Goal: Task Accomplishment & Management: Manage account settings

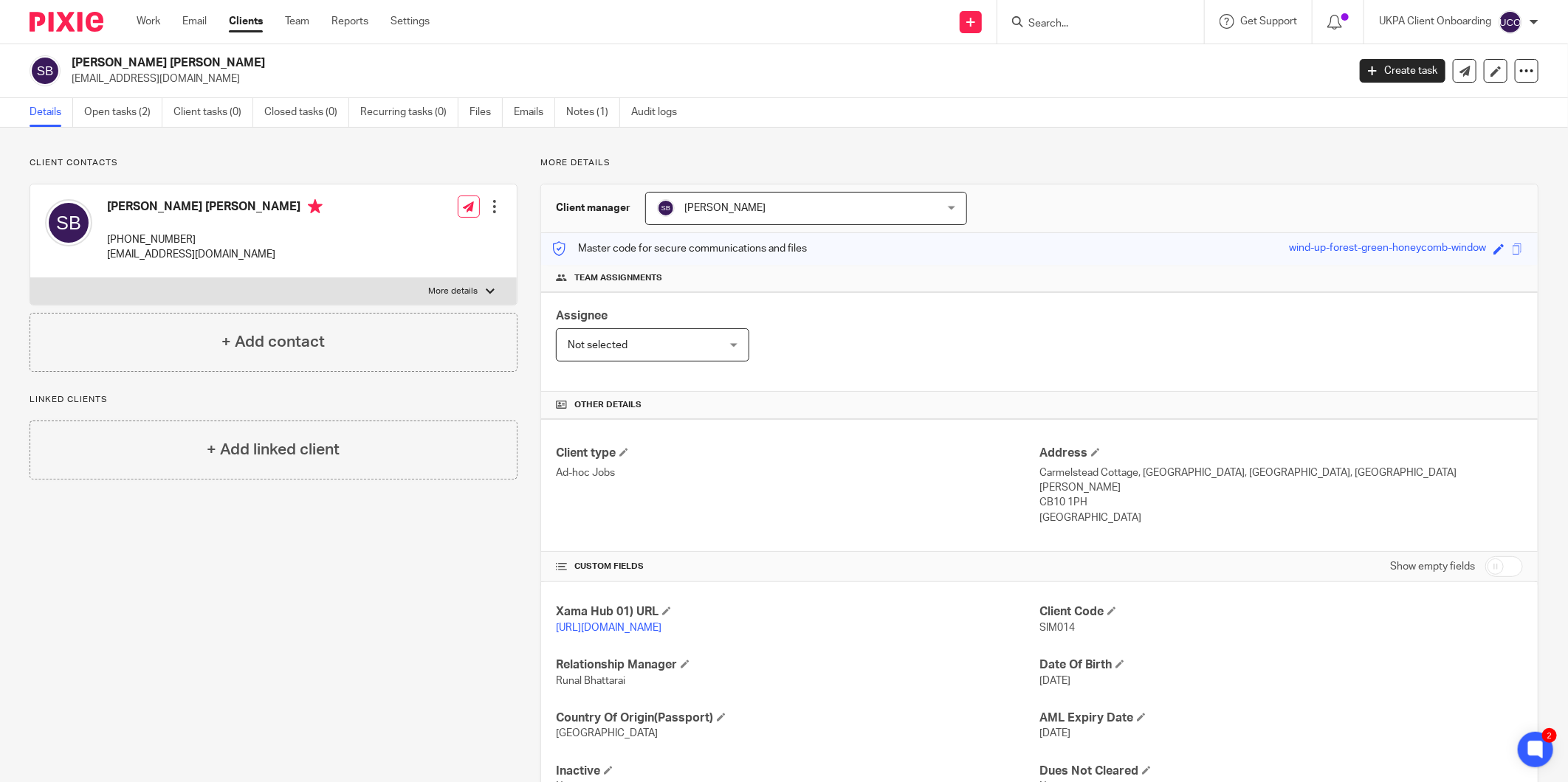
click at [1037, 28] on input "Search" at bounding box center [1093, 24] width 133 height 13
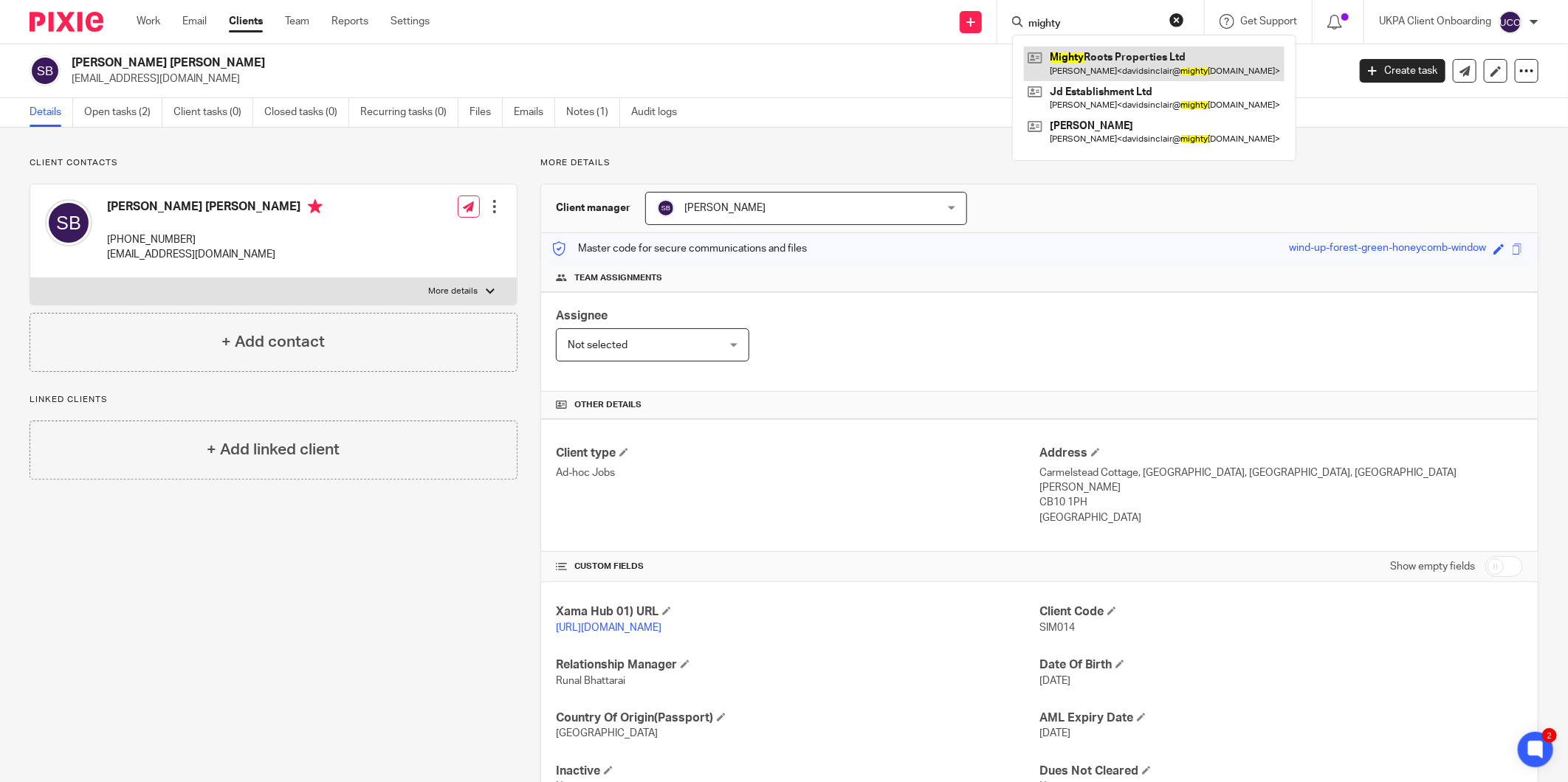
type input "mighty"
click at [1115, 63] on link at bounding box center [1154, 63] width 261 height 34
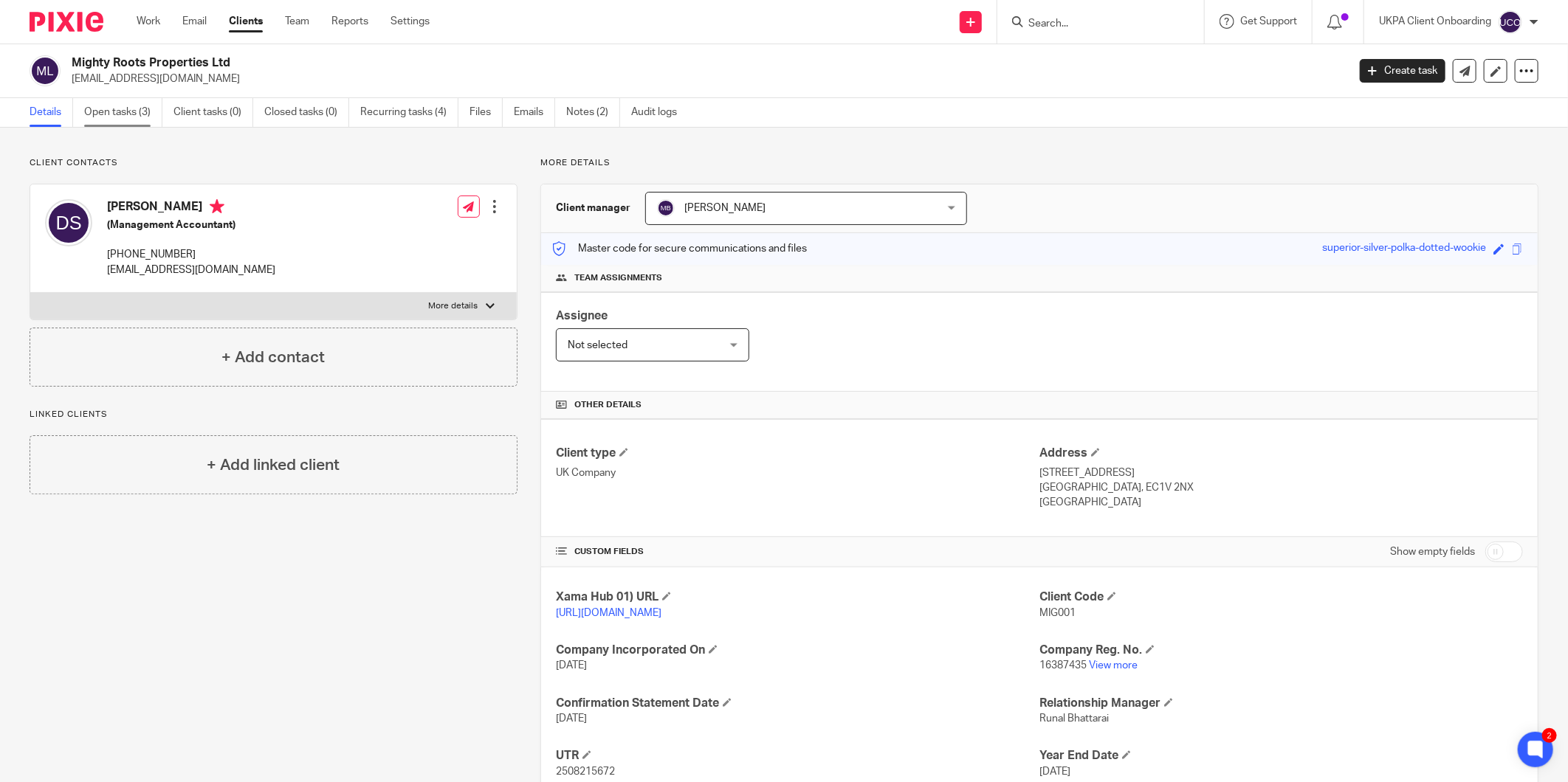
click at [122, 107] on link "Open tasks (3)" at bounding box center [123, 112] width 78 height 29
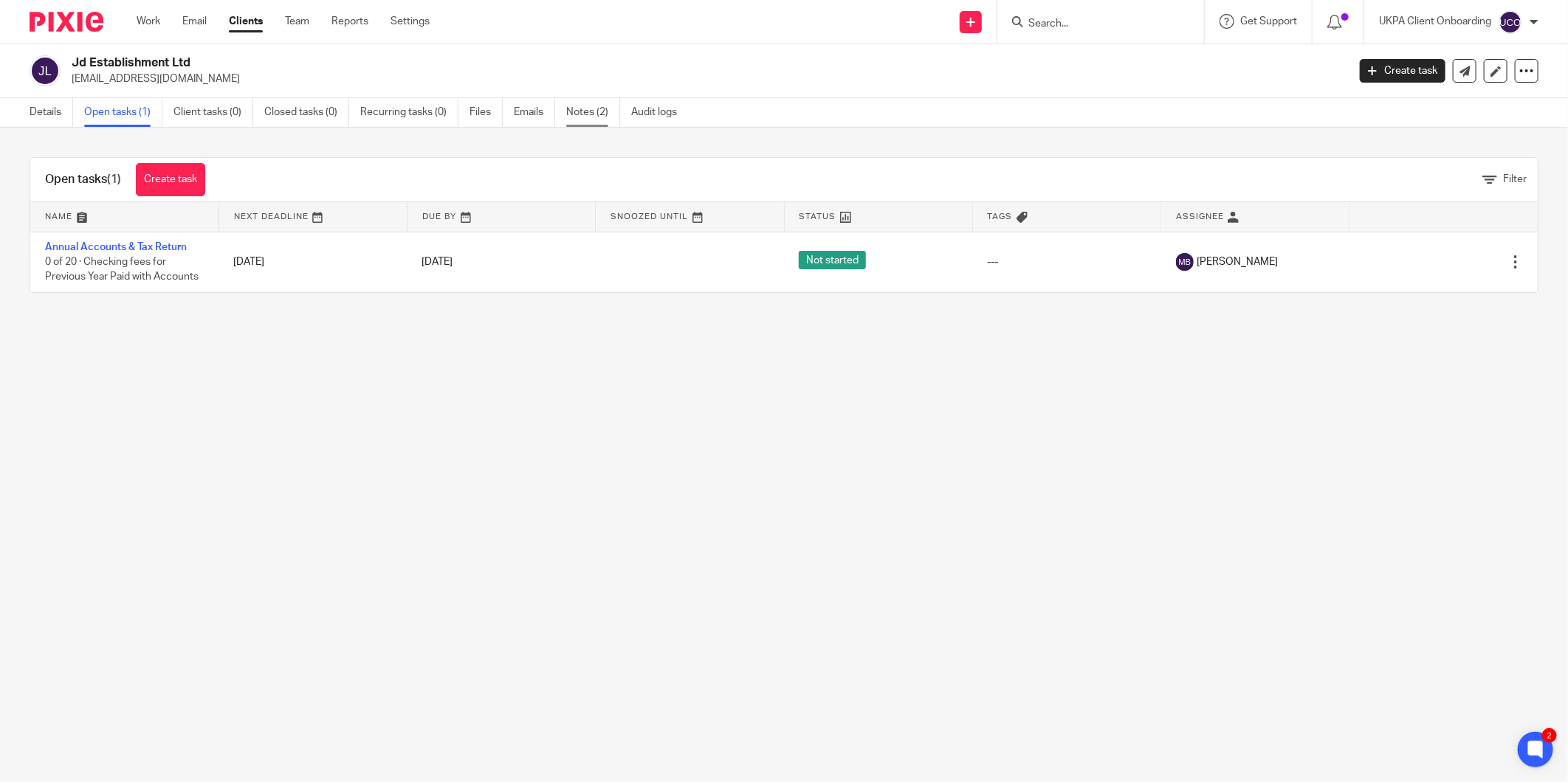
click at [588, 120] on link "Notes (2)" at bounding box center [593, 112] width 54 height 29
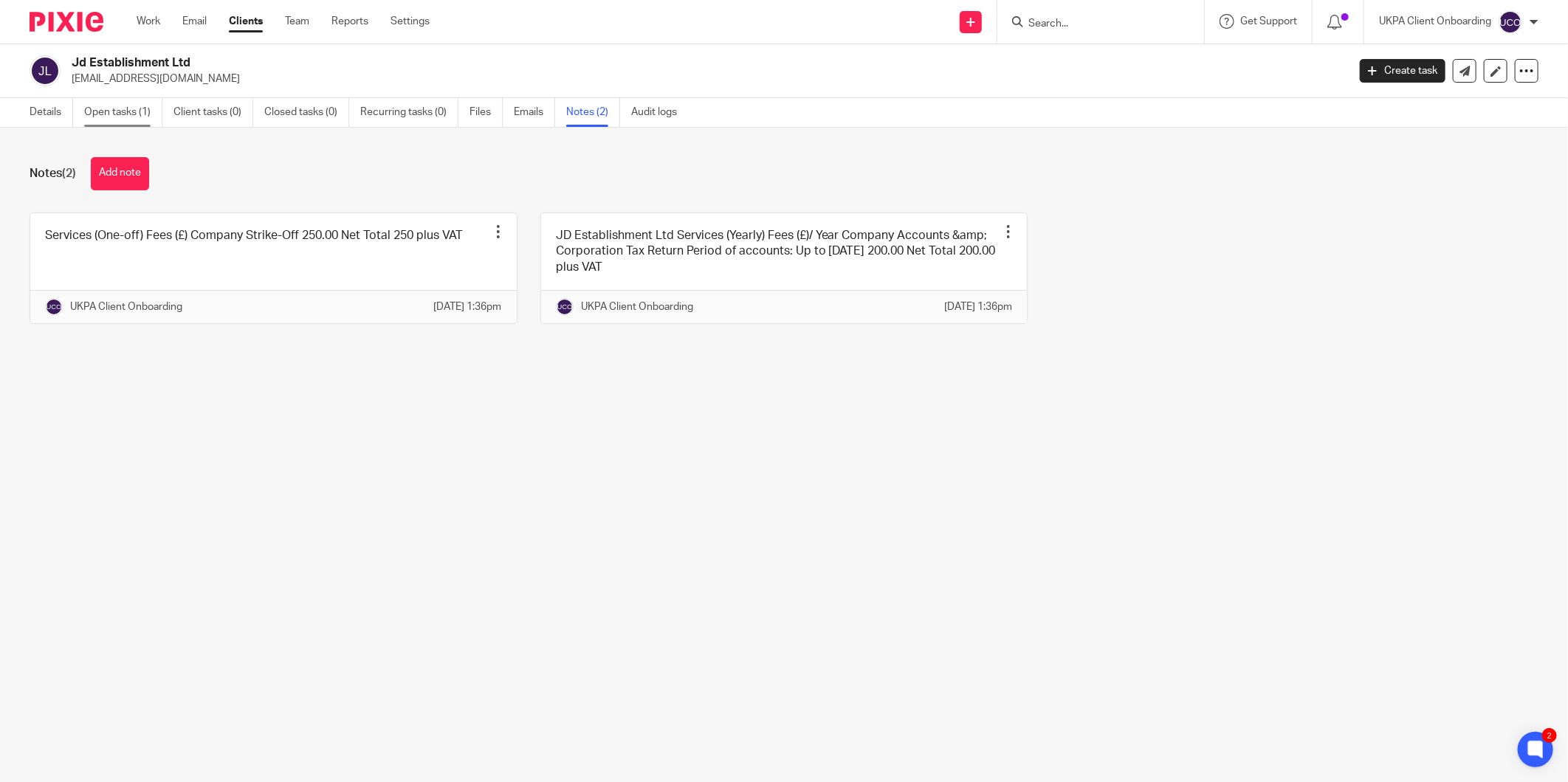
click at [109, 118] on link "Open tasks (1)" at bounding box center [123, 112] width 78 height 29
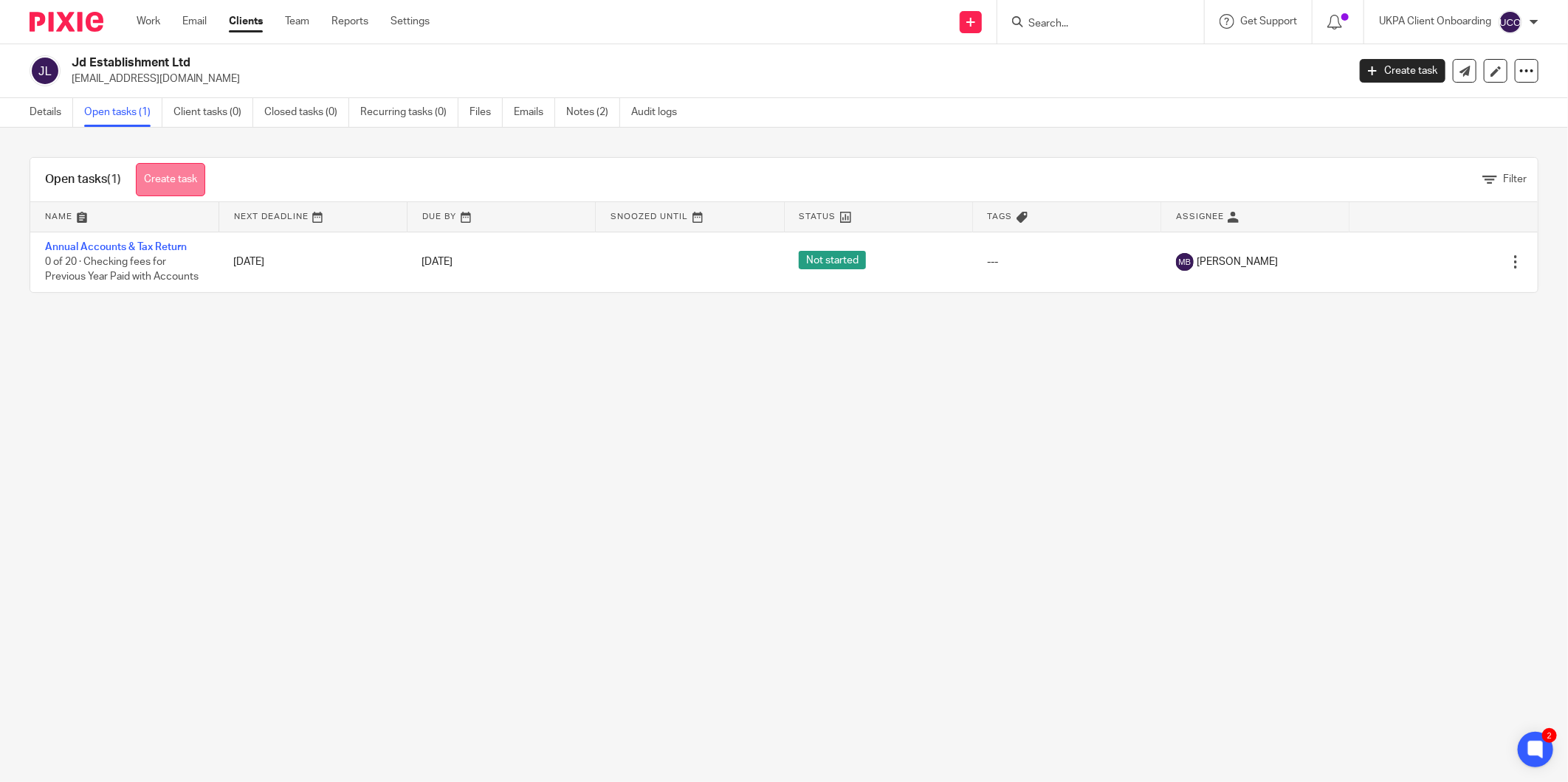
click at [177, 185] on link "Create task" at bounding box center [170, 179] width 70 height 33
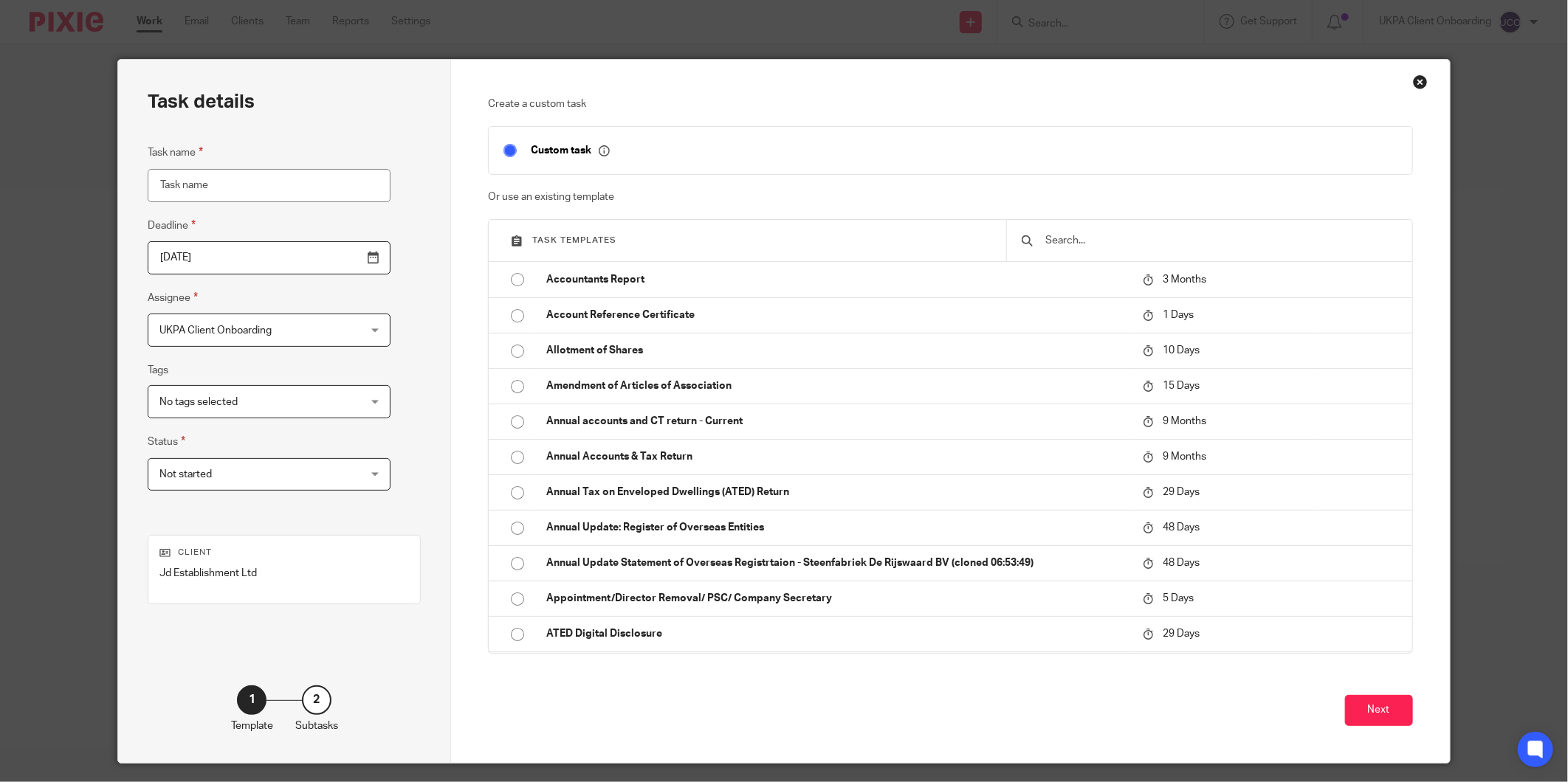
click at [1083, 245] on input "text" at bounding box center [1219, 240] width 352 height 16
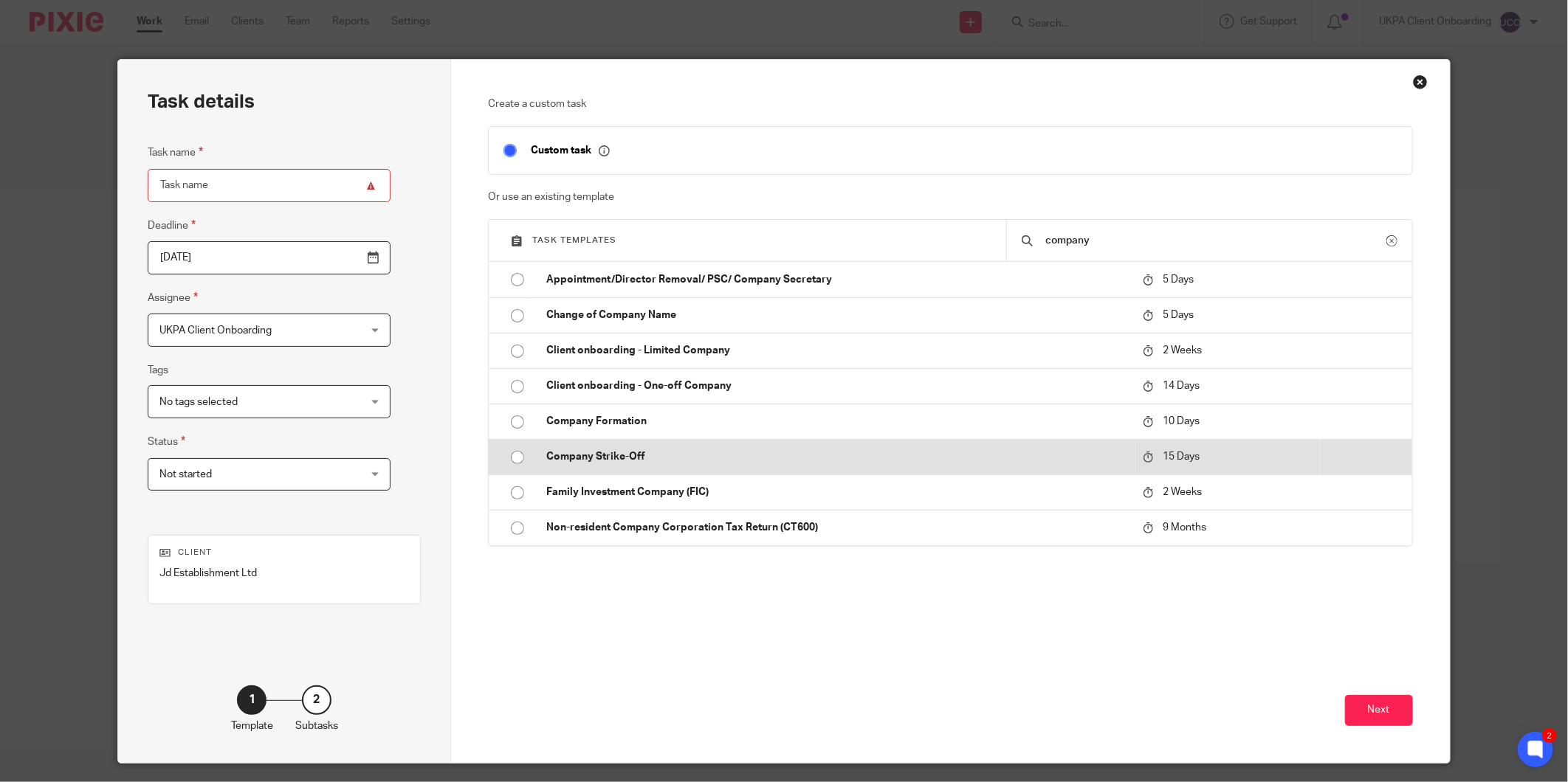
type input "company"
click at [596, 452] on p "Company Strike-Off" at bounding box center [836, 456] width 581 height 15
type input "2025-10-02"
type input "Company Strike-Off"
checkbox input "false"
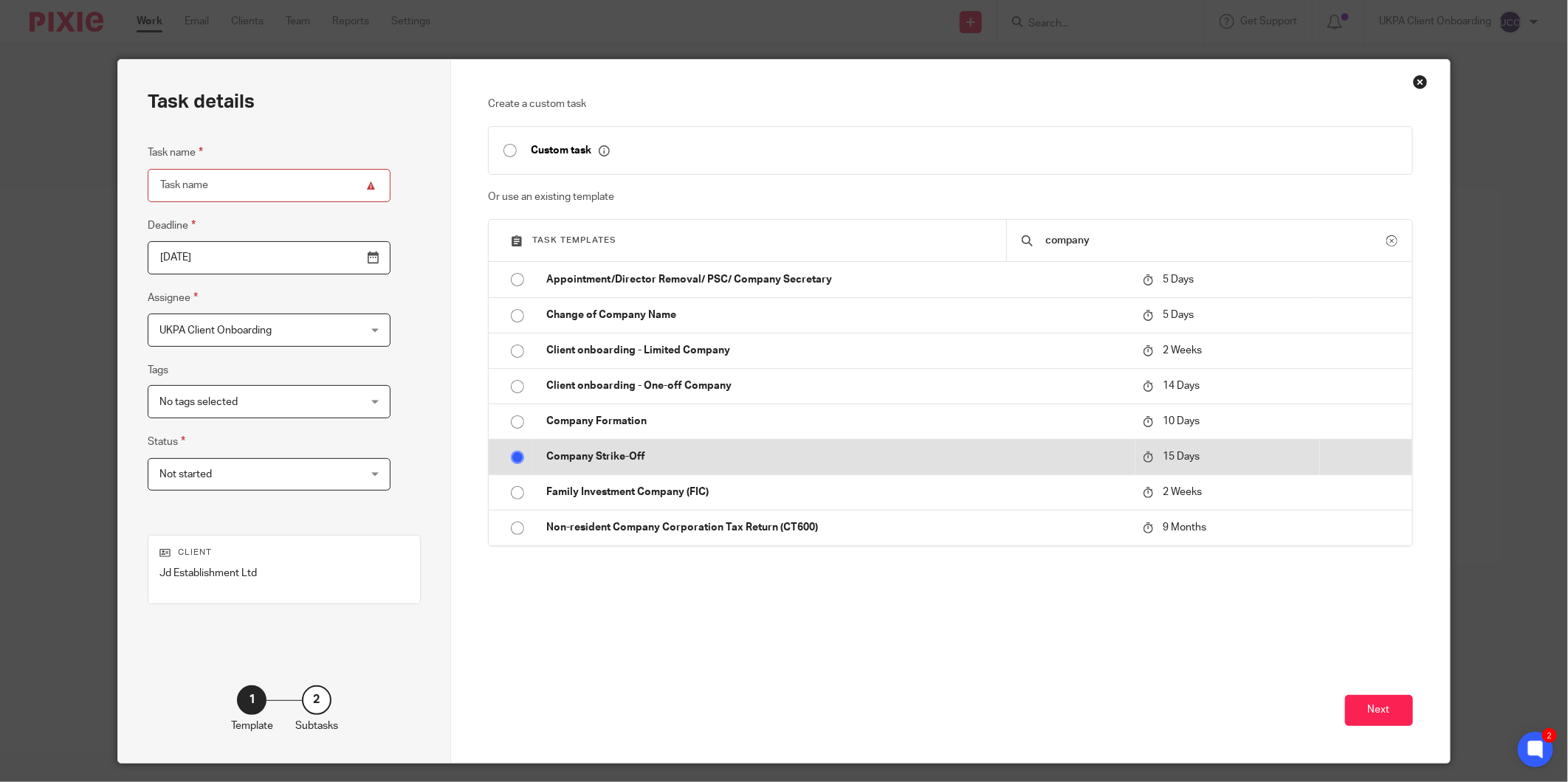
radio input "true"
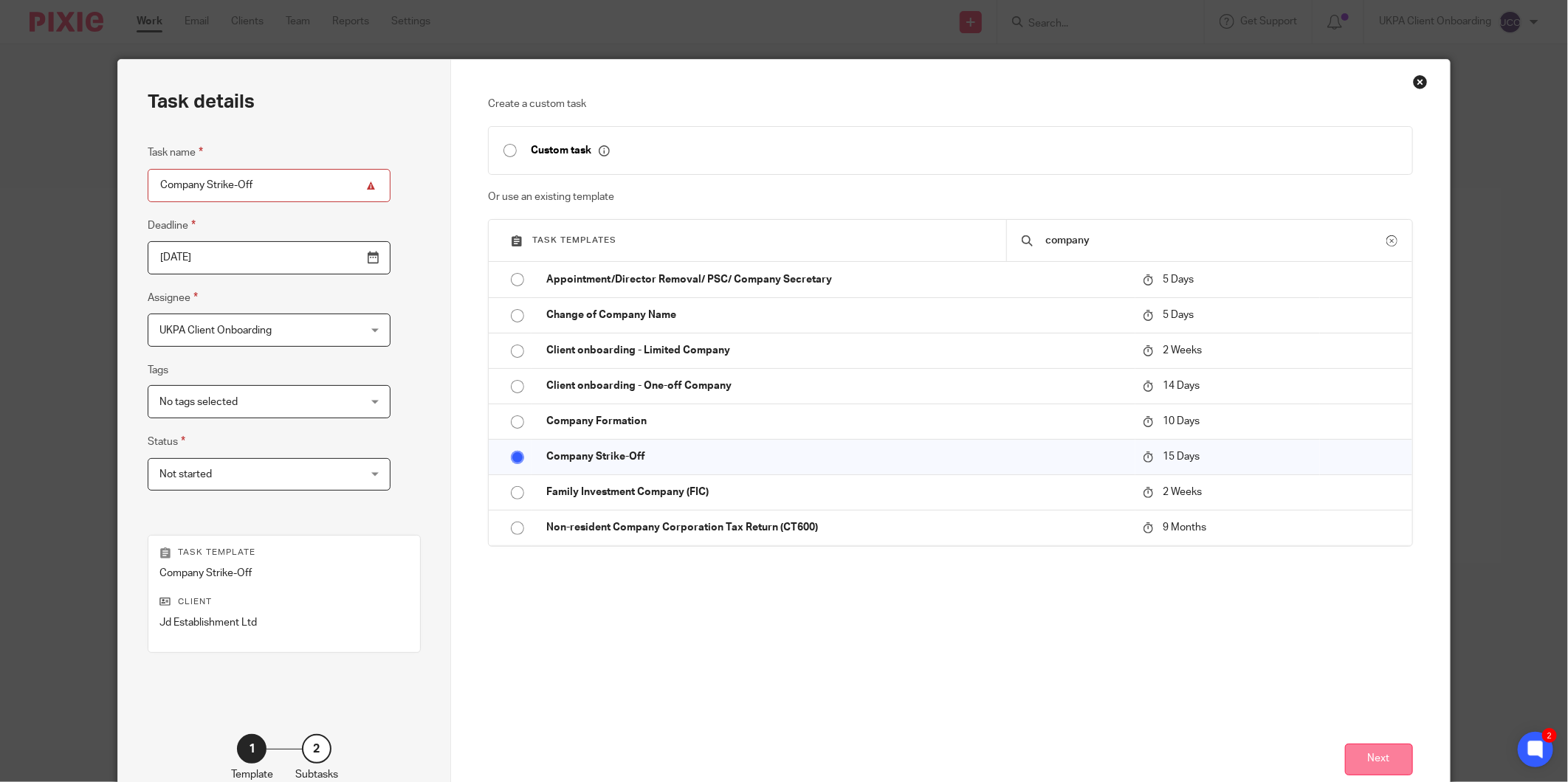
click at [1368, 764] on button "Next" at bounding box center [1378, 760] width 68 height 32
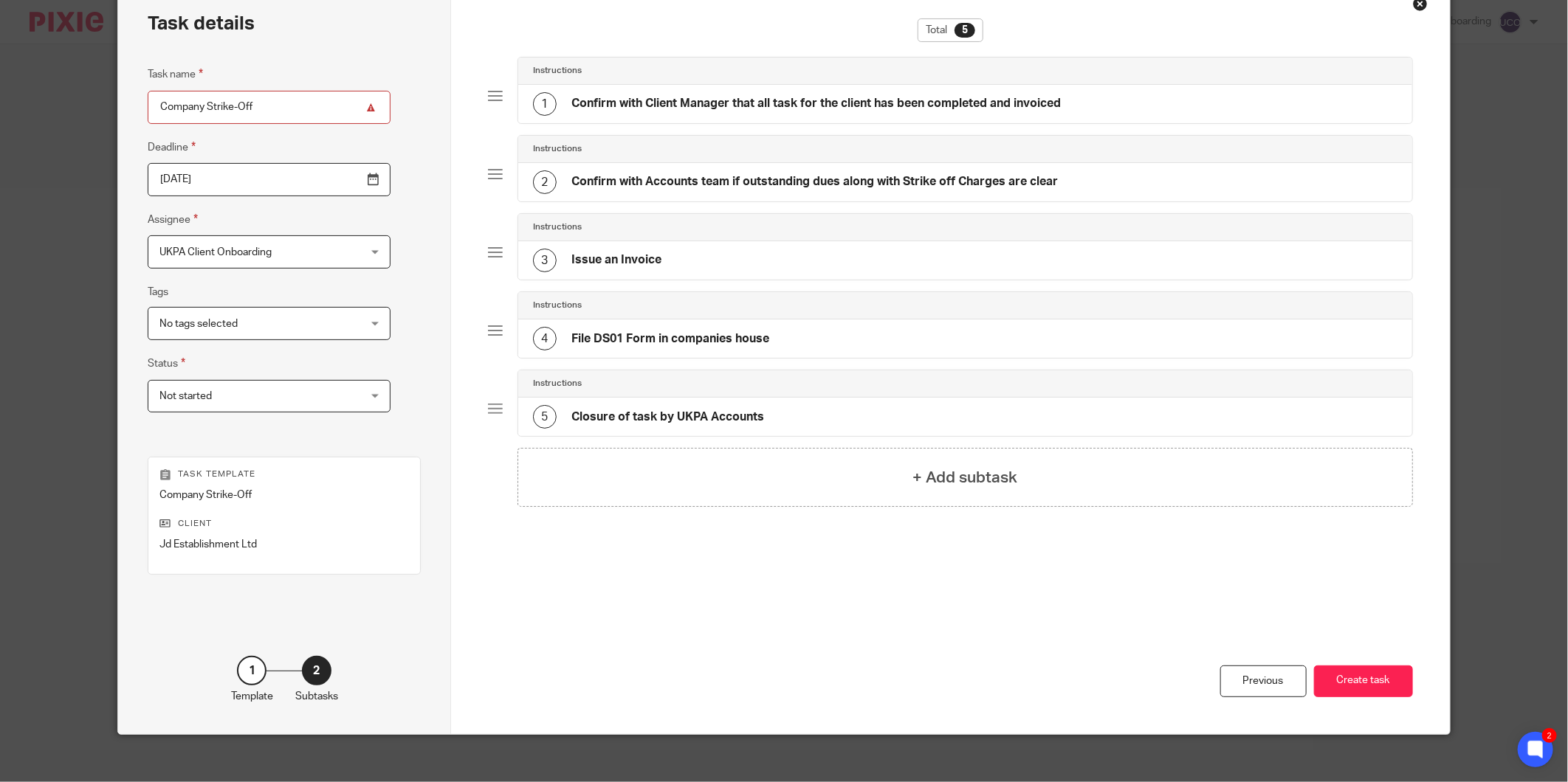
scroll to position [90, 0]
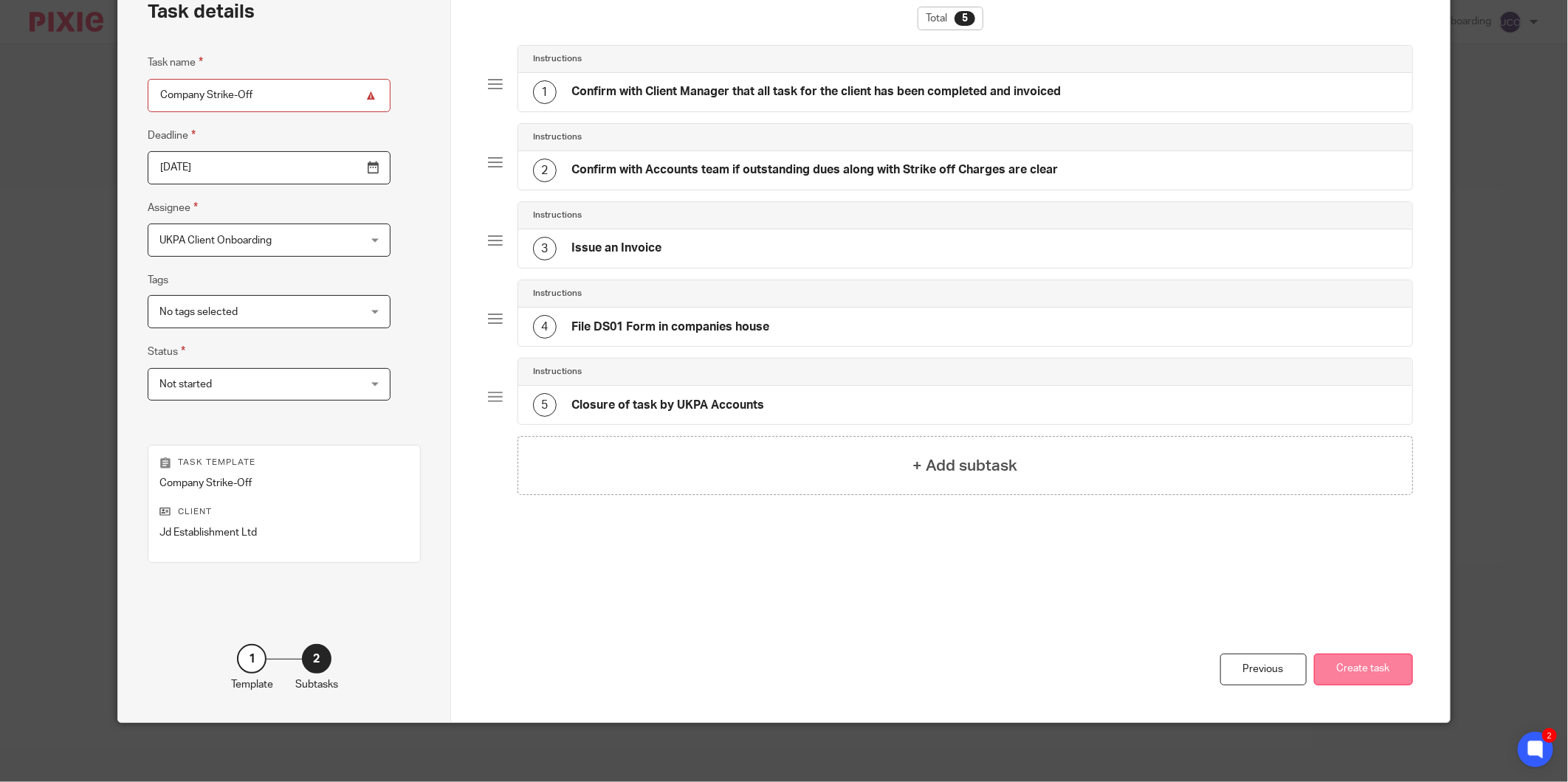
click at [1368, 670] on button "Create task" at bounding box center [1363, 670] width 99 height 32
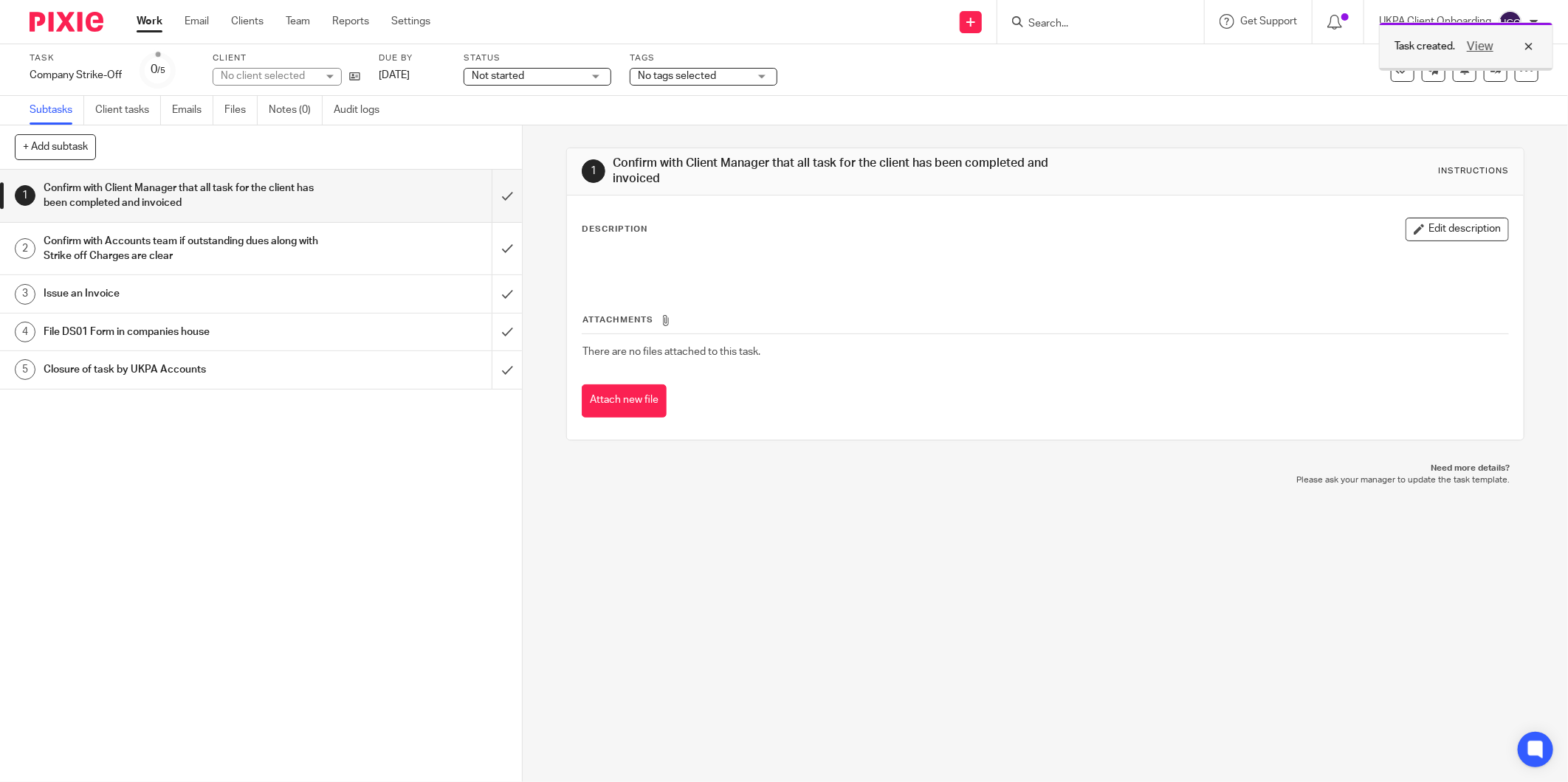
click at [1531, 42] on div "View" at bounding box center [1496, 46] width 83 height 18
click at [1487, 77] on link at bounding box center [1495, 70] width 24 height 24
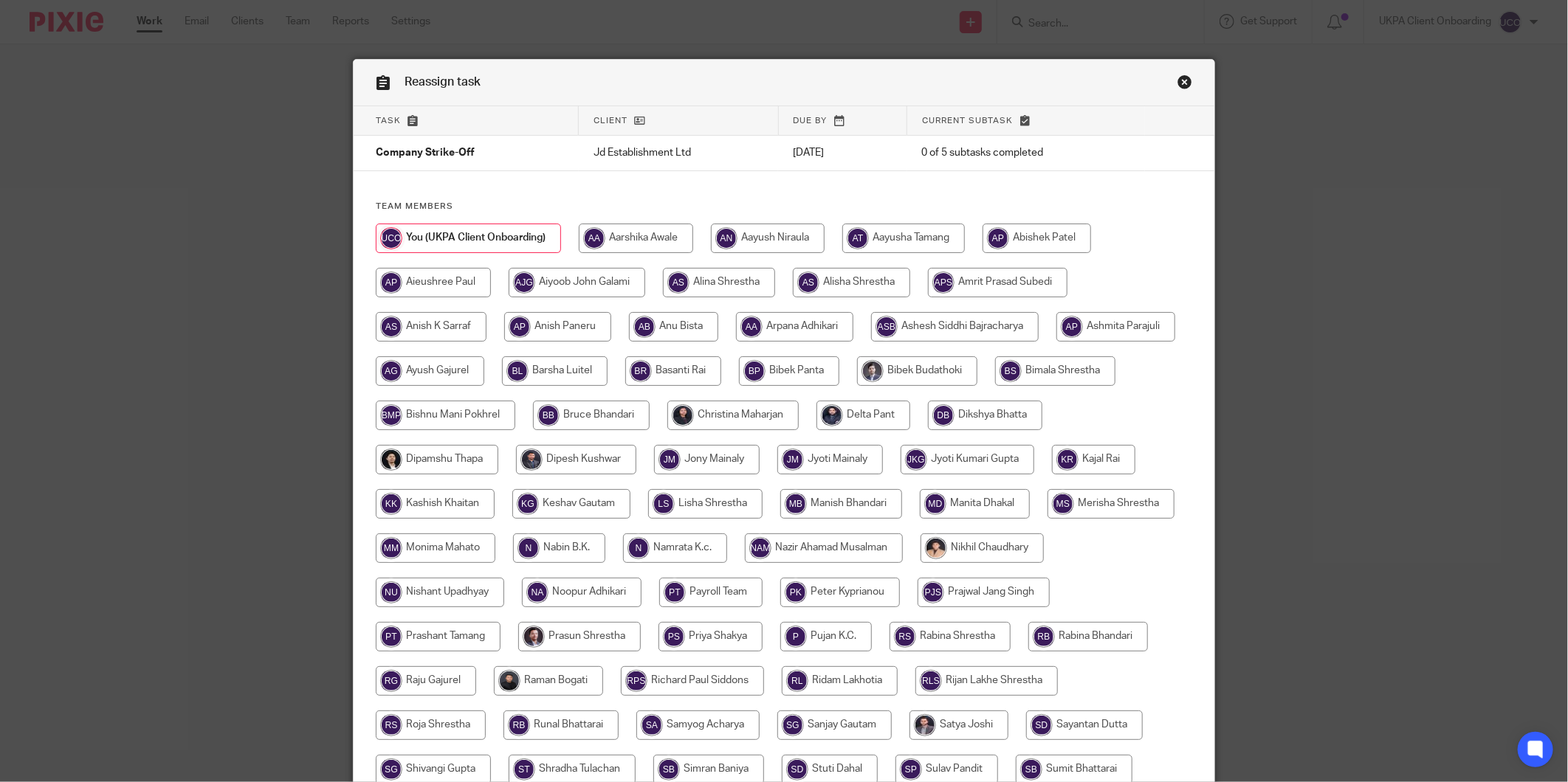
scroll to position [227, 0]
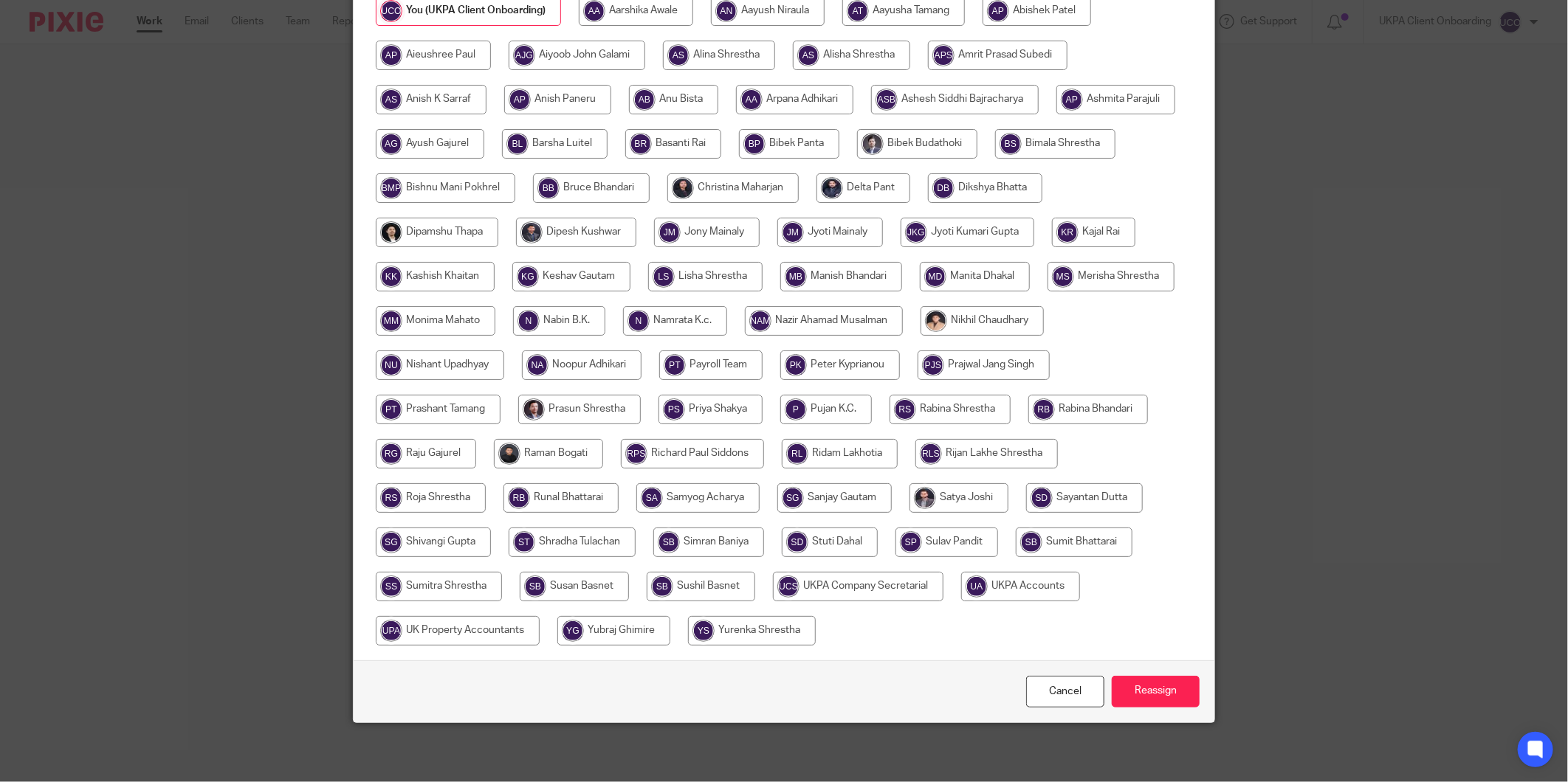
click at [943, 589] on input "radio" at bounding box center [858, 586] width 170 height 30
radio input "true"
click at [1149, 699] on input "Reassign" at bounding box center [1155, 692] width 88 height 32
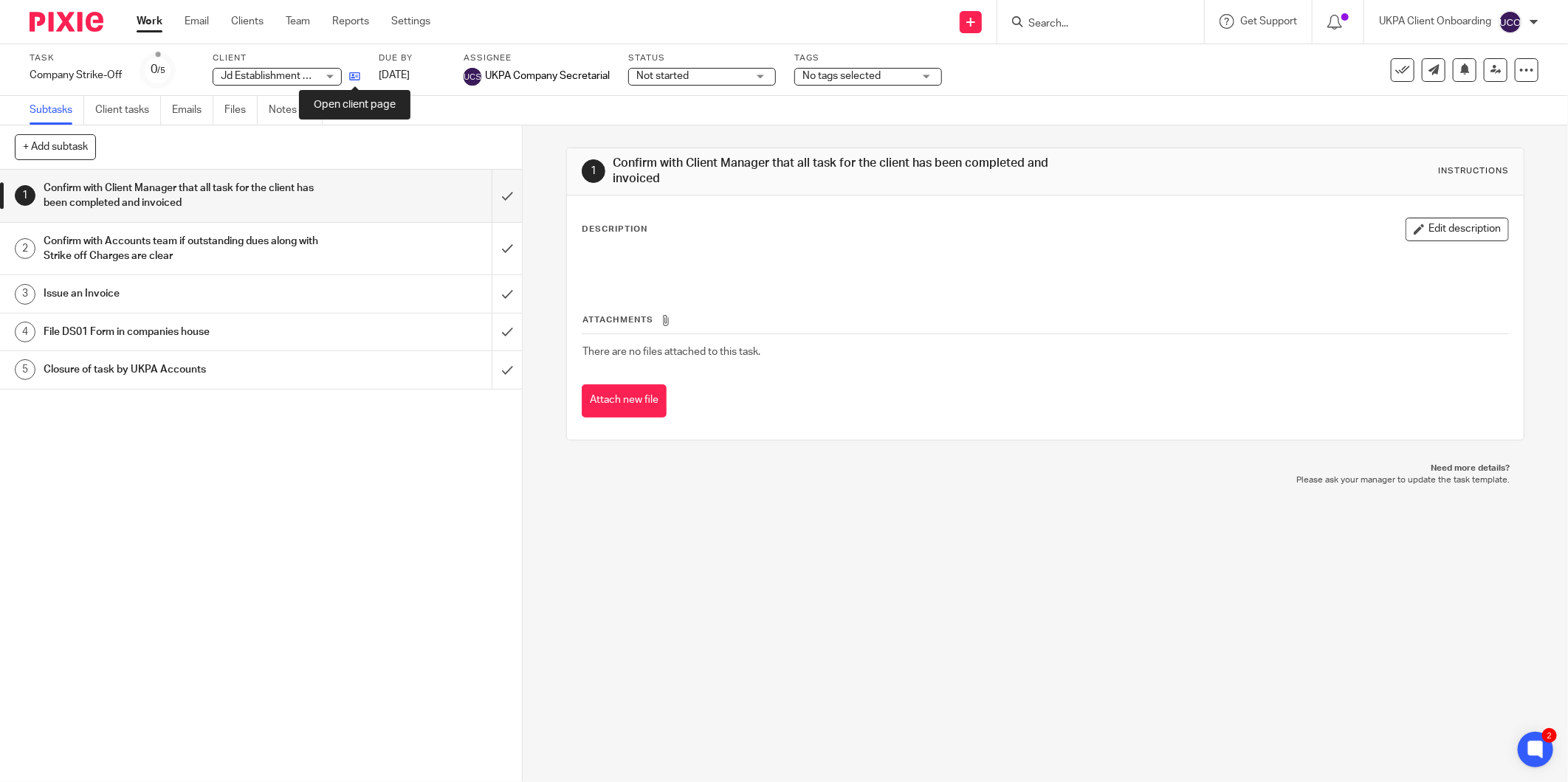
click at [358, 81] on icon at bounding box center [355, 76] width 11 height 11
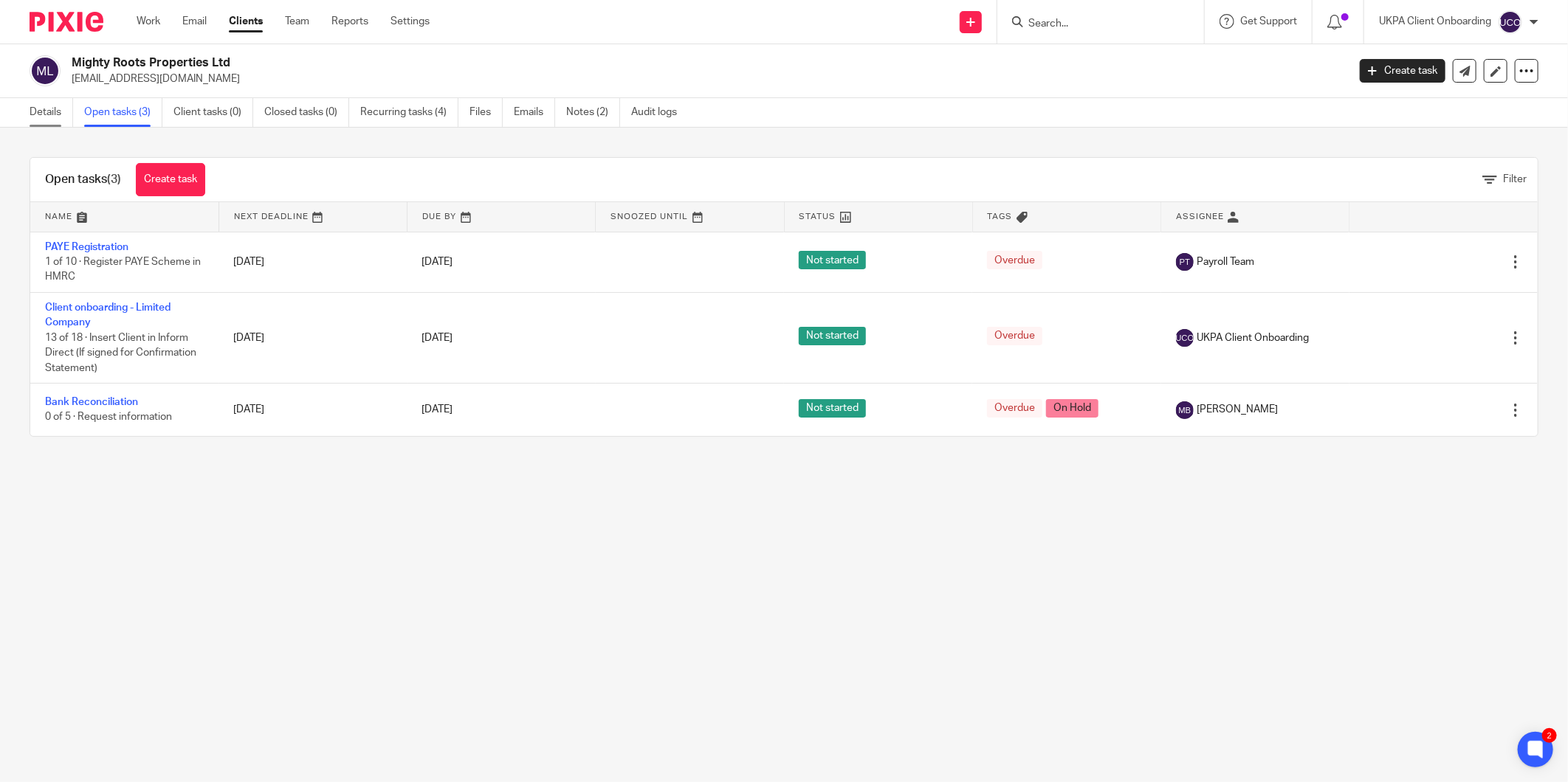
click at [45, 113] on link "Details" at bounding box center [51, 112] width 44 height 29
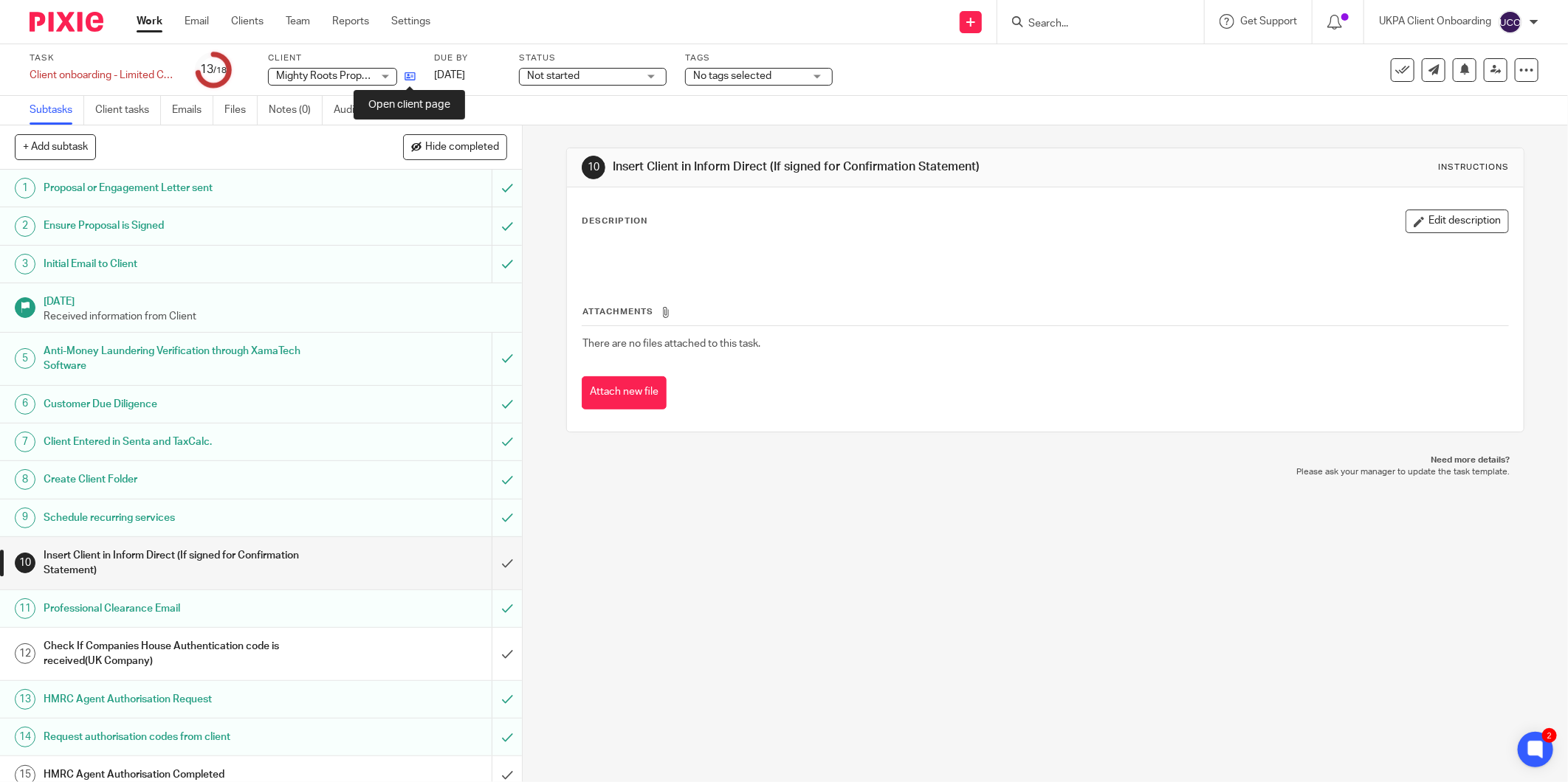
click at [408, 79] on icon at bounding box center [410, 76] width 11 height 11
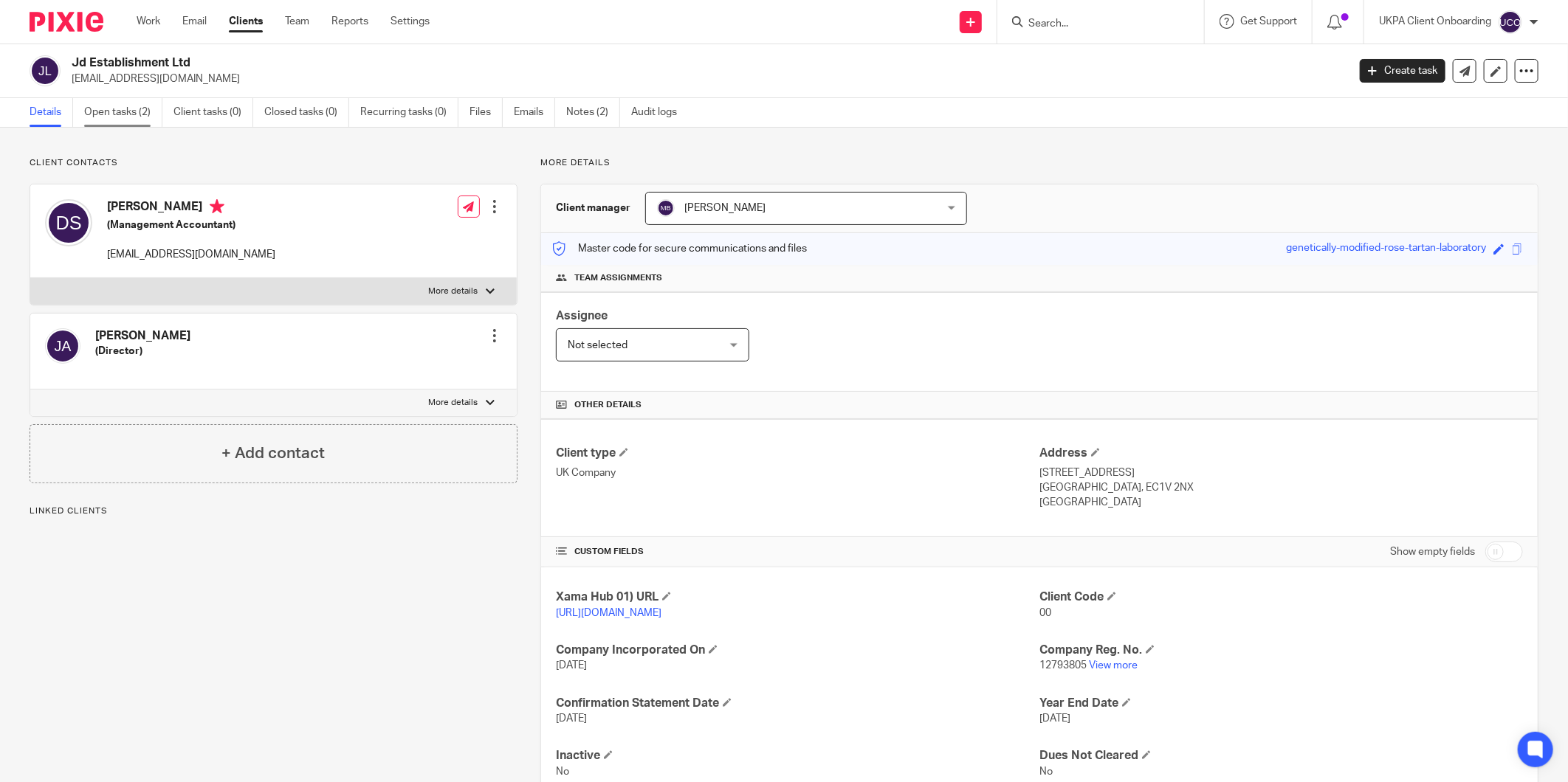
click at [102, 112] on link "Open tasks (2)" at bounding box center [123, 112] width 78 height 29
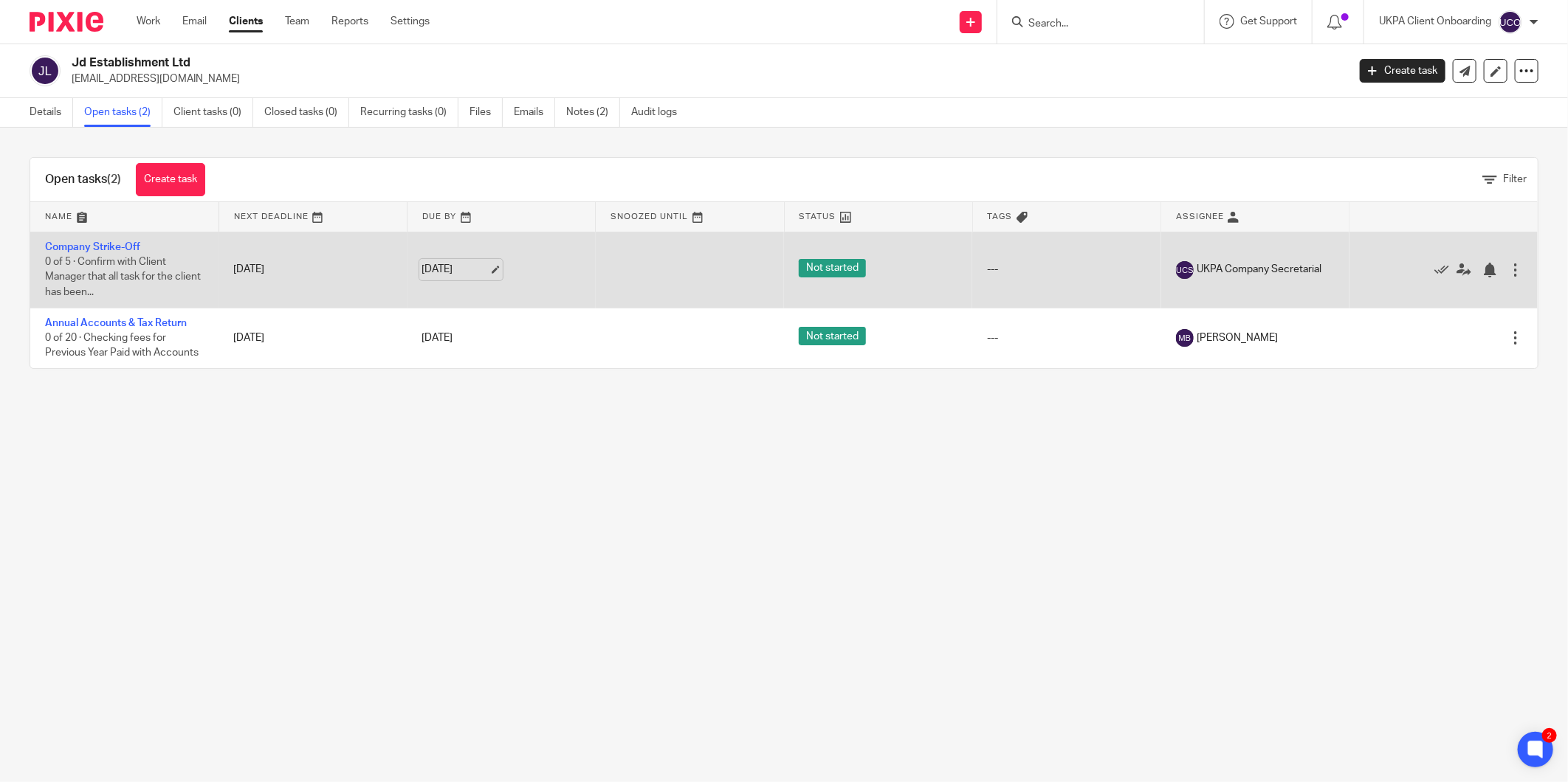
click at [437, 270] on link "2 Oct 2025" at bounding box center [455, 270] width 67 height 15
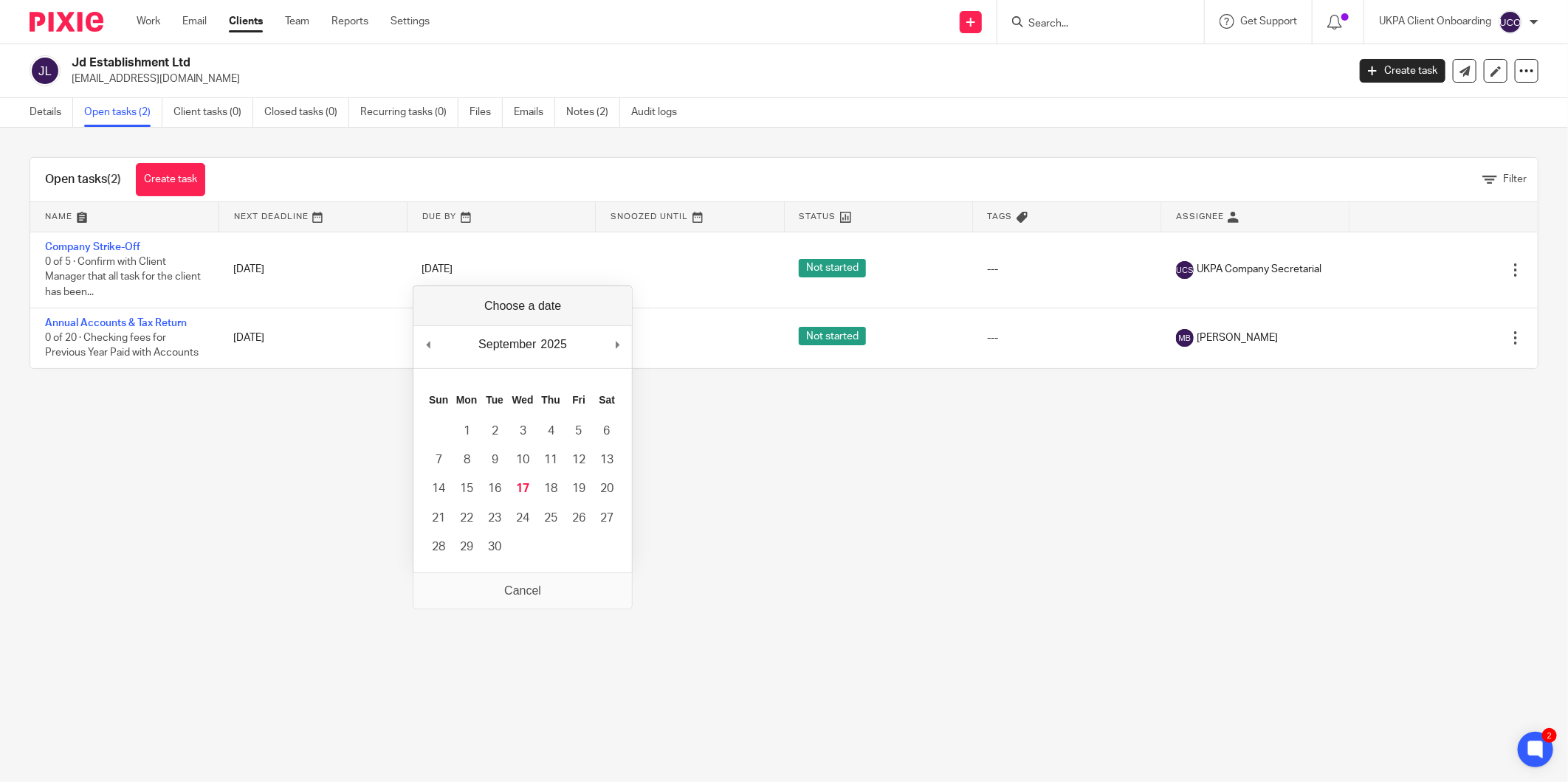
click at [338, 404] on main "Jd Establishment Ltd davidsinclair@mightyrootsproperties.com Create task Update…" at bounding box center [784, 391] width 1568 height 782
click at [47, 121] on link "Details" at bounding box center [51, 112] width 44 height 29
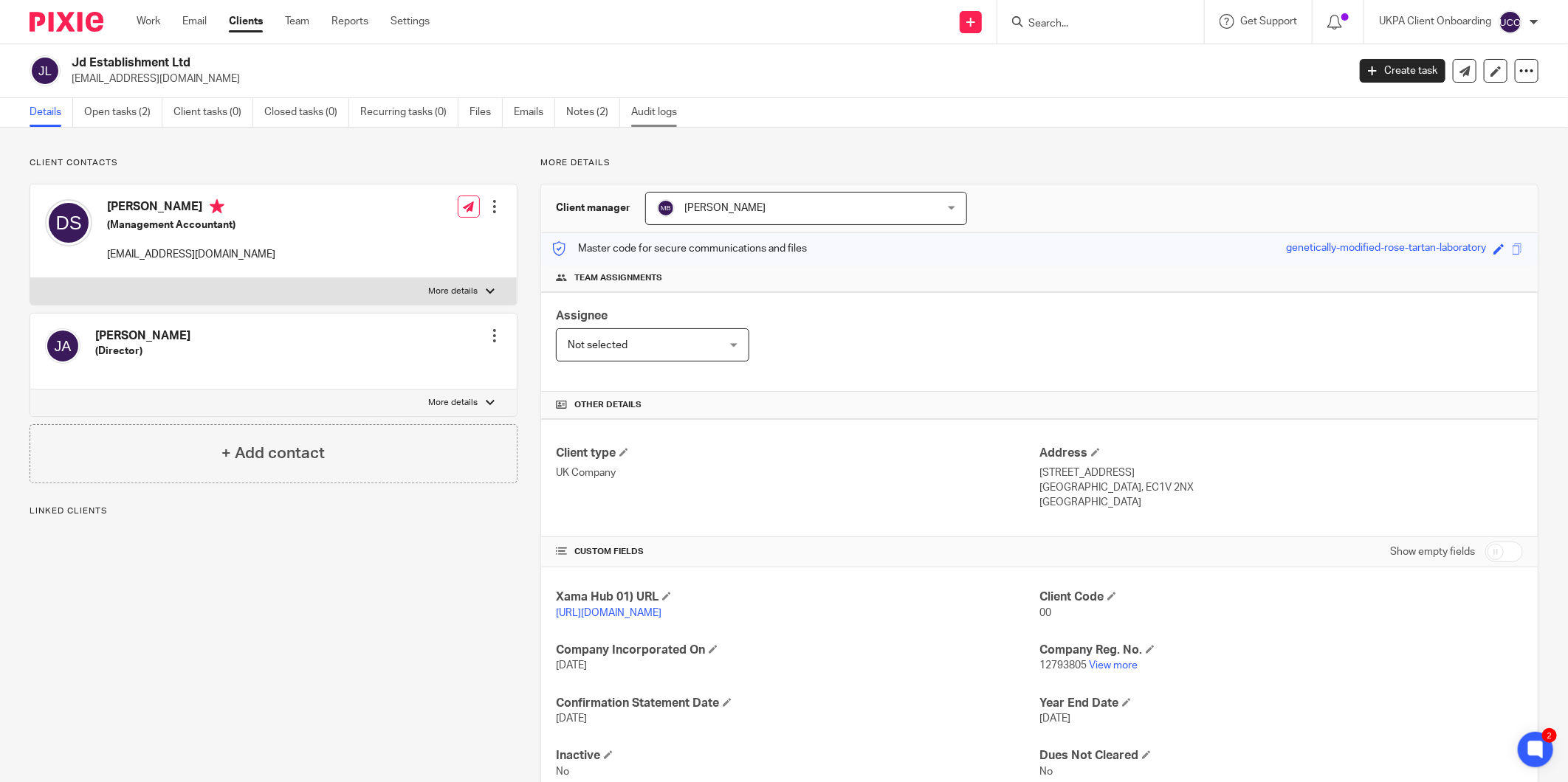
click at [662, 111] on link "Audit logs" at bounding box center [659, 112] width 57 height 29
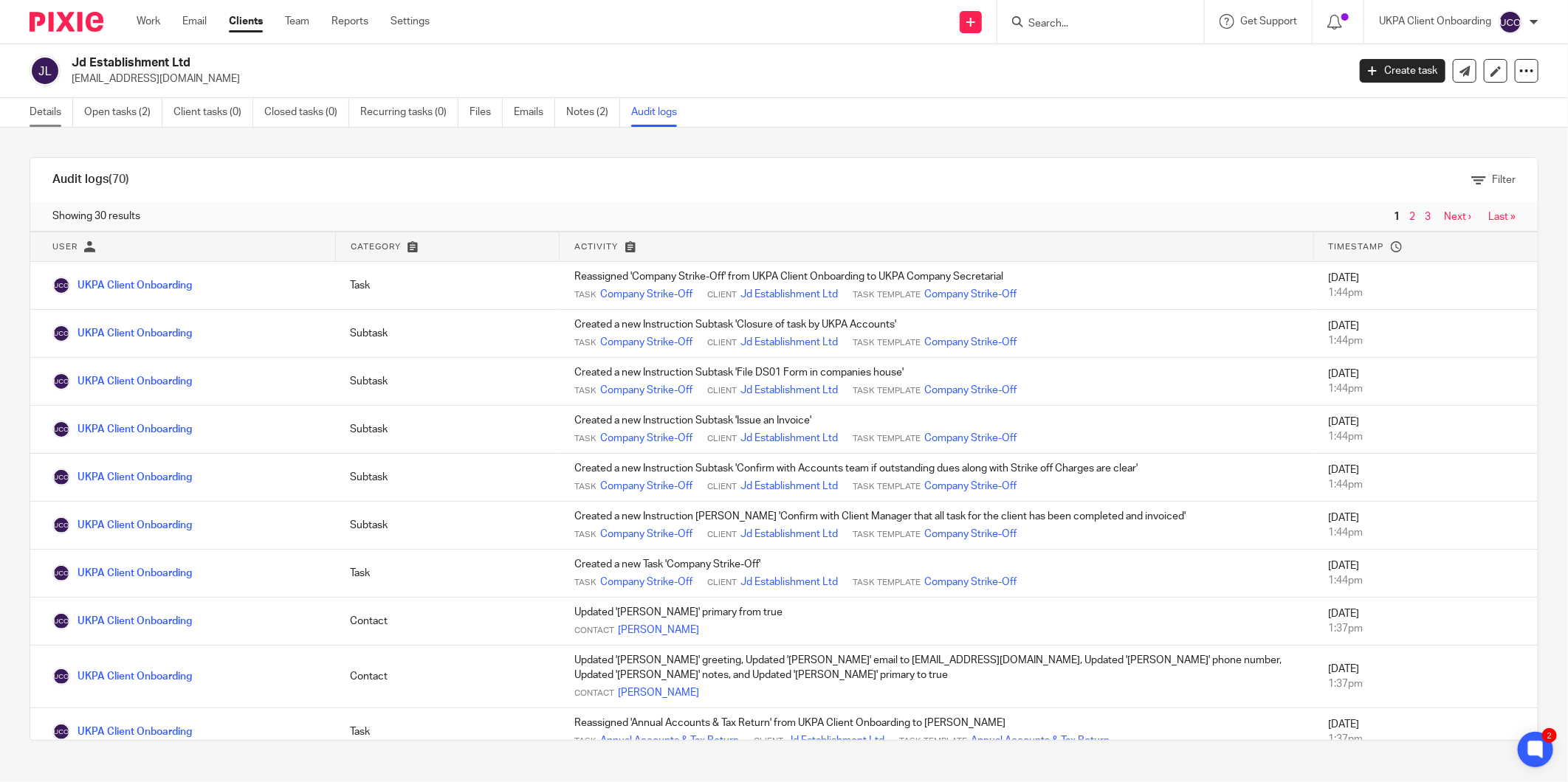
click at [37, 109] on link "Details" at bounding box center [51, 112] width 44 height 29
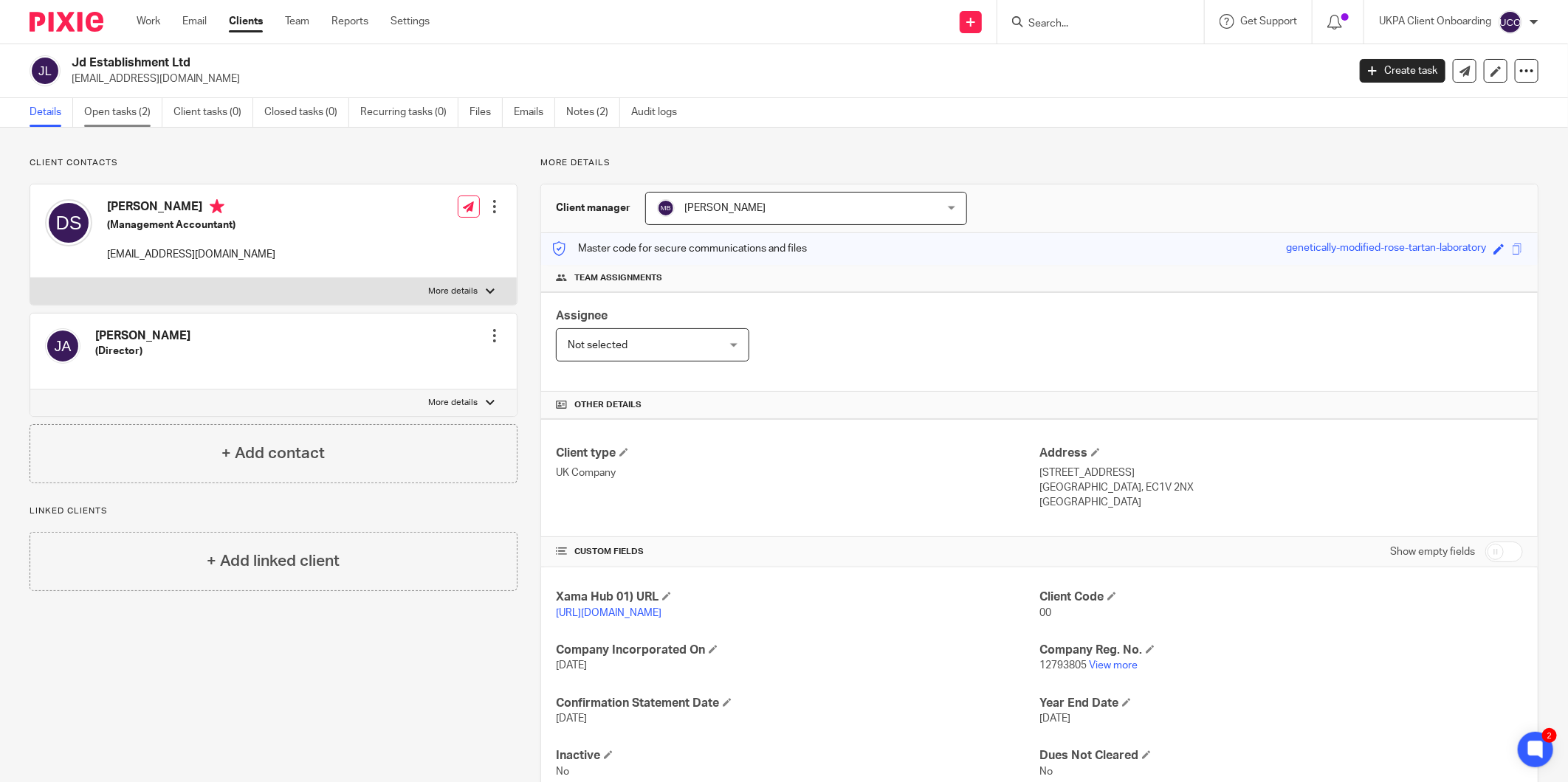
click at [131, 99] on link "Open tasks (2)" at bounding box center [123, 112] width 78 height 29
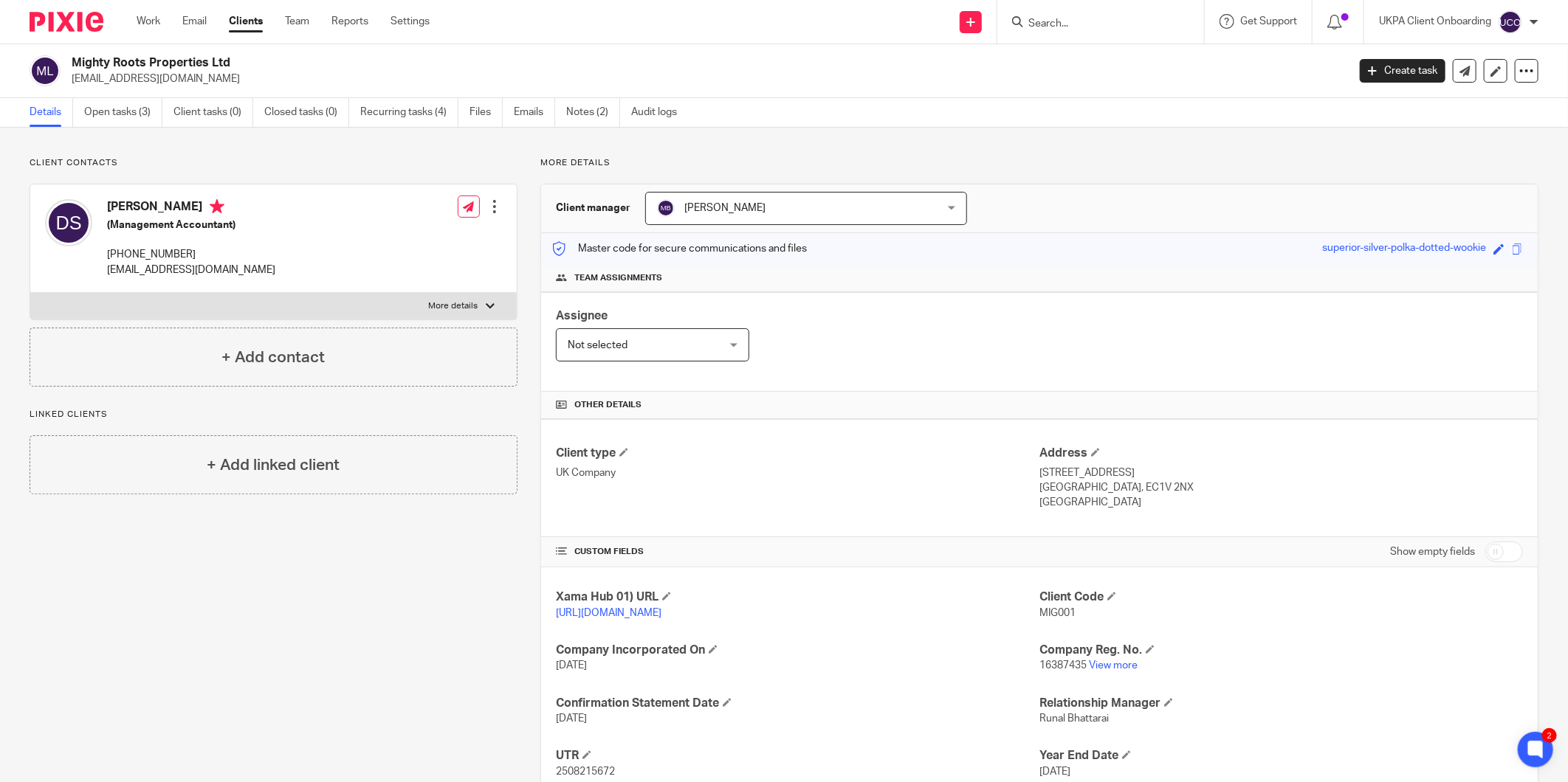
click at [170, 86] on p "[EMAIL_ADDRESS][DOMAIN_NAME]" at bounding box center [705, 79] width 1266 height 15
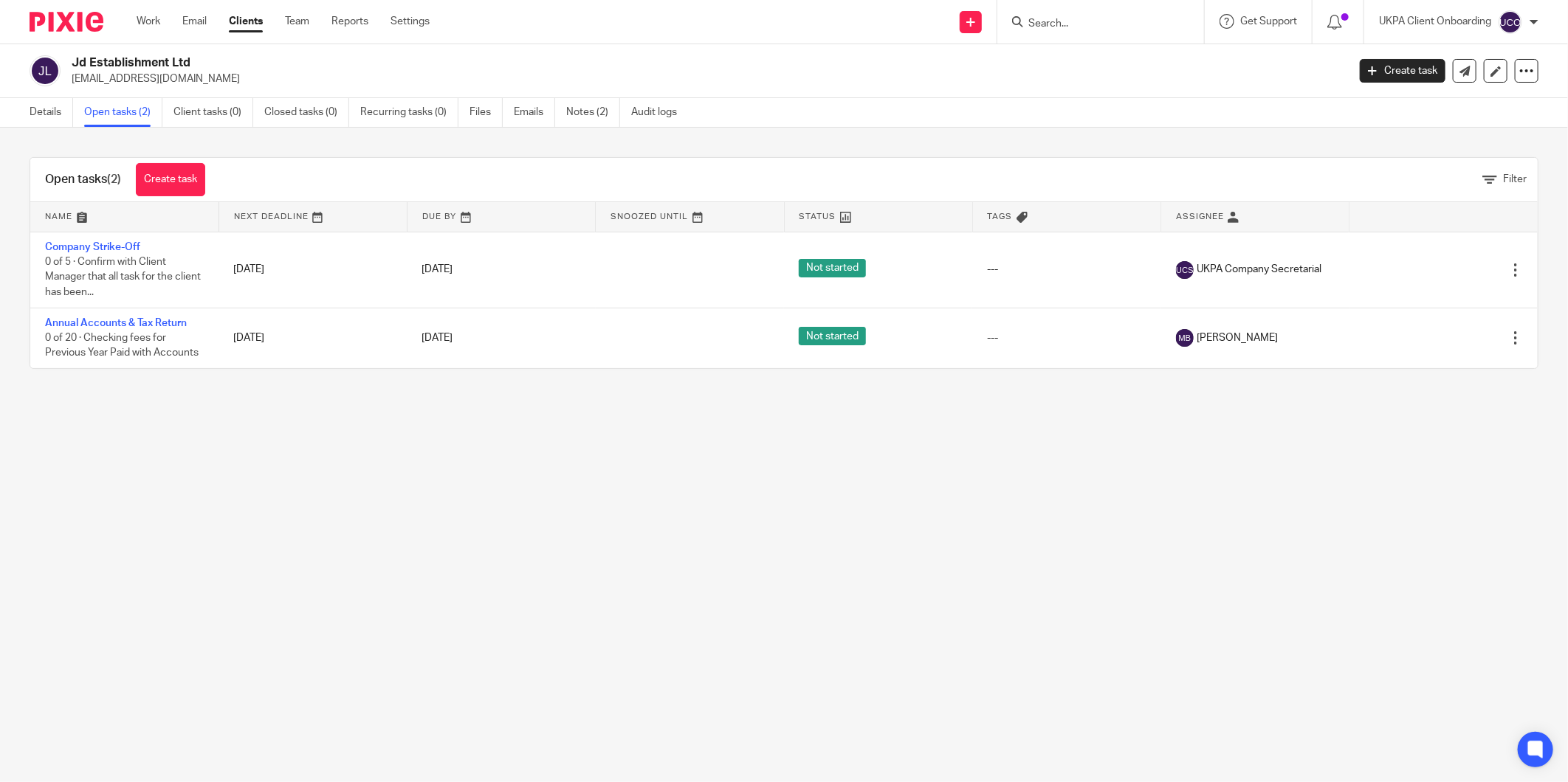
click at [176, 171] on link "Create task" at bounding box center [170, 179] width 70 height 33
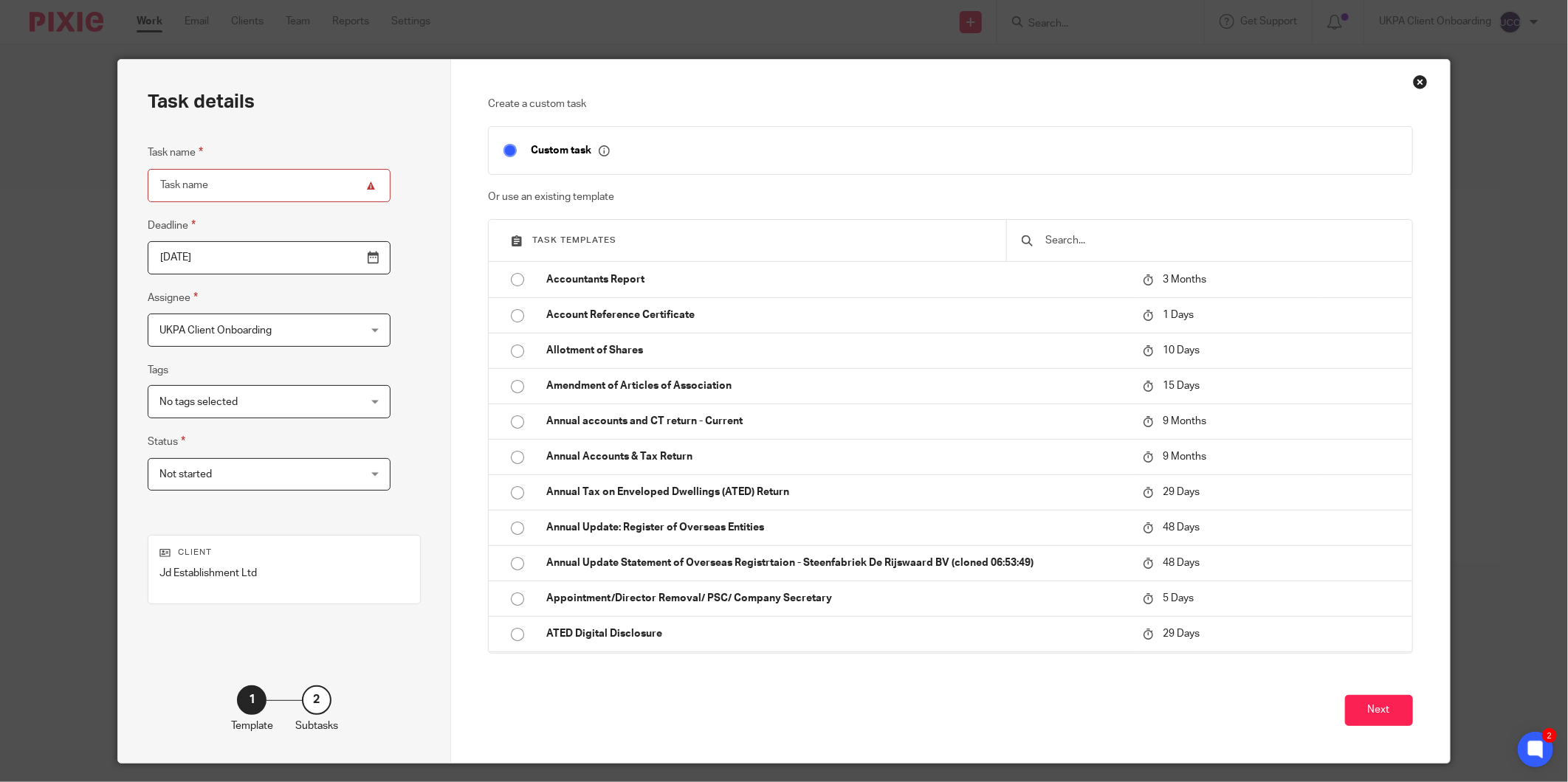
click at [1093, 235] on input "text" at bounding box center [1219, 240] width 352 height 16
click at [1103, 239] on input "text" at bounding box center [1219, 240] width 352 height 16
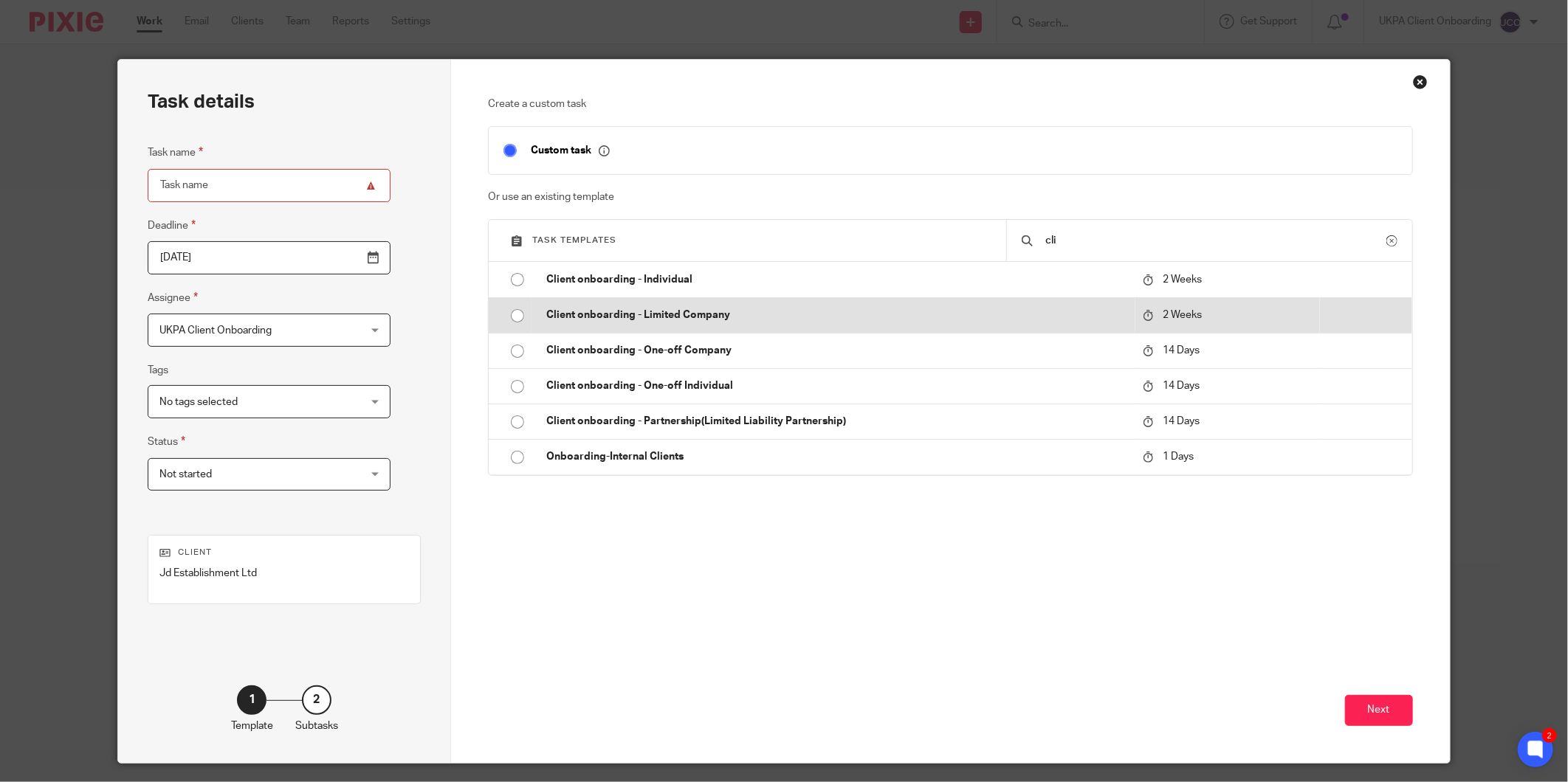
type input "cli"
click at [670, 303] on td "Client onboarding - Limited Company" at bounding box center [833, 315] width 603 height 35
type input "2025-10-01"
type input "Client onboarding - Limited Company"
checkbox input "false"
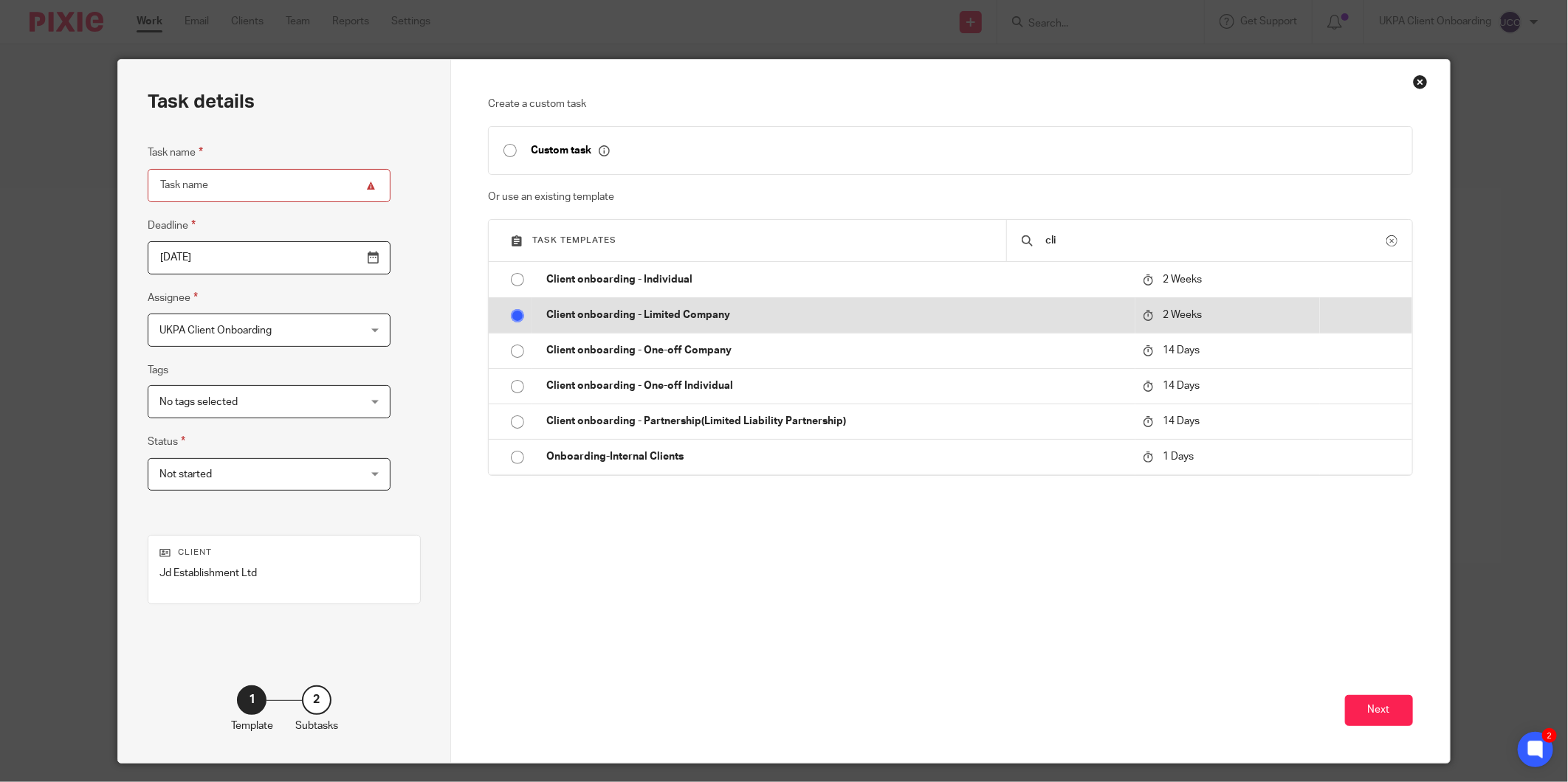
radio input "true"
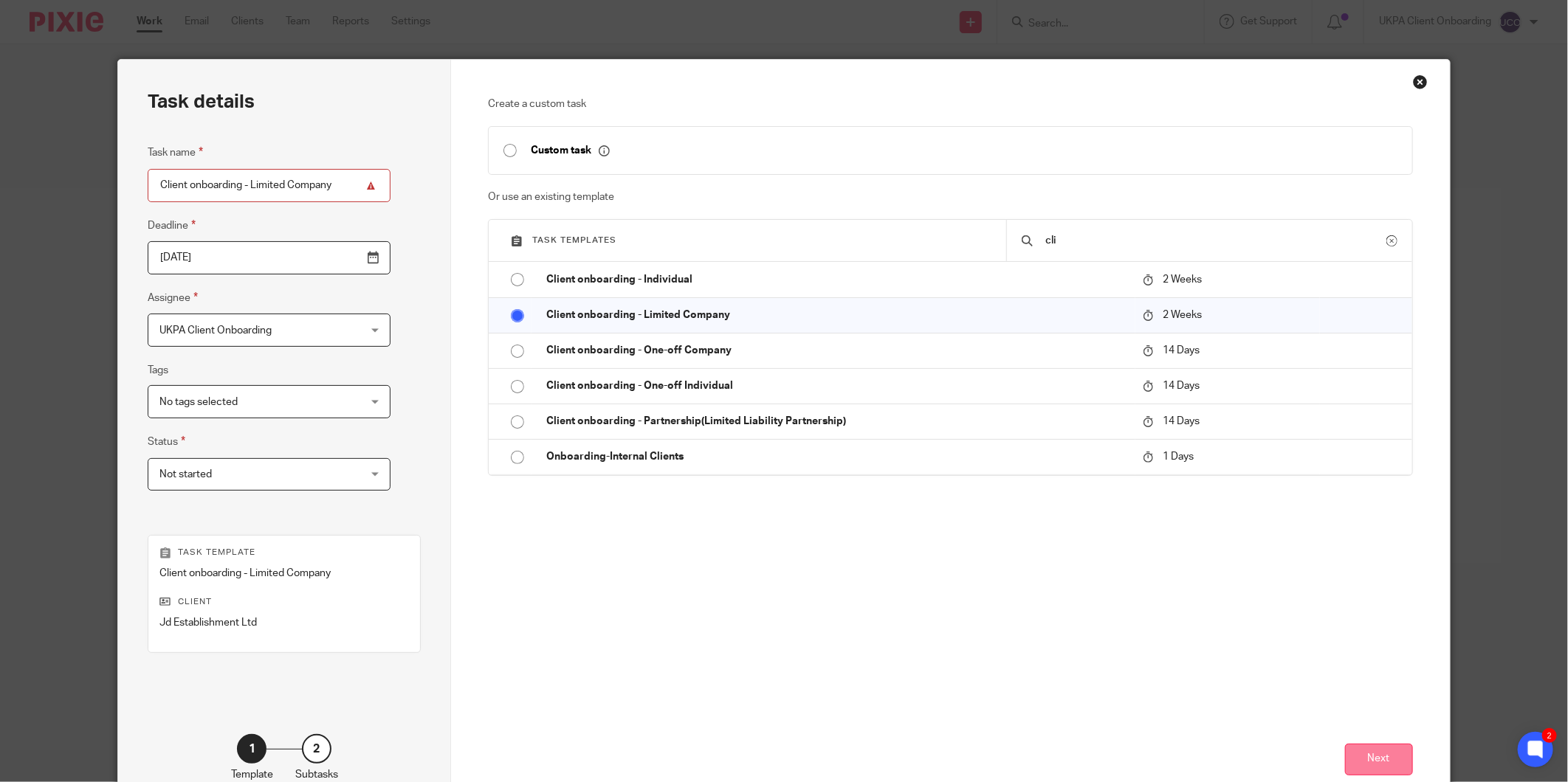
click at [1363, 760] on button "Next" at bounding box center [1378, 760] width 68 height 32
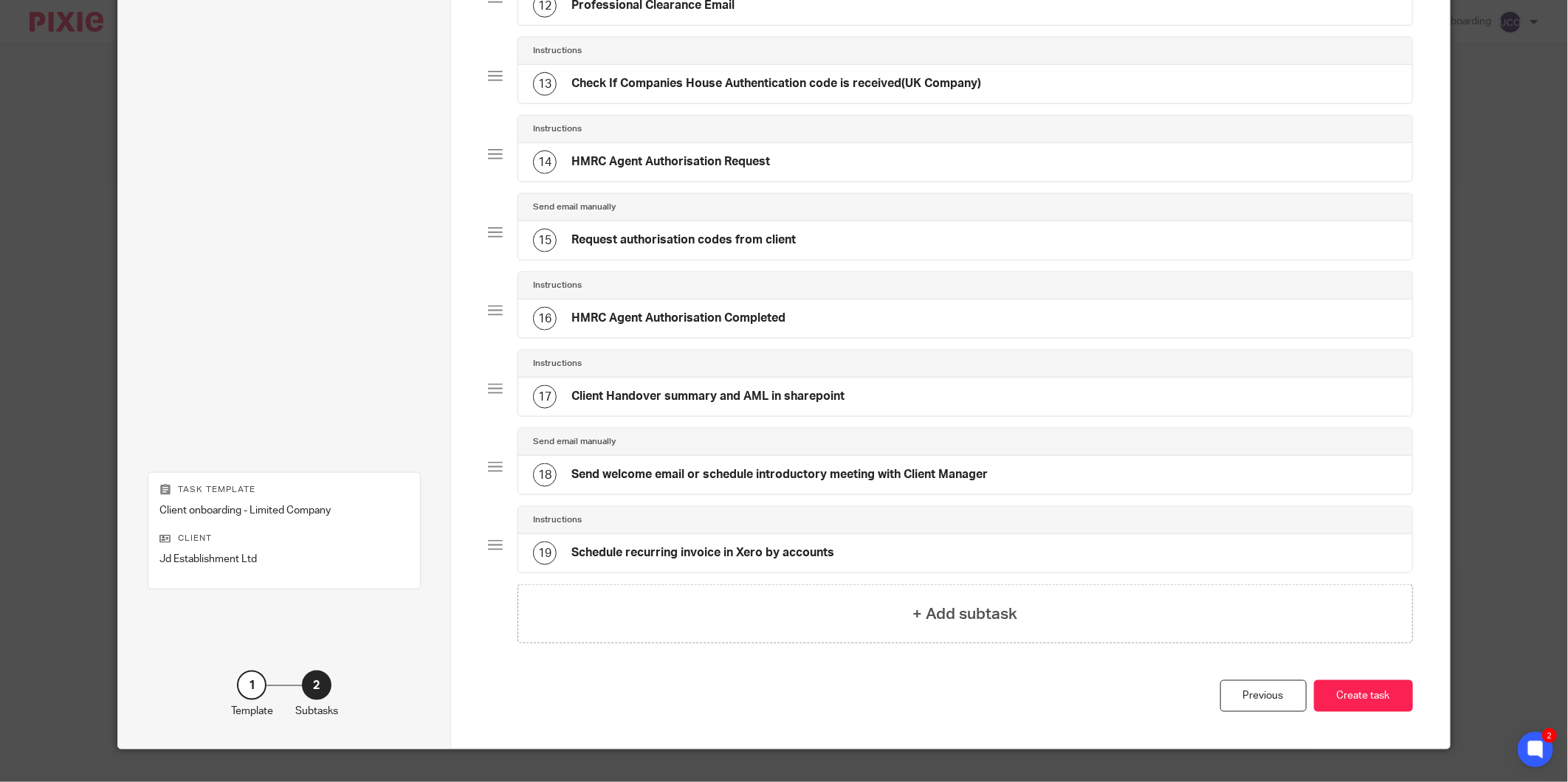
scroll to position [1069, 0]
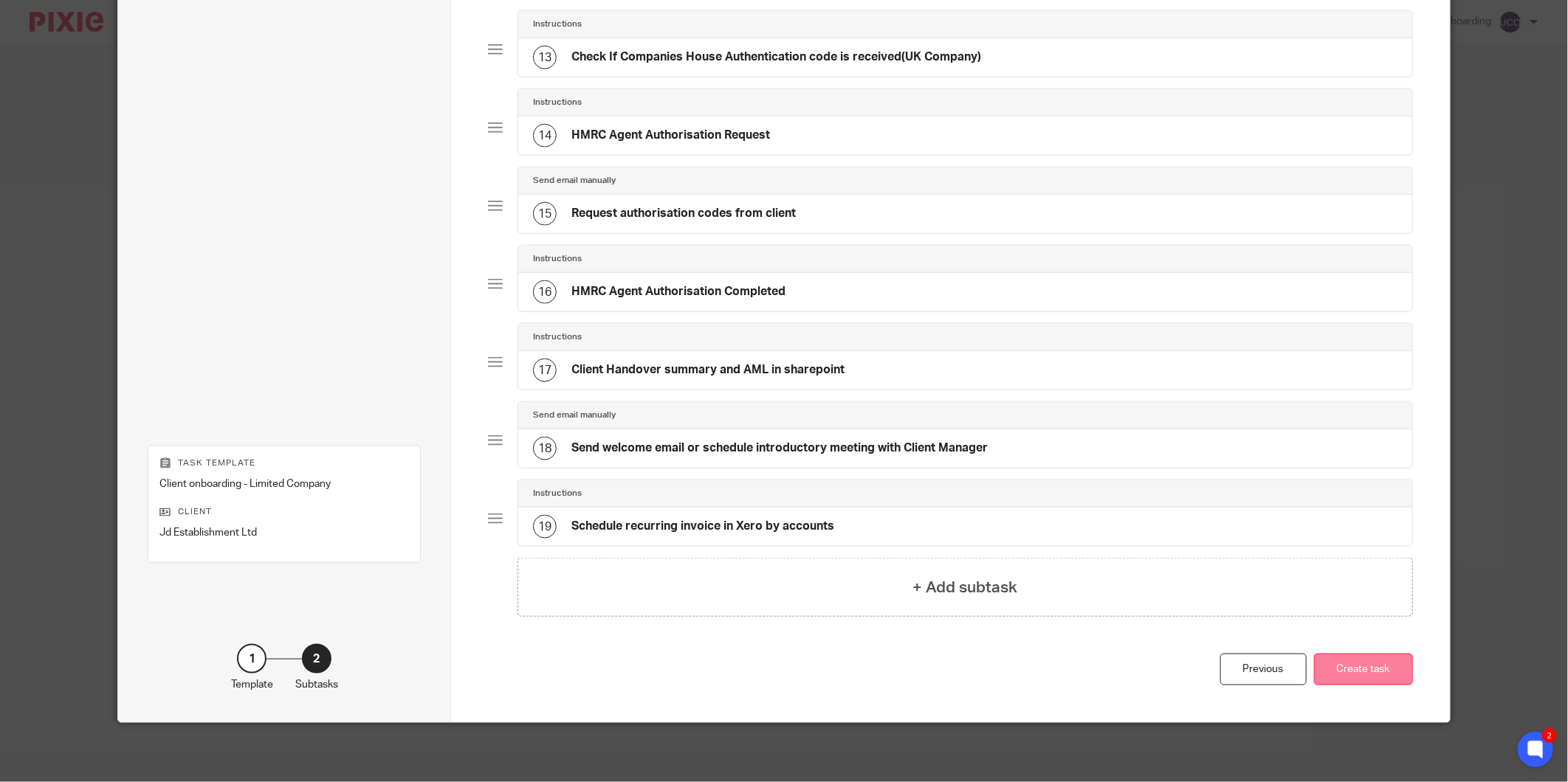
click at [1357, 673] on button "Create task" at bounding box center [1363, 670] width 99 height 32
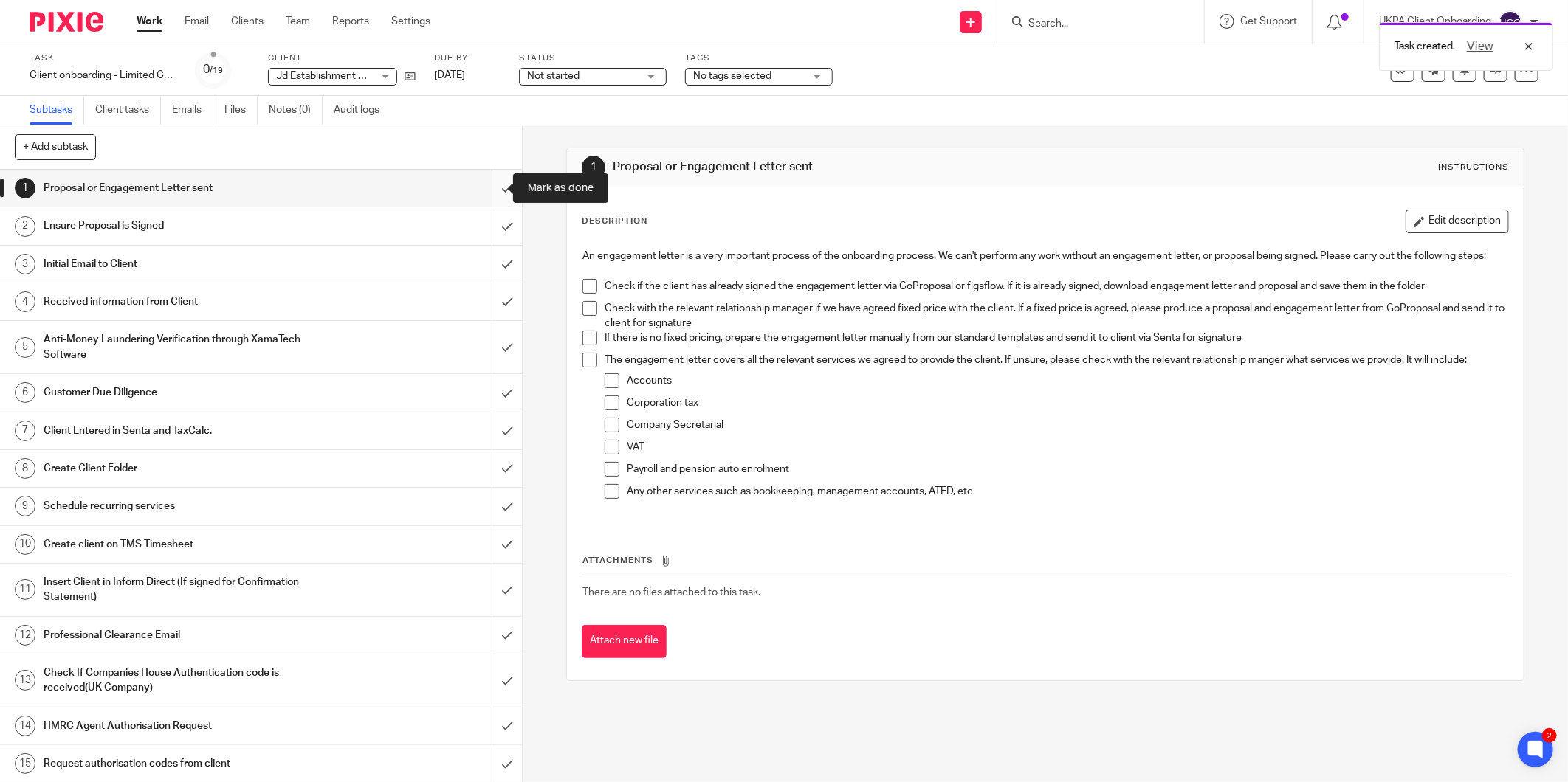
click at [485, 183] on input "submit" at bounding box center [261, 188] width 522 height 37
click at [483, 222] on input "submit" at bounding box center [261, 226] width 522 height 37
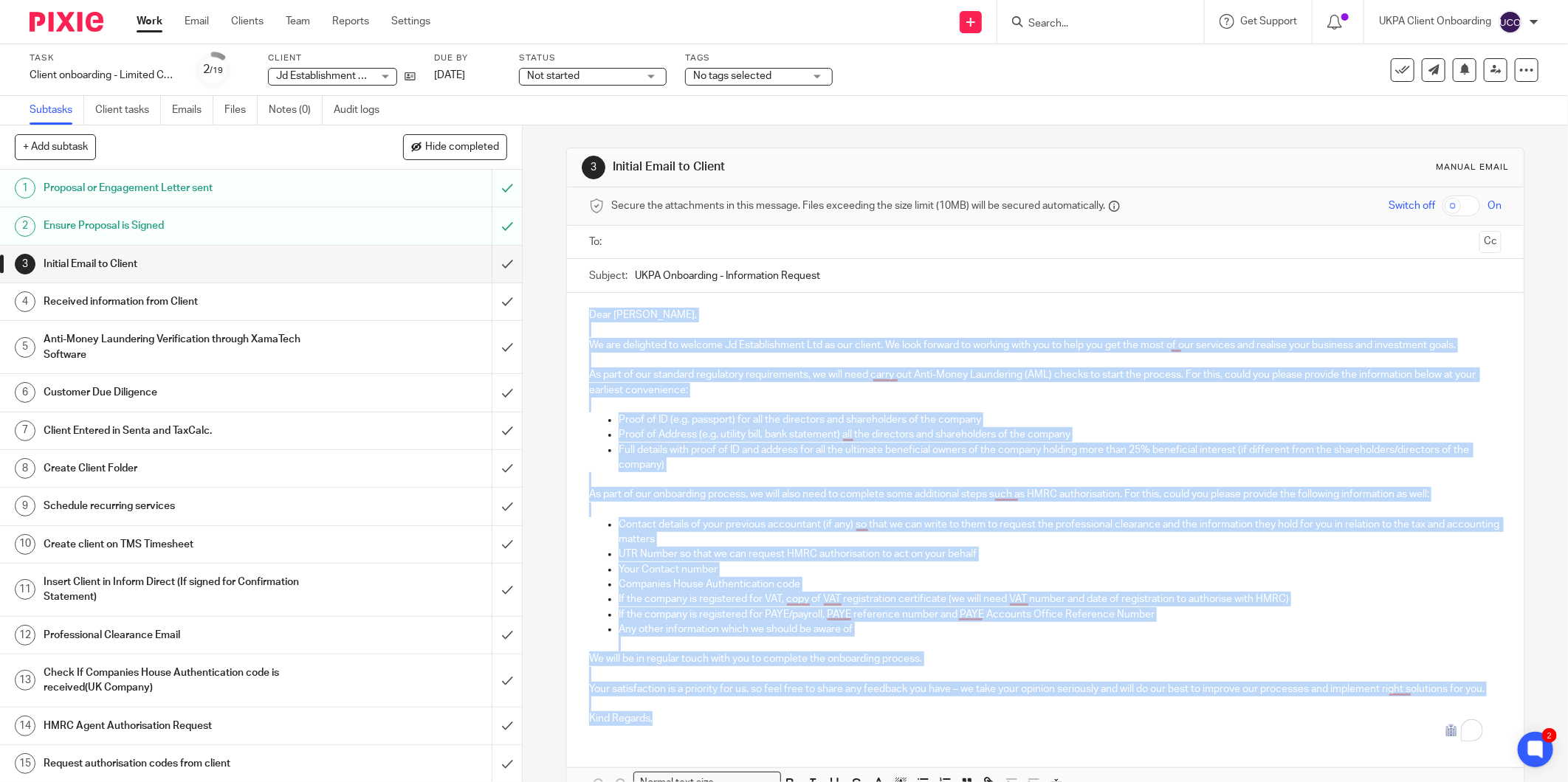
drag, startPoint x: 583, startPoint y: 315, endPoint x: 683, endPoint y: 720, distance: 417.2
click at [665, 735] on div "Dear David, We are delighted to welcome Jd Establishment Ltd as our client. We …" at bounding box center [1044, 514] width 956 height 444
copy div "Dear David, We are delighted to welcome Jd Establishment Ltd as our client. We …"
click at [412, 75] on icon at bounding box center [410, 76] width 11 height 11
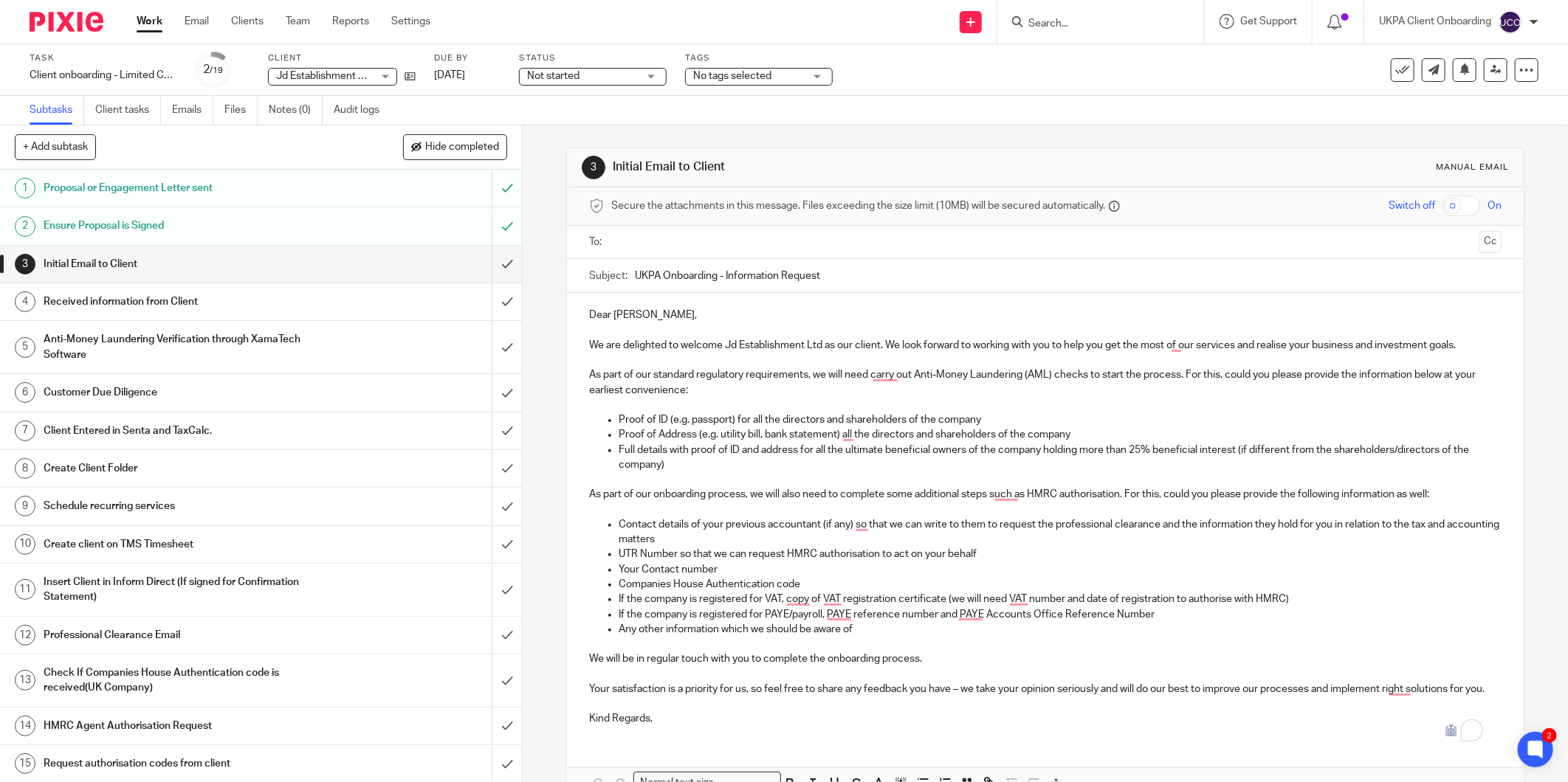
click at [658, 274] on input "UKPA Onboarding - Information Request" at bounding box center [1067, 275] width 866 height 33
click at [659, 274] on input "UKPA Onboarding - Information Request" at bounding box center [1067, 275] width 866 height 33
click at [487, 263] on input "submit" at bounding box center [261, 264] width 522 height 37
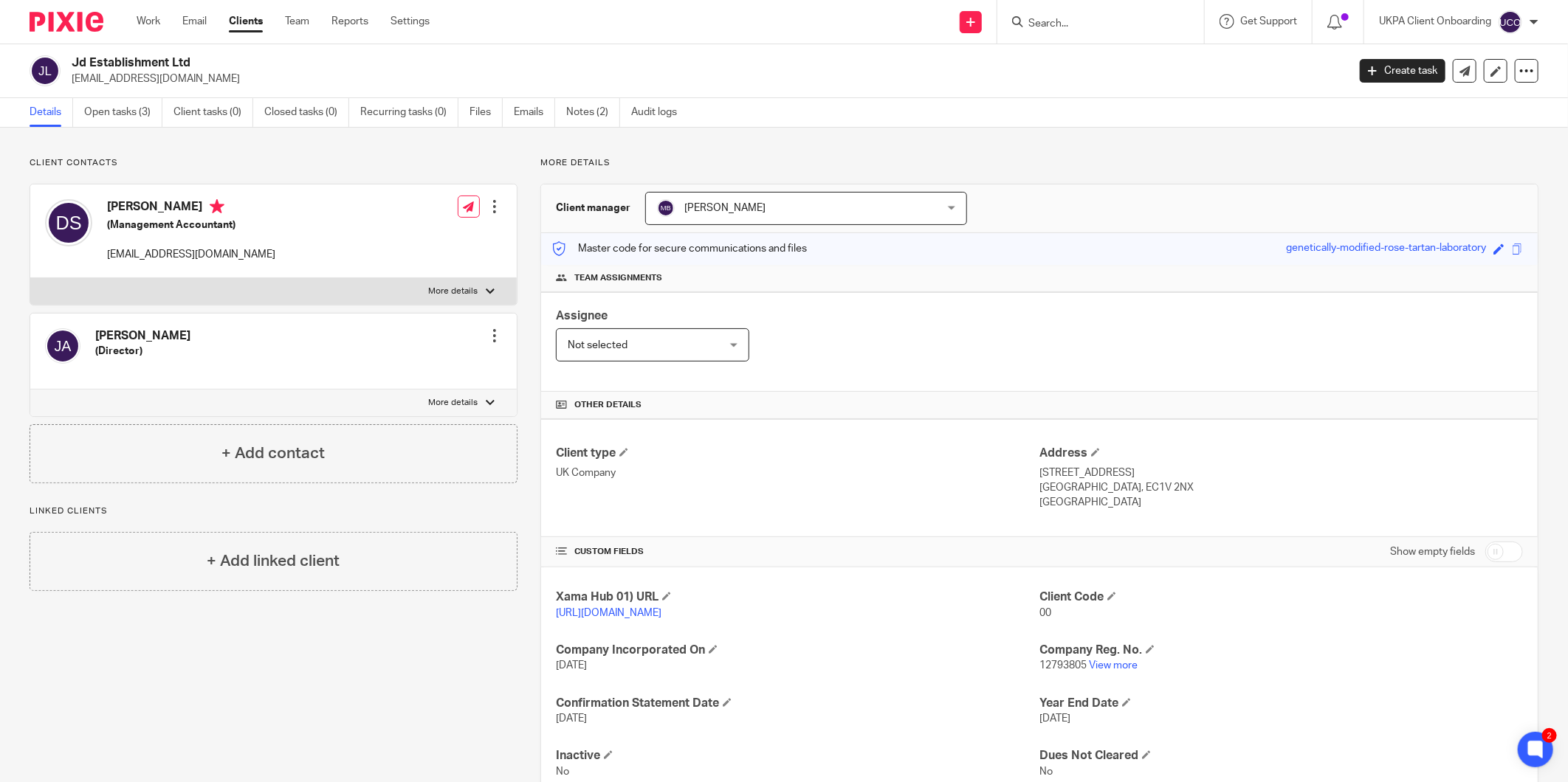
click at [164, 334] on h4 "[PERSON_NAME]" at bounding box center [143, 336] width 96 height 15
copy div "[PERSON_NAME]"
click at [175, 78] on p "[EMAIL_ADDRESS][DOMAIN_NAME]" at bounding box center [705, 79] width 1266 height 15
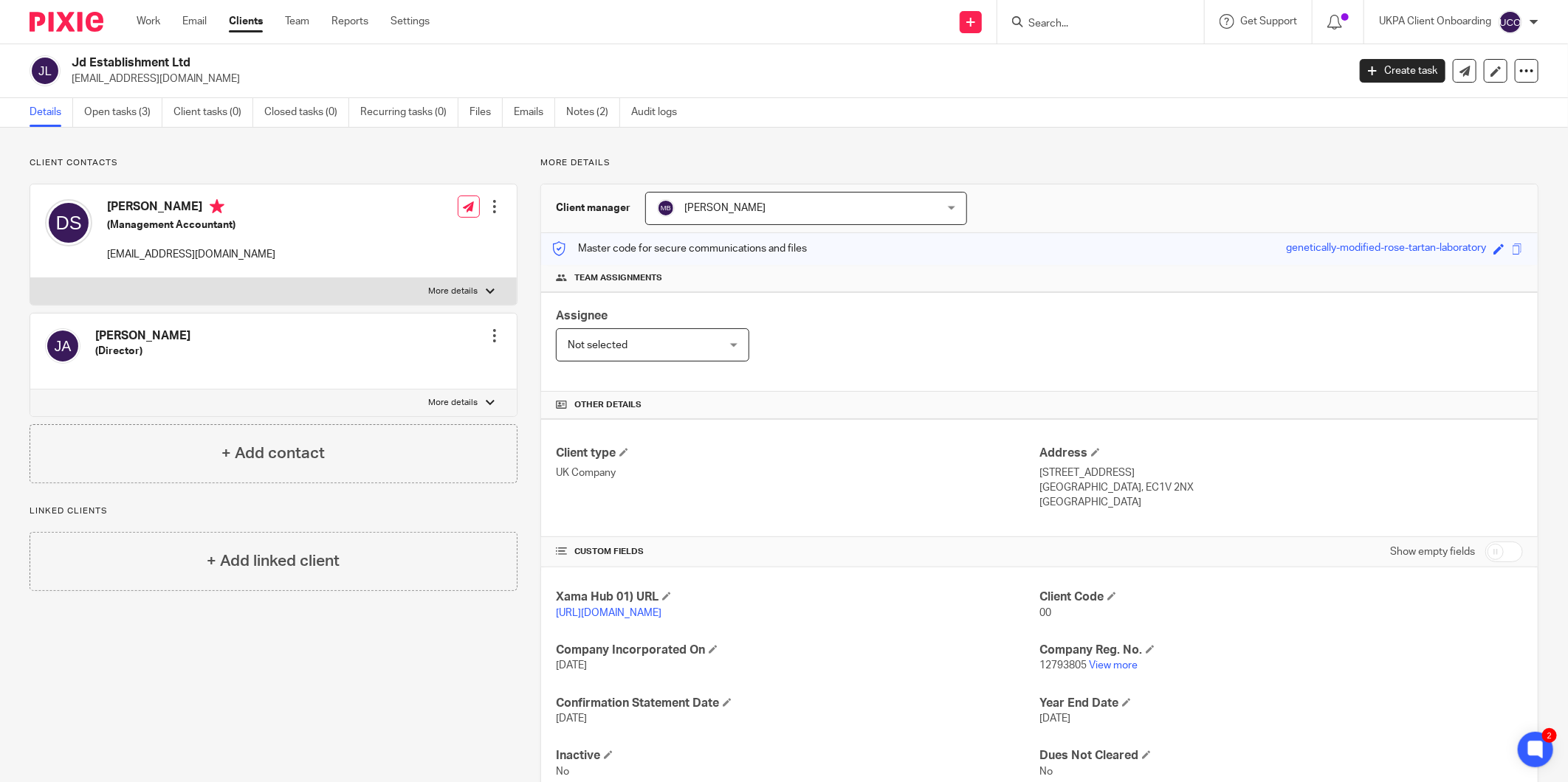
click at [175, 78] on p "[EMAIL_ADDRESS][DOMAIN_NAME]" at bounding box center [705, 79] width 1266 height 15
copy main "[EMAIL_ADDRESS][DOMAIN_NAME] Create task Update from Companies House Export dat…"
click at [1076, 18] on input "Search" at bounding box center [1093, 24] width 133 height 13
paste input "[EMAIL_ADDRESS][DOMAIN_NAME]"
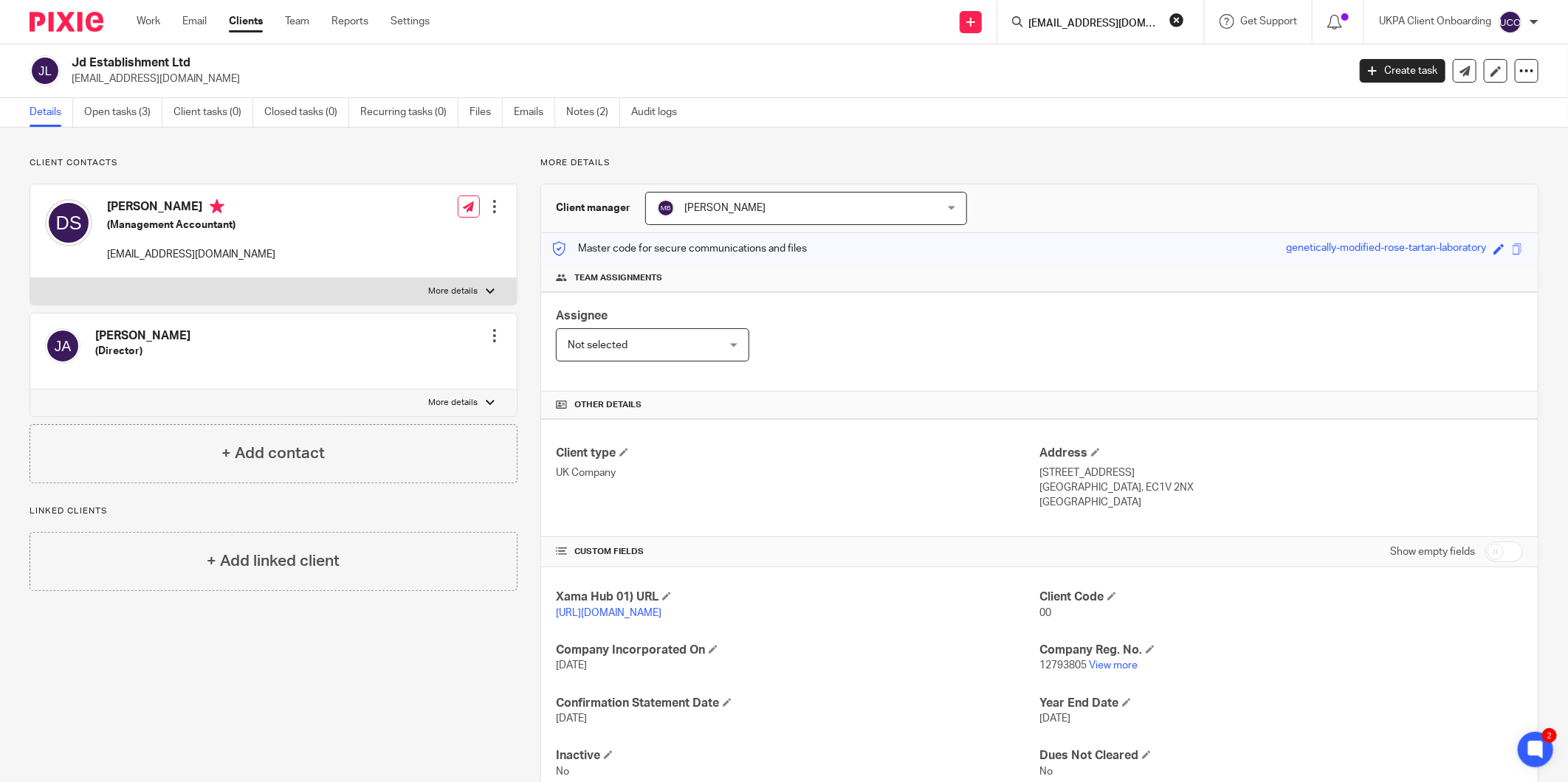
scroll to position [0, 71]
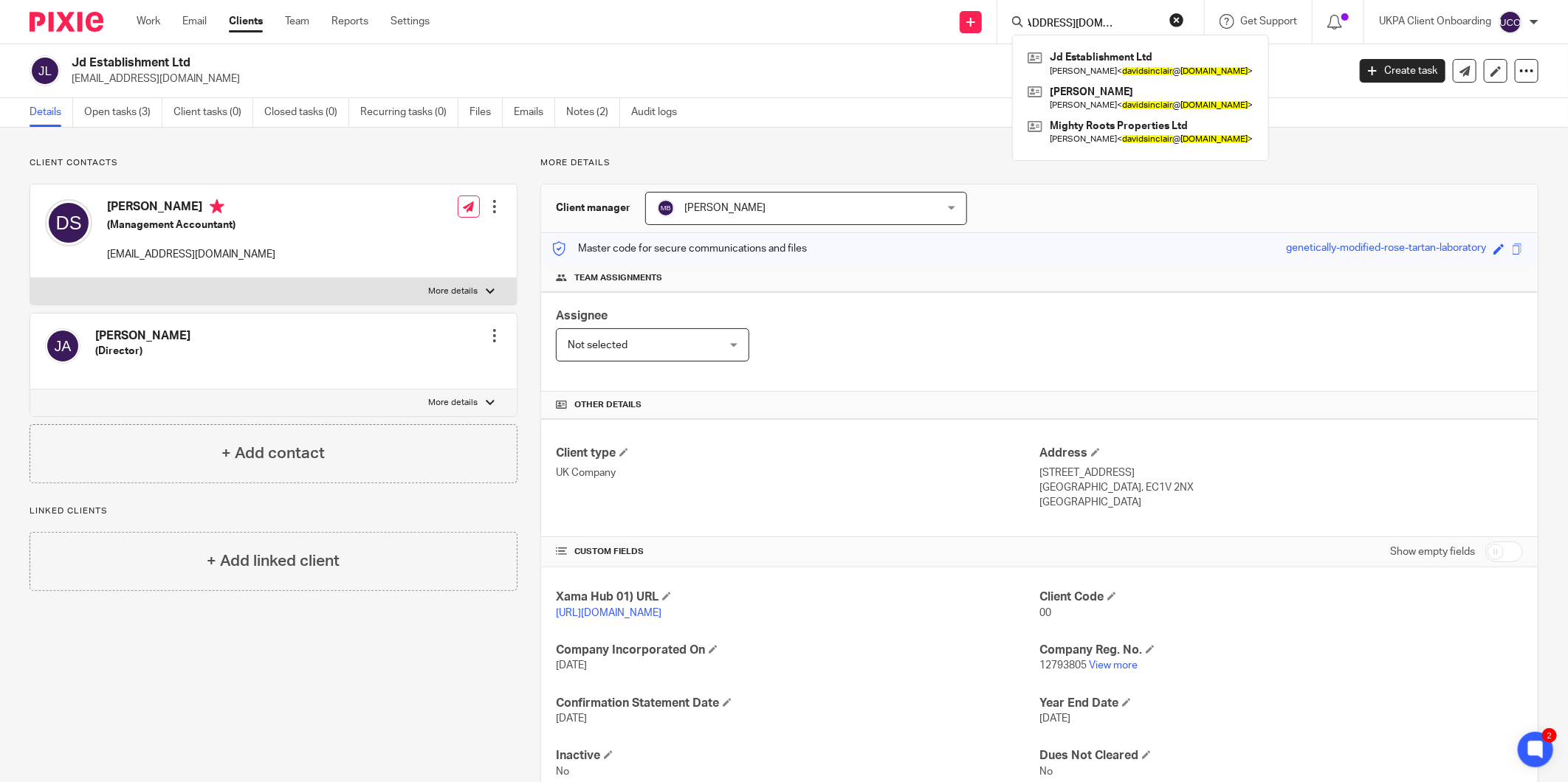
type input "[EMAIL_ADDRESS][DOMAIN_NAME]"
click at [1109, 182] on div "More details Client manager [PERSON_NAME] [PERSON_NAME] [PERSON_NAME] [PERSON_N…" at bounding box center [1027, 480] width 1021 height 645
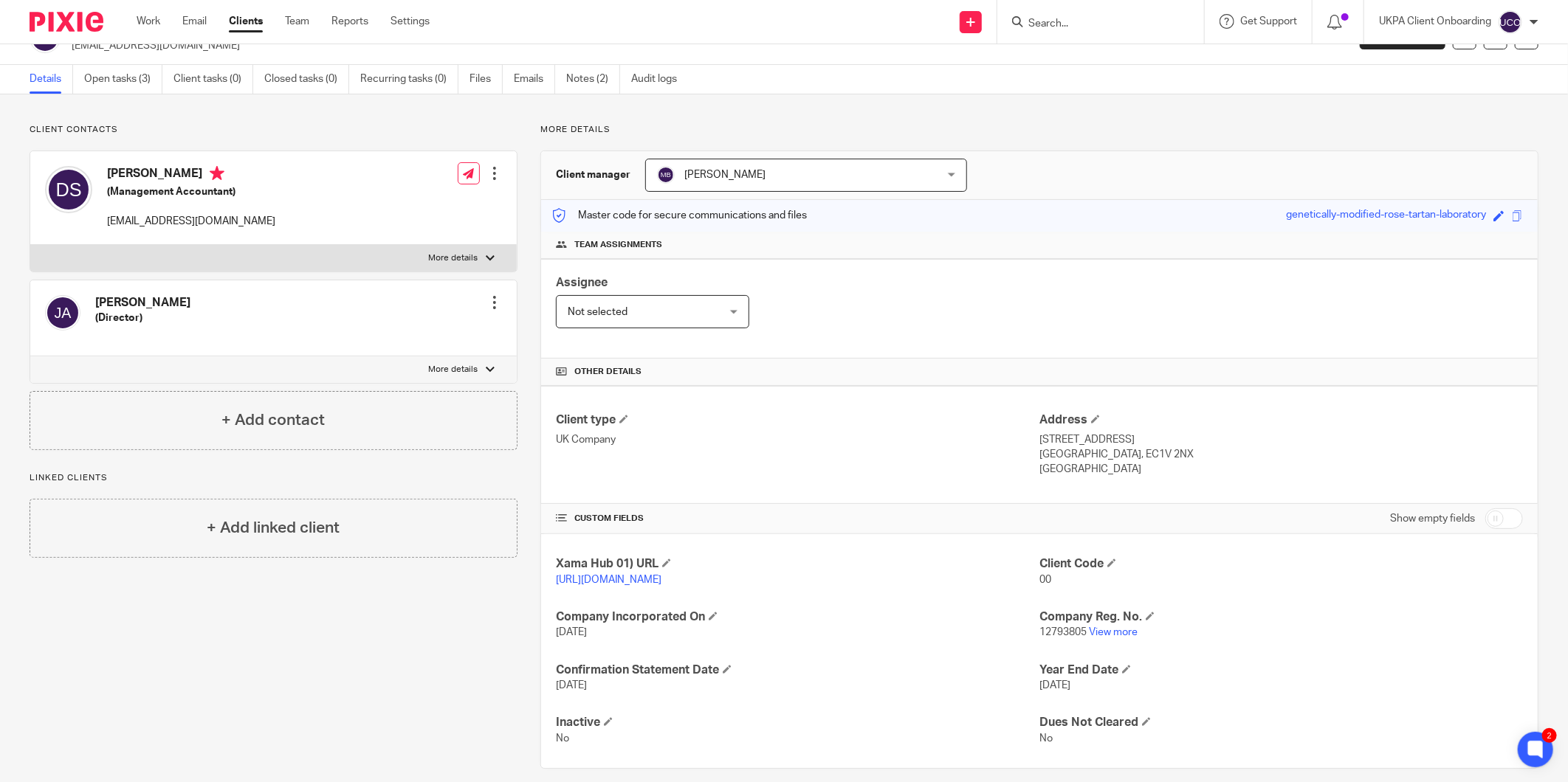
scroll to position [50, 0]
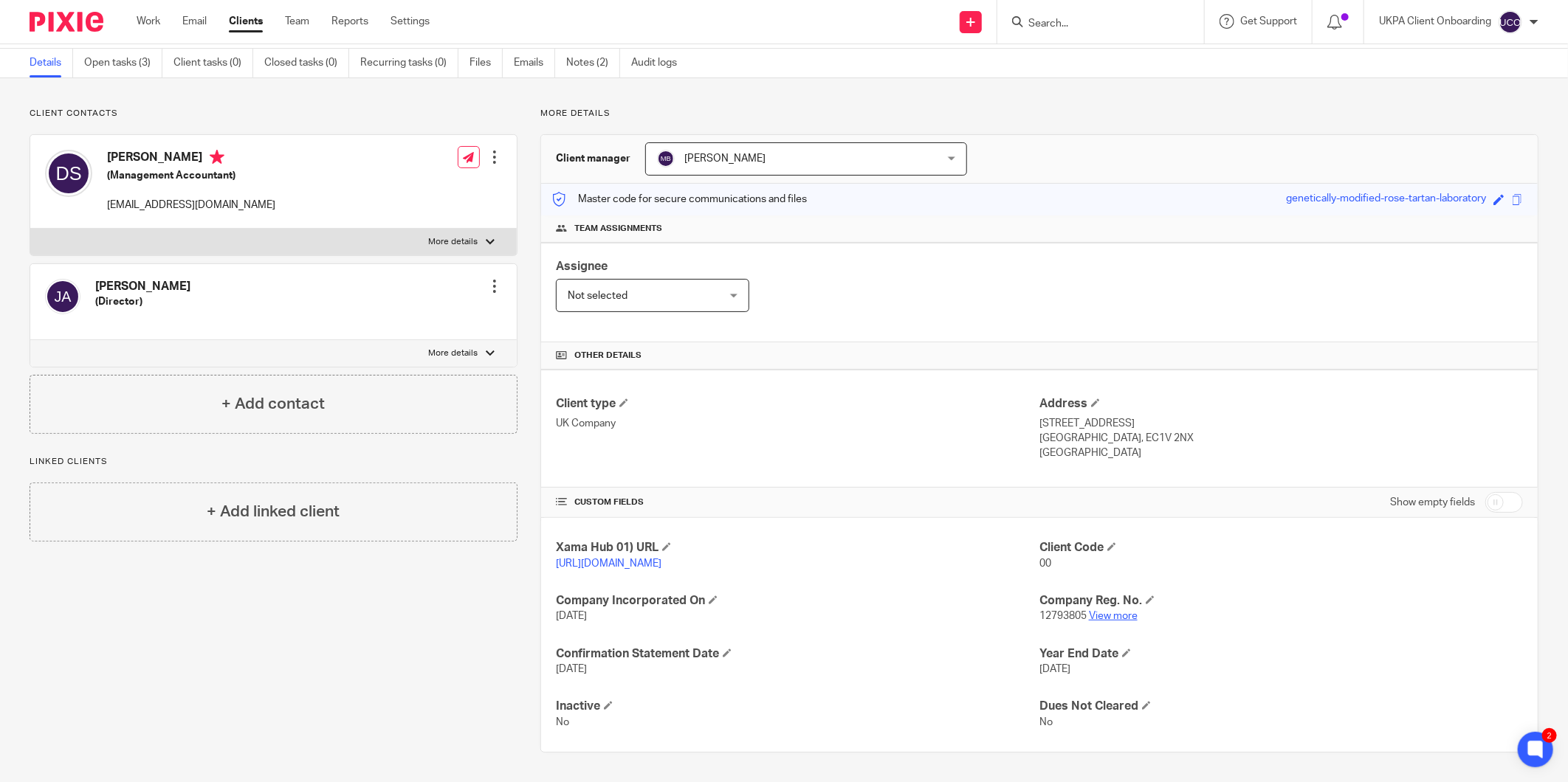
click at [1101, 615] on link "View more" at bounding box center [1113, 616] width 49 height 11
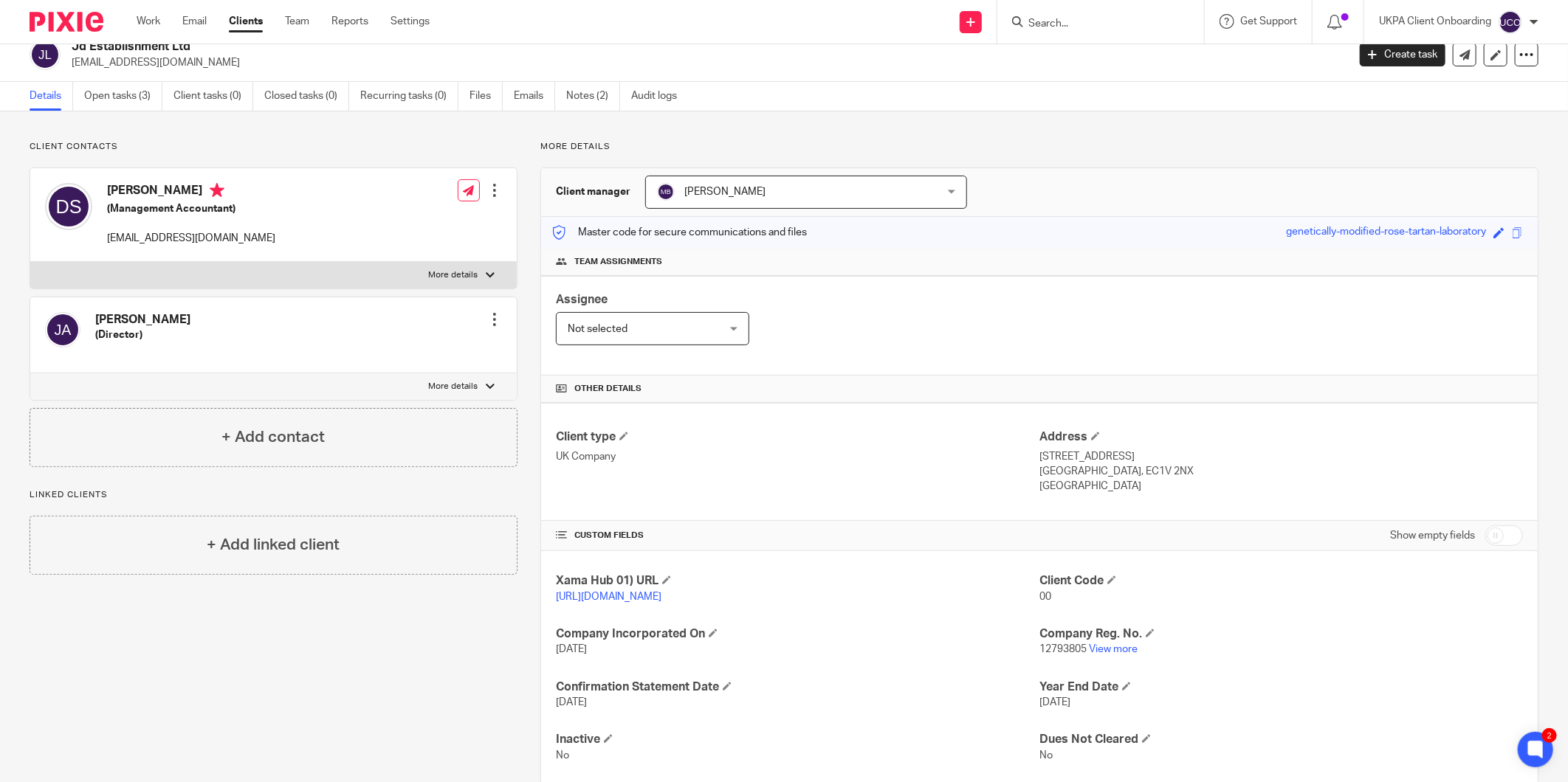
scroll to position [0, 0]
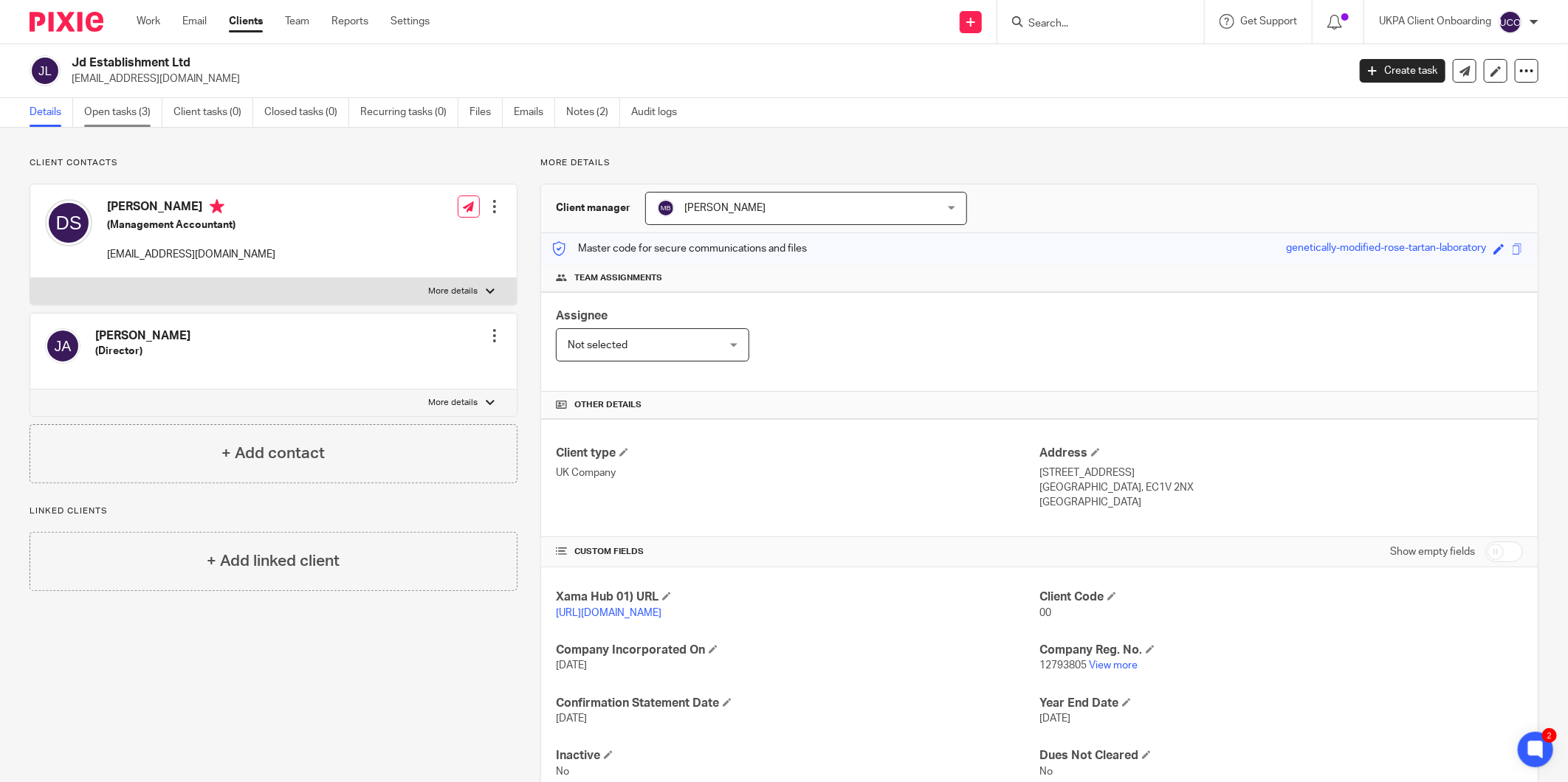
click at [123, 114] on link "Open tasks (3)" at bounding box center [123, 112] width 78 height 29
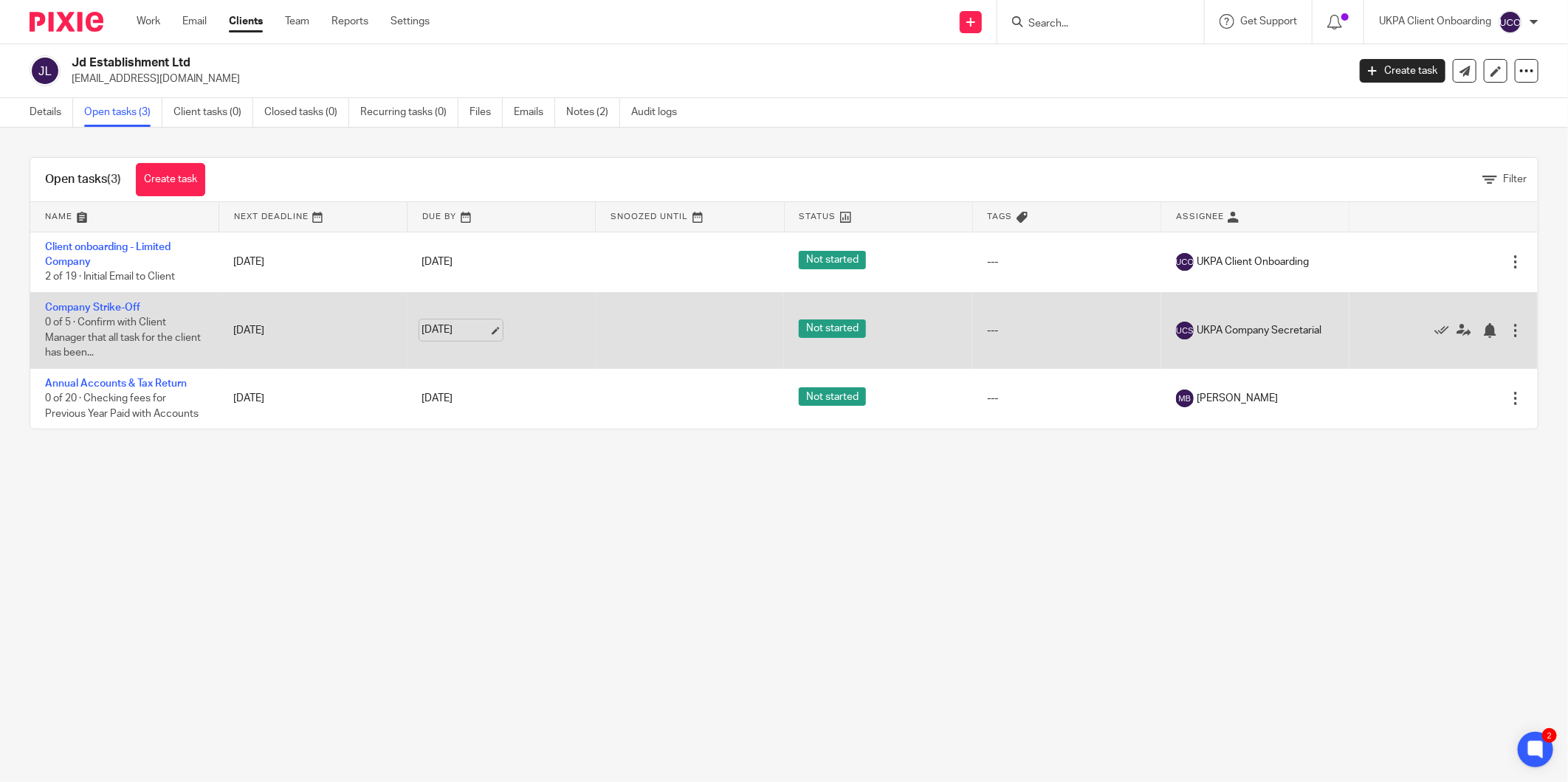
click at [437, 325] on link "[DATE]" at bounding box center [455, 330] width 67 height 15
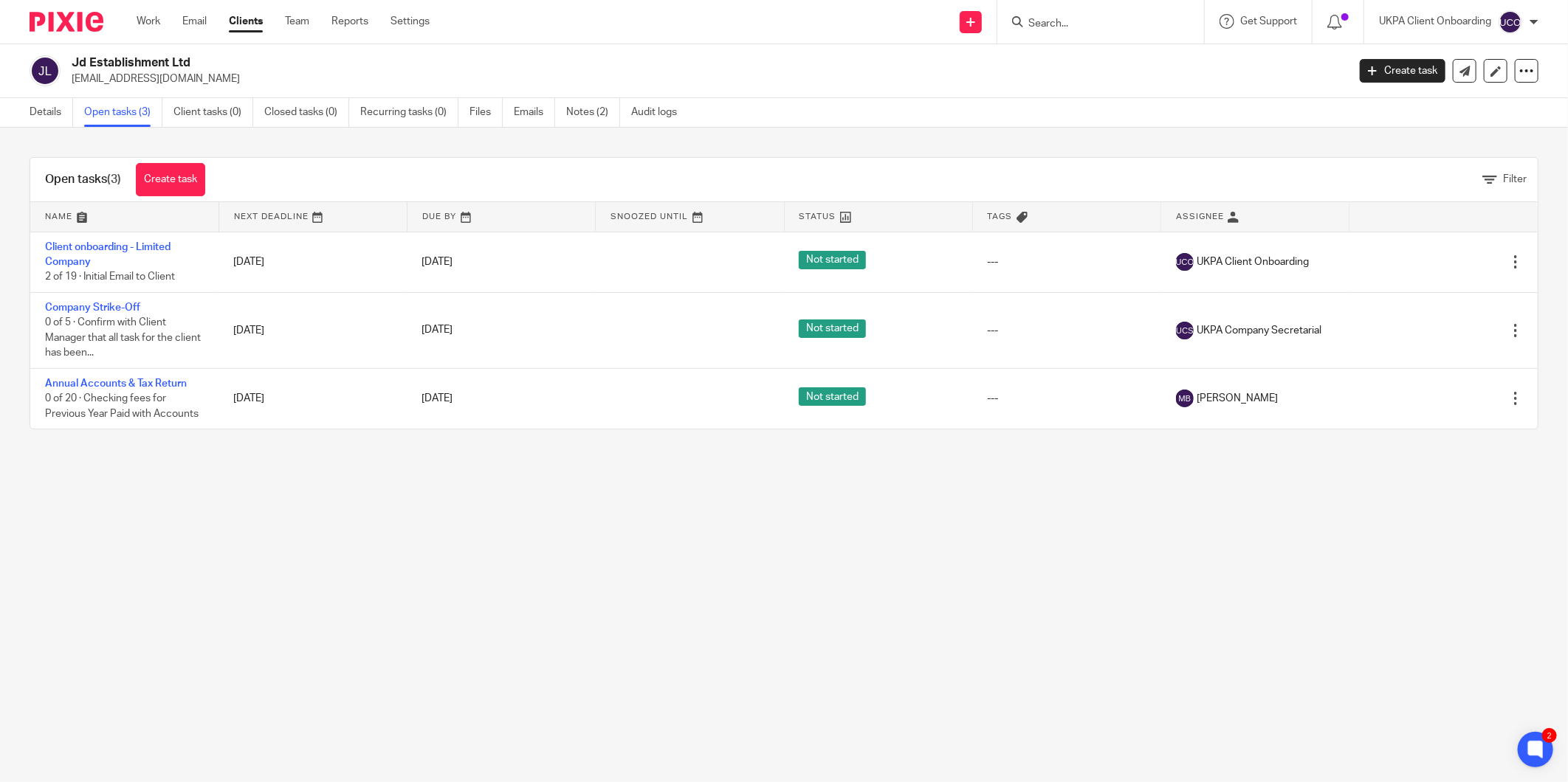
click at [1103, 24] on input "Search" at bounding box center [1093, 24] width 133 height 13
click at [1074, 24] on input "[PERSON_NAME]" at bounding box center [1093, 24] width 133 height 13
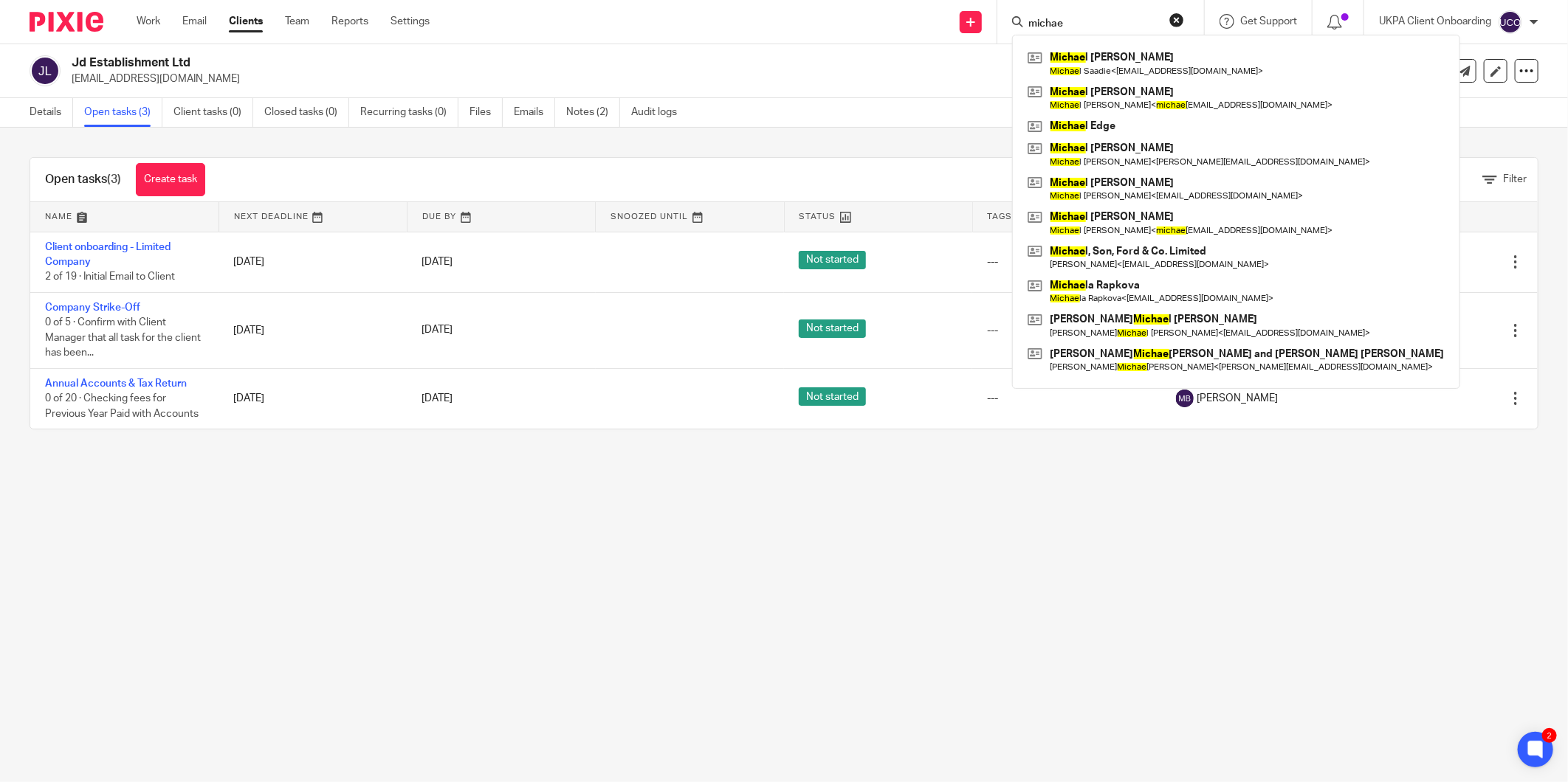
click at [1086, 15] on form "michae" at bounding box center [1105, 21] width 157 height 18
drag, startPoint x: 1086, startPoint y: 15, endPoint x: 1076, endPoint y: 24, distance: 13.5
click at [1083, 18] on form "michae" at bounding box center [1105, 21] width 157 height 18
click at [1076, 24] on input "michae" at bounding box center [1093, 24] width 133 height 13
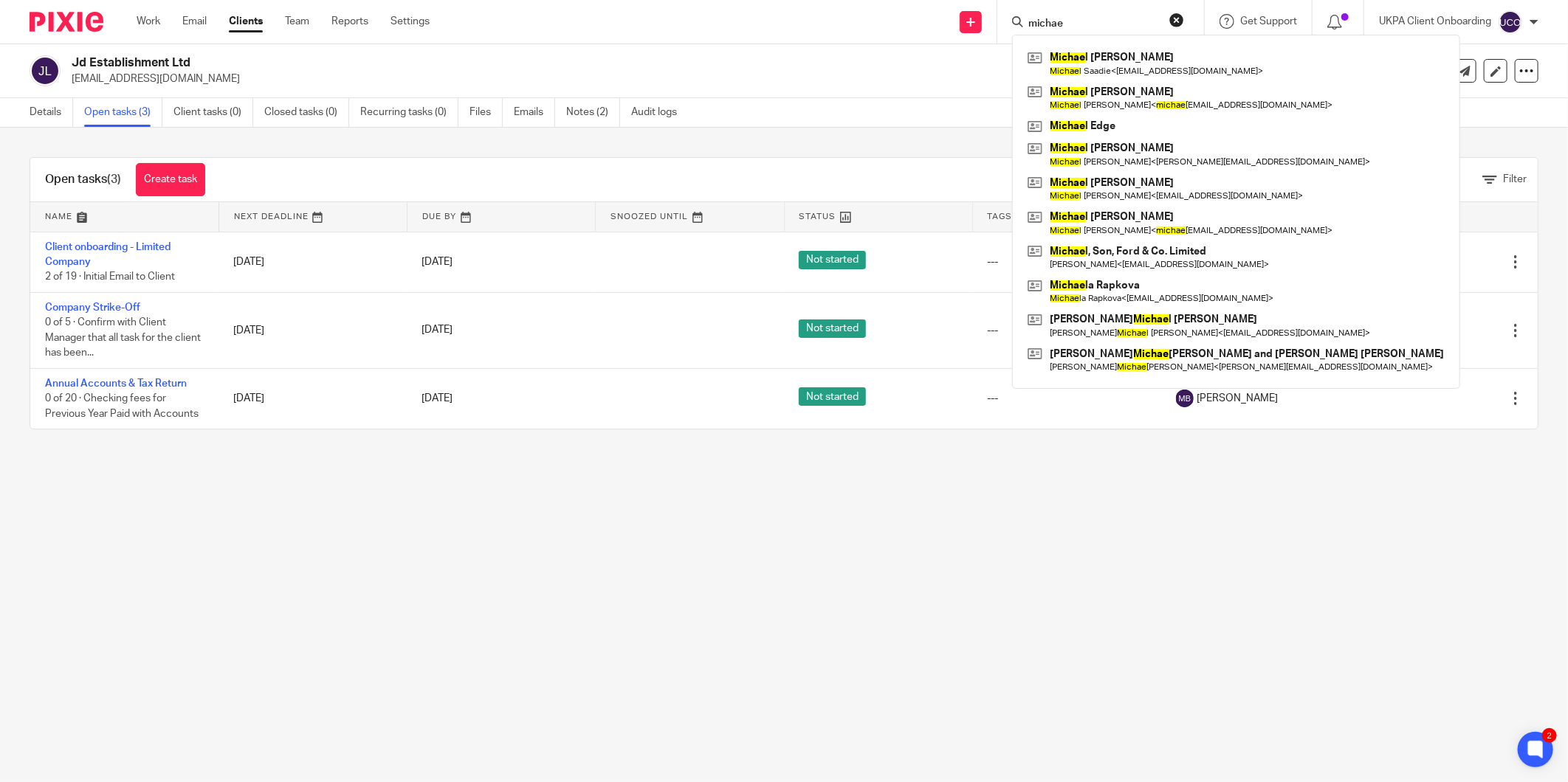
click at [1076, 24] on input "michae" at bounding box center [1093, 24] width 133 height 13
paste input "l@levelsheritage.com"
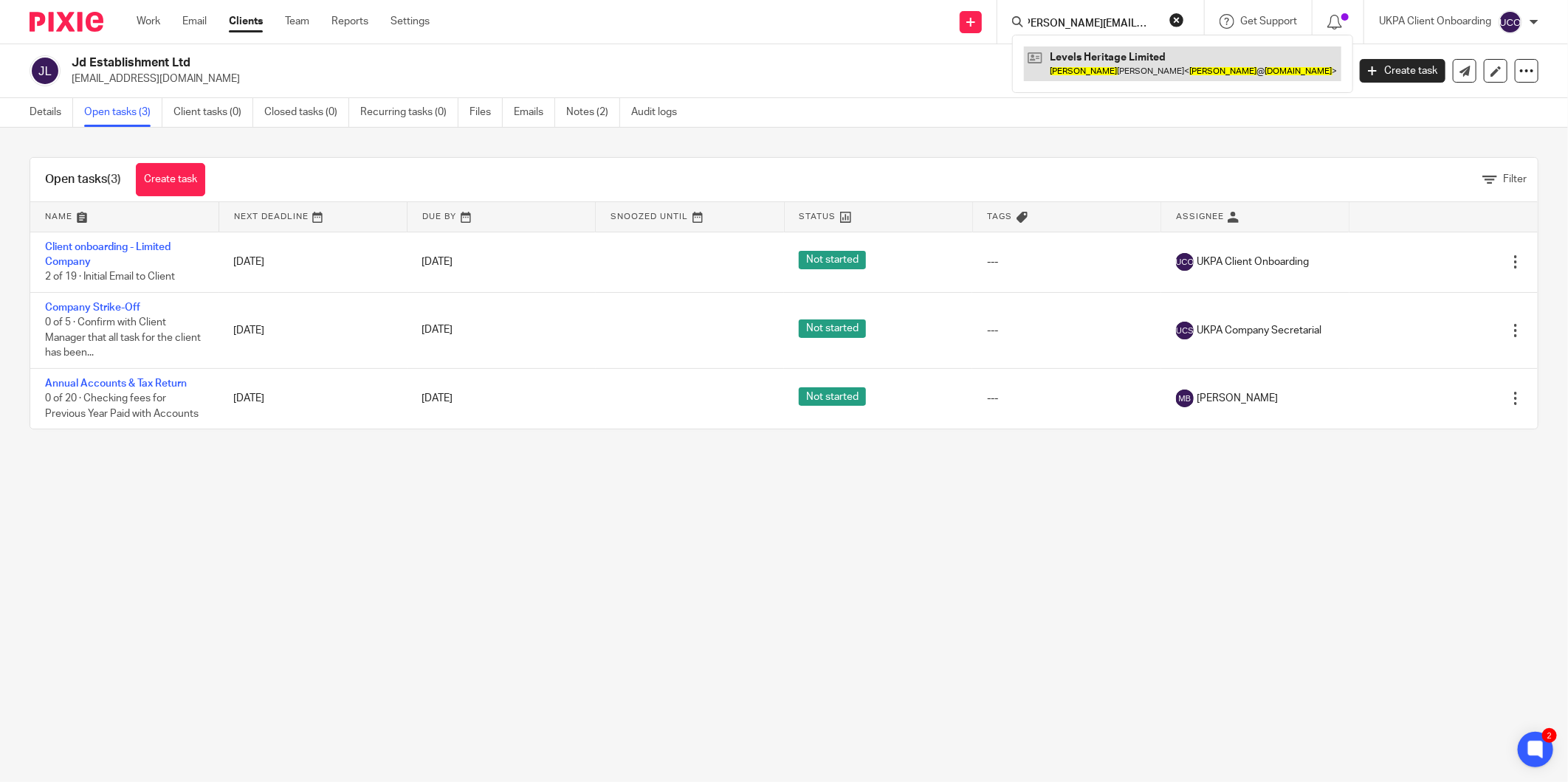
type input "michael@levelsheritage.com"
click at [1098, 65] on link at bounding box center [1182, 63] width 317 height 34
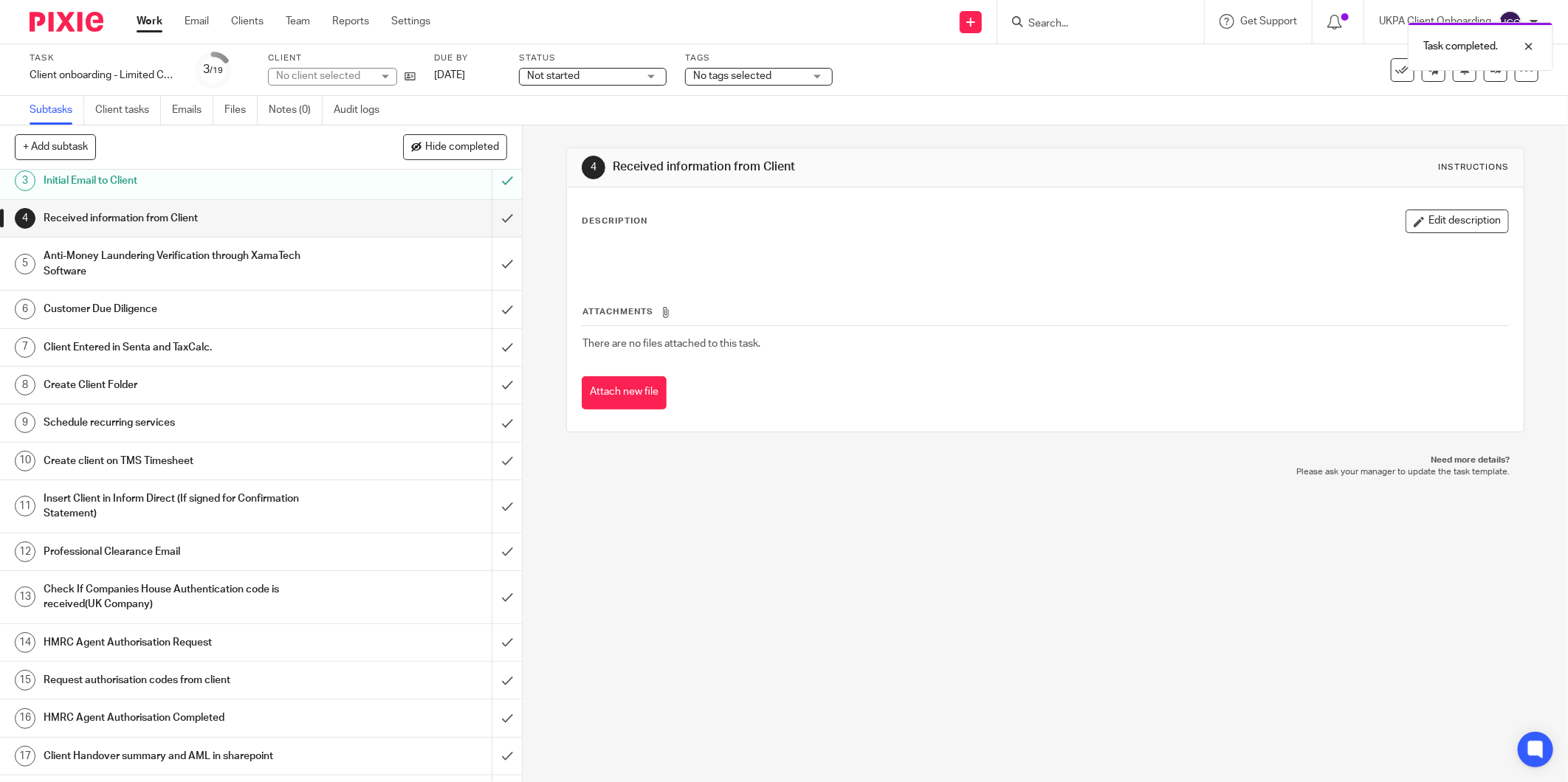
scroll to position [164, 0]
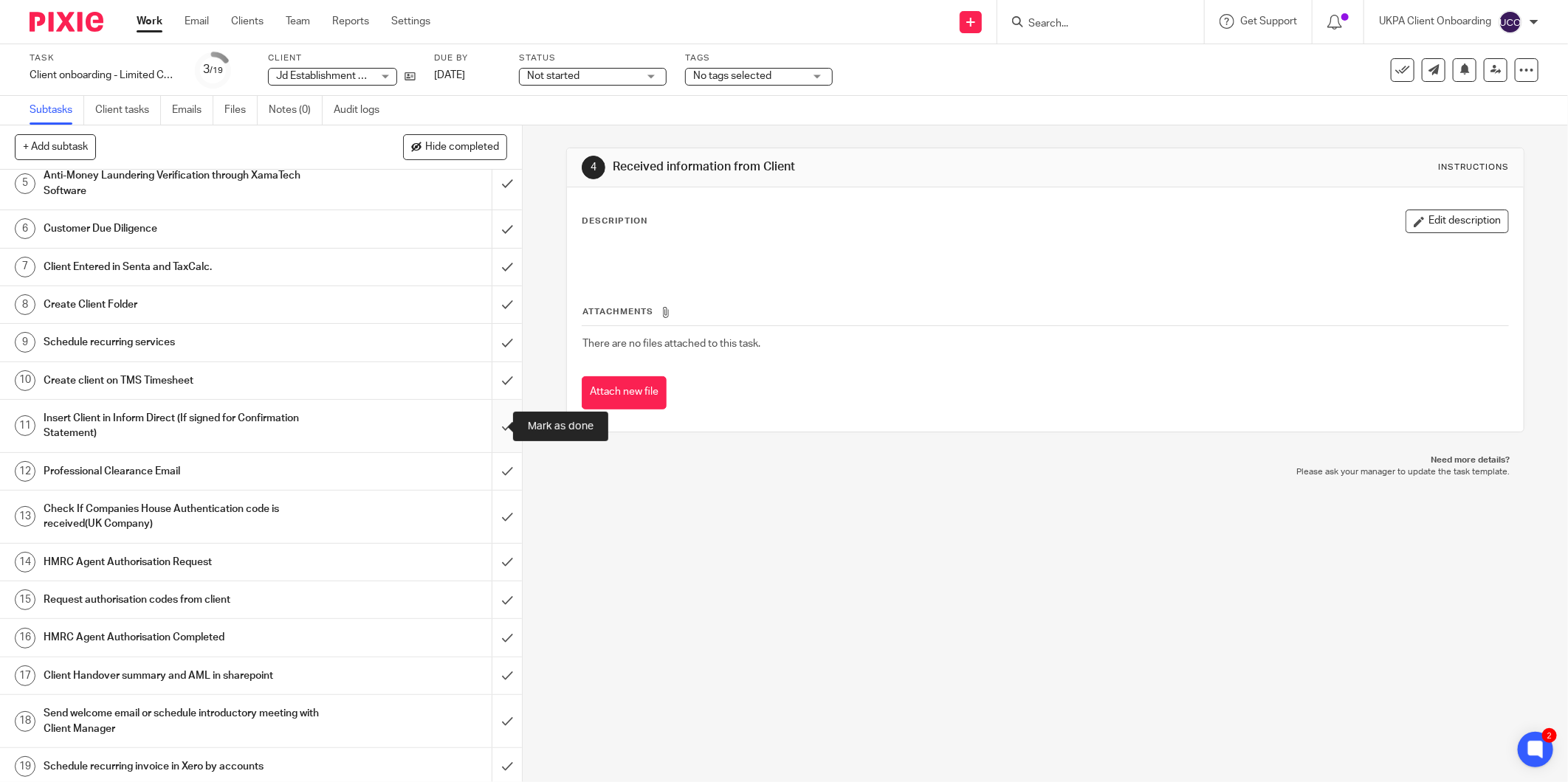
click at [487, 417] on input "submit" at bounding box center [261, 426] width 522 height 53
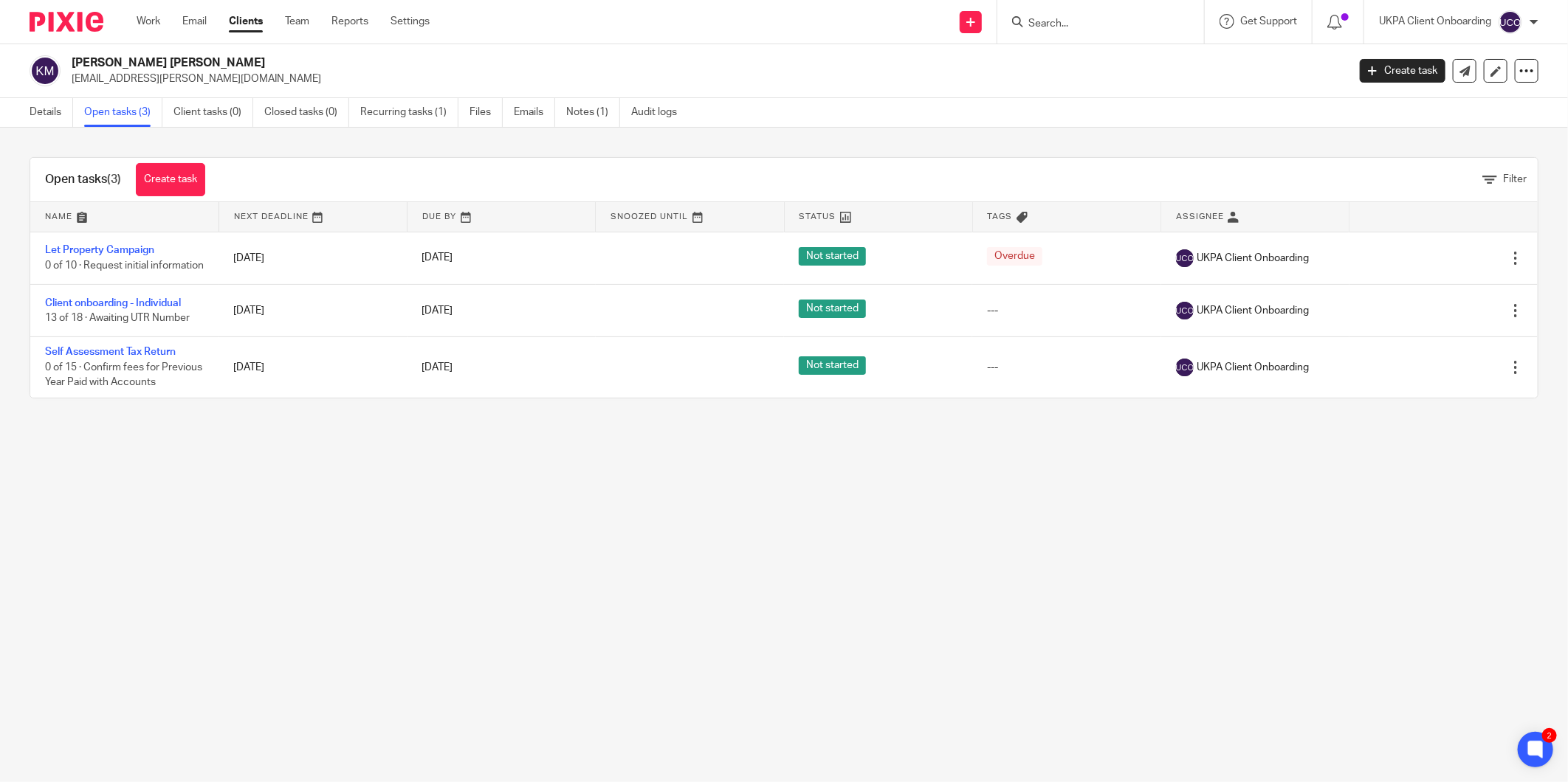
drag, startPoint x: 127, startPoint y: 308, endPoint x: 713, endPoint y: 456, distance: 604.4
click at [765, 574] on main "Kerrie Wayne Martin kw.martin@hotmail.co.uk Create task Update from Companies H…" at bounding box center [784, 391] width 1568 height 782
click at [593, 124] on link "Notes (1)" at bounding box center [593, 112] width 54 height 29
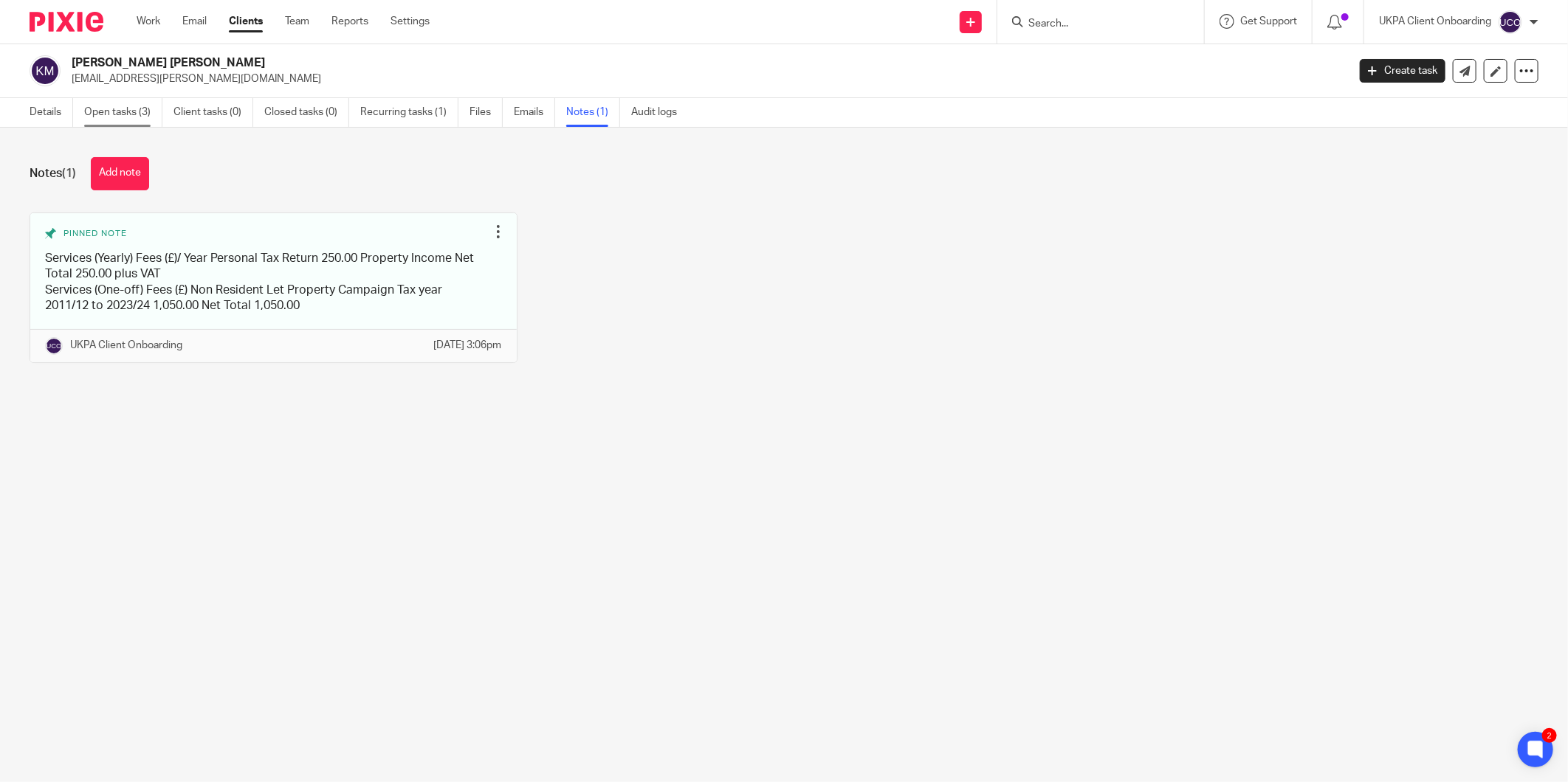
click at [133, 111] on link "Open tasks (3)" at bounding box center [123, 112] width 78 height 29
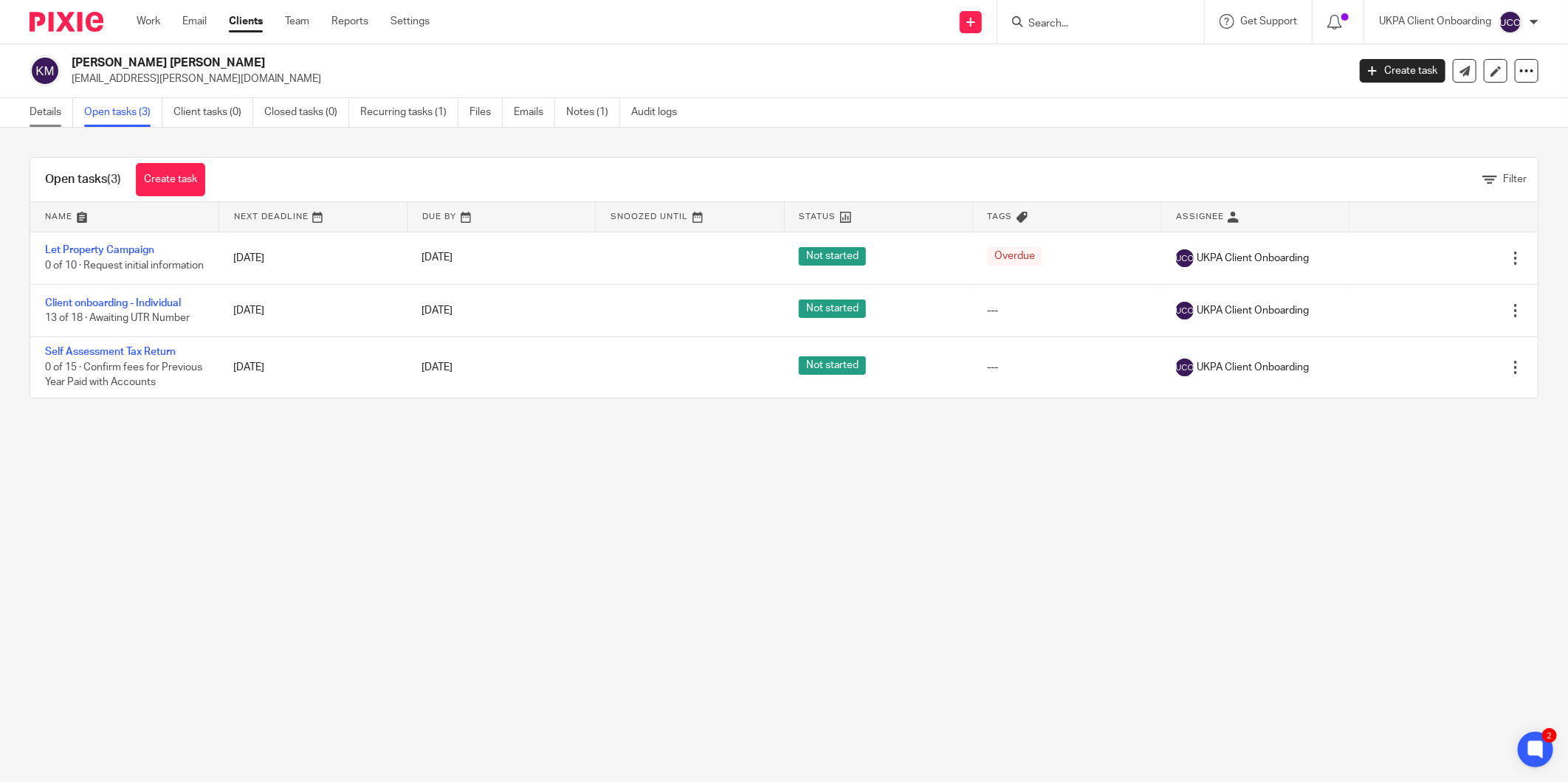
click at [35, 111] on link "Details" at bounding box center [51, 112] width 44 height 29
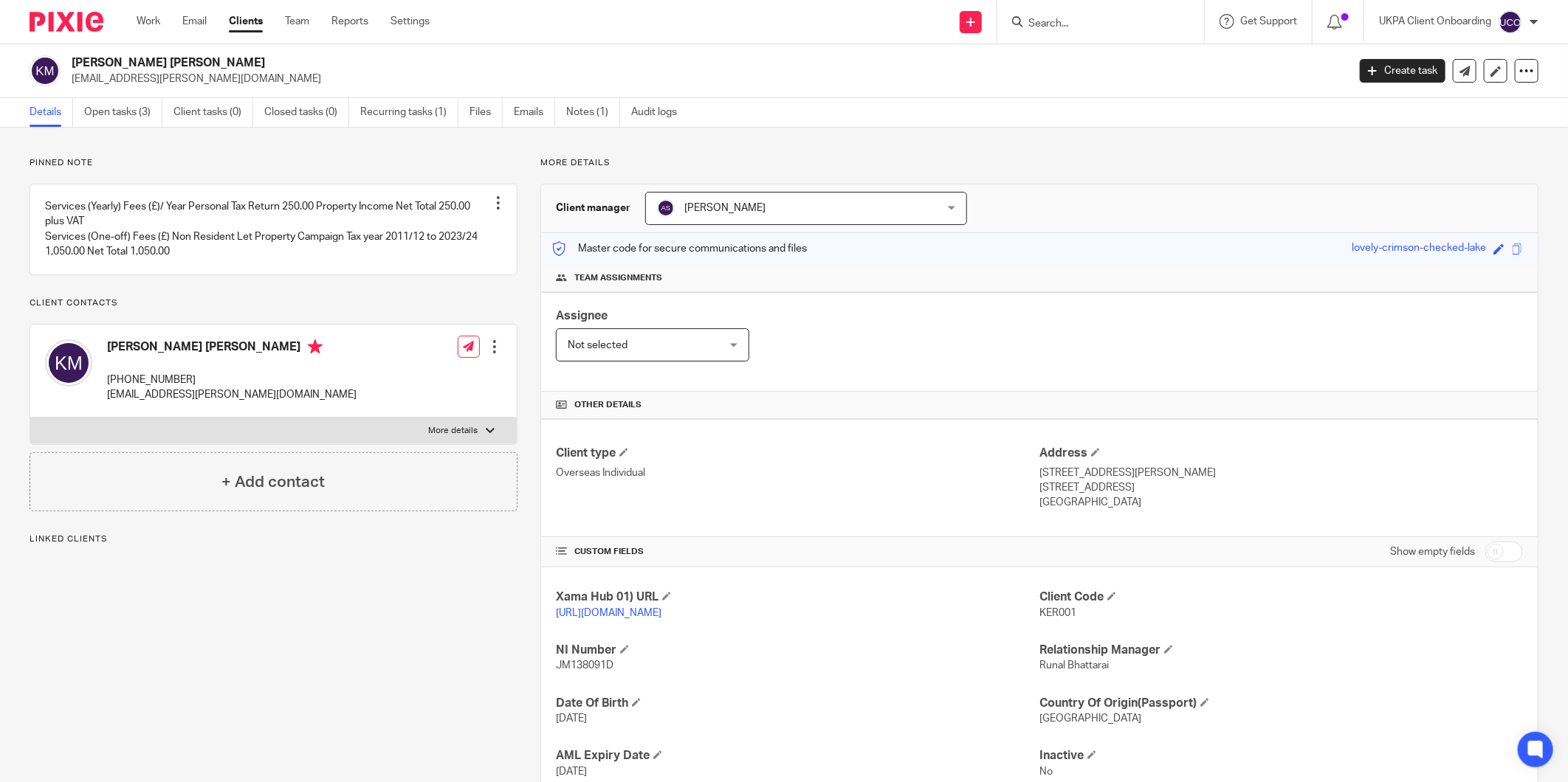
click at [127, 119] on link "Open tasks (3)" at bounding box center [123, 112] width 78 height 29
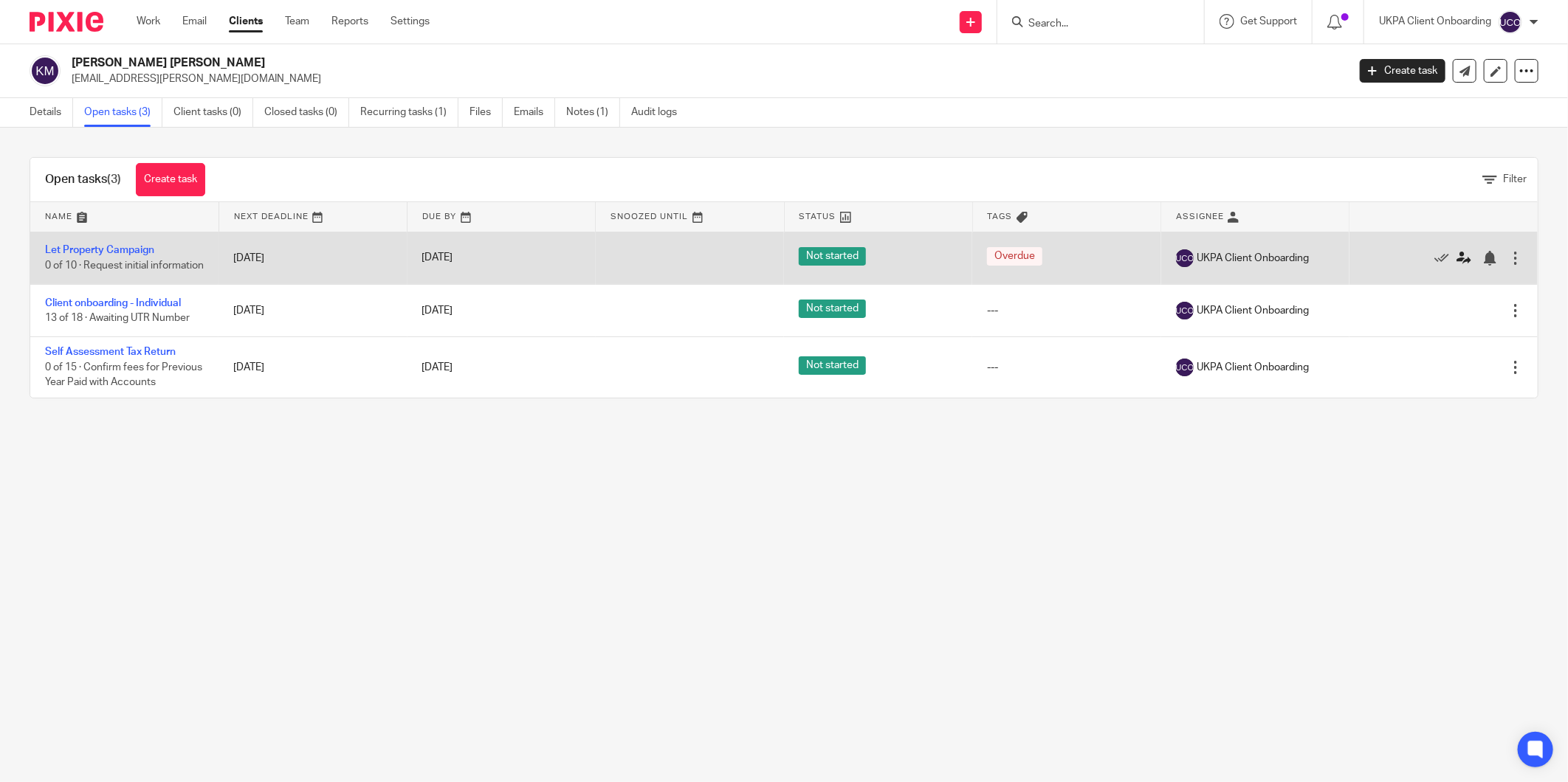
click at [1456, 266] on icon at bounding box center [1463, 258] width 15 height 15
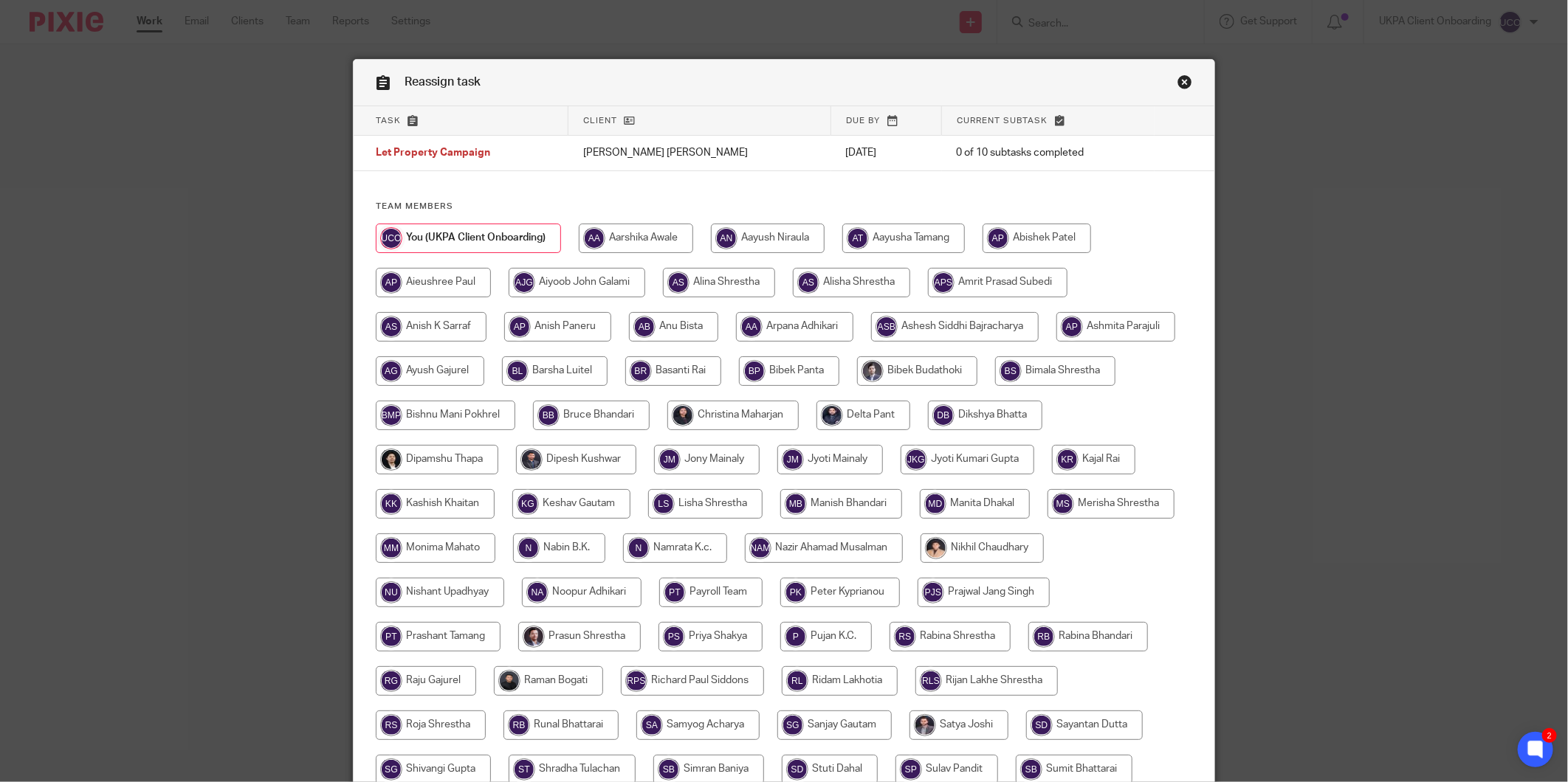
click at [728, 286] on input "radio" at bounding box center [719, 282] width 112 height 30
radio input "true"
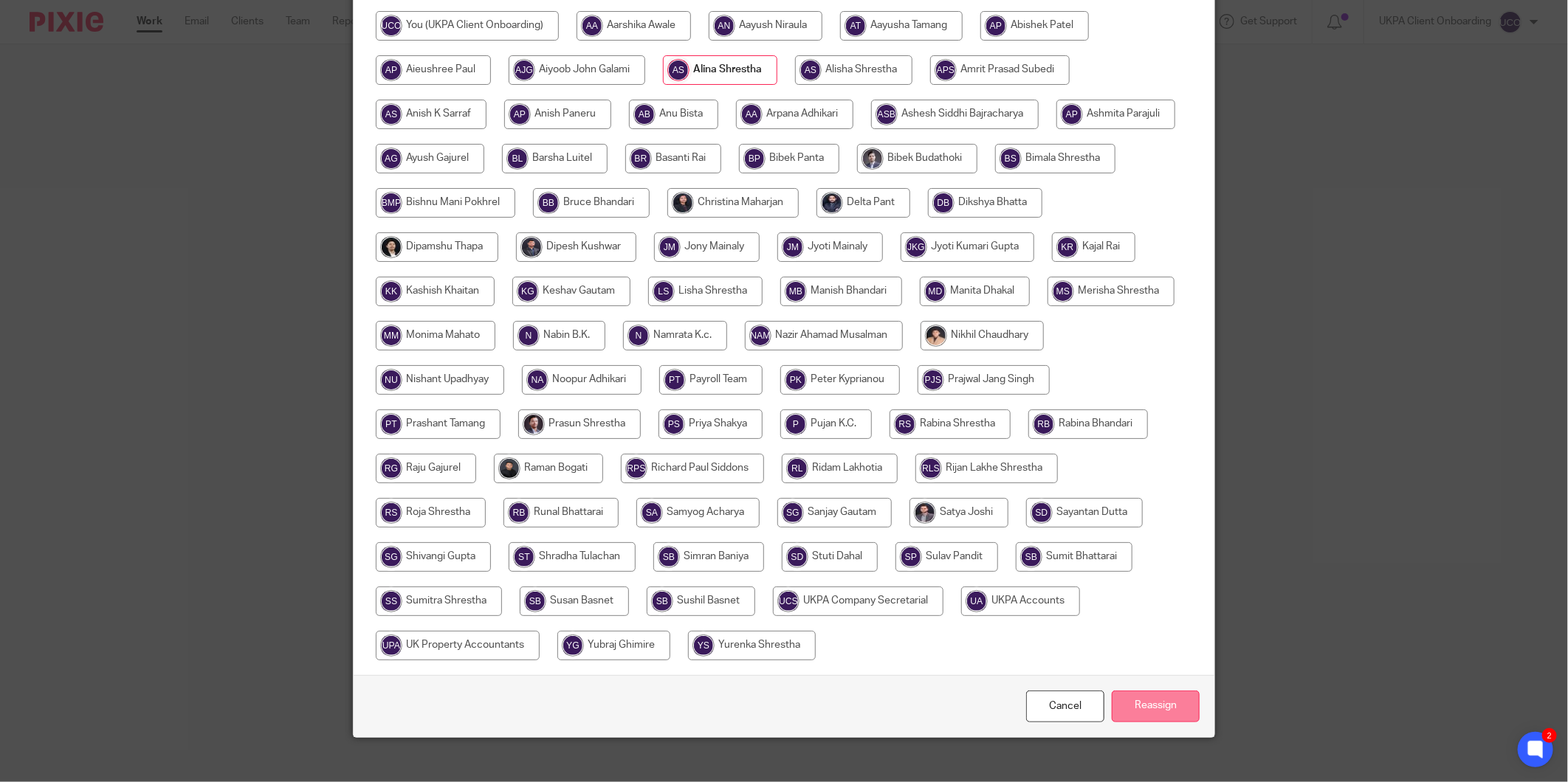
scroll to position [227, 0]
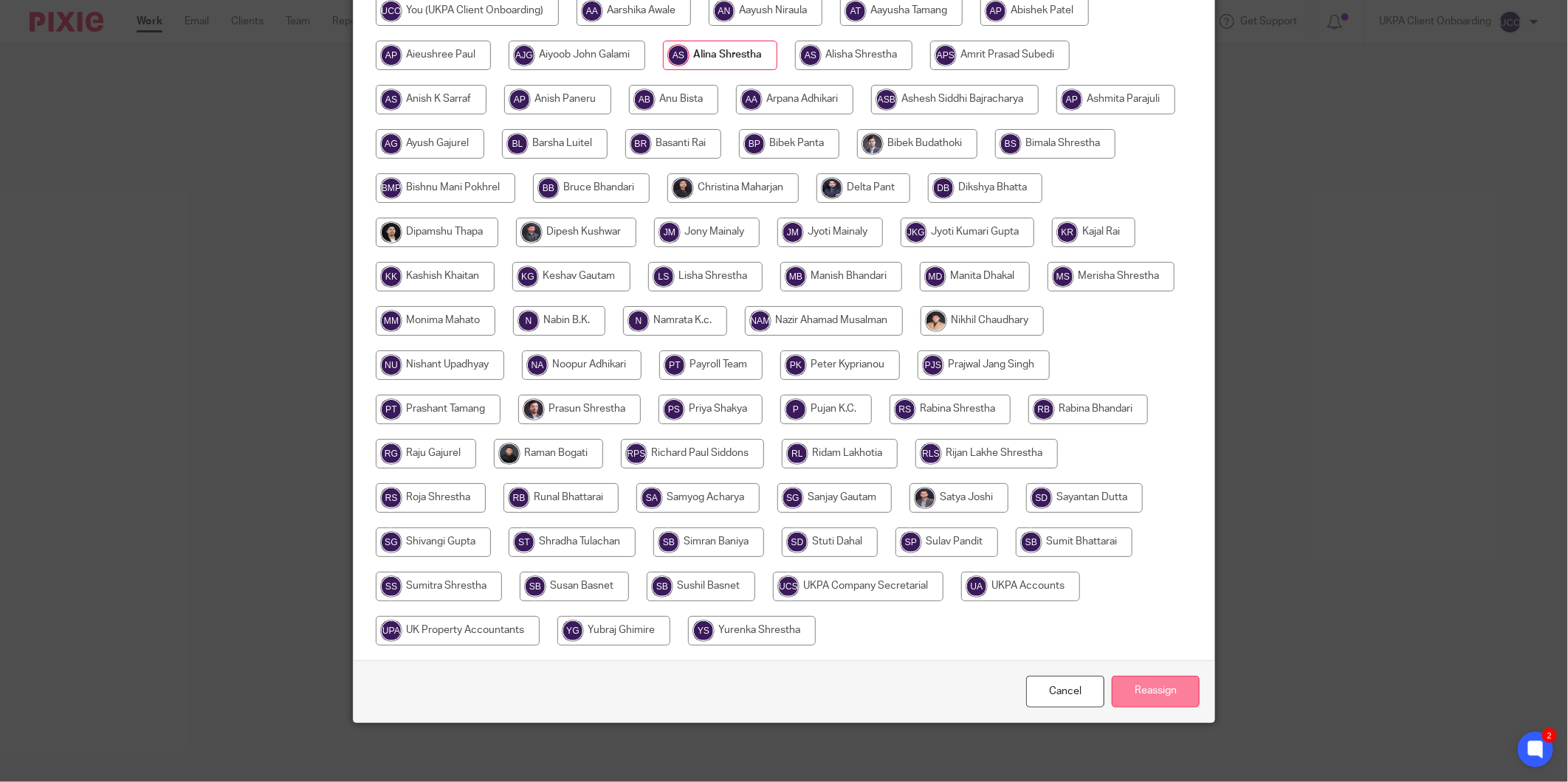
click at [1153, 677] on input "Reassign" at bounding box center [1155, 692] width 88 height 32
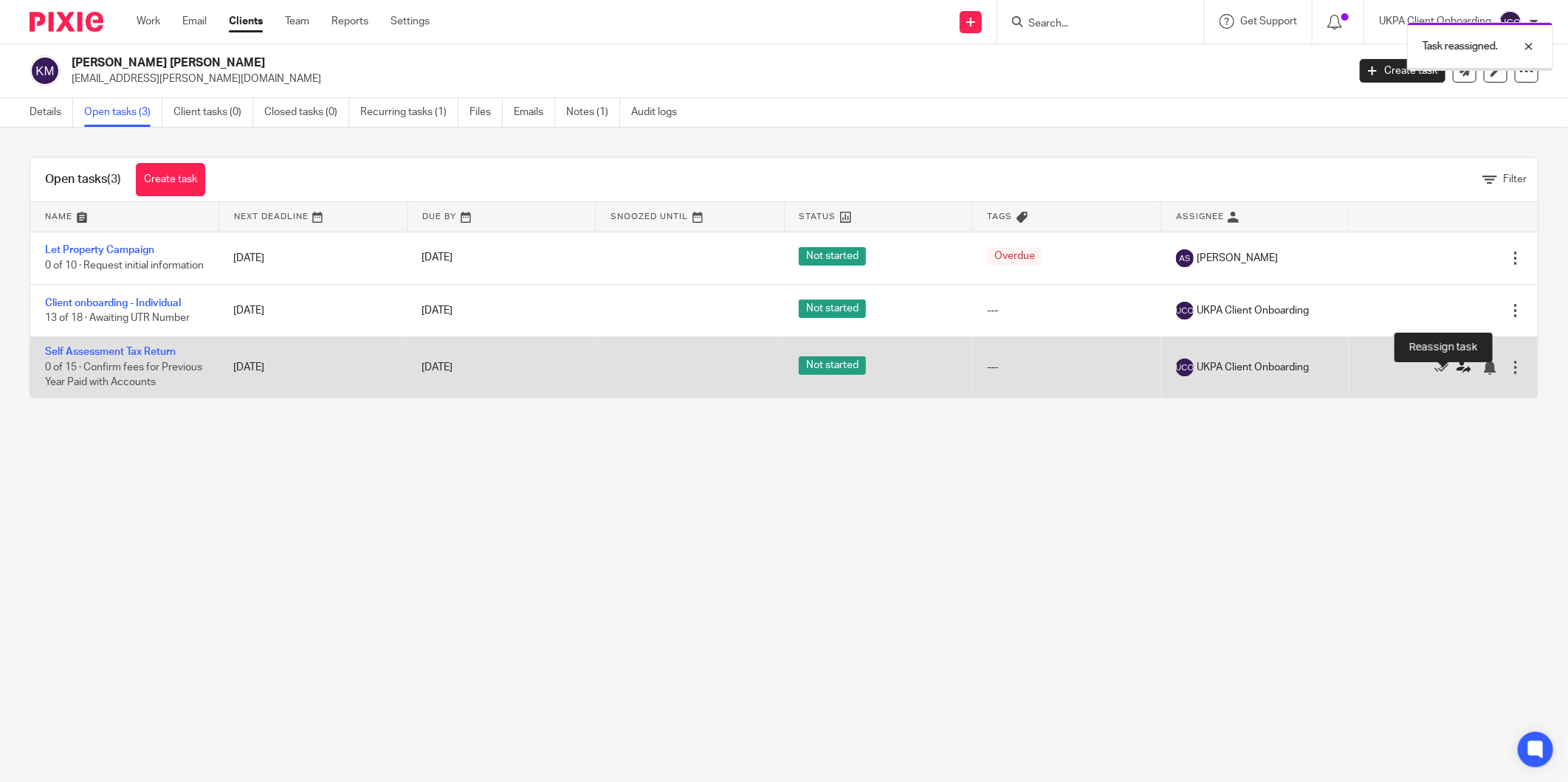
click at [1456, 375] on icon at bounding box center [1463, 367] width 15 height 15
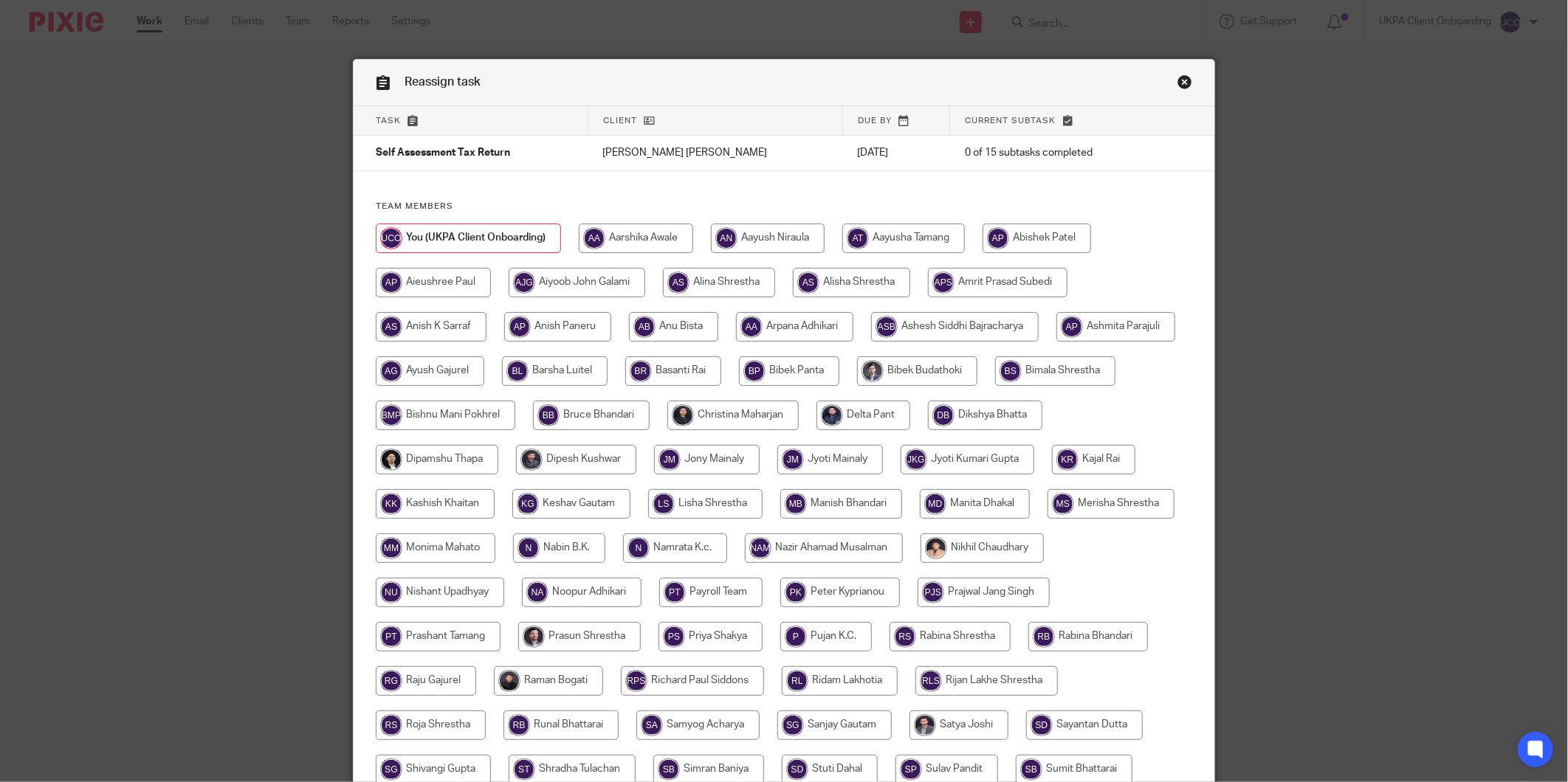
click at [723, 288] on input "radio" at bounding box center [719, 282] width 112 height 30
radio input "true"
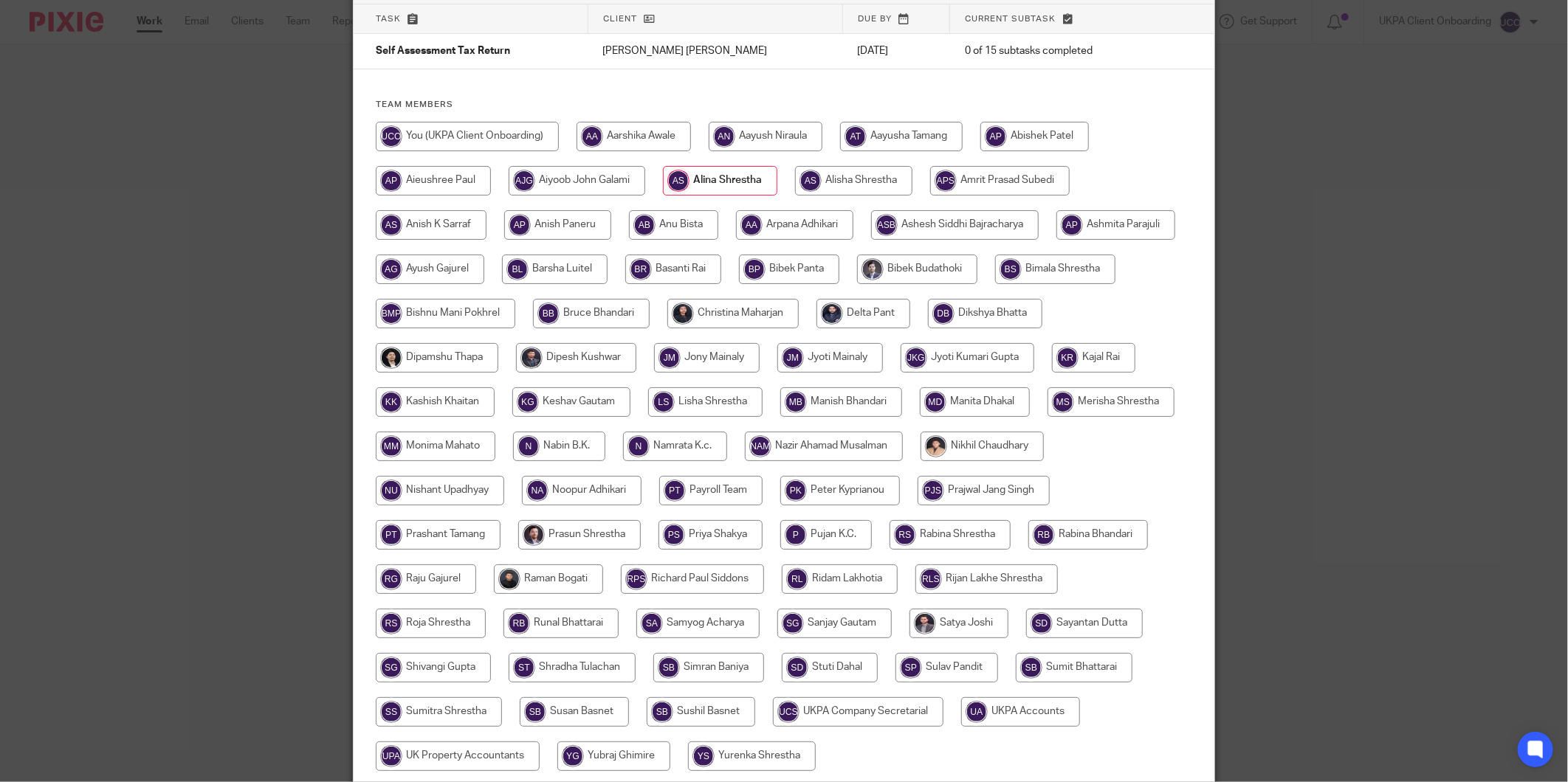
scroll to position [227, 0]
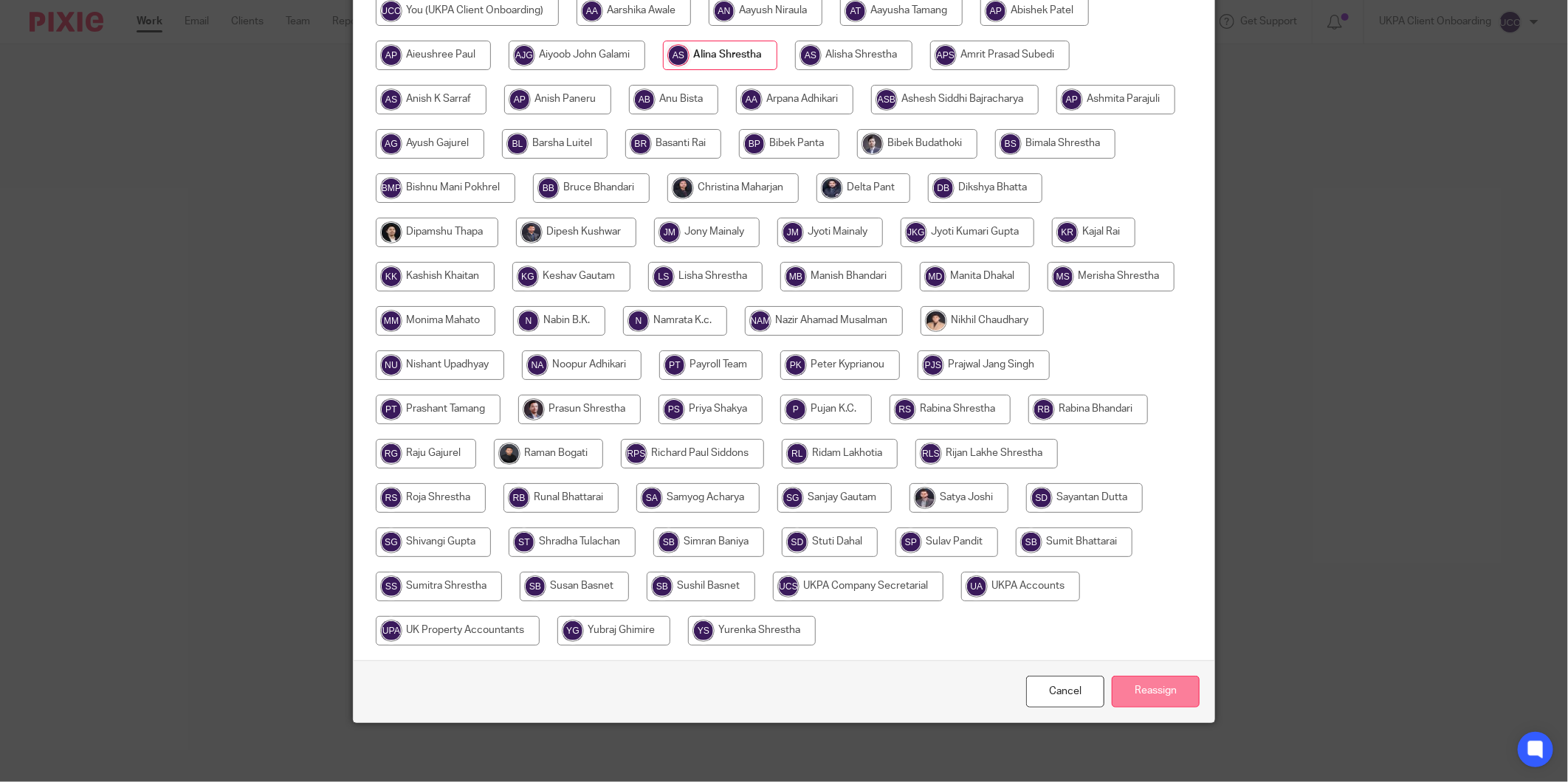
click at [1135, 683] on input "Reassign" at bounding box center [1155, 692] width 88 height 32
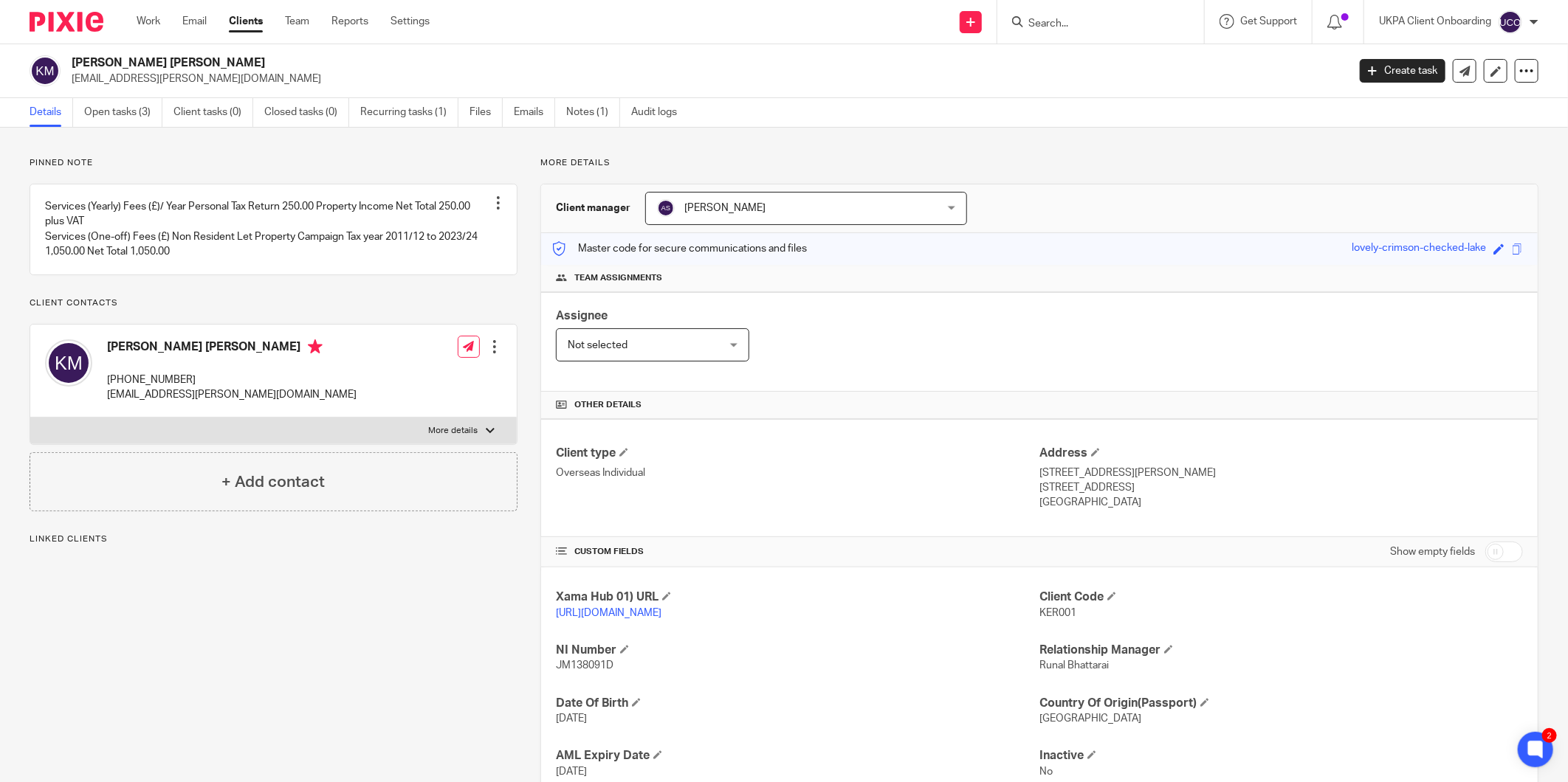
click at [74, 548] on div "Pinned note Services (Yearly) Fees (£)/ Year Personal Tax Return 250.00 Propert…" at bounding box center [262, 506] width 511 height 698
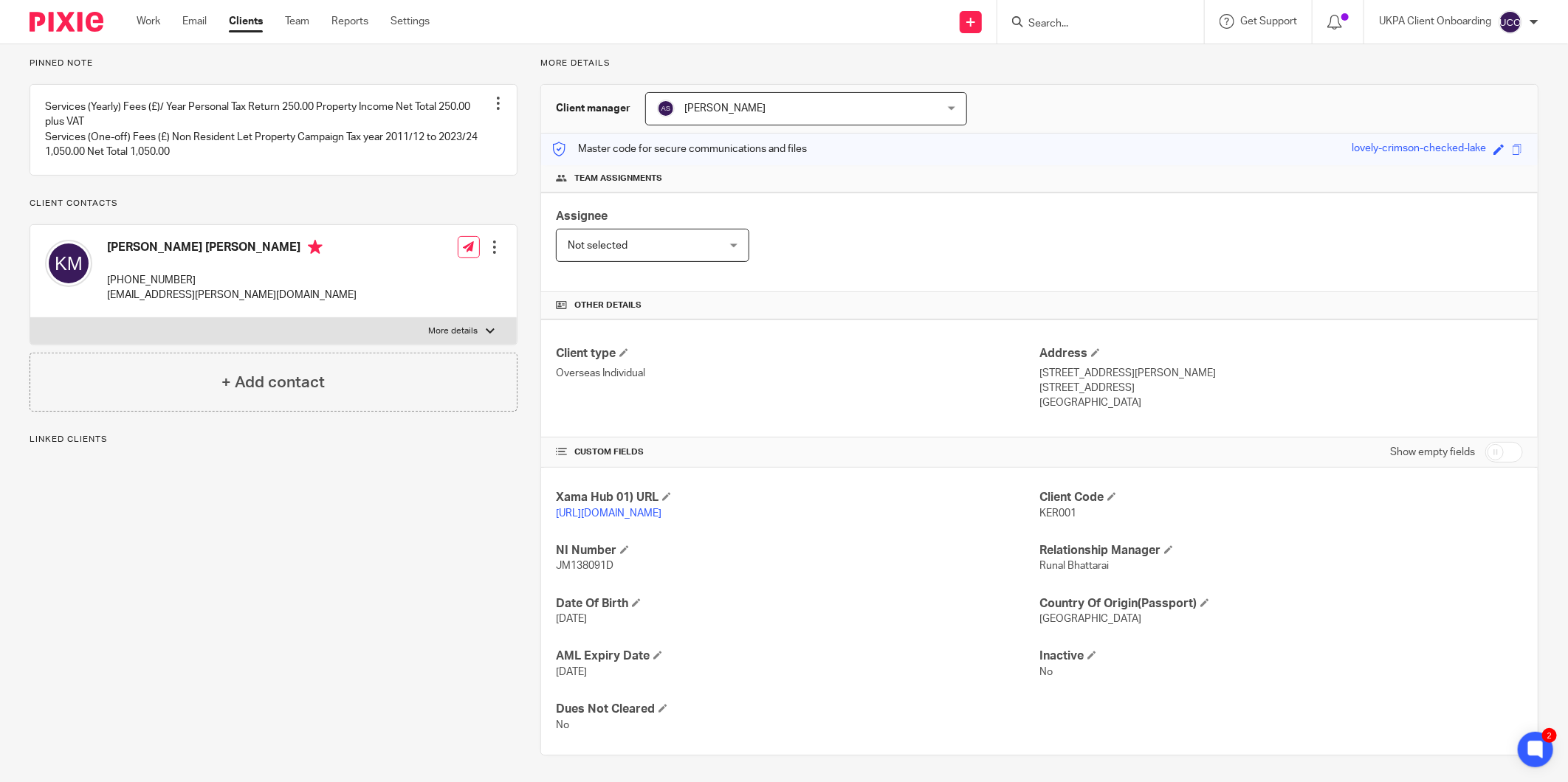
scroll to position [103, 0]
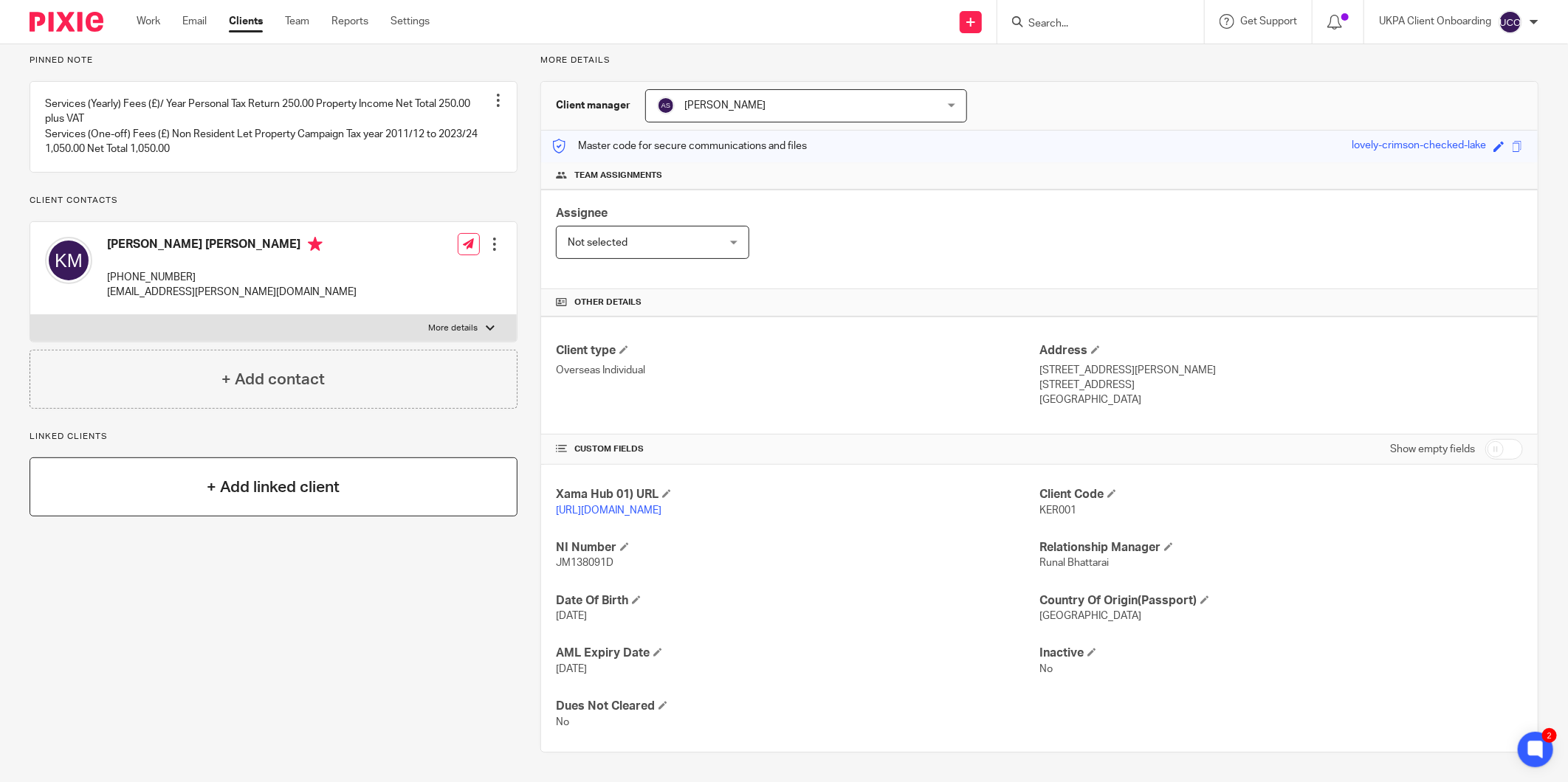
click at [241, 492] on h4 "+ Add linked client" at bounding box center [273, 488] width 133 height 23
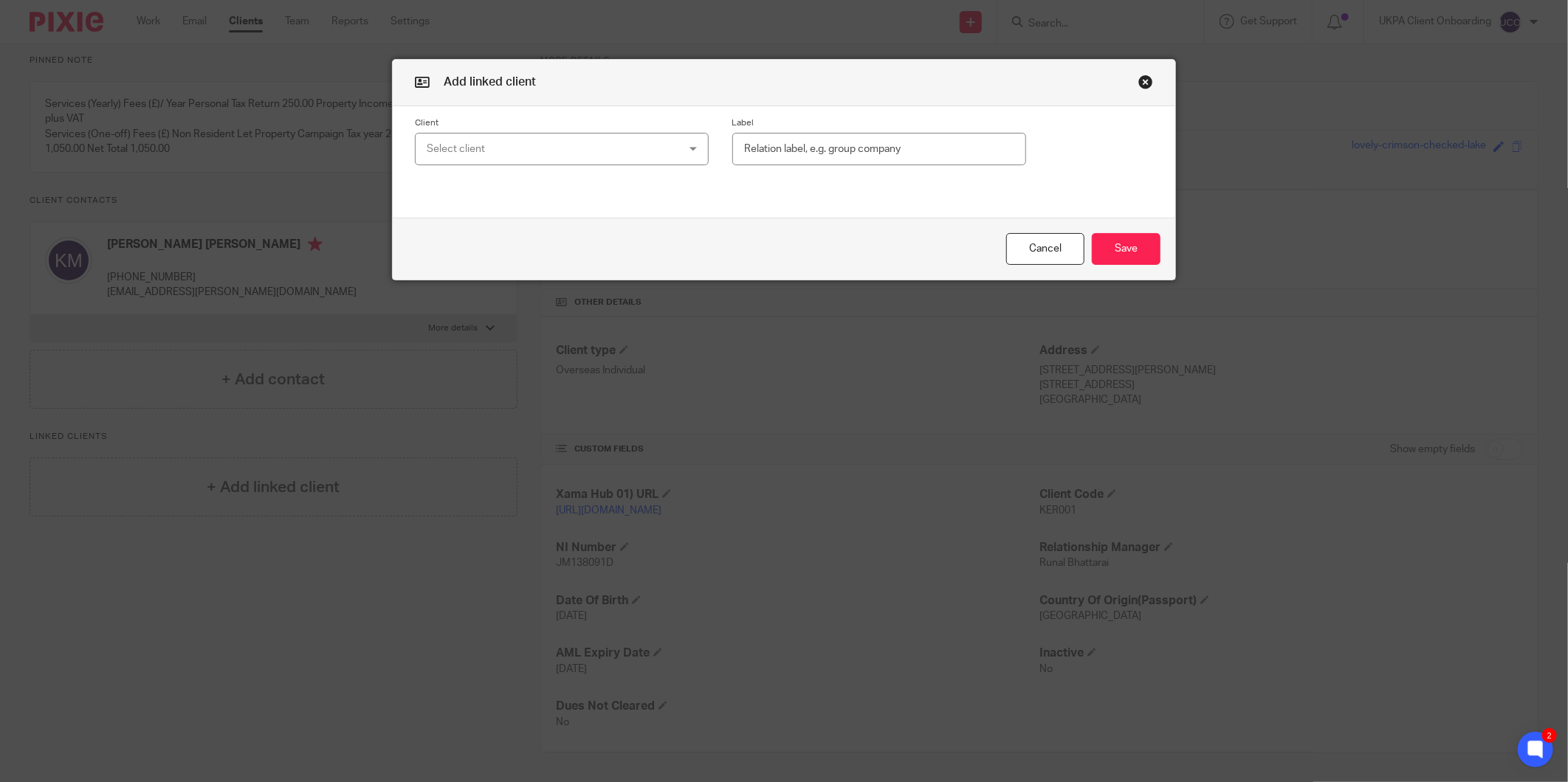
click at [587, 148] on div "Select client" at bounding box center [539, 149] width 225 height 31
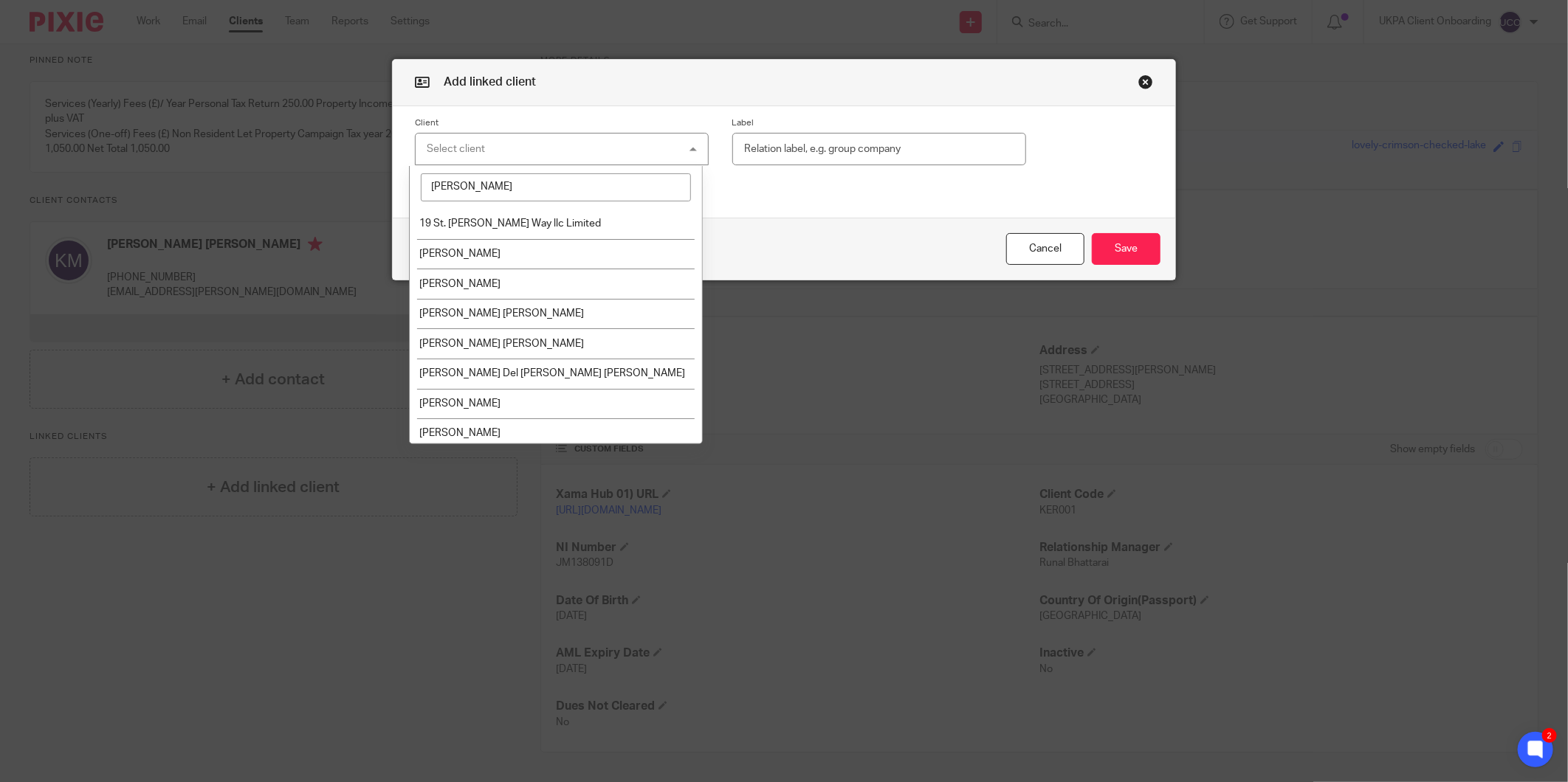
type input "martin"
click at [544, 178] on input "martin" at bounding box center [555, 187] width 270 height 28
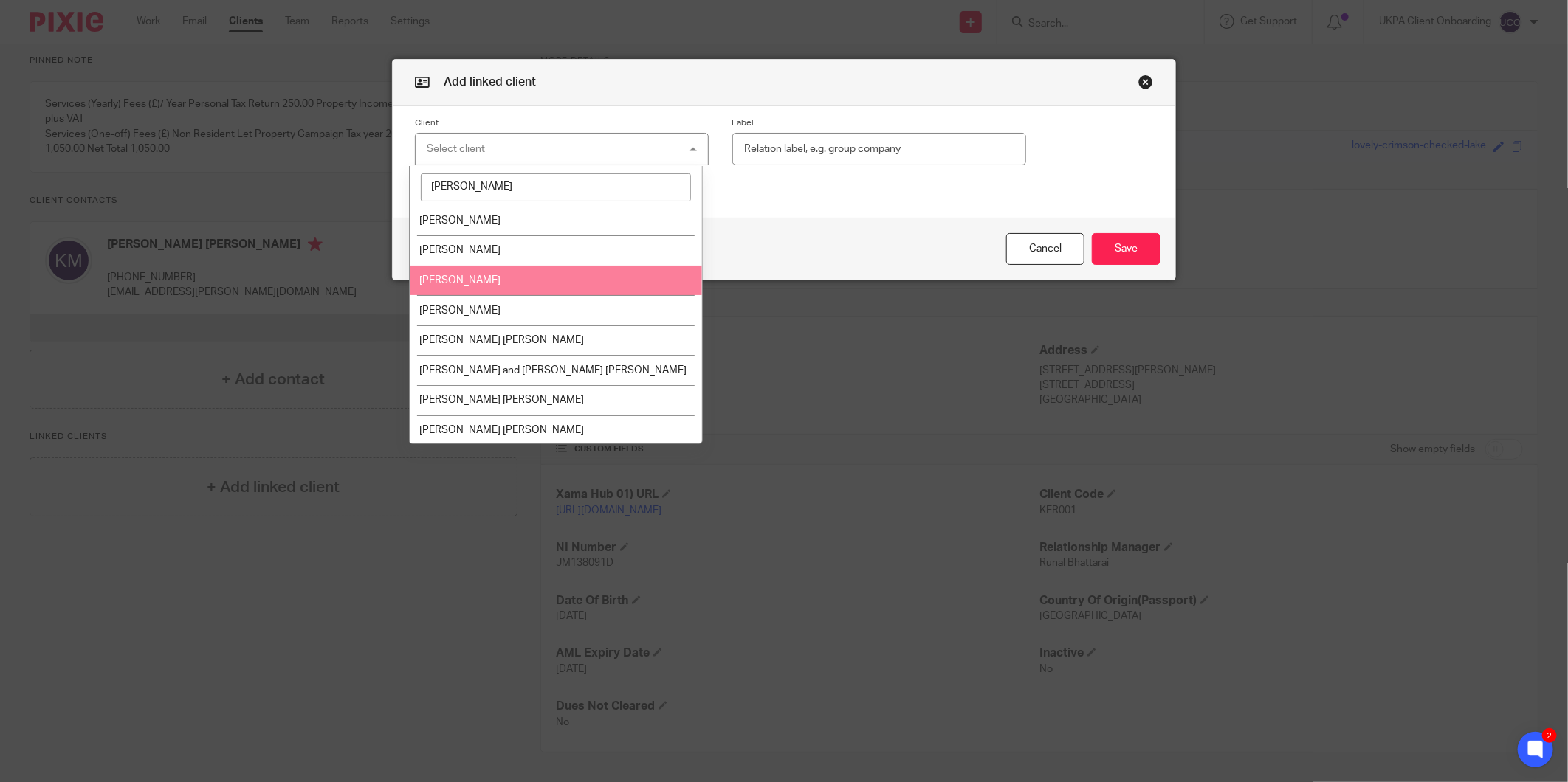
scroll to position [189, 0]
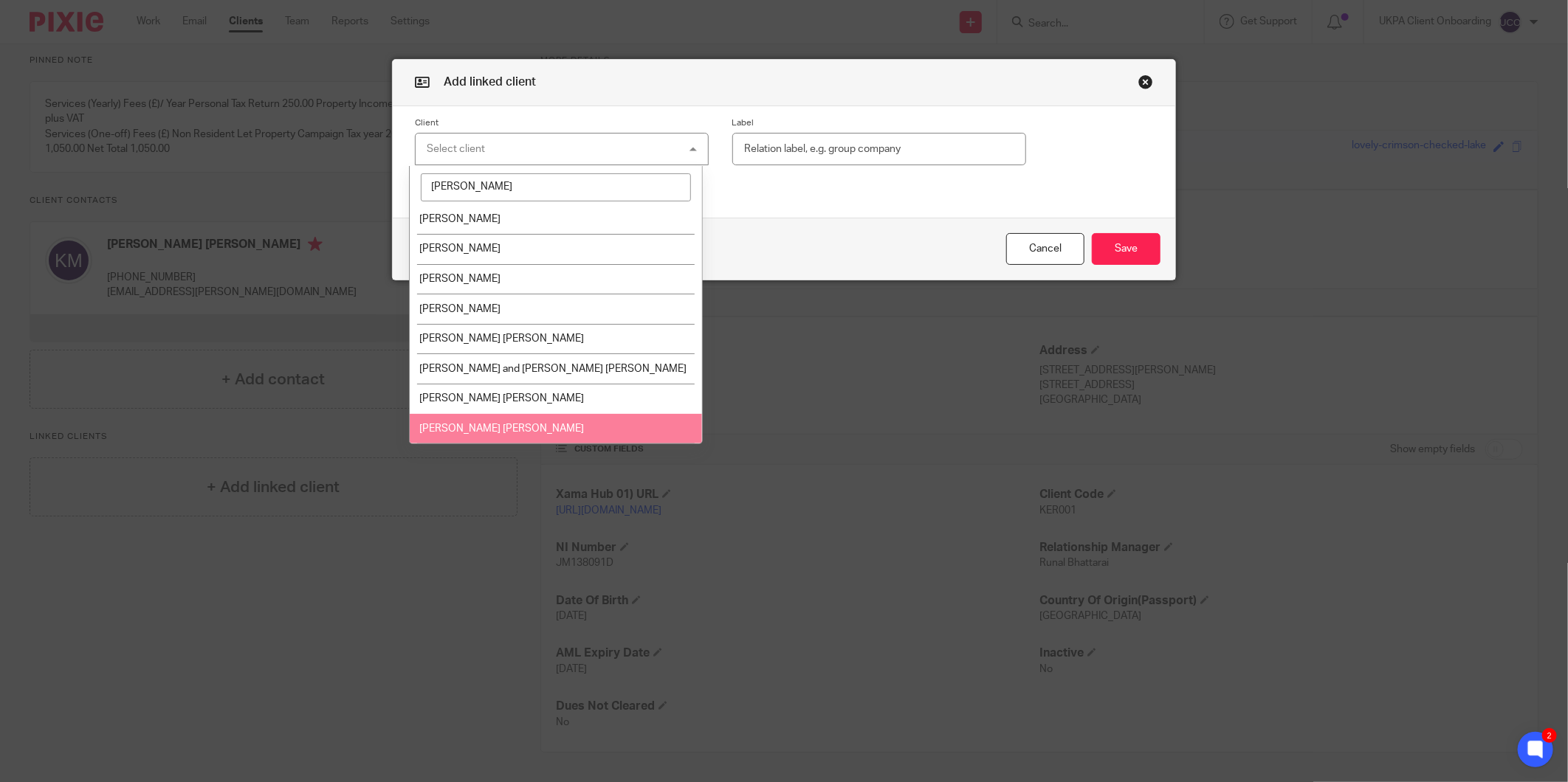
click at [1042, 242] on button "Cancel" at bounding box center [1045, 249] width 78 height 32
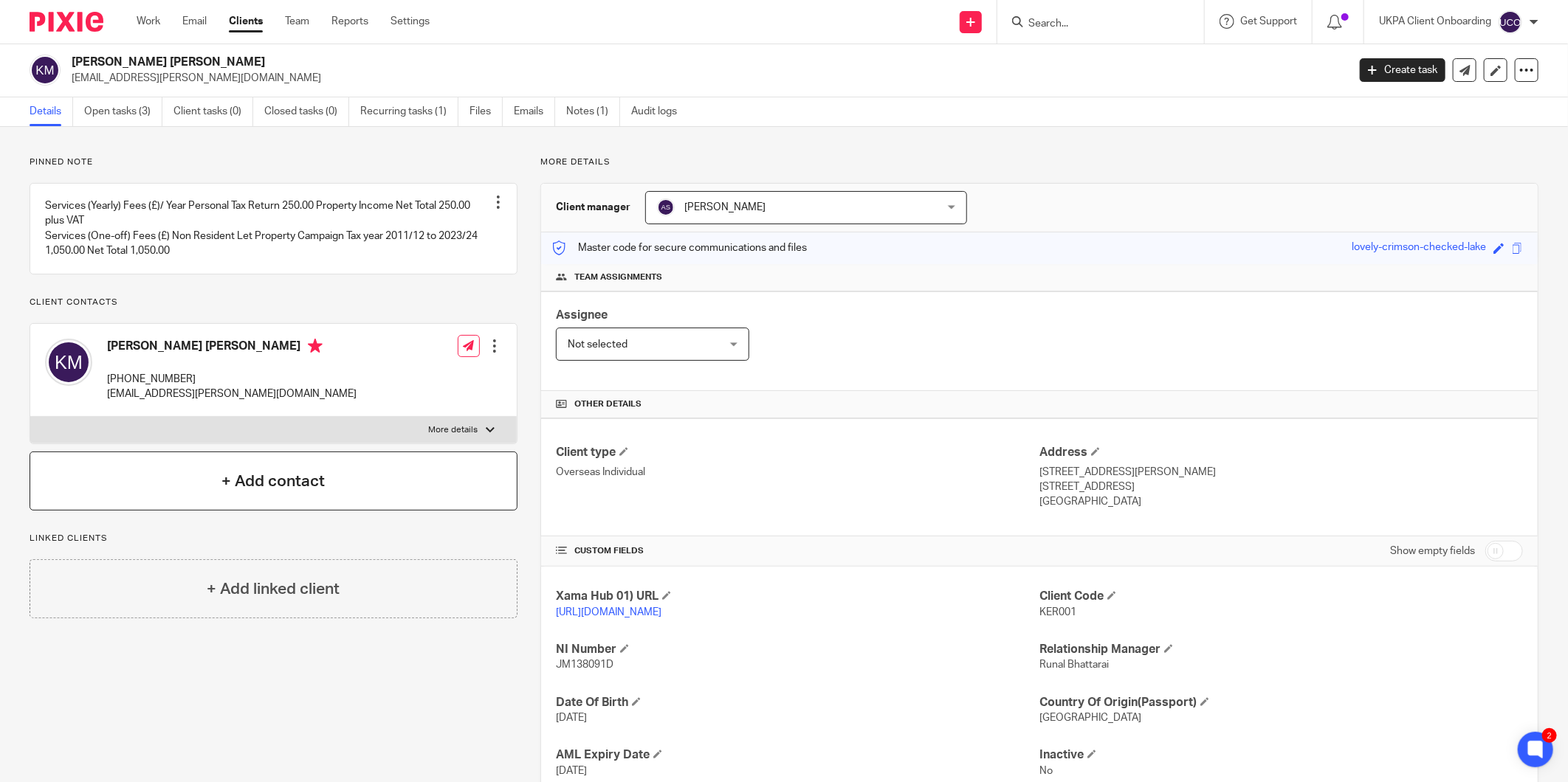
scroll to position [0, 0]
click at [124, 74] on p "kw.martin@hotmail.co.uk" at bounding box center [705, 79] width 1266 height 15
copy main "kw.martin@hotmail.co.uk Create task Update from Companies House Export data Mer…"
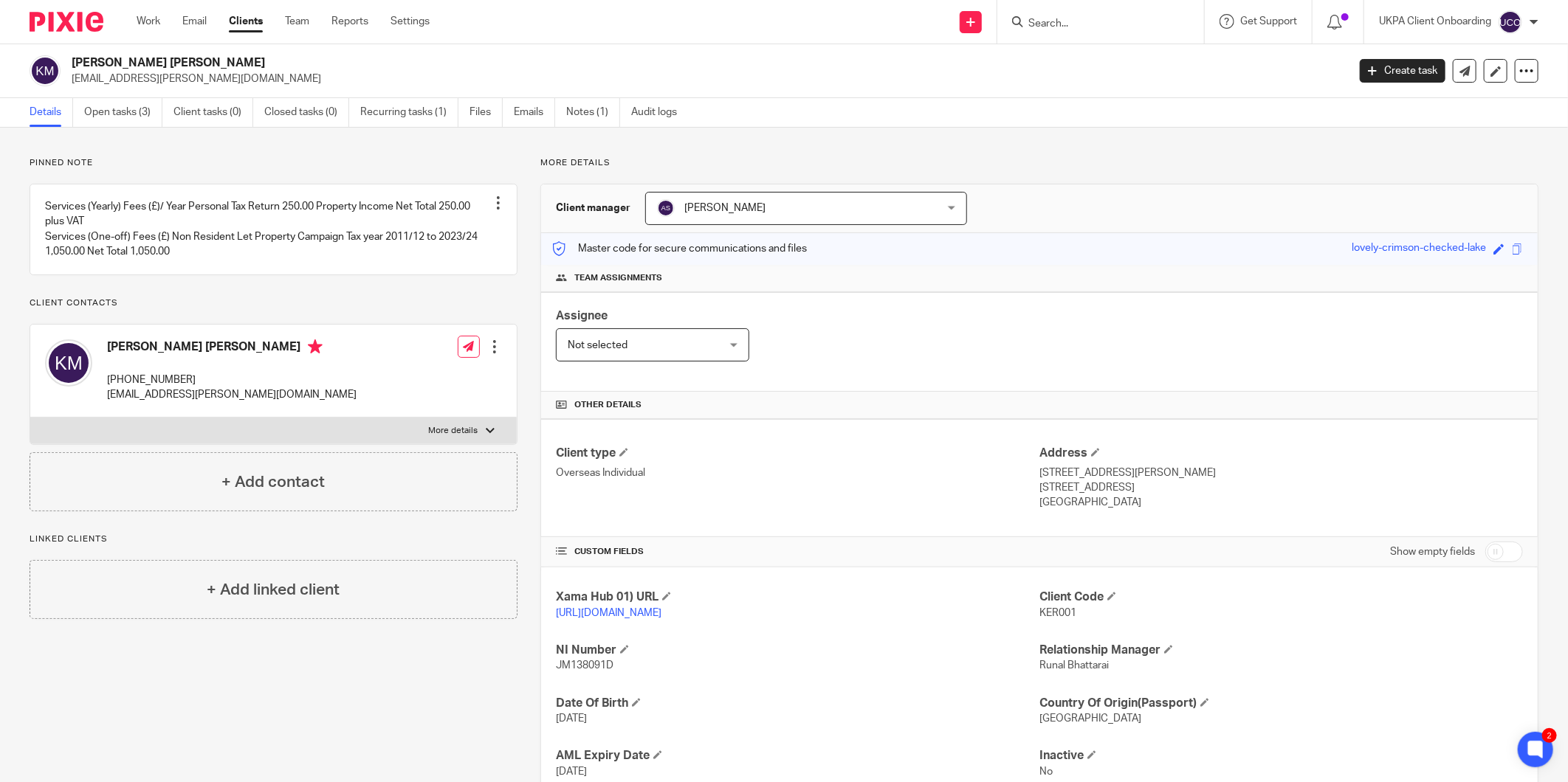
click at [1037, 24] on input "Search" at bounding box center [1093, 24] width 133 height 13
paste input "kw.martin@hotmail.co.uk"
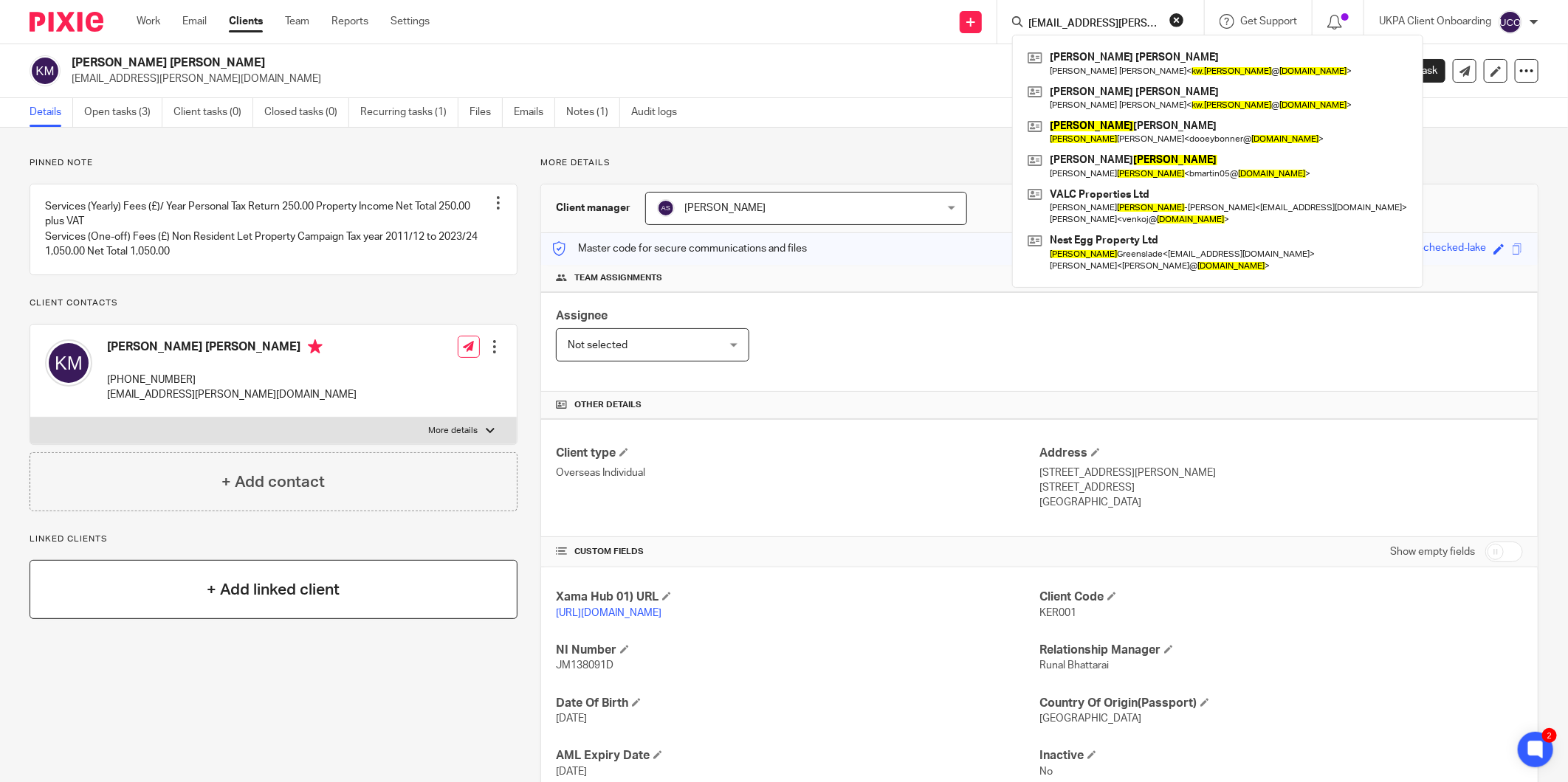
type input "kw.martin@hotmail.co.uk"
click at [265, 602] on h4 "+ Add linked client" at bounding box center [273, 590] width 133 height 23
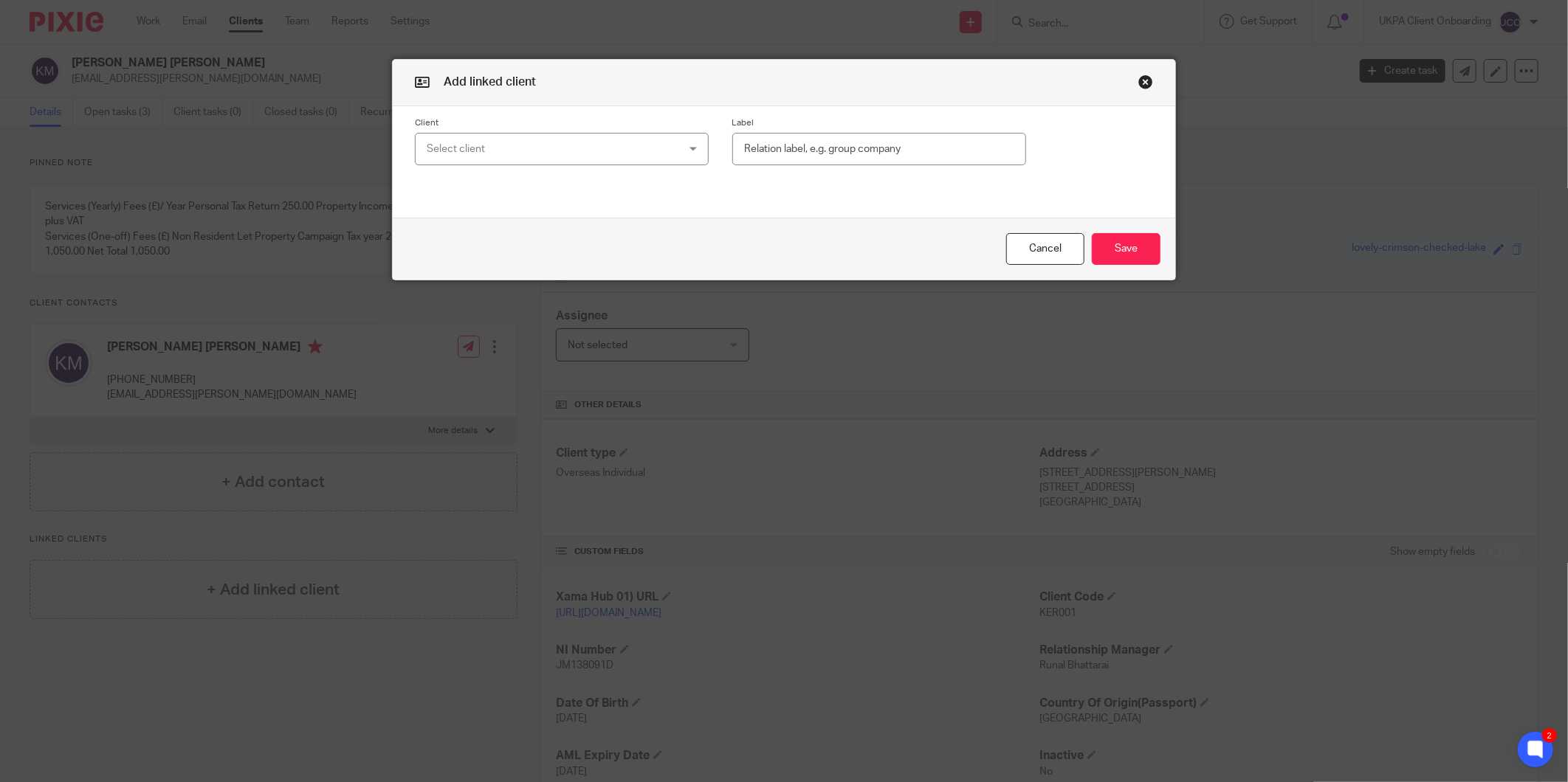
click at [621, 153] on div "Select client" at bounding box center [539, 149] width 225 height 31
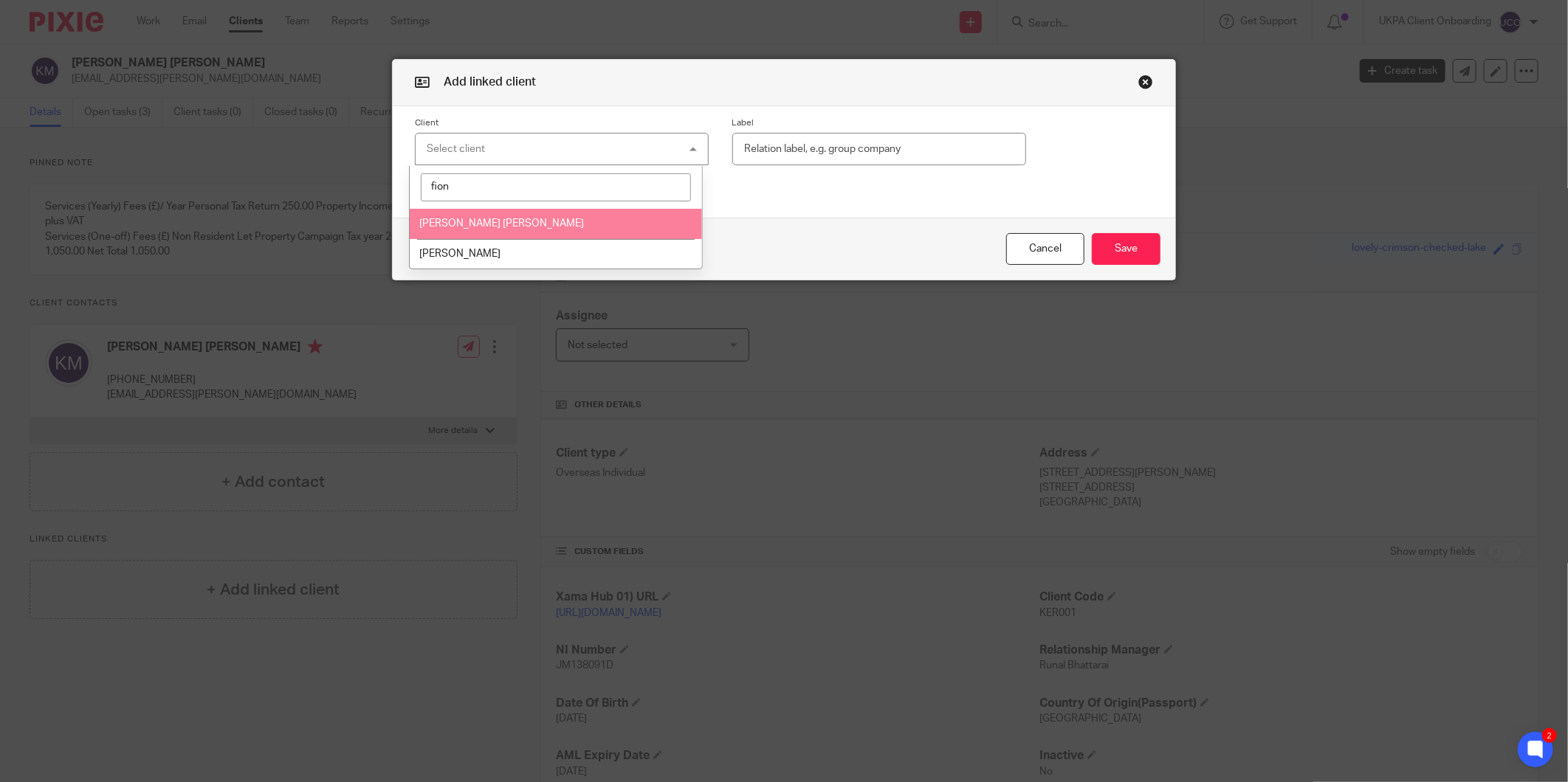
type input "fion"
click at [564, 226] on li "Fiona Blair Amanda Martin" at bounding box center [556, 224] width 292 height 31
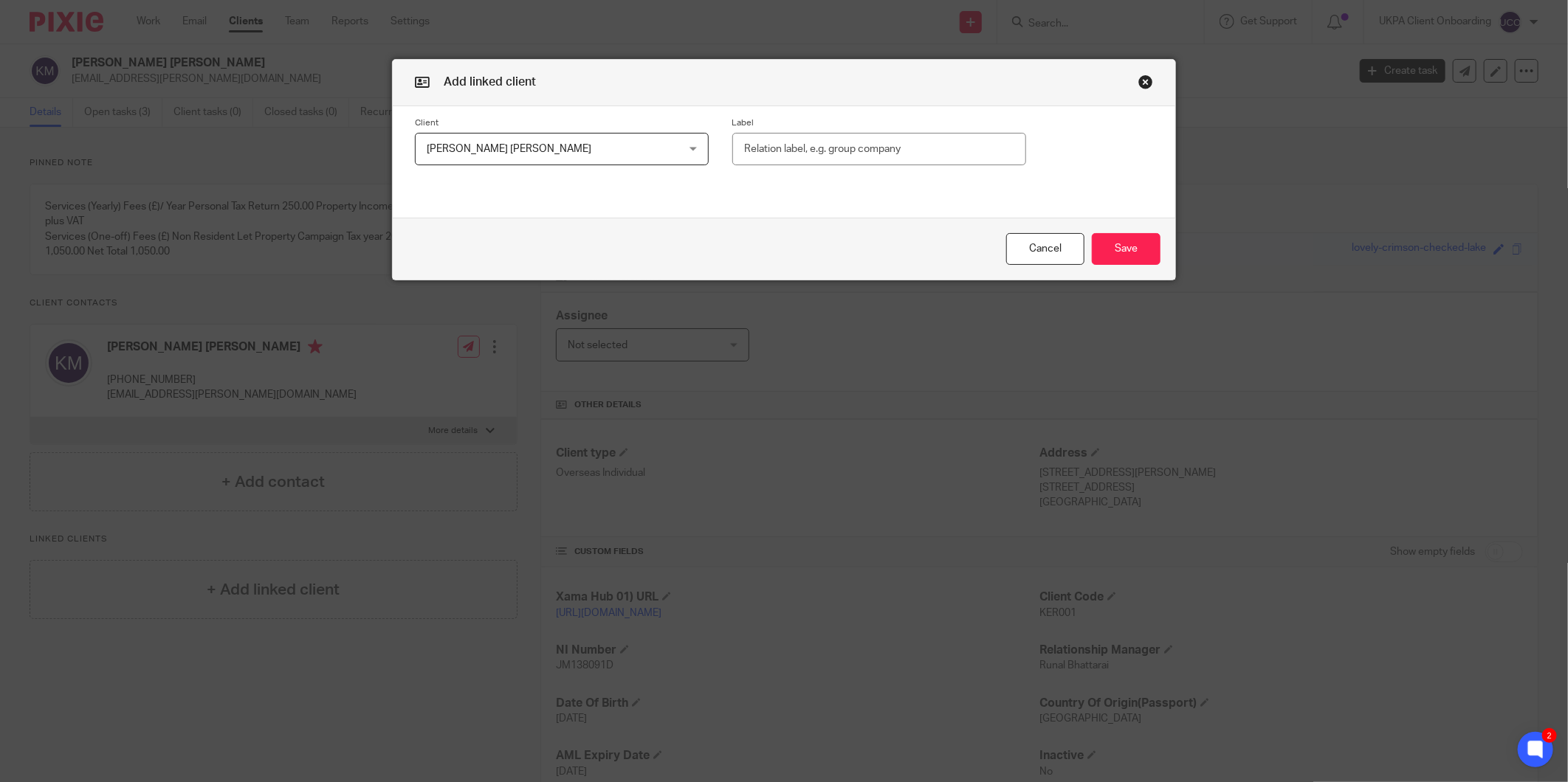
click at [791, 158] on input "text" at bounding box center [879, 149] width 294 height 33
click at [1130, 251] on button "Save" at bounding box center [1126, 249] width 69 height 32
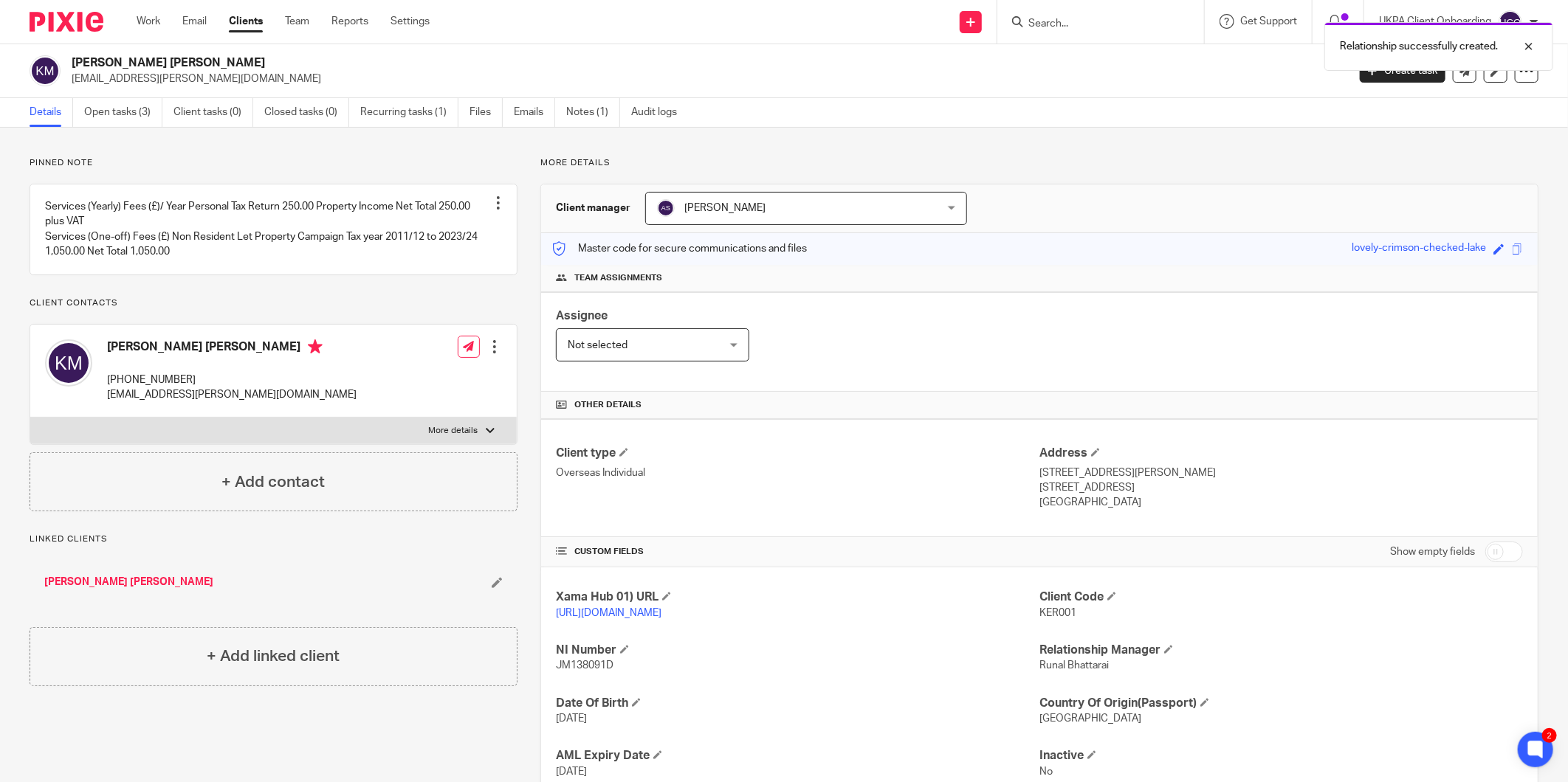
click at [121, 589] on link "Fiona Blair Amanda Martin" at bounding box center [128, 582] width 169 height 15
click at [140, 118] on link "Open tasks (3)" at bounding box center [123, 112] width 78 height 29
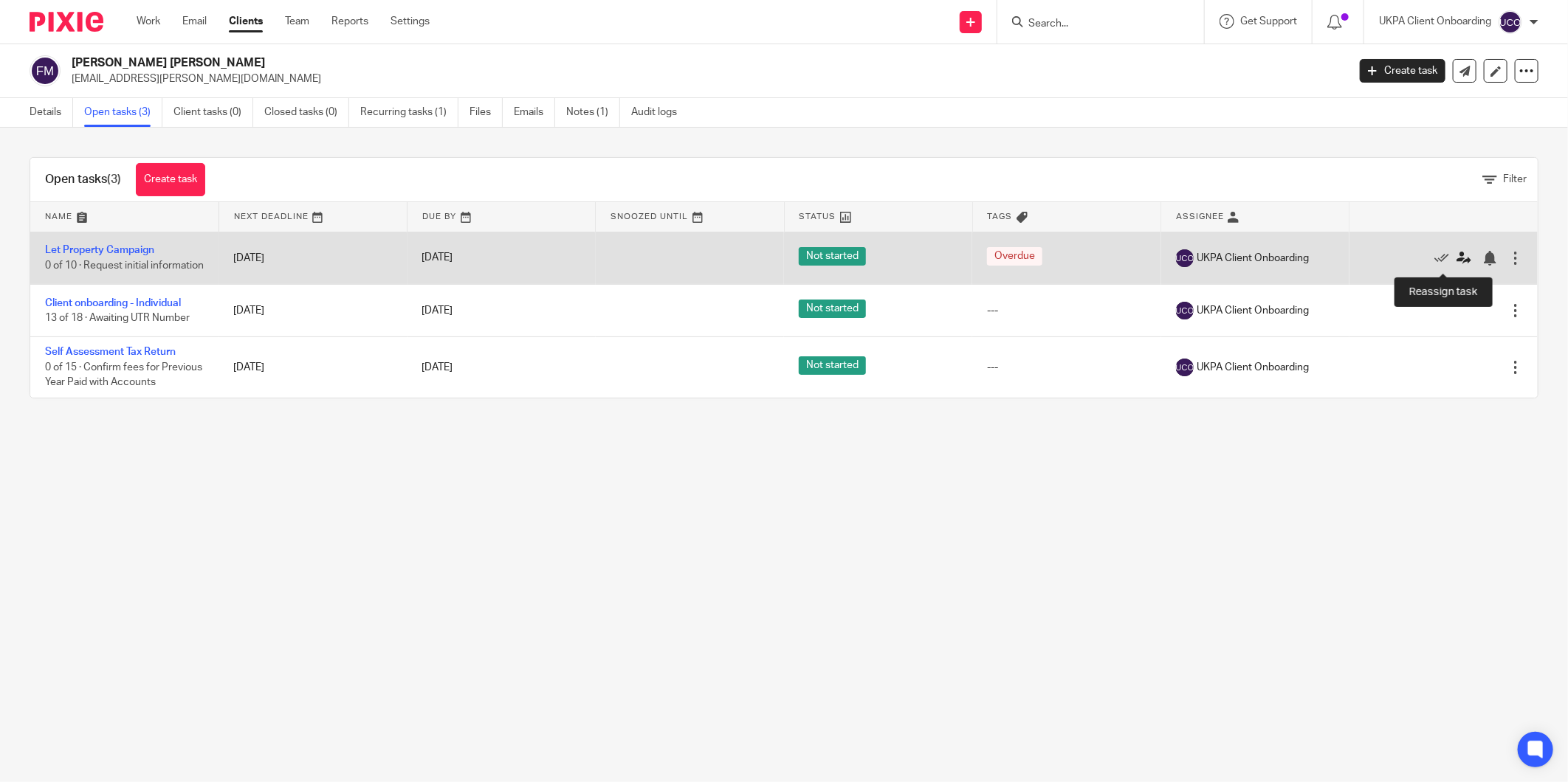
click at [1456, 257] on icon at bounding box center [1463, 258] width 15 height 15
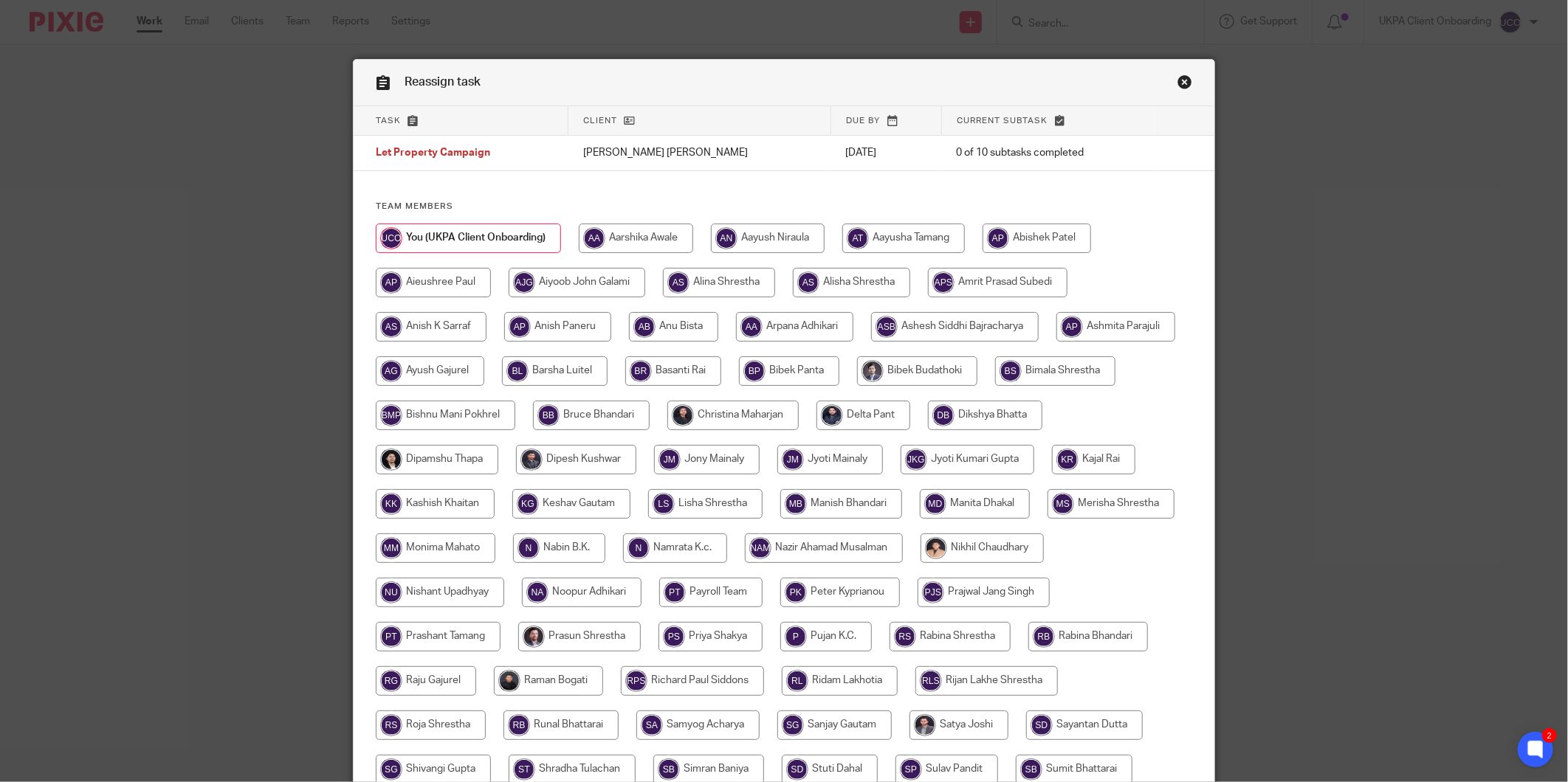
click at [733, 290] on input "radio" at bounding box center [719, 282] width 112 height 30
radio input "true"
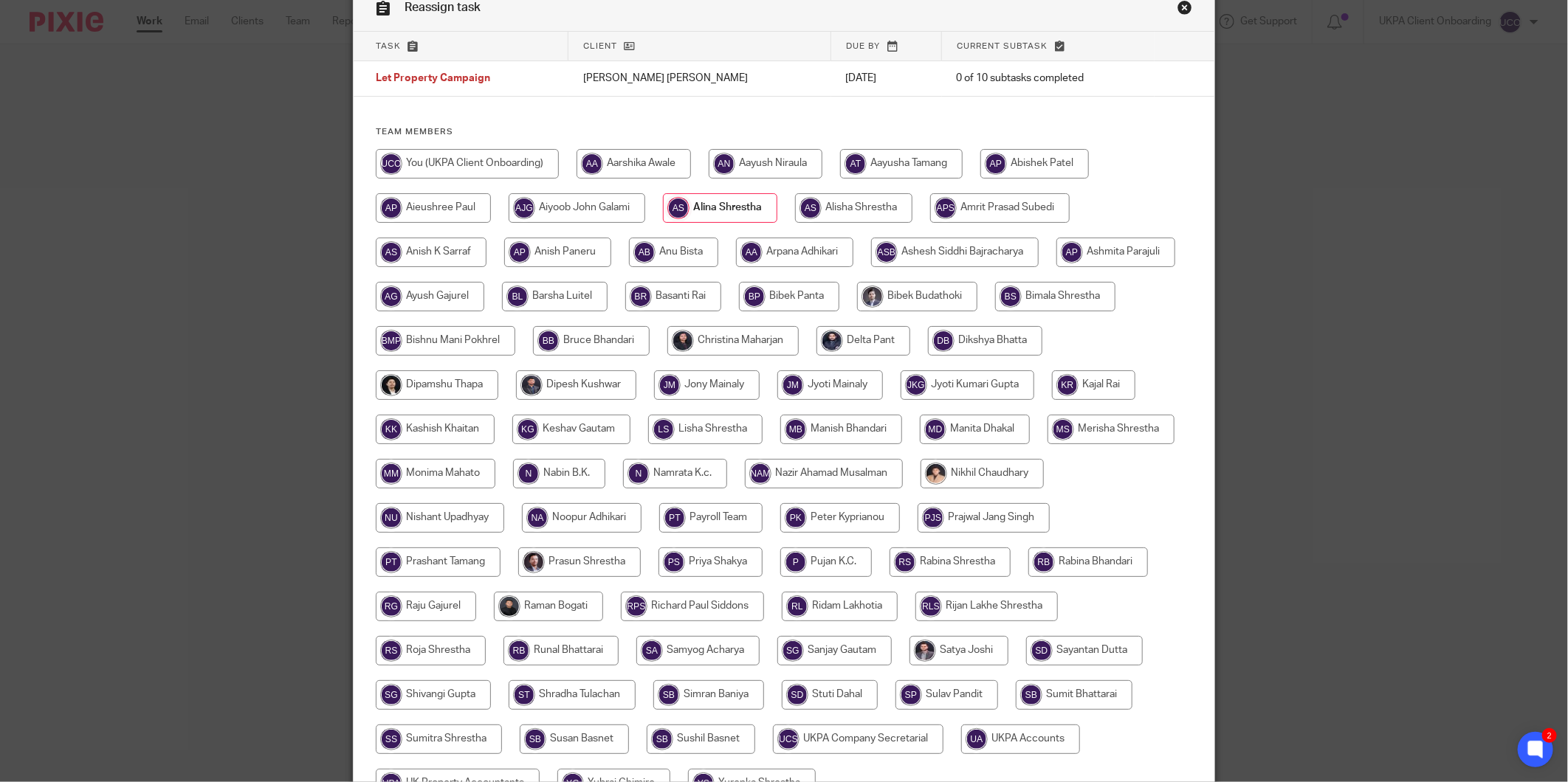
scroll to position [227, 0]
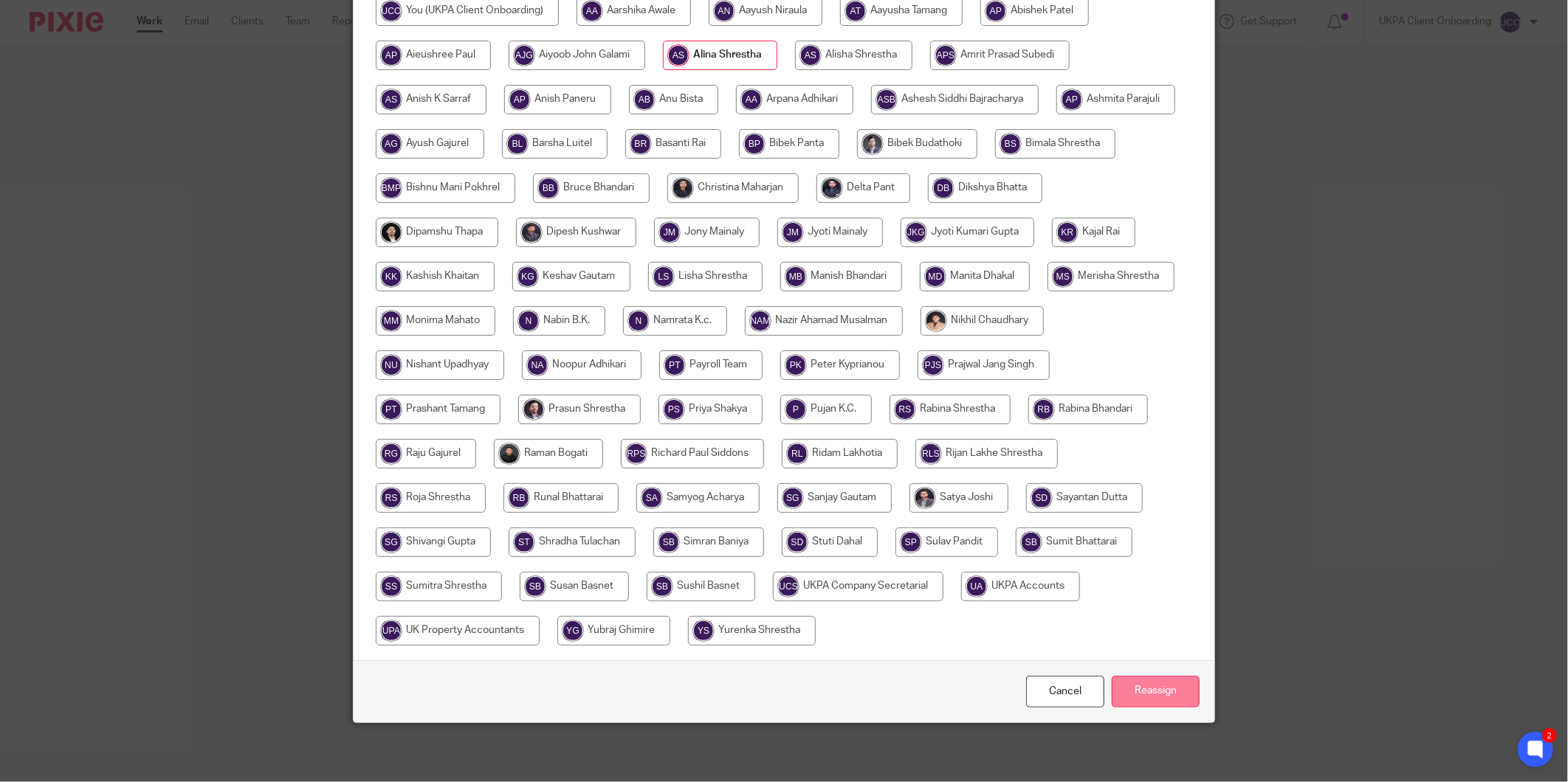
click at [1118, 685] on input "Reassign" at bounding box center [1155, 692] width 88 height 32
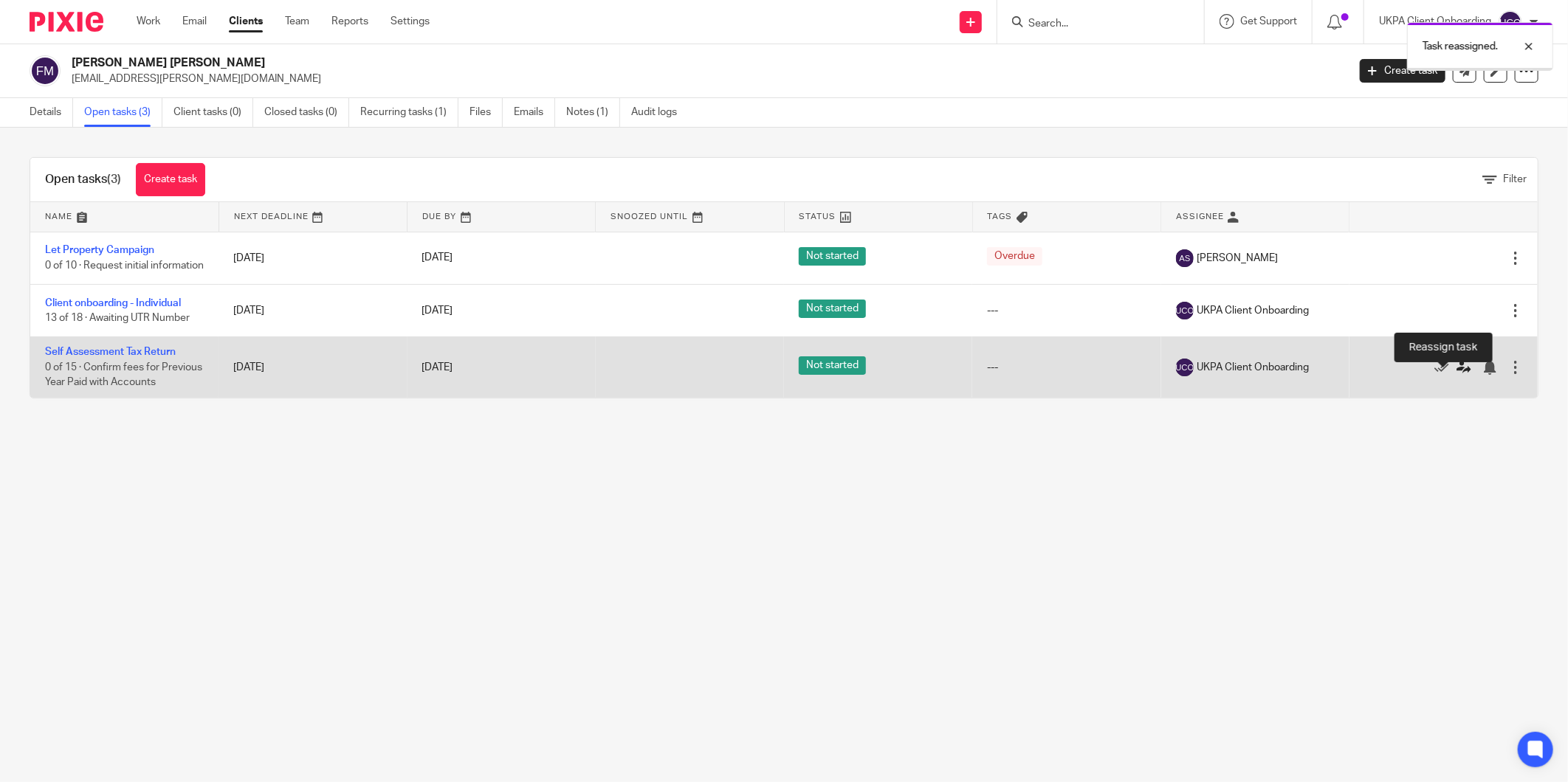
click at [1456, 375] on icon at bounding box center [1463, 367] width 15 height 15
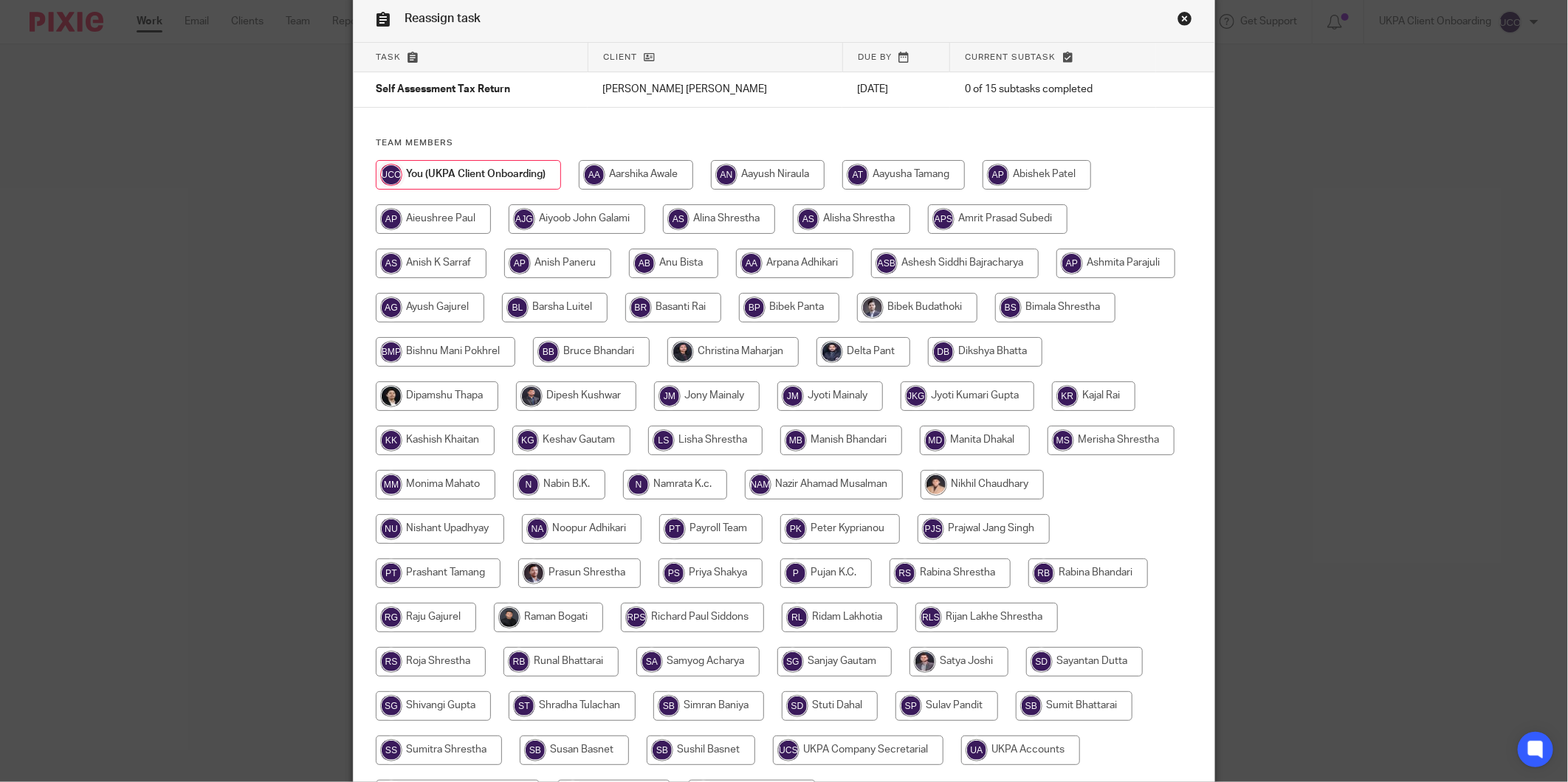
click at [745, 226] on input "radio" at bounding box center [719, 219] width 112 height 30
radio input "true"
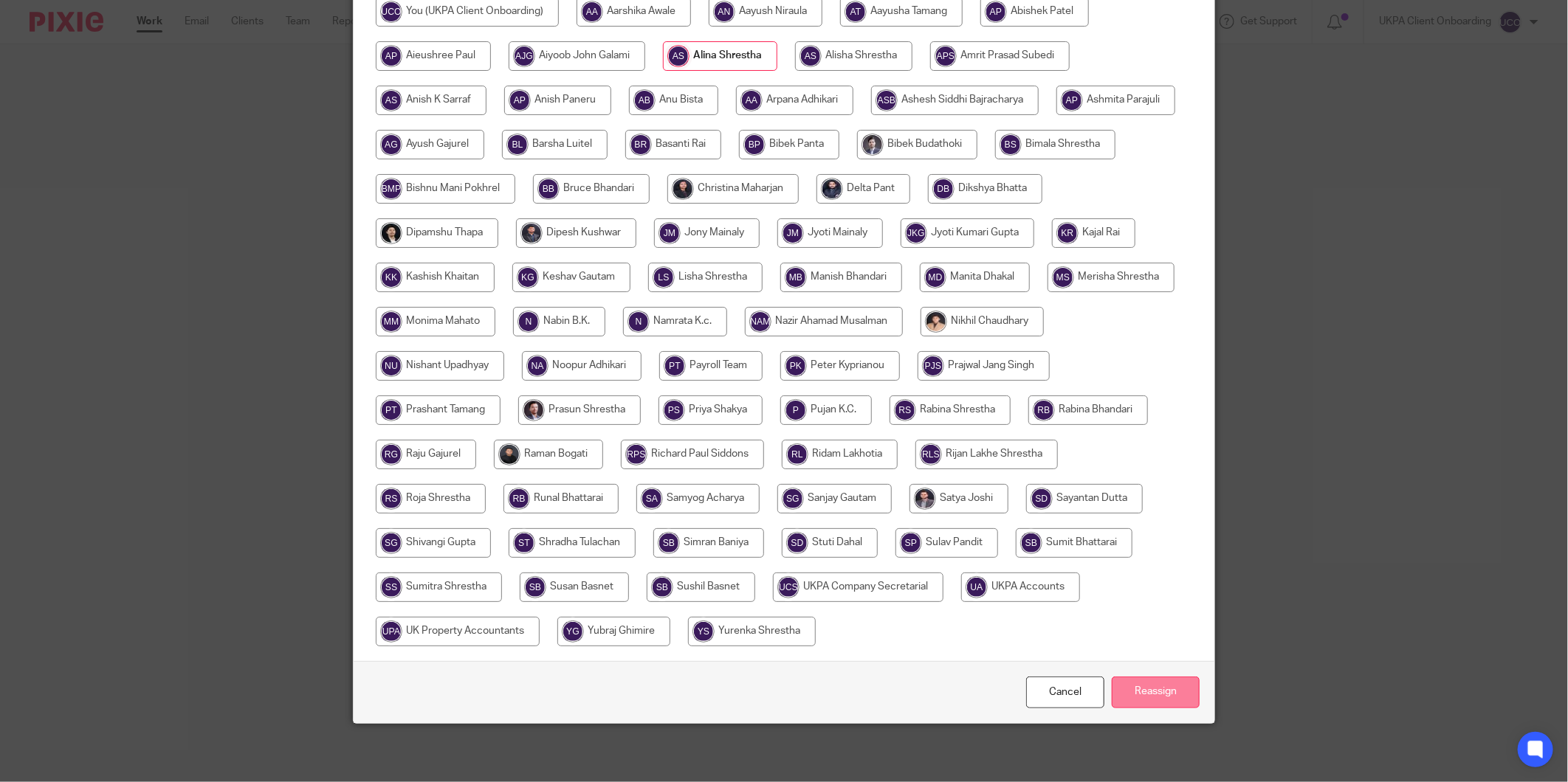
scroll to position [227, 0]
click at [1132, 679] on input "Reassign" at bounding box center [1155, 692] width 88 height 32
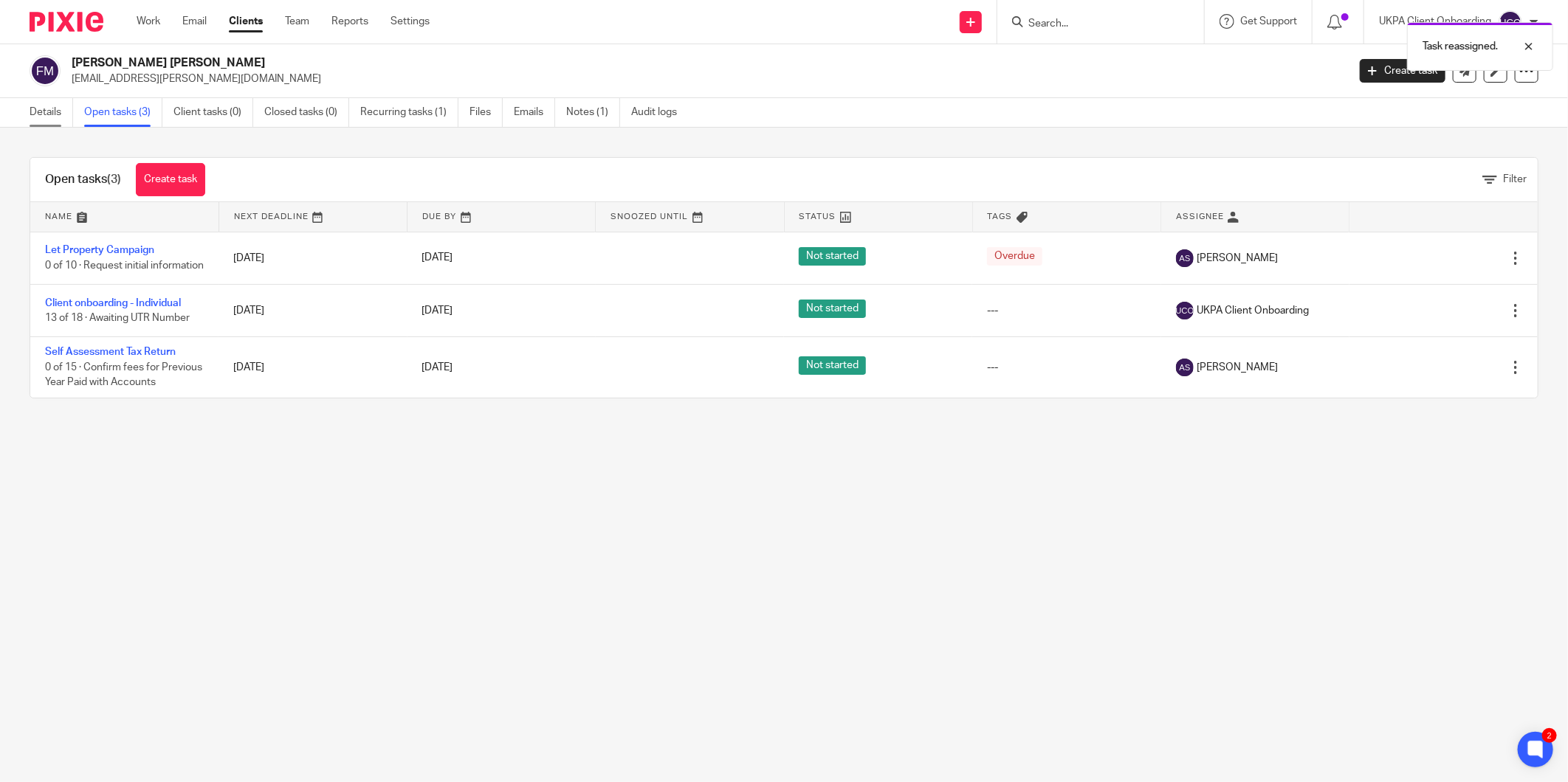
click at [63, 119] on link "Details" at bounding box center [51, 112] width 44 height 29
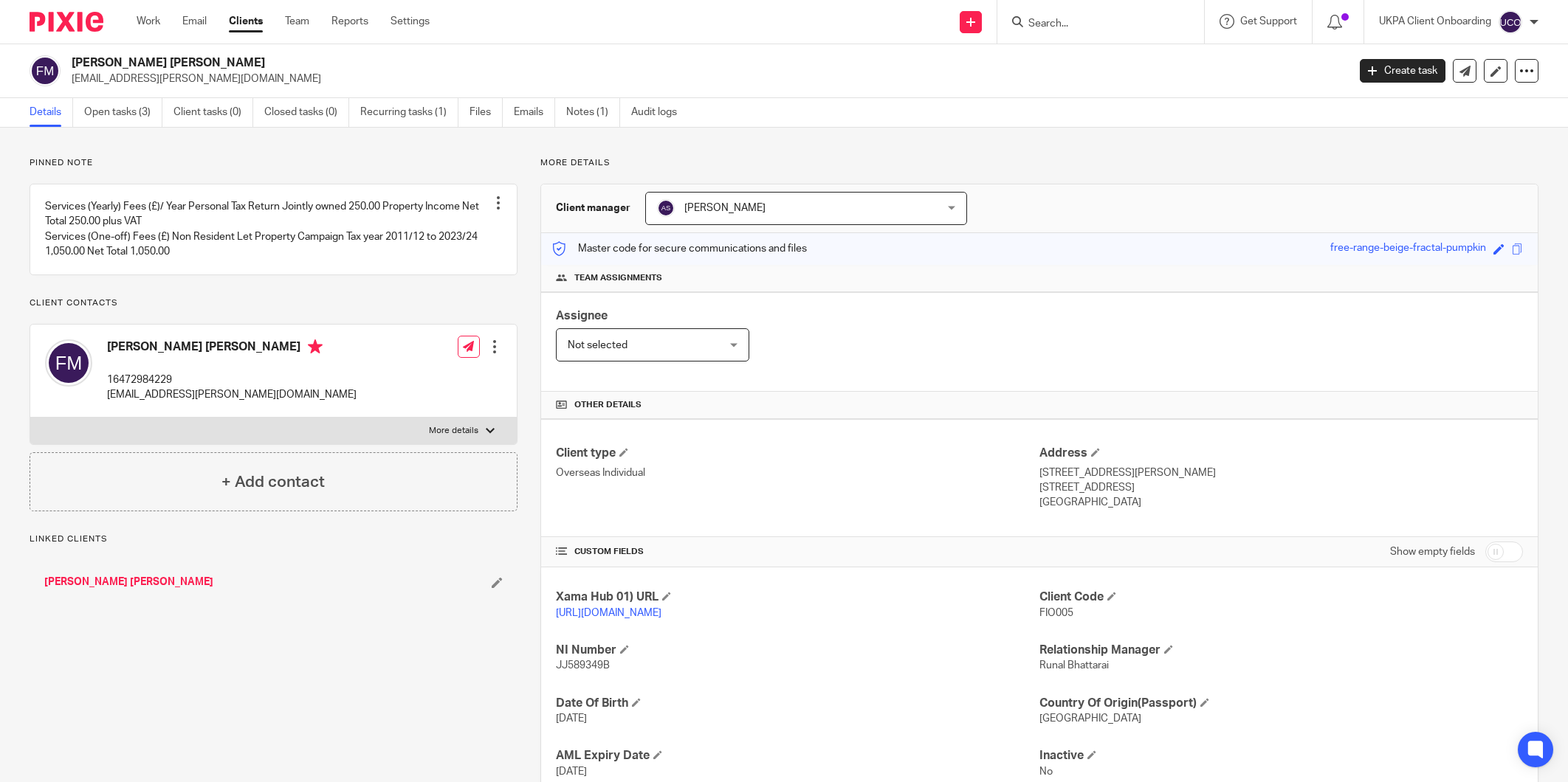
click at [148, 75] on p "[EMAIL_ADDRESS][PERSON_NAME][DOMAIN_NAME]" at bounding box center [705, 79] width 1266 height 15
drag, startPoint x: 0, startPoint y: 0, endPoint x: 148, endPoint y: 75, distance: 165.9
click at [148, 75] on p "[EMAIL_ADDRESS][PERSON_NAME][DOMAIN_NAME]" at bounding box center [705, 79] width 1266 height 15
click at [118, 388] on p "16472984229" at bounding box center [232, 380] width 249 height 15
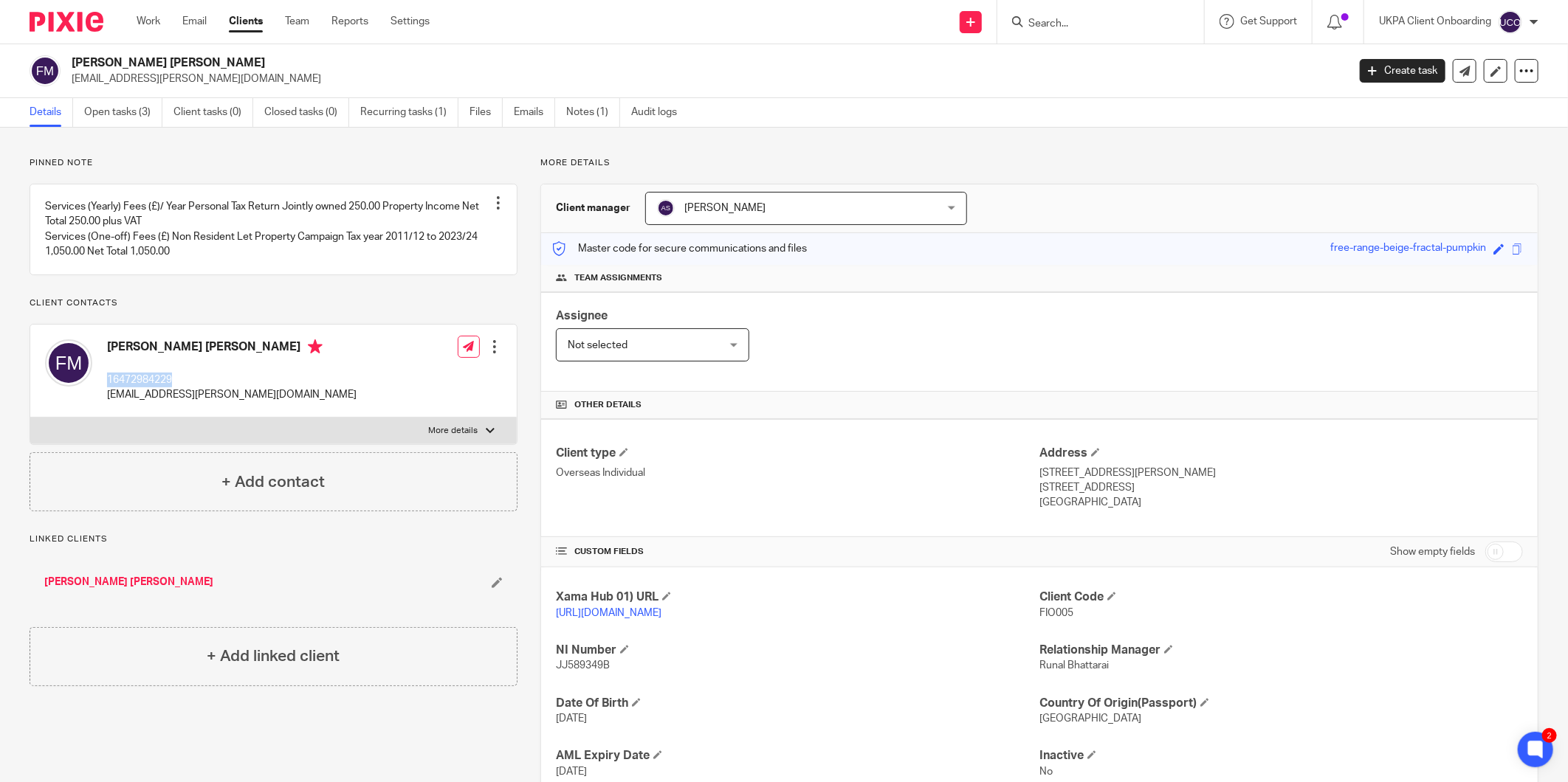
copy p "16472984229"
click at [599, 112] on link "Notes (1)" at bounding box center [593, 112] width 54 height 29
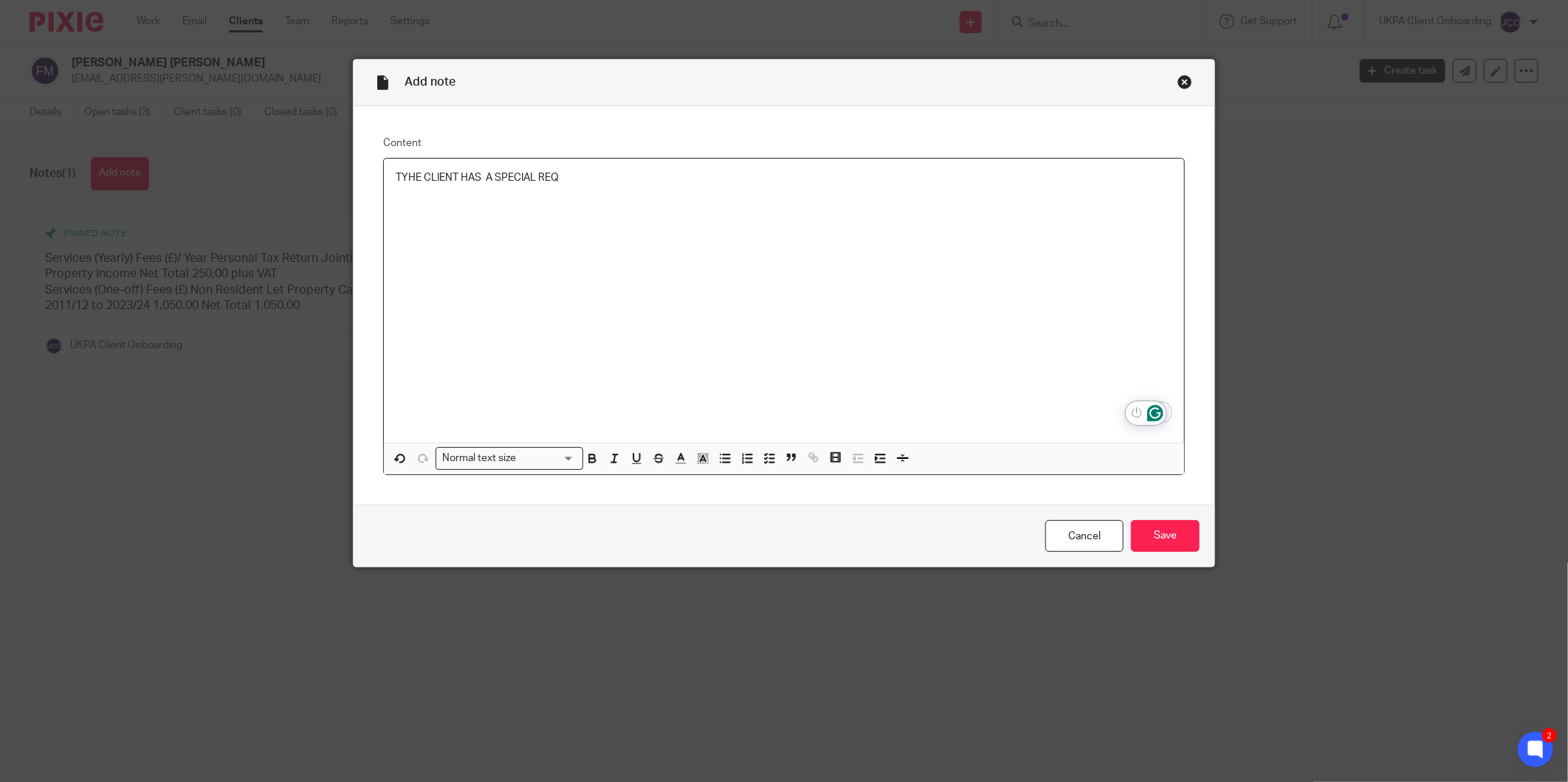
click at [648, 203] on div "TYHE CLIENT HAS A SPECIAL REQ" at bounding box center [784, 301] width 800 height 284
drag, startPoint x: 748, startPoint y: 176, endPoint x: 707, endPoint y: 178, distance: 41.0
click at [707, 178] on p "TYHE CLIENT HAS A SPECIAL REQUEST TO MOVE AS QUICKLY AS PROCESSPLEASE EXPEDITE …" at bounding box center [784, 177] width 777 height 15
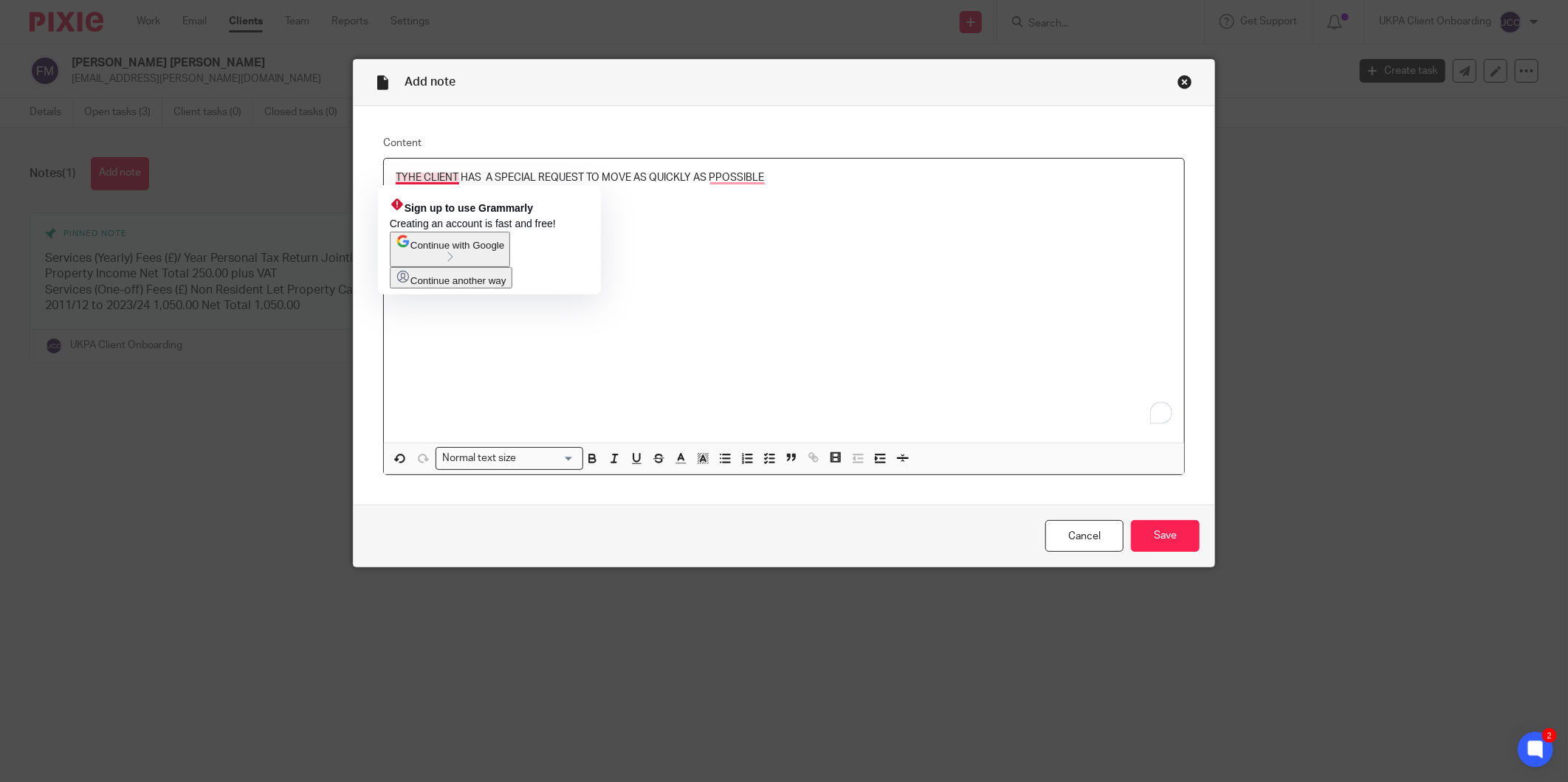
click at [400, 182] on p "TYHE CLIENT HAS A SPECIAL REQUEST TO MOVE AS QUICKLY AS PPOSSIBLE PLEASE EXPEDI…" at bounding box center [784, 186] width 777 height 31
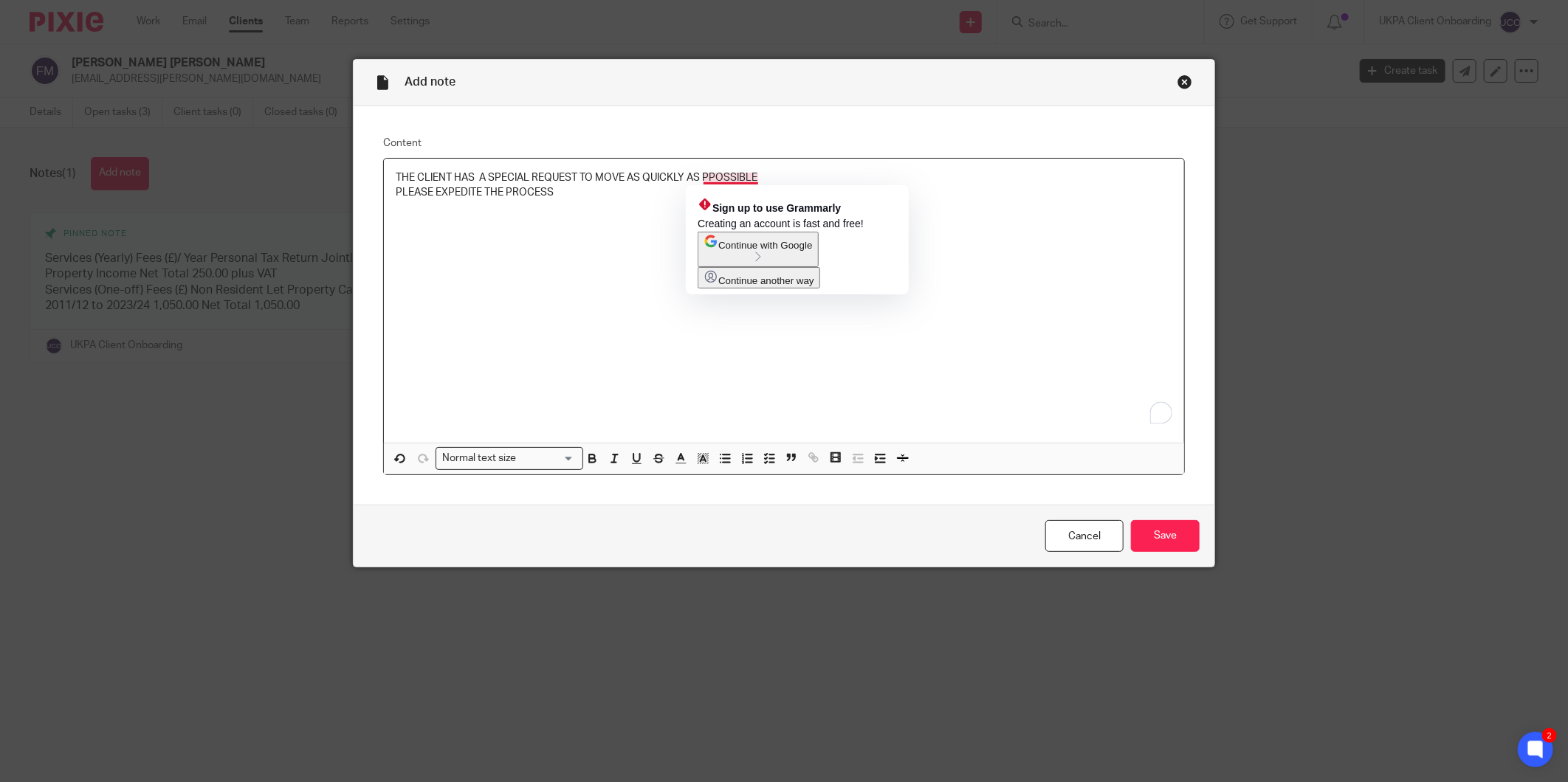
click at [711, 174] on p "THE CLIENT HAS A SPECIAL REQUEST TO MOVE AS QUICKLY AS PPOSSIBLE PLEASE EXPEDIT…" at bounding box center [784, 186] width 777 height 31
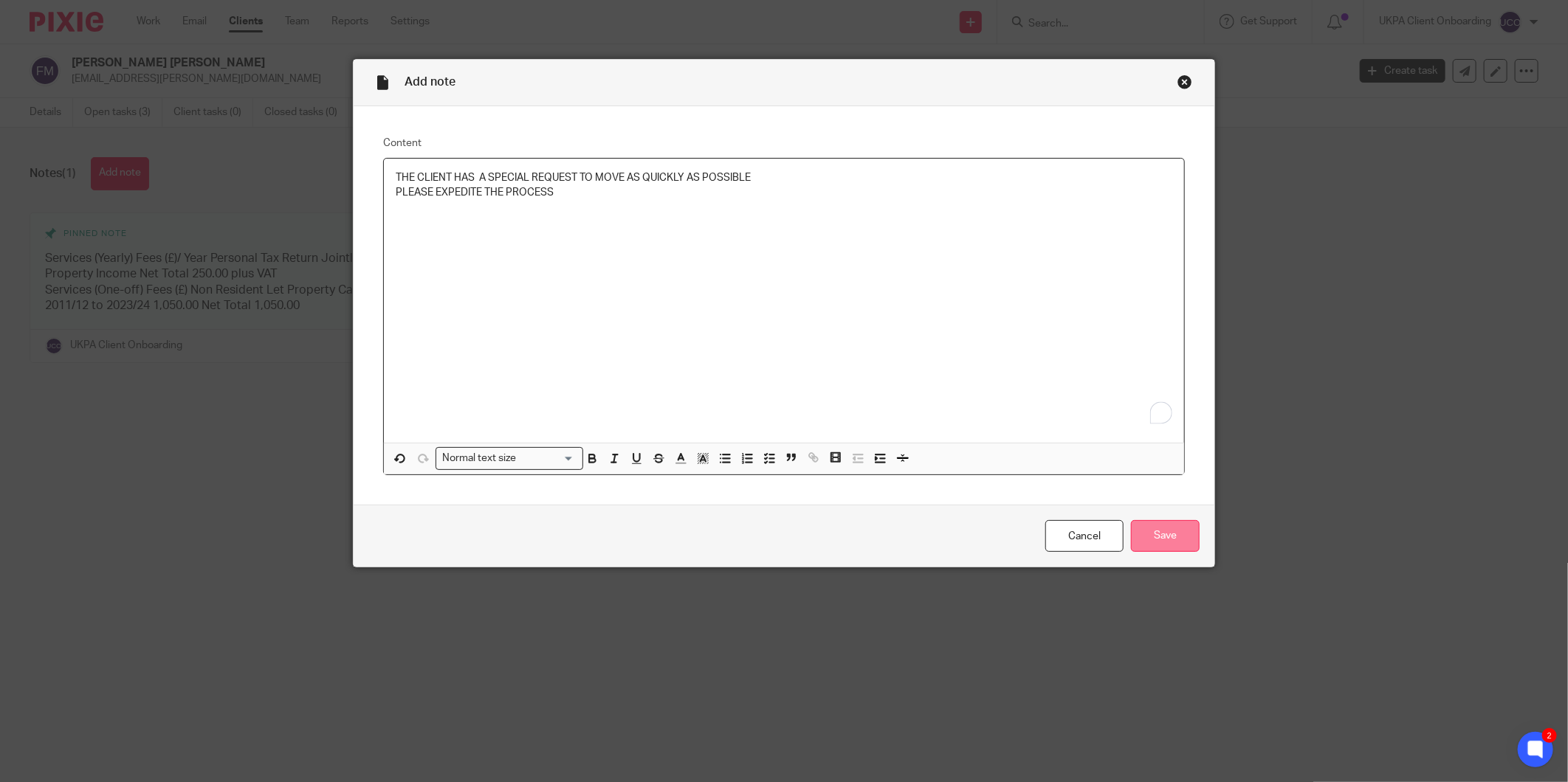
click at [1177, 537] on input "Save" at bounding box center [1165, 537] width 69 height 32
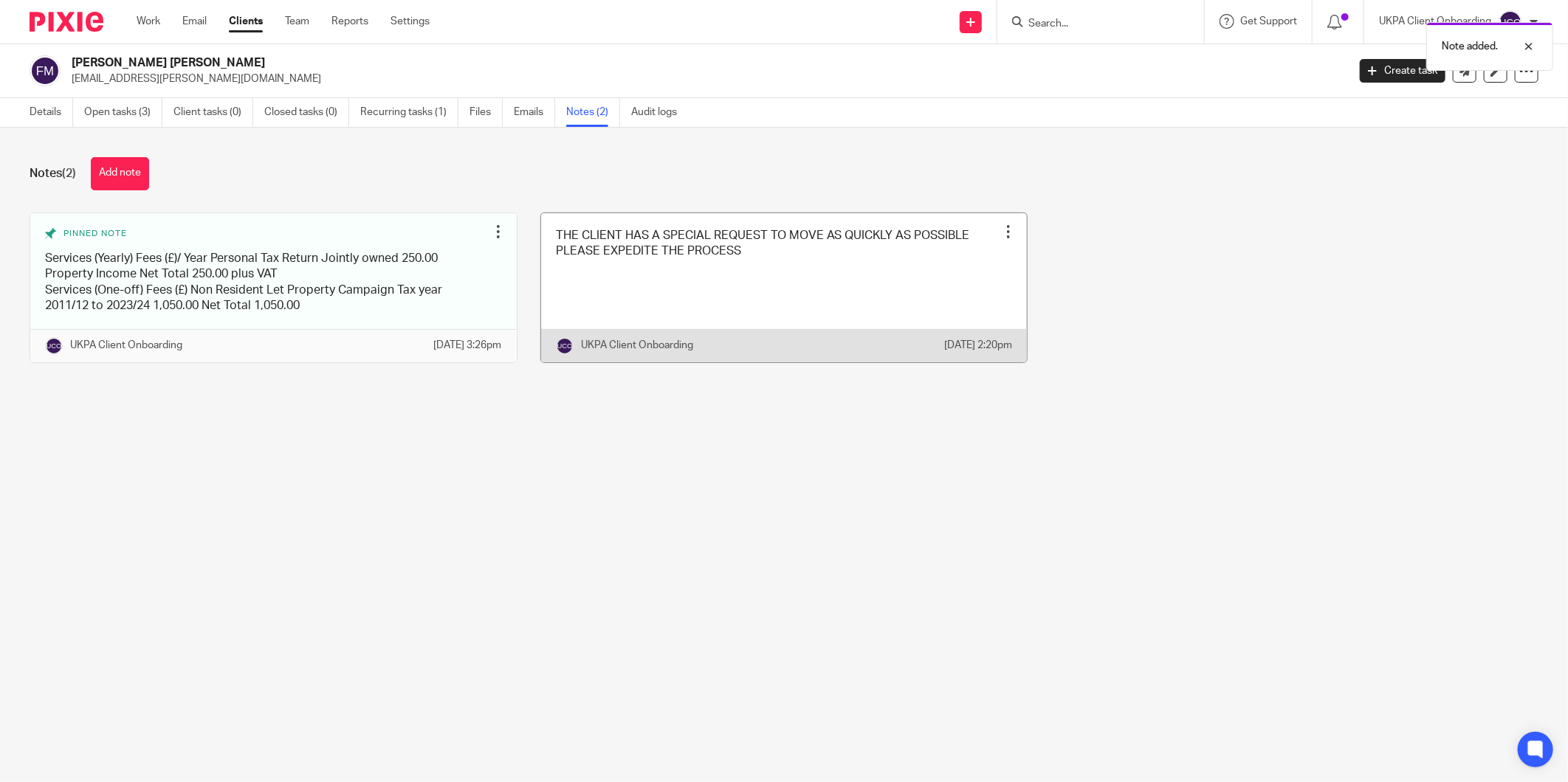
click at [1001, 229] on div at bounding box center [1008, 231] width 15 height 15
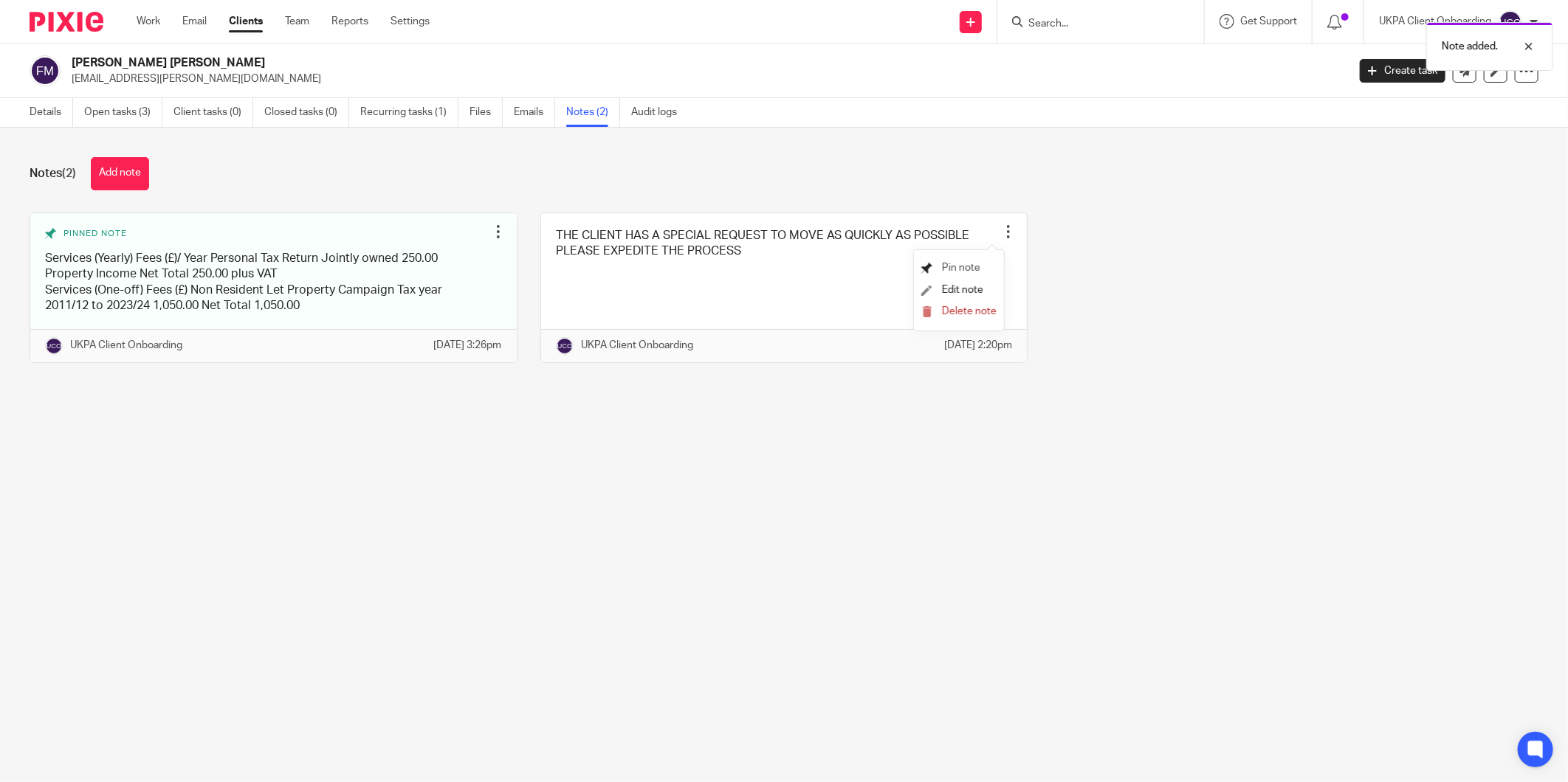
click at [965, 264] on span "Pin note" at bounding box center [961, 268] width 38 height 11
click at [41, 113] on link "Details" at bounding box center [51, 112] width 44 height 29
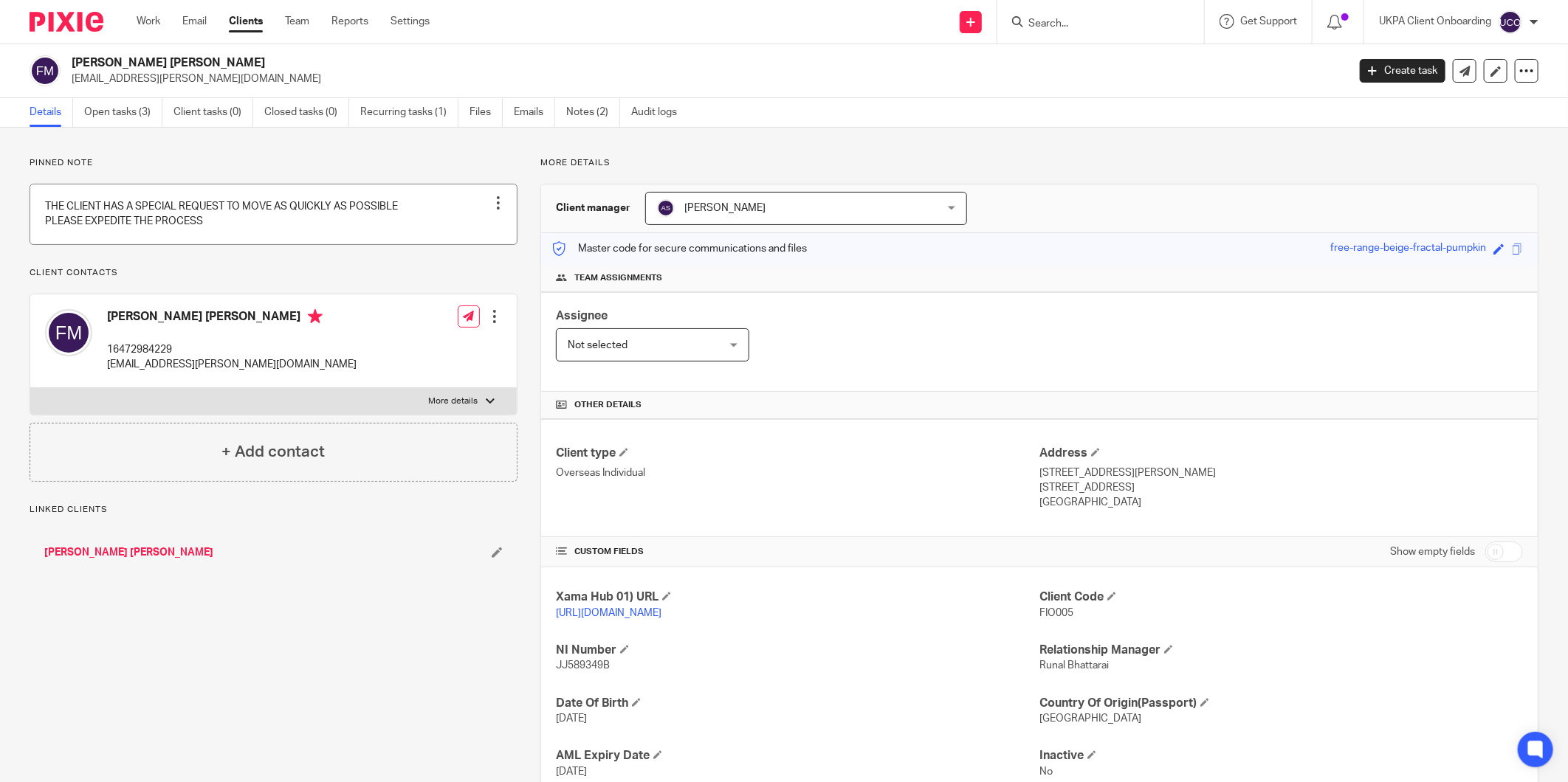
click at [193, 219] on link at bounding box center [274, 214] width 486 height 60
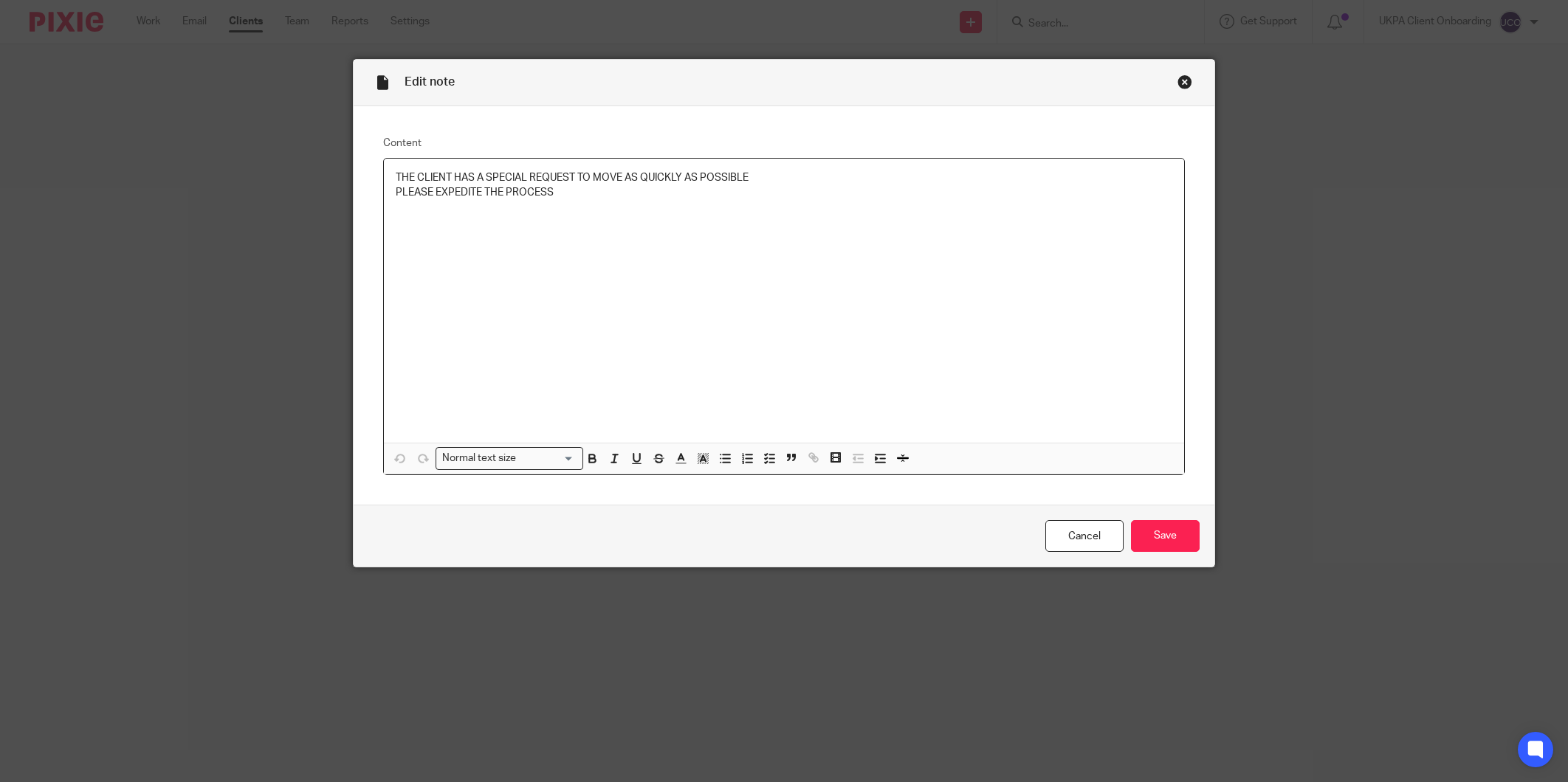
click at [535, 212] on div "THE CLIENT HAS A SPECIAL REQUEST TO MOVE AS QUICKLY AS POSSIBLE PLEASE EXPEDITE…" at bounding box center [784, 301] width 800 height 284
click at [562, 193] on p "THE CLIENT HAS A SPECIAL REQUEST TO MOVE AS QUICKLY AS POSSIBLE PLEASE EXPEDITE…" at bounding box center [784, 186] width 777 height 31
drag, startPoint x: 563, startPoint y: 193, endPoint x: 384, endPoint y: 171, distance: 180.3
click at [384, 171] on div "THE CLIENT HAS A SPECIAL REQUEST TO MOVE AS QUICKLY AS POSSIBLE PLEASE EXPEDITE…" at bounding box center [784, 301] width 800 height 284
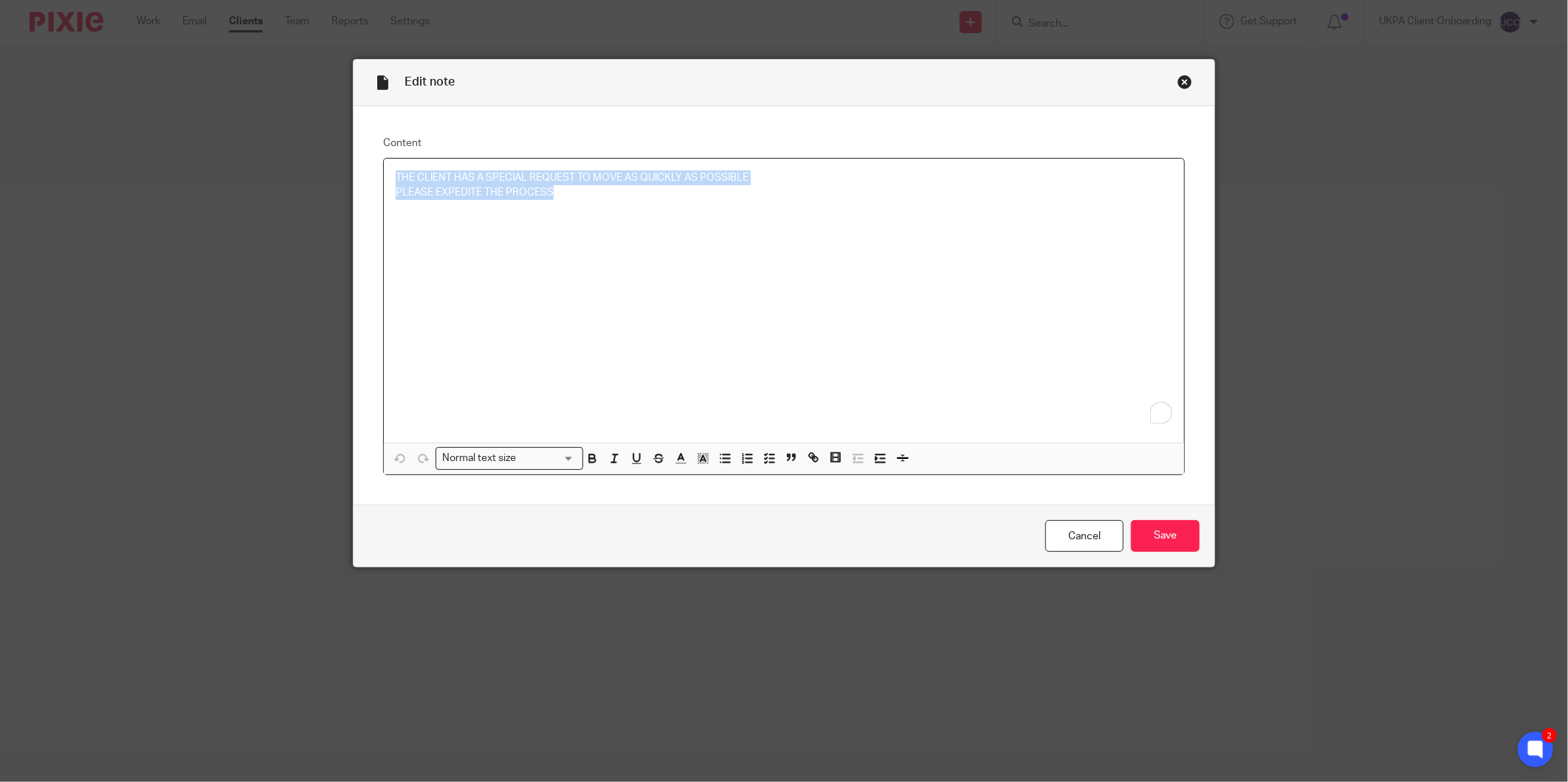
drag, startPoint x: 384, startPoint y: 171, endPoint x: 607, endPoint y: 223, distance: 229.0
click at [607, 230] on div "THE CLIENT HAS A SPECIAL REQUEST TO MOVE AS QUICKLY AS POSSIBLE PLEASE EXPEDITE…" at bounding box center [784, 301] width 800 height 284
copy p "THE CLIENT HAS A SPECIAL REQUEST TO MOVE AS QUICKLY AS POSSIBLE PLEASE EXPEDITE…"
click at [1163, 539] on input "Save" at bounding box center [1165, 537] width 69 height 32
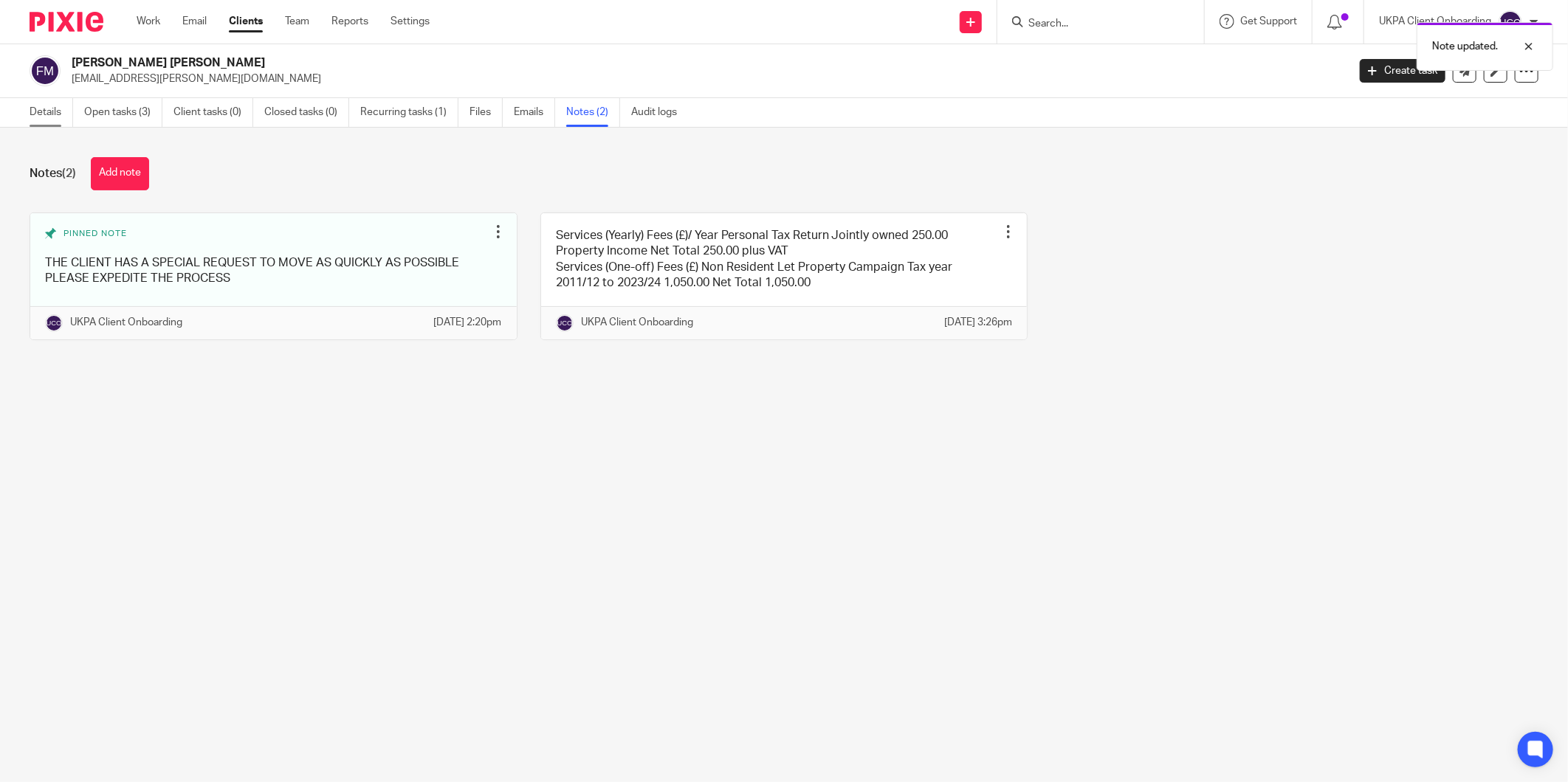
click at [47, 105] on link "Details" at bounding box center [51, 112] width 44 height 29
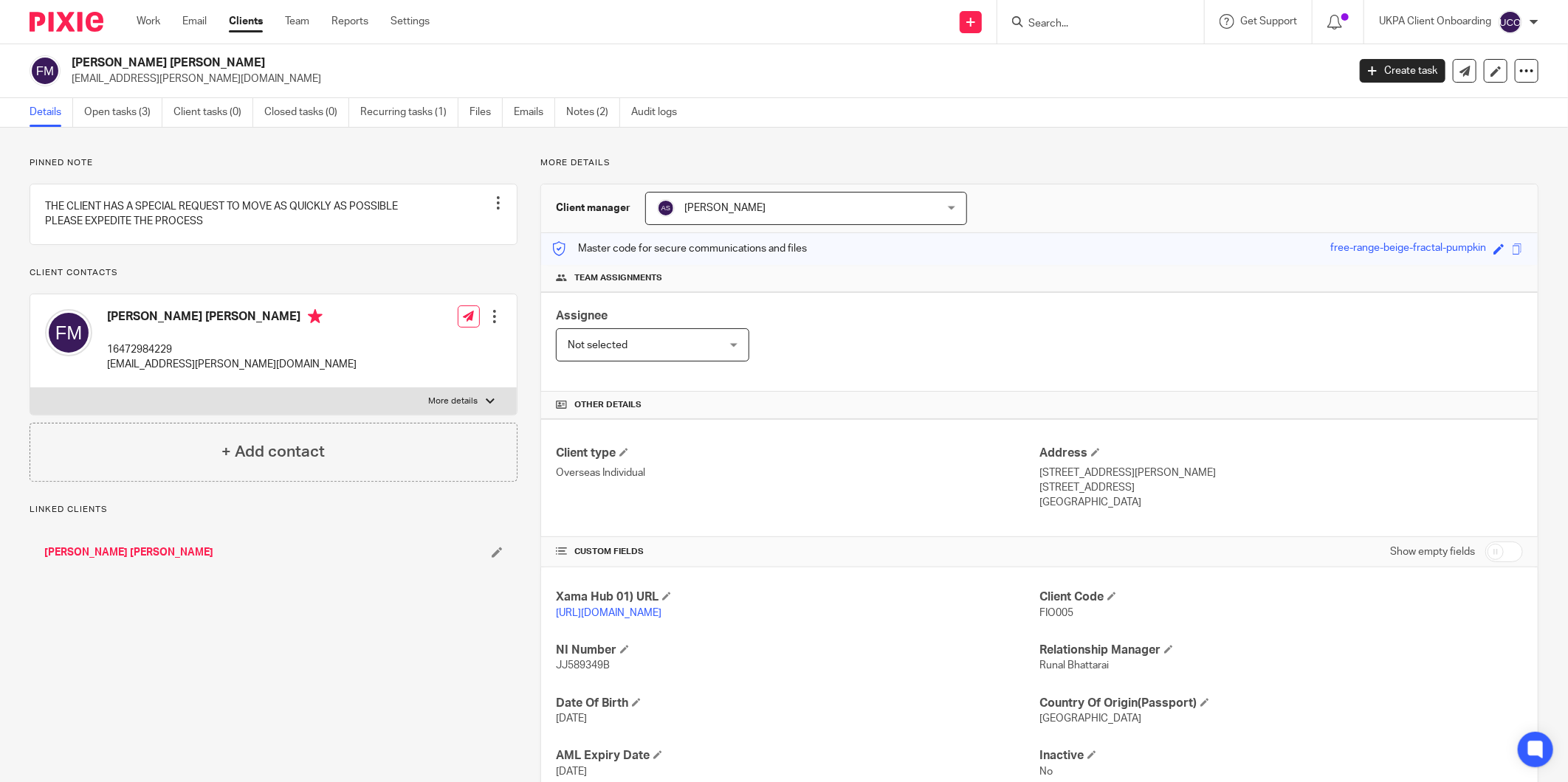
click at [98, 560] on link "[PERSON_NAME] [PERSON_NAME]" at bounding box center [128, 552] width 169 height 15
click at [95, 560] on link "[PERSON_NAME] [PERSON_NAME]" at bounding box center [128, 552] width 169 height 15
click at [116, 560] on link "[PERSON_NAME] [PERSON_NAME]" at bounding box center [128, 552] width 169 height 15
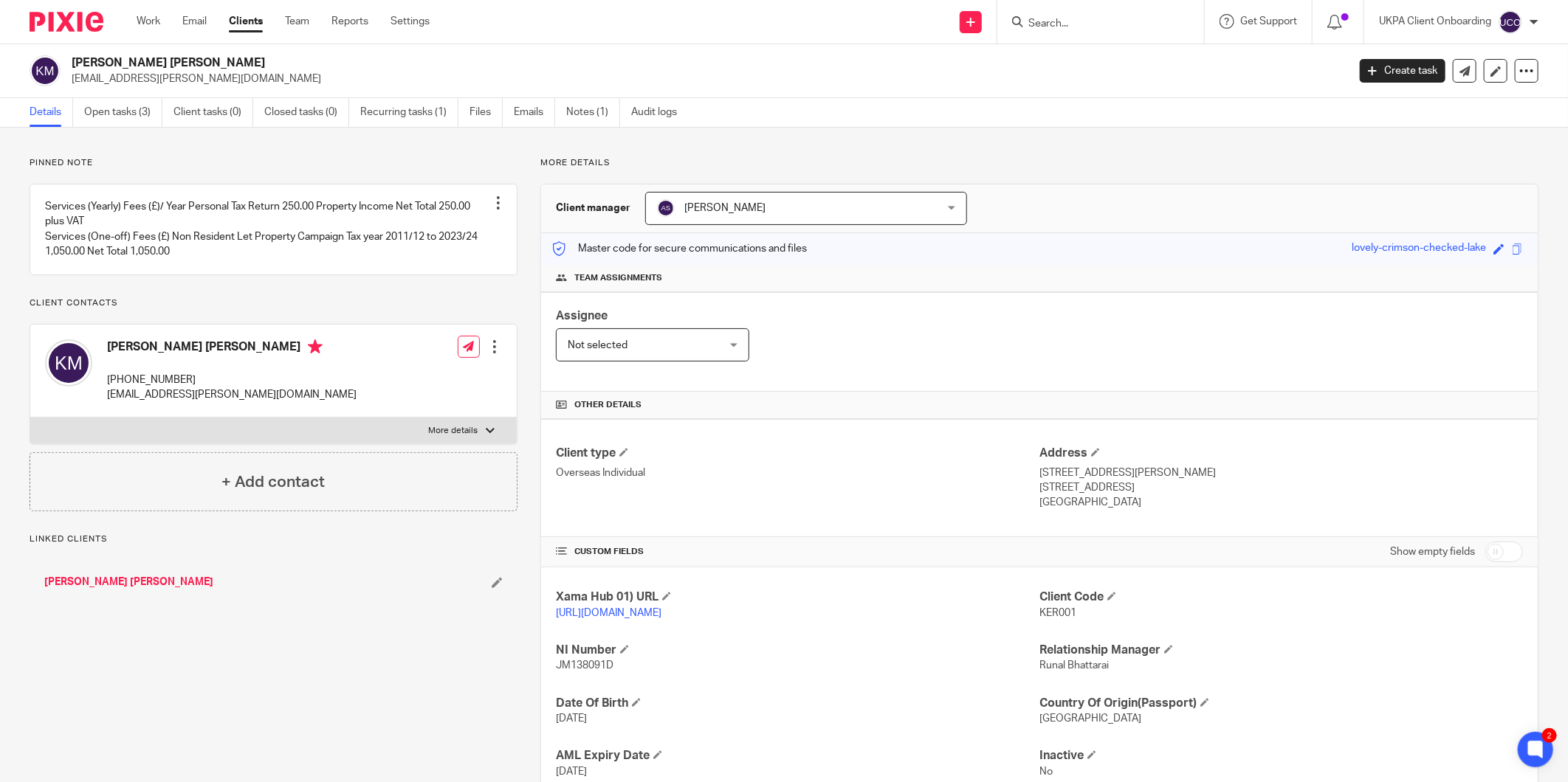
click at [103, 589] on link "[PERSON_NAME] [PERSON_NAME]" at bounding box center [128, 582] width 169 height 15
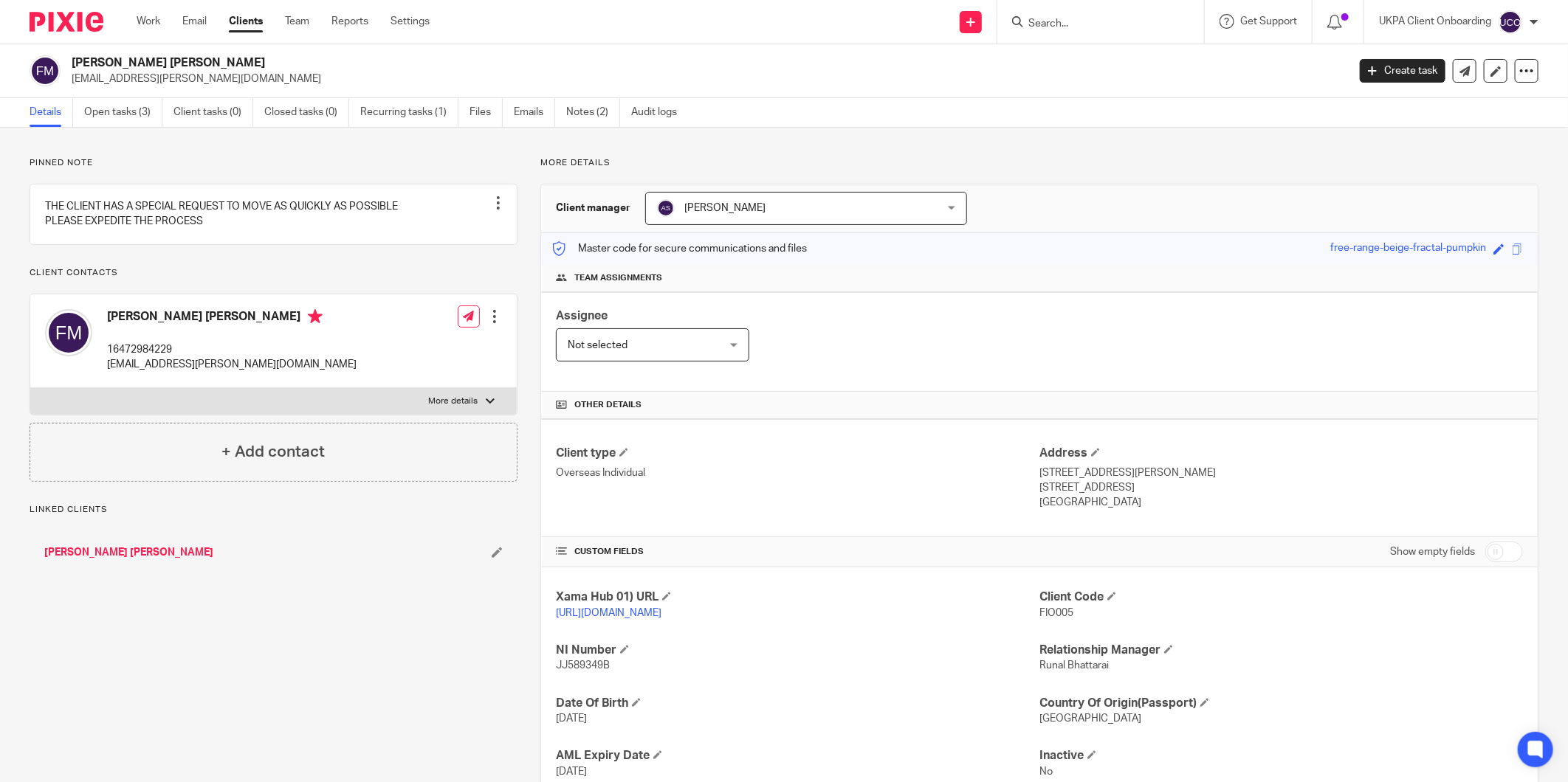
click at [60, 560] on link "[PERSON_NAME] [PERSON_NAME]" at bounding box center [128, 552] width 169 height 15
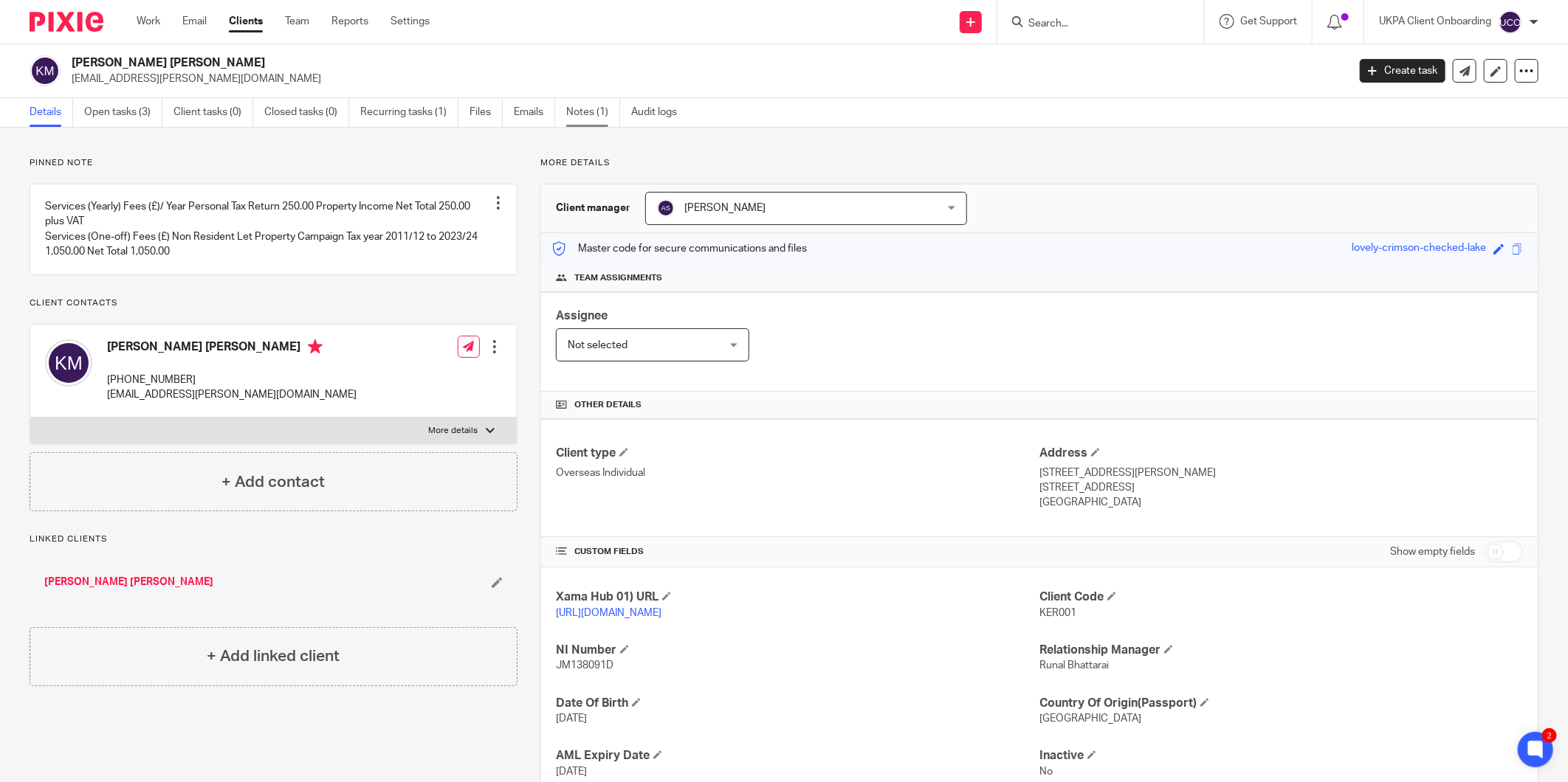
click at [601, 104] on link "Notes (1)" at bounding box center [593, 112] width 54 height 29
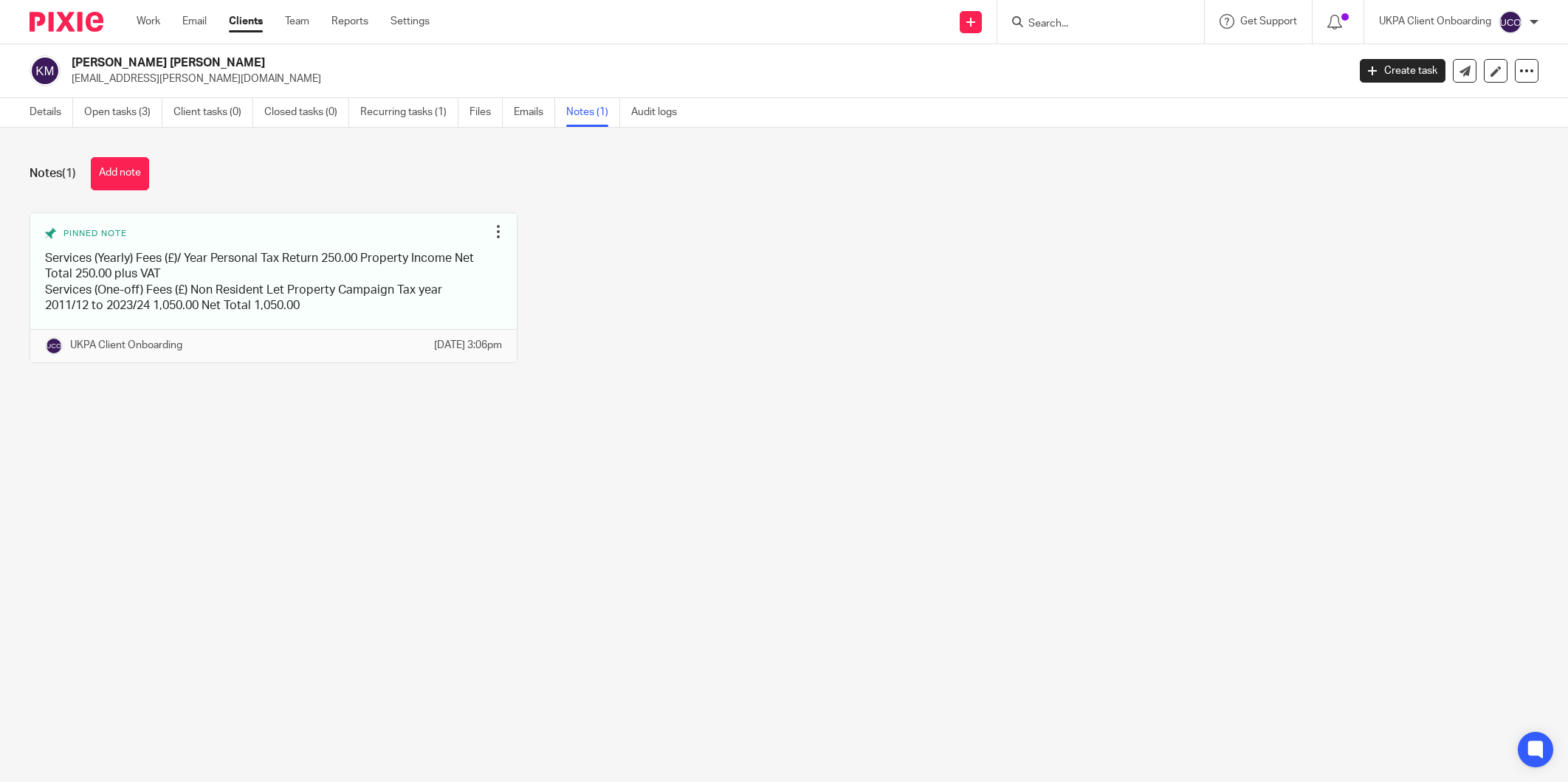
click at [99, 179] on button "Add note" at bounding box center [120, 174] width 58 height 33
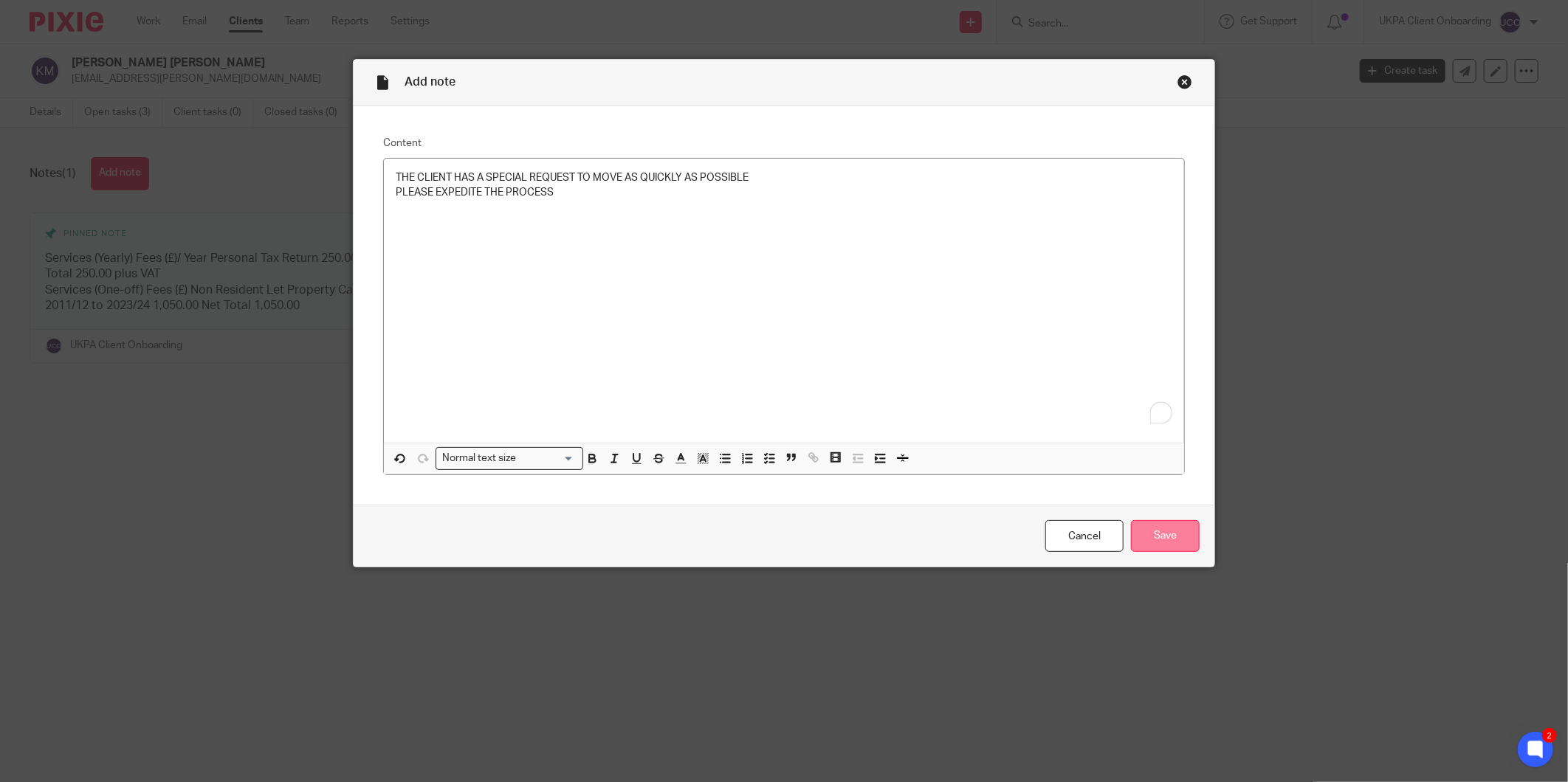
click at [1164, 542] on input "Save" at bounding box center [1165, 537] width 69 height 32
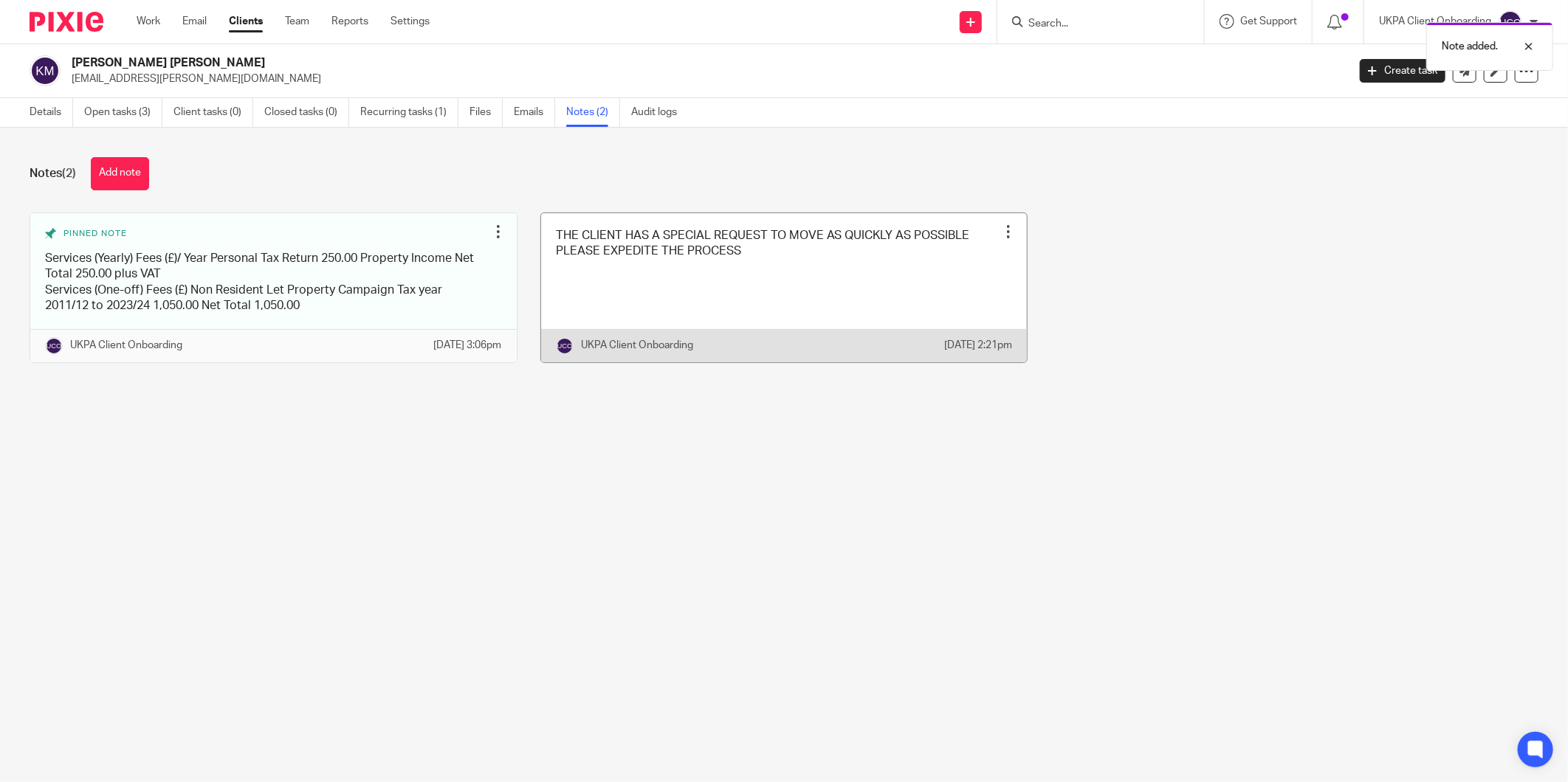
click at [1001, 226] on div at bounding box center [1008, 231] width 15 height 15
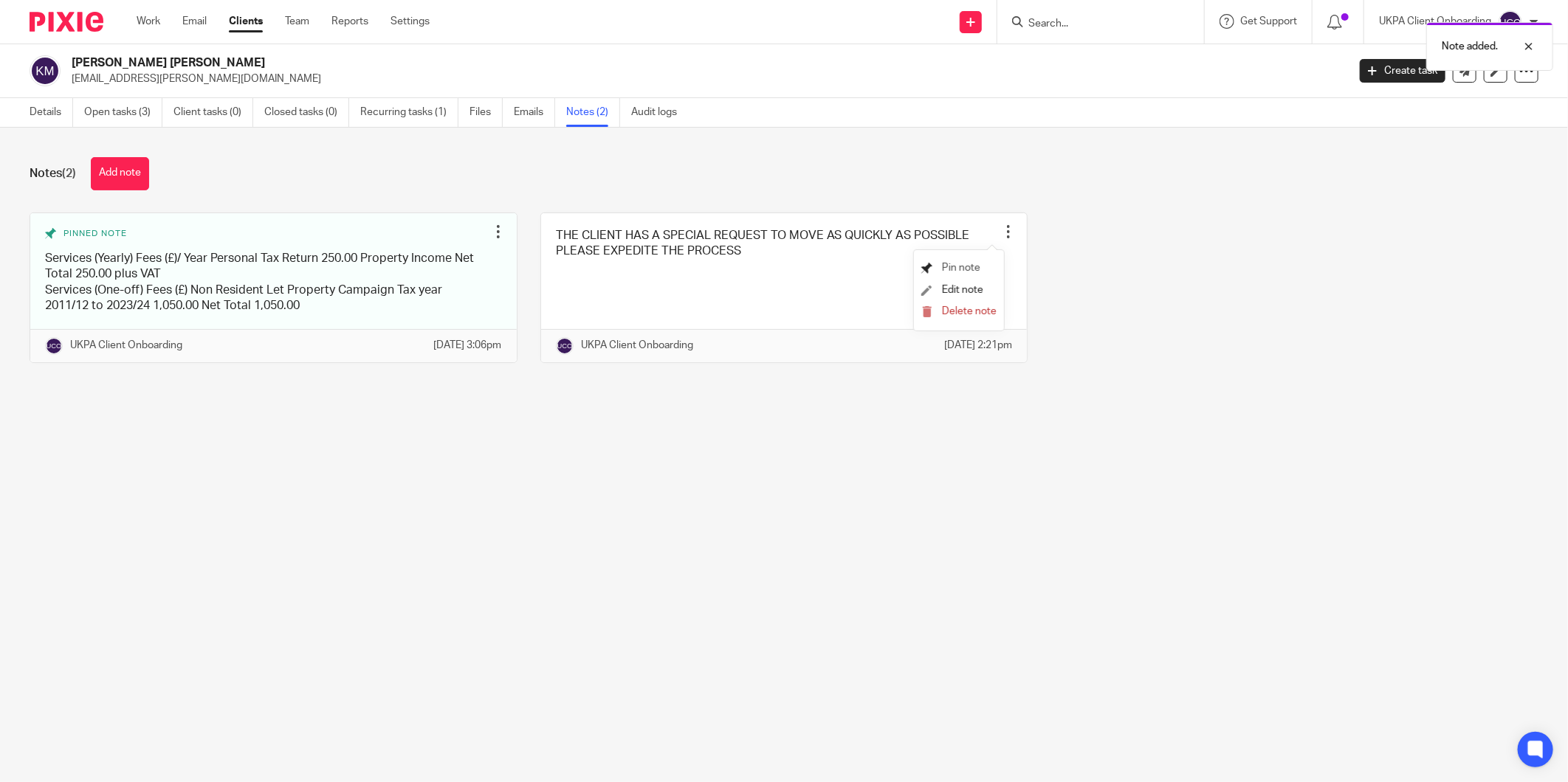
click at [946, 264] on span "Pin note" at bounding box center [961, 268] width 38 height 11
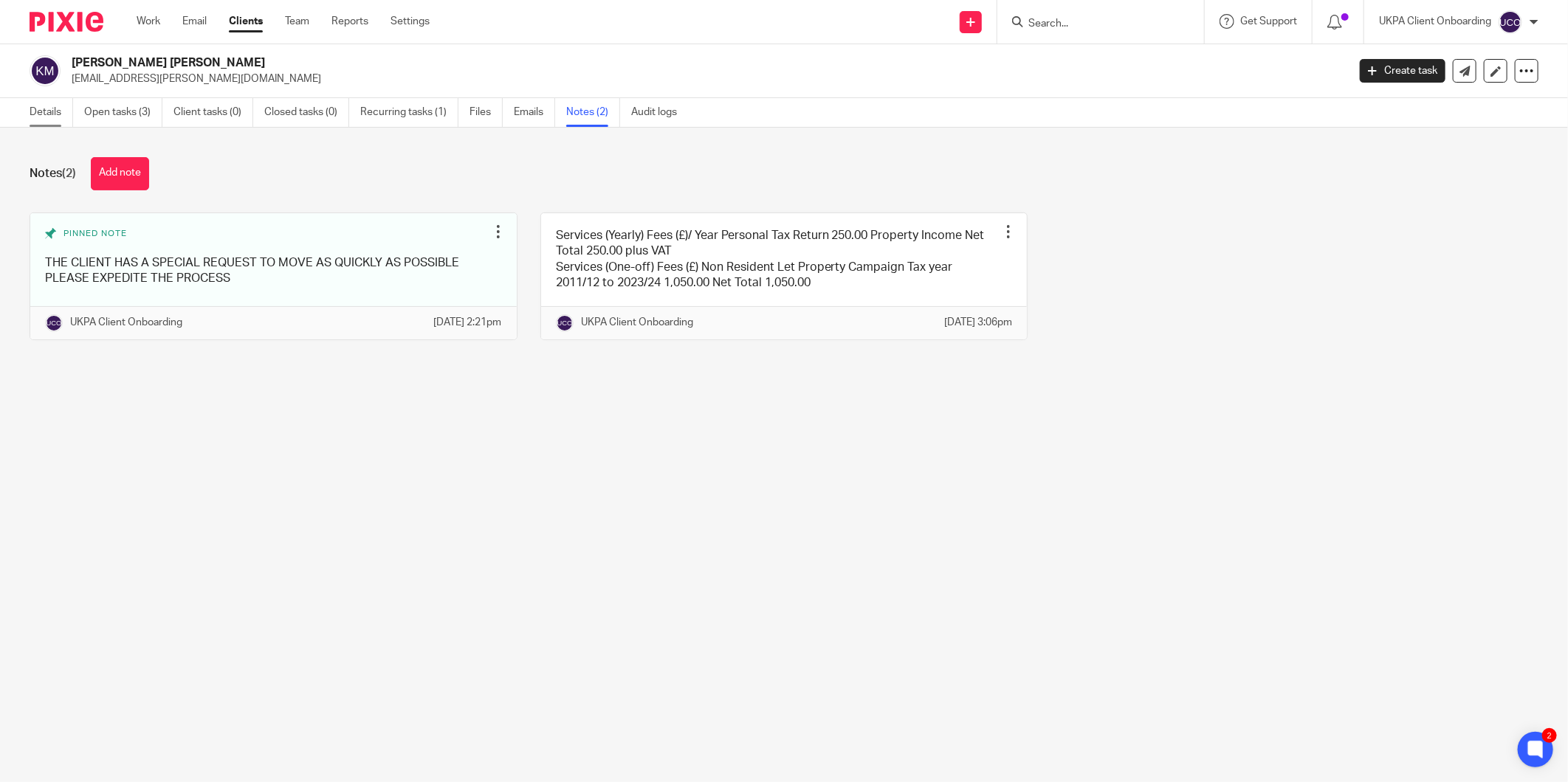
click at [60, 114] on link "Details" at bounding box center [51, 112] width 44 height 29
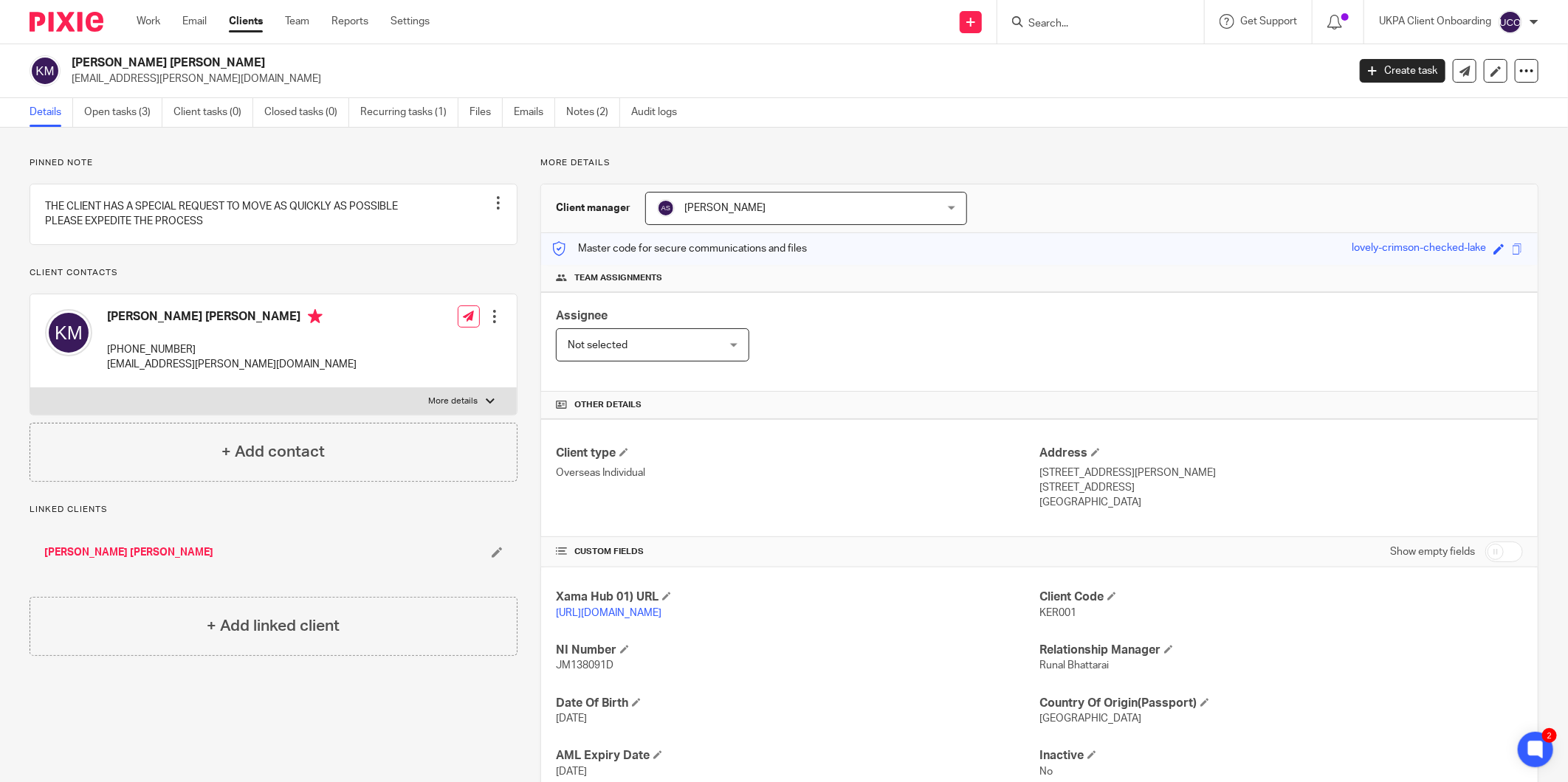
click at [1087, 23] on input "Search" at bounding box center [1093, 24] width 133 height 13
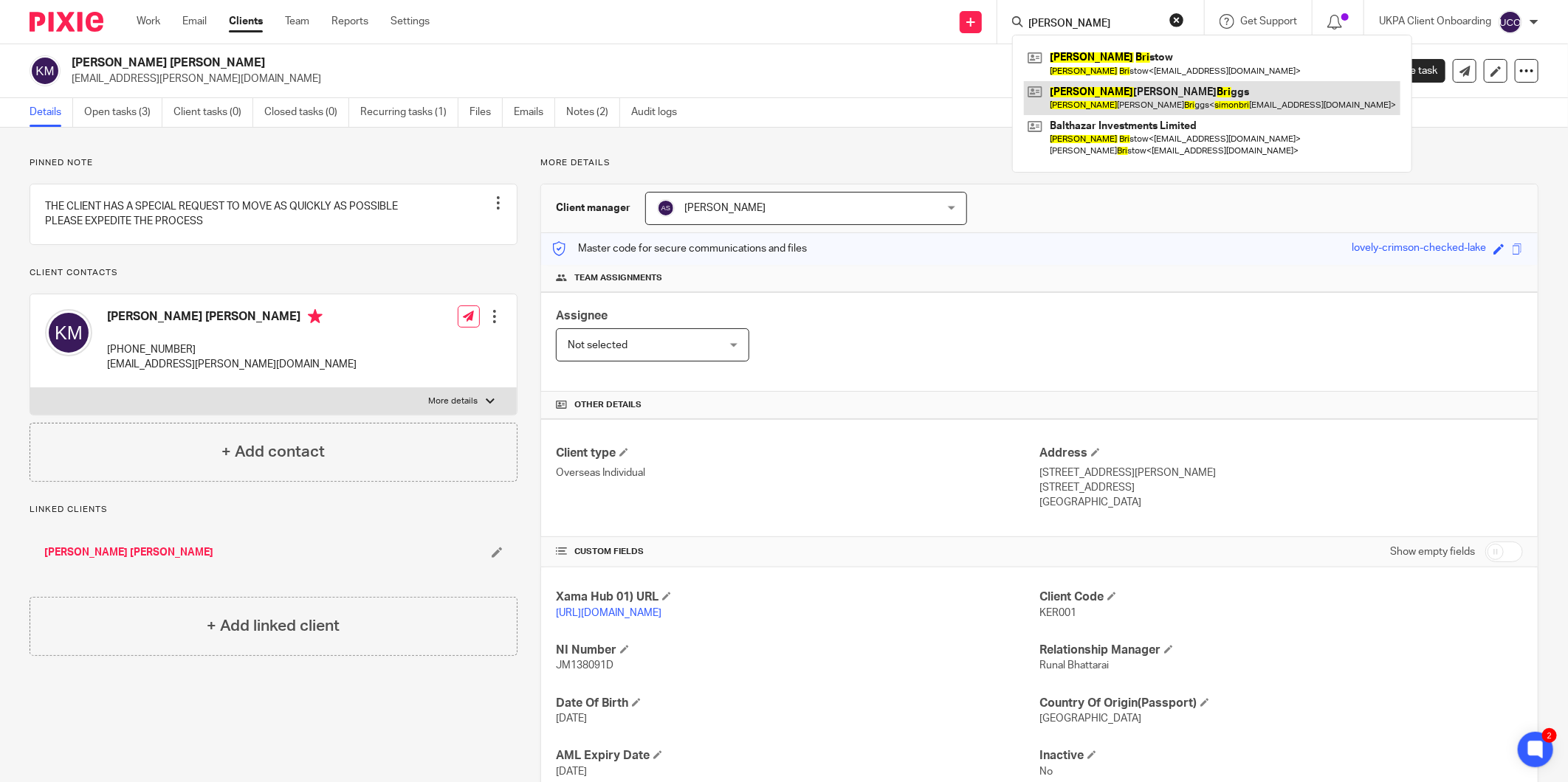
type input "simon bri"
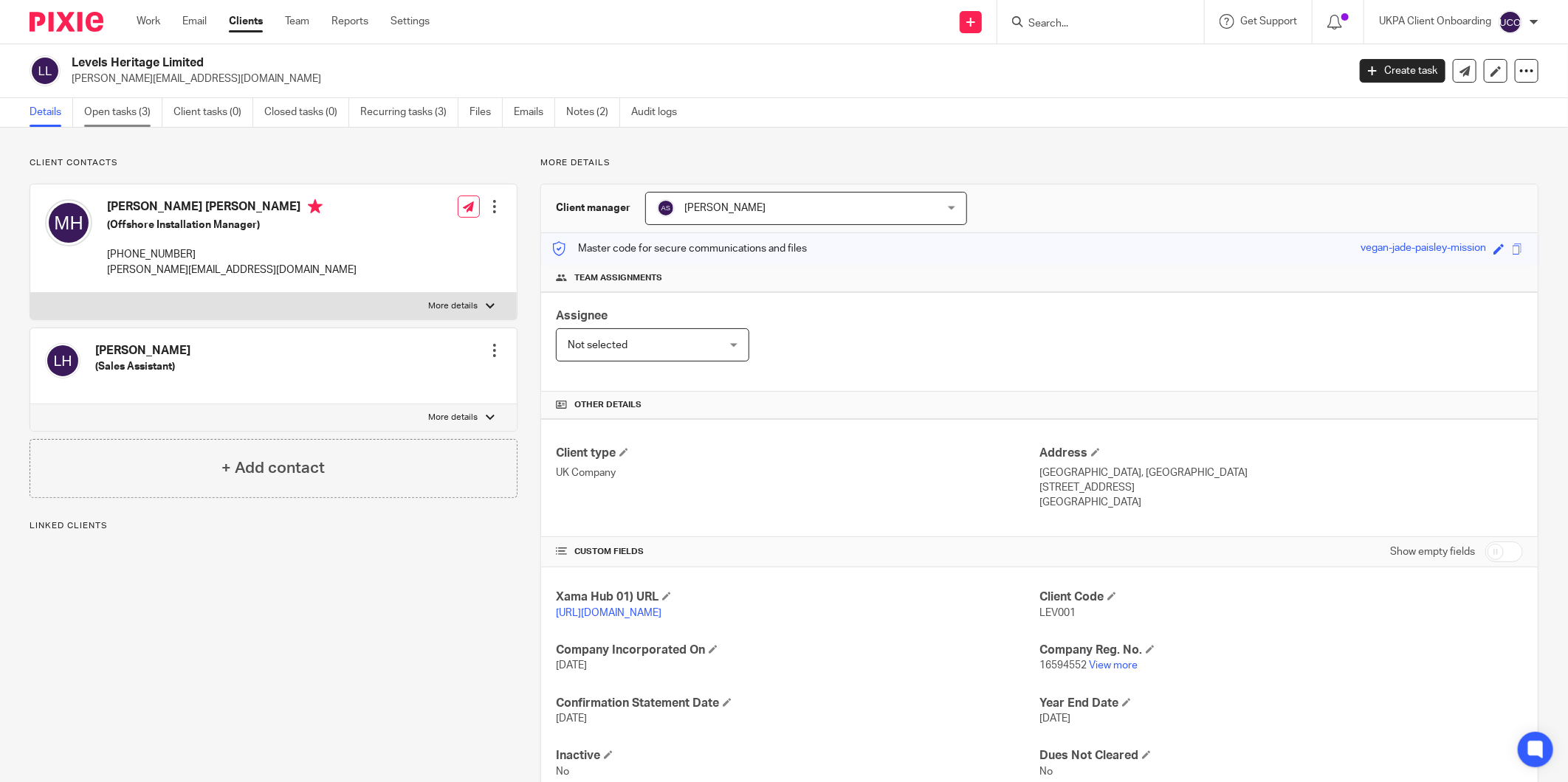
click at [124, 109] on link "Open tasks (3)" at bounding box center [123, 112] width 78 height 29
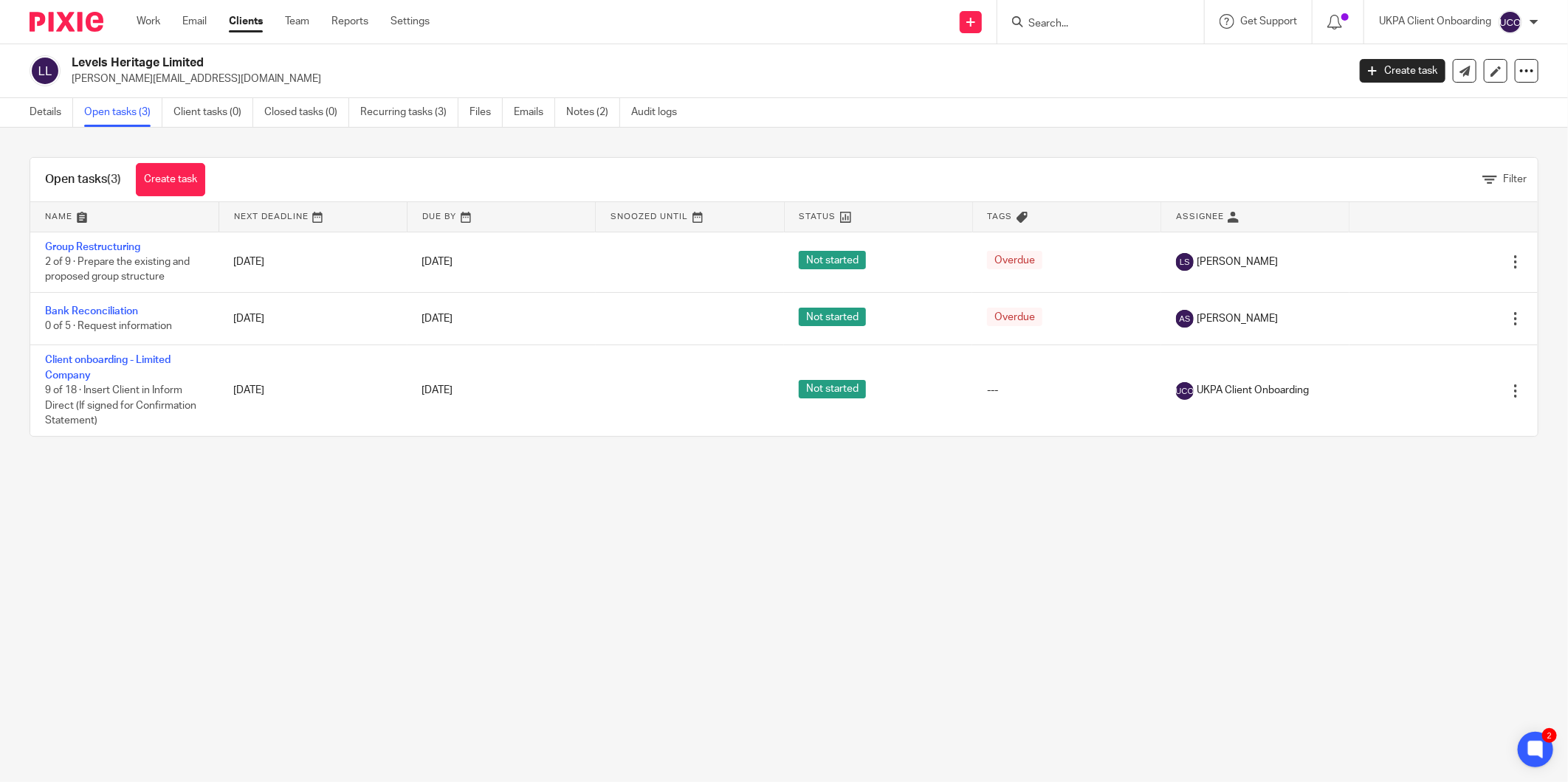
click at [1053, 23] on input "Search" at bounding box center [1093, 24] width 133 height 13
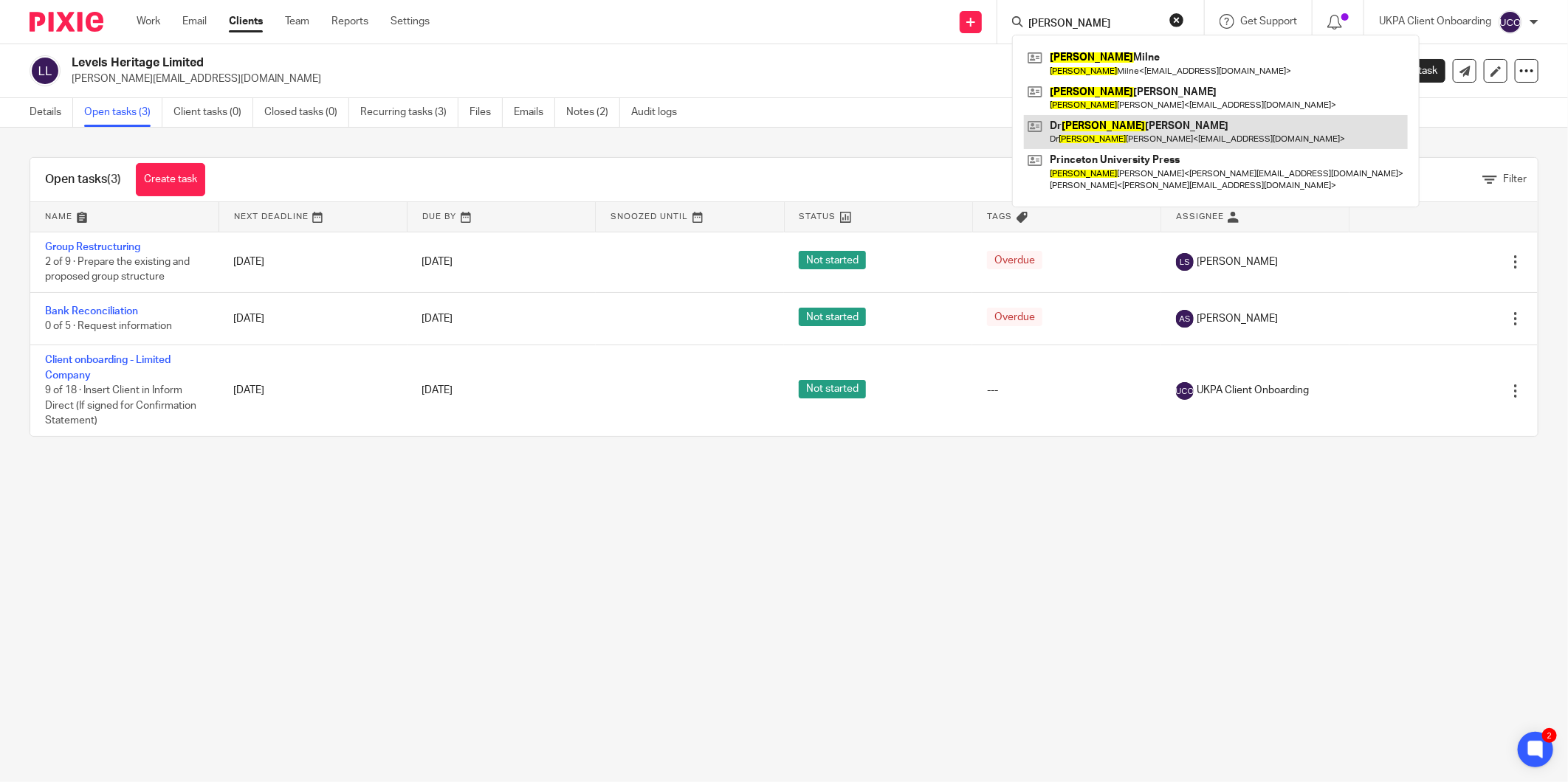
type input "deborah"
click at [1142, 124] on link at bounding box center [1216, 132] width 384 height 34
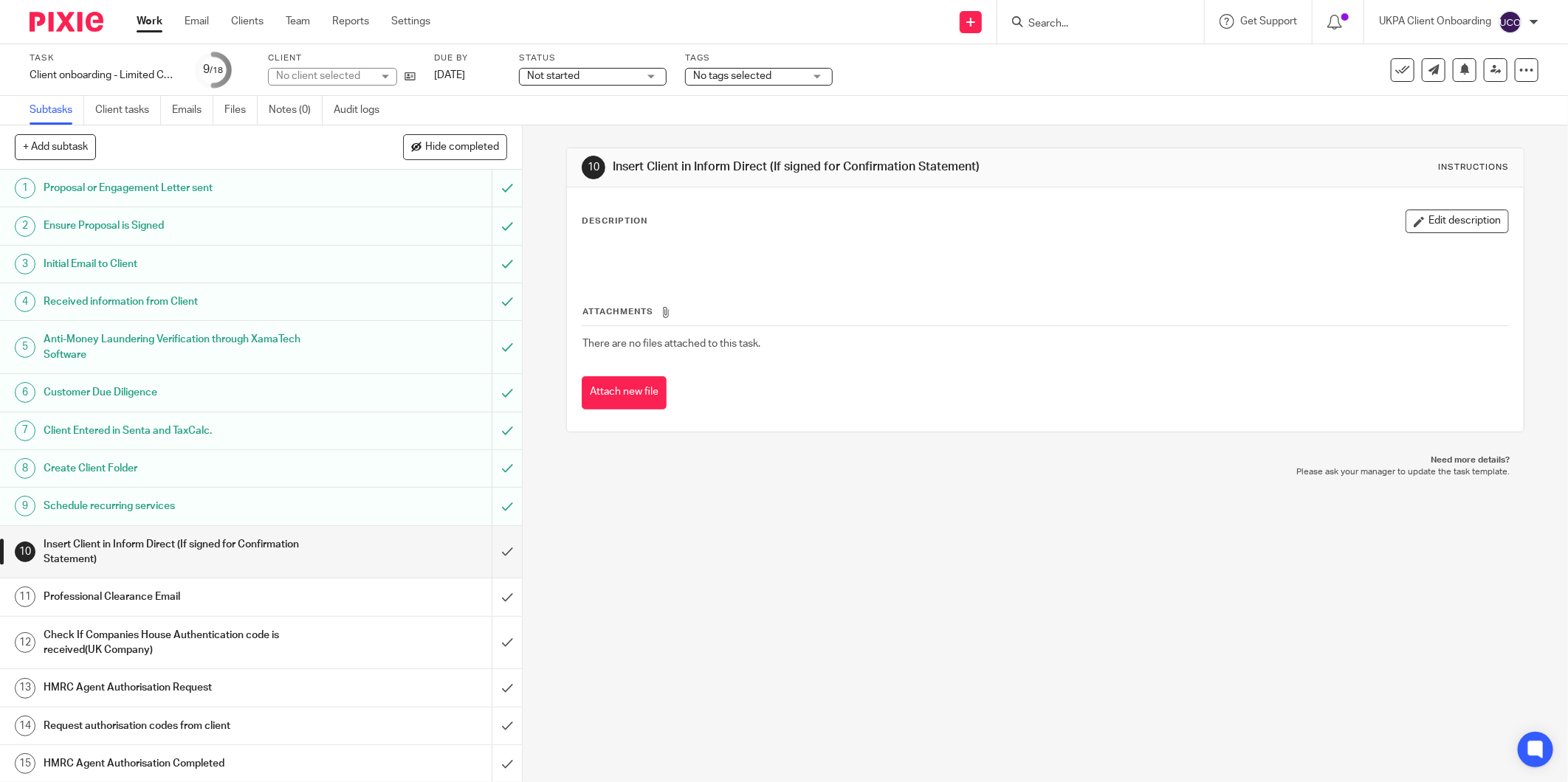
scroll to position [131, 0]
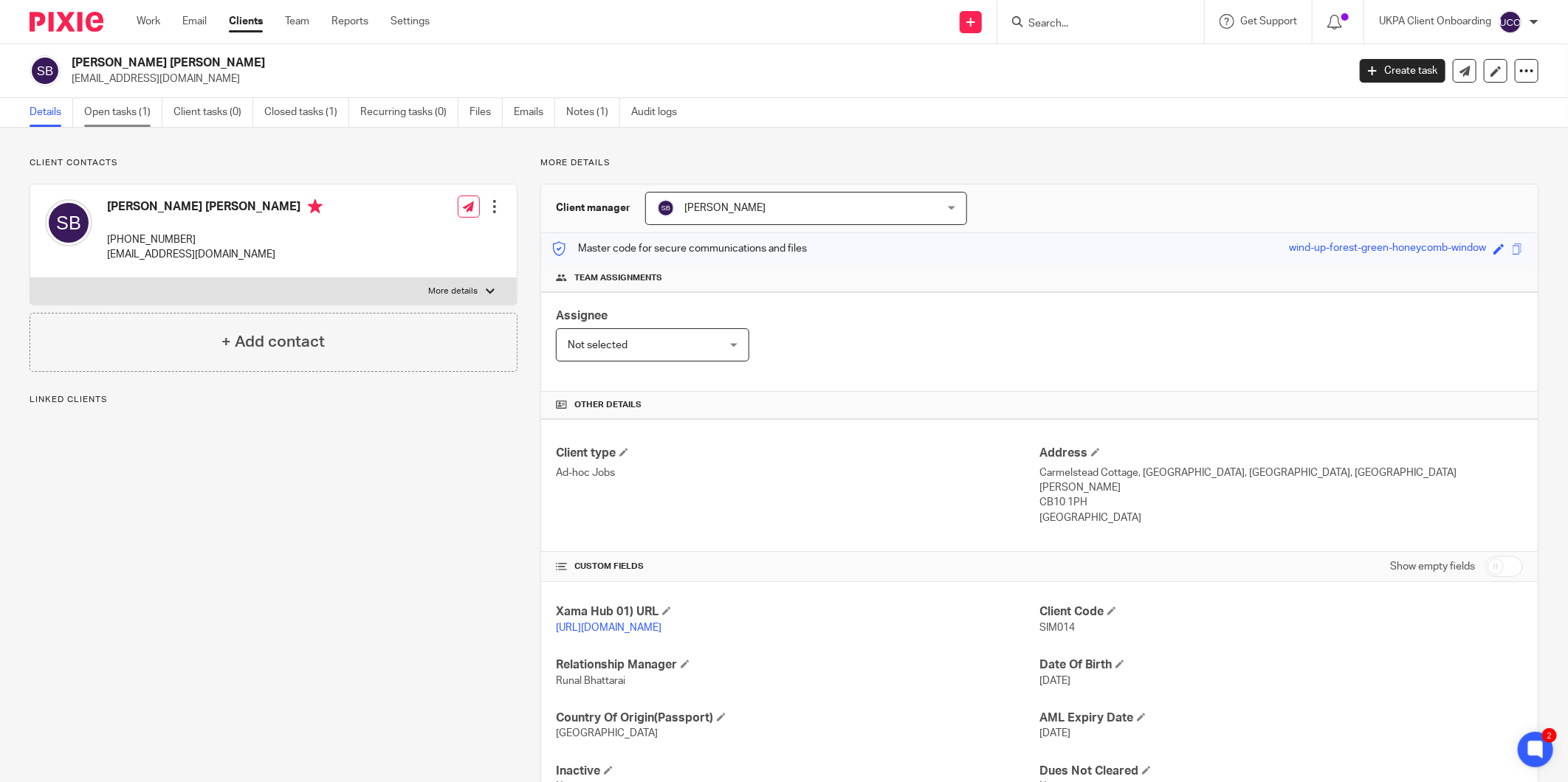
click at [129, 112] on link "Open tasks (1)" at bounding box center [123, 112] width 78 height 29
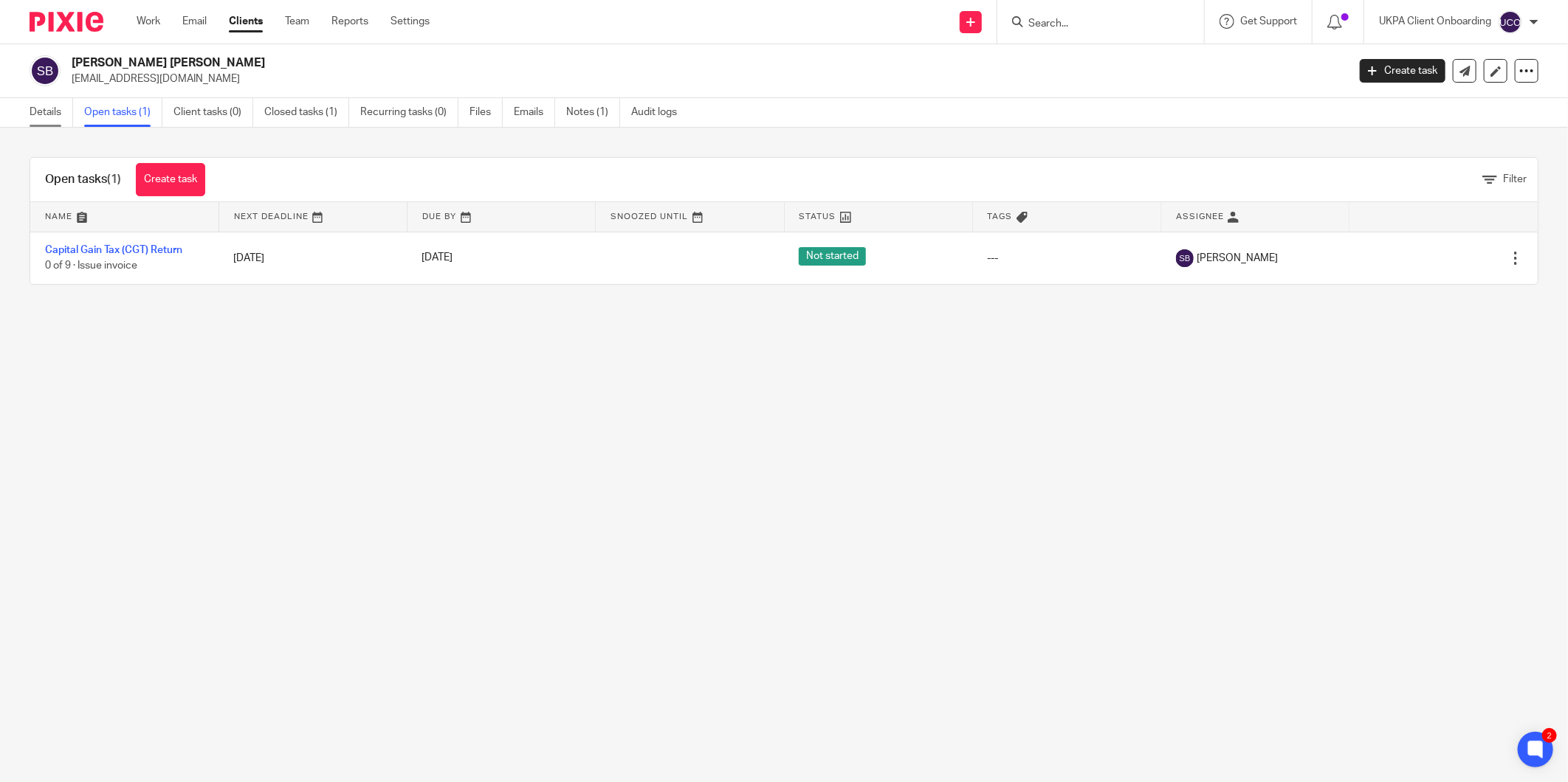
click at [37, 107] on link "Details" at bounding box center [51, 112] width 44 height 29
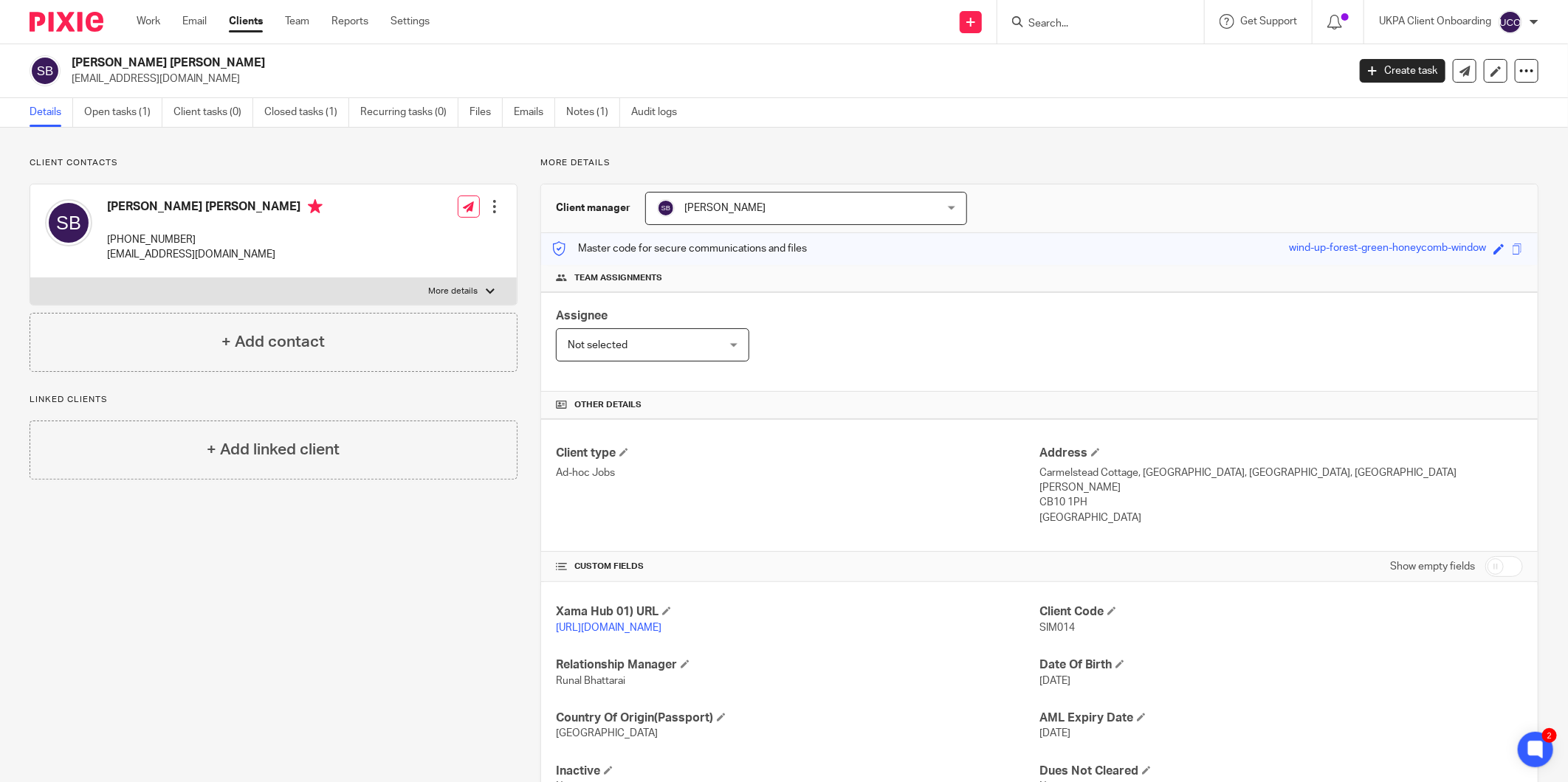
drag, startPoint x: 1484, startPoint y: 549, endPoint x: 1368, endPoint y: 549, distance: 116.0
click at [1485, 556] on input "checkbox" at bounding box center [1504, 566] width 37 height 21
checkbox input "true"
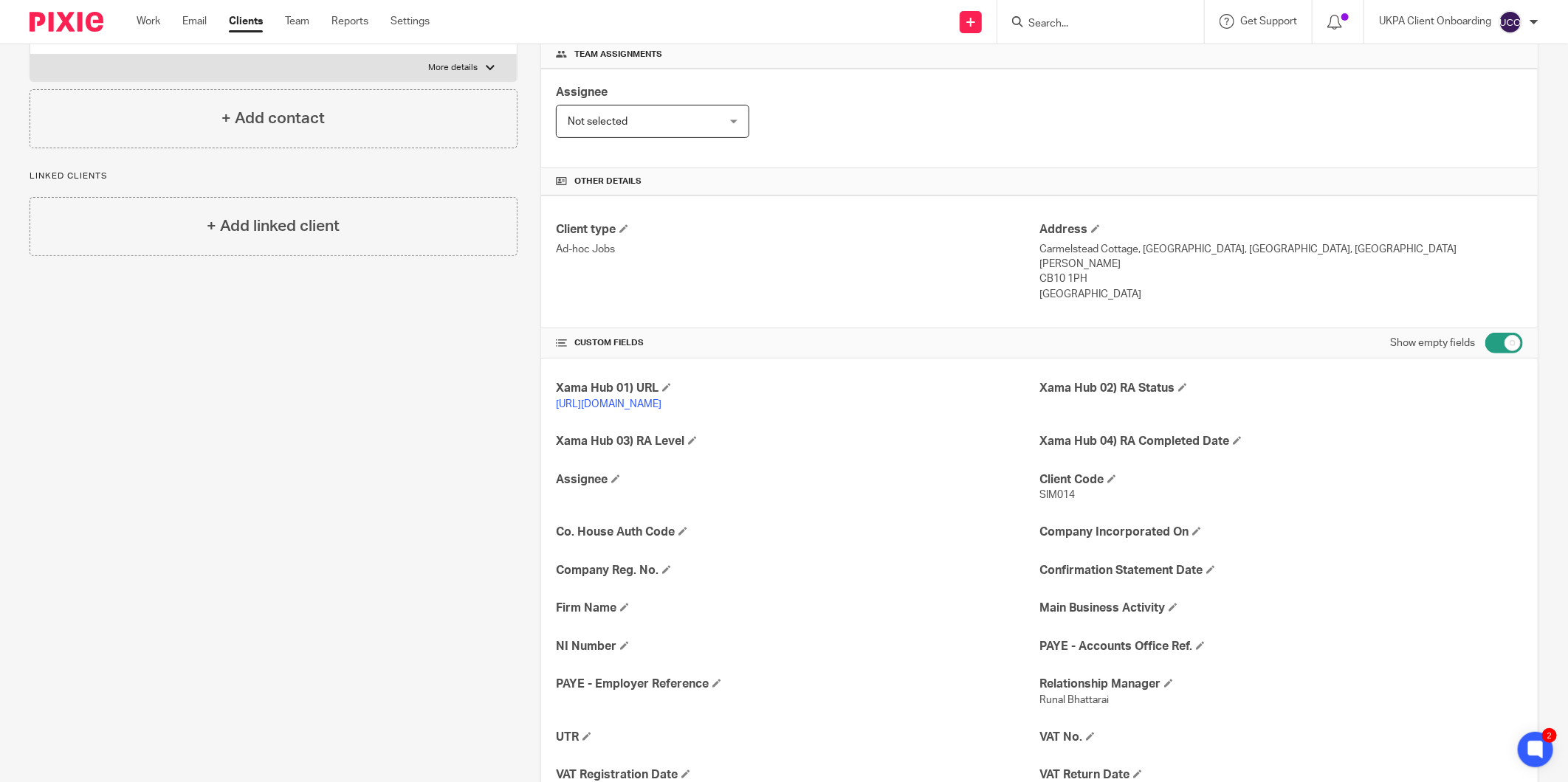
scroll to position [410, 0]
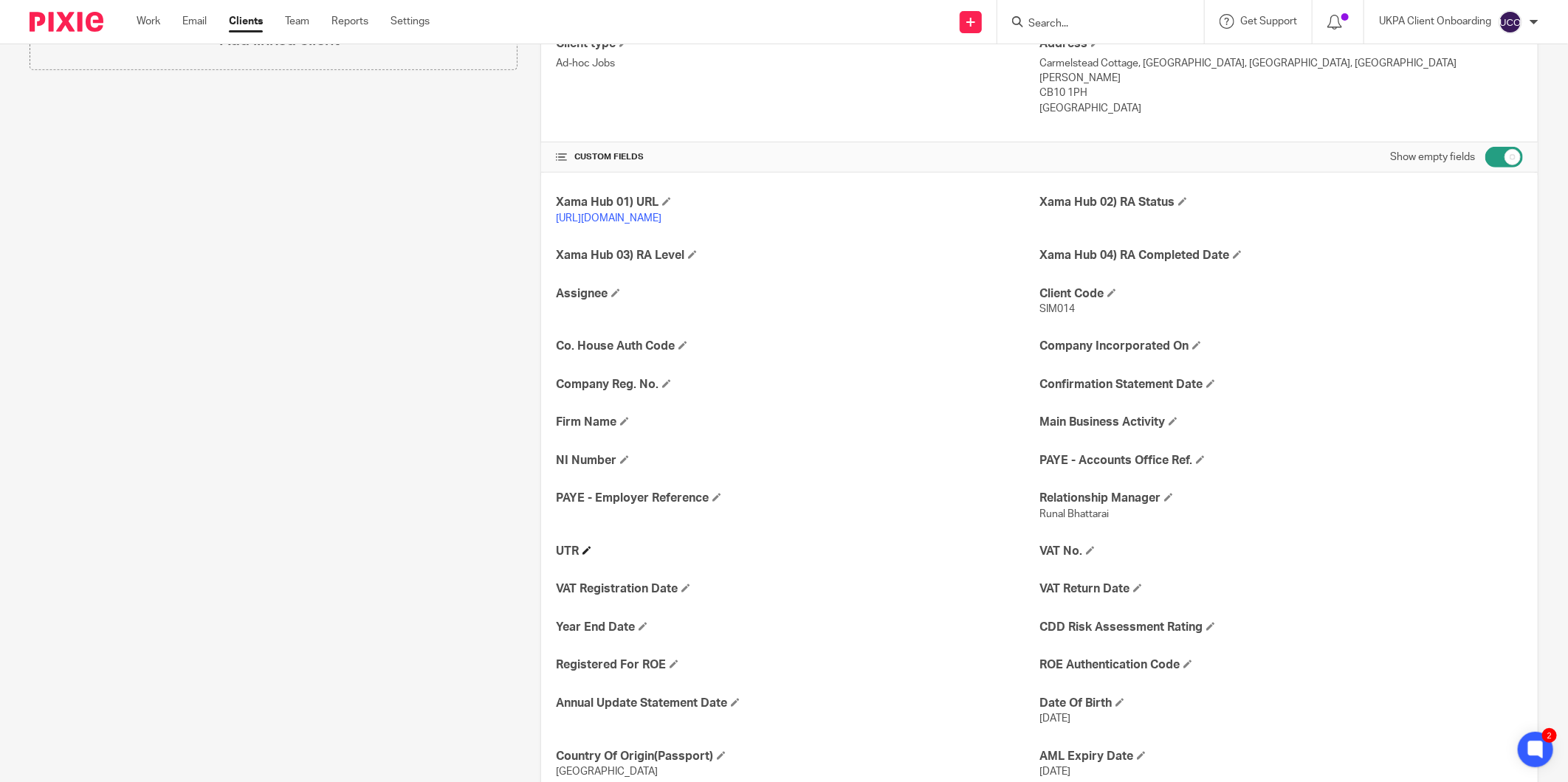
click at [583, 546] on span at bounding box center [587, 550] width 9 height 9
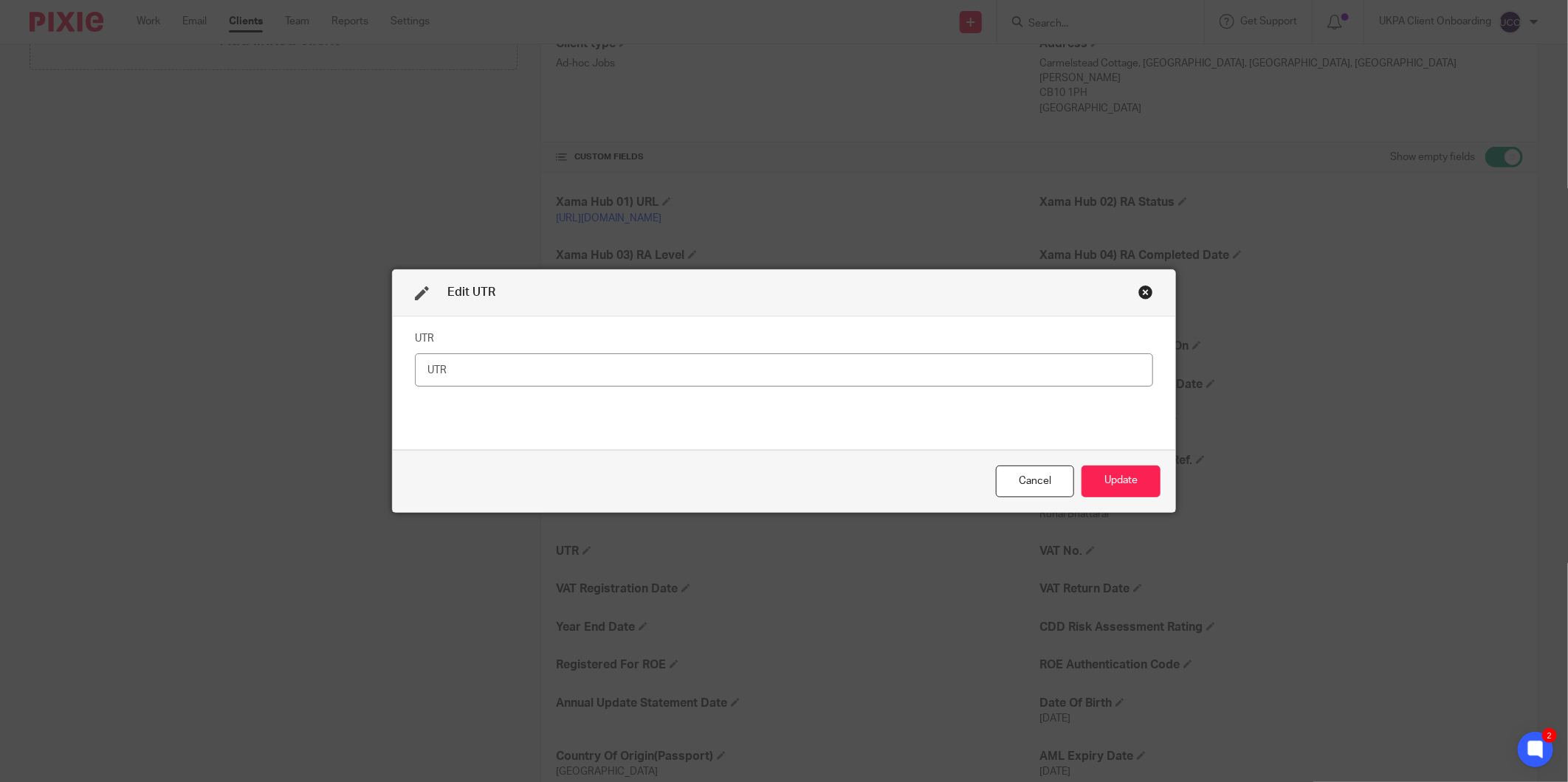
click at [683, 384] on input "text" at bounding box center [784, 369] width 738 height 33
click at [688, 374] on input "text" at bounding box center [784, 369] width 738 height 33
type input "9197293852"
click at [1096, 476] on button "Update" at bounding box center [1120, 482] width 79 height 32
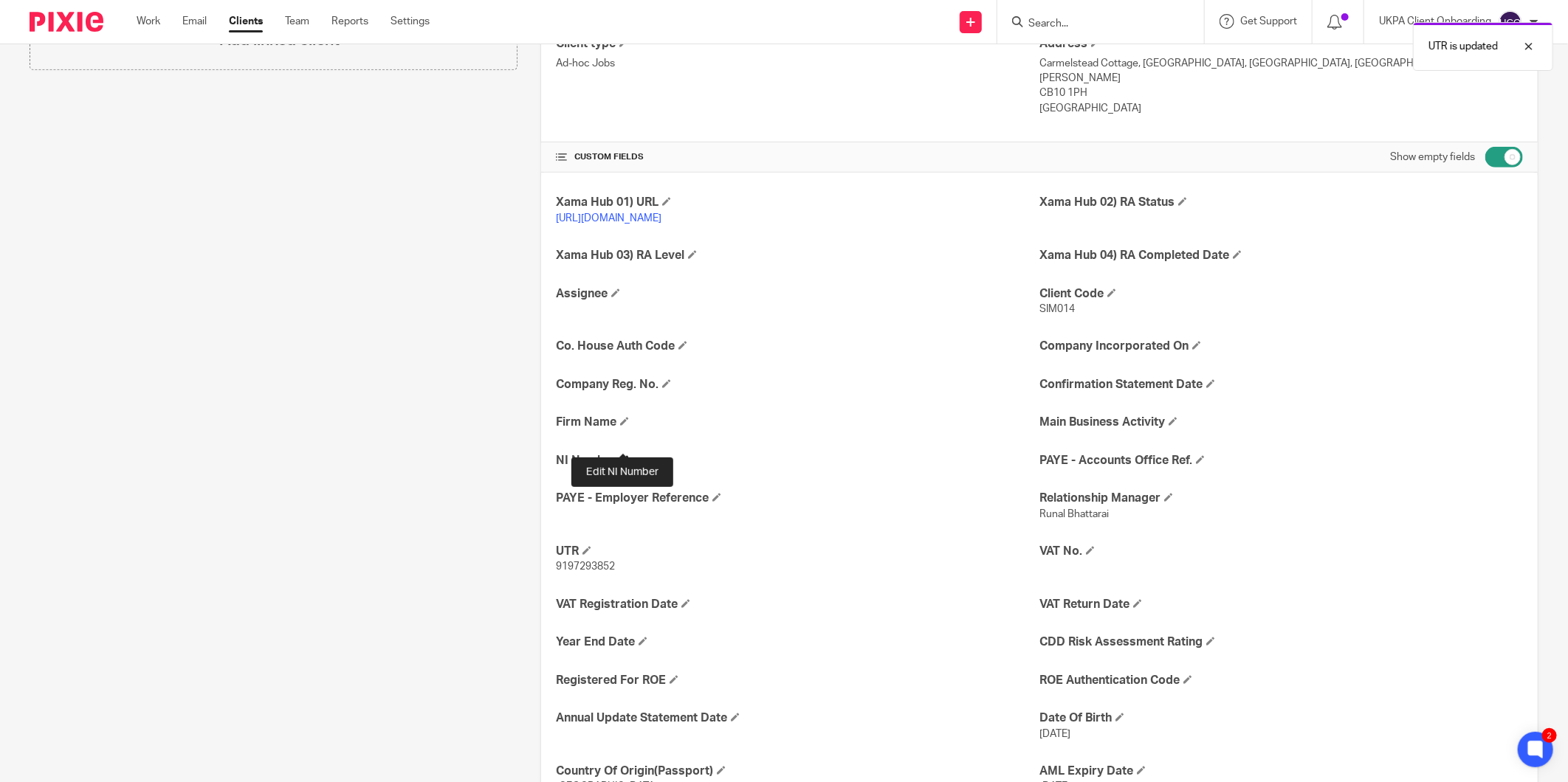
click at [620, 456] on span at bounding box center [625, 460] width 9 height 9
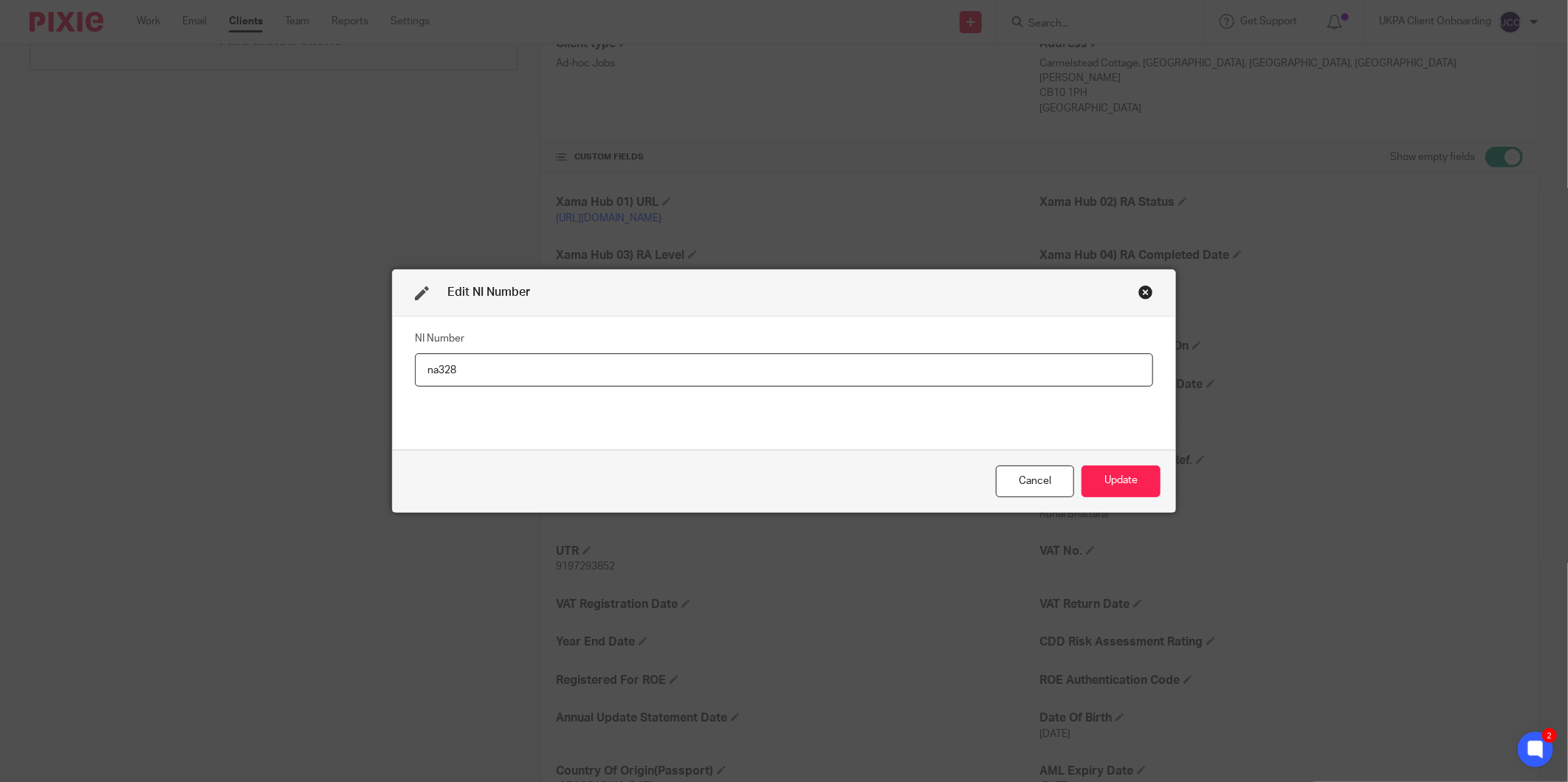
drag, startPoint x: 433, startPoint y: 369, endPoint x: 412, endPoint y: 362, distance: 22.1
click at [415, 362] on input "na328" at bounding box center [784, 369] width 738 height 33
click at [581, 365] on input "NA328" at bounding box center [784, 369] width 738 height 33
click at [477, 370] on input "NA3281901D" at bounding box center [784, 369] width 738 height 33
type input "NA328190D"
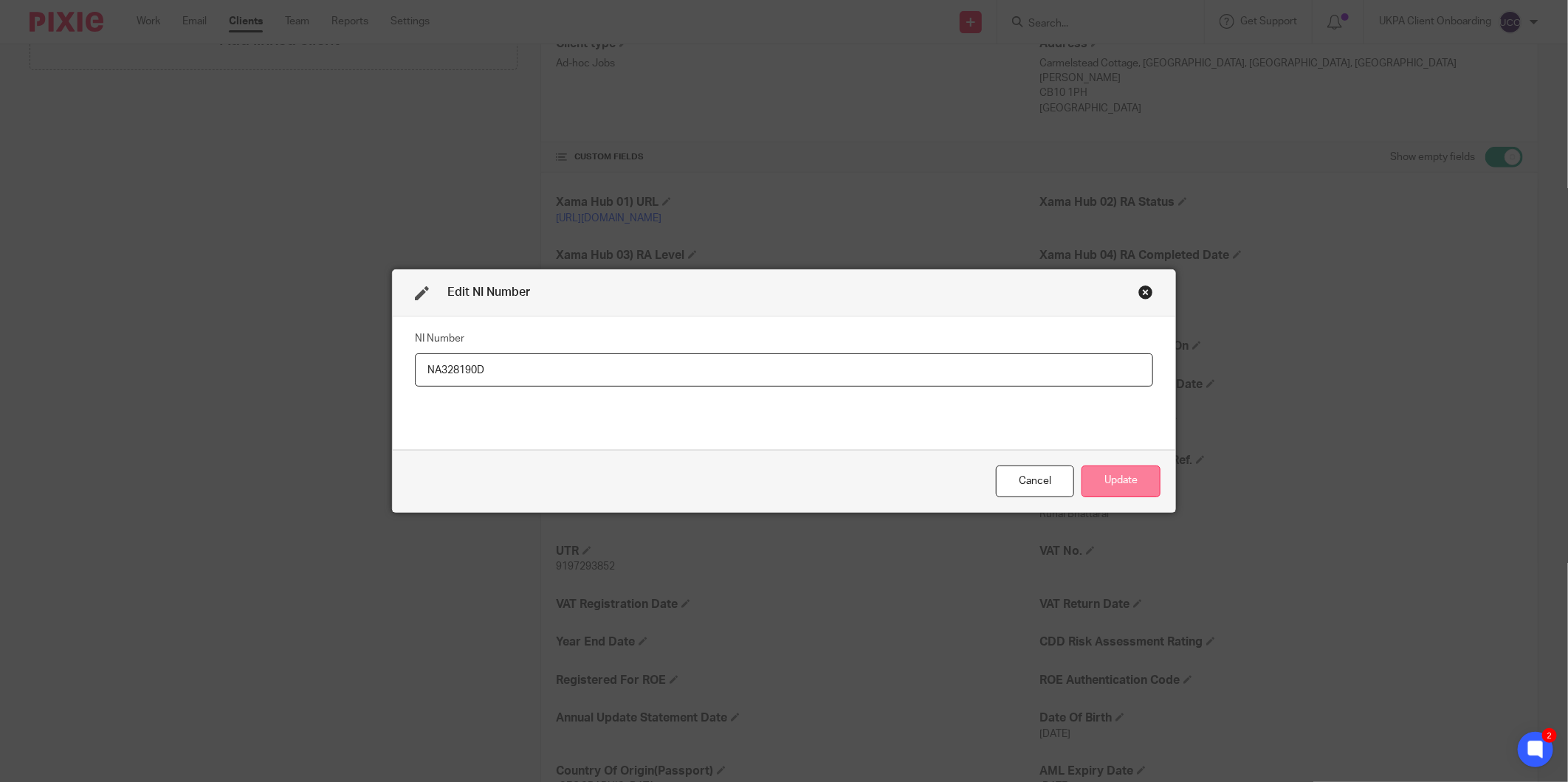
click at [1132, 476] on button "Update" at bounding box center [1120, 482] width 79 height 32
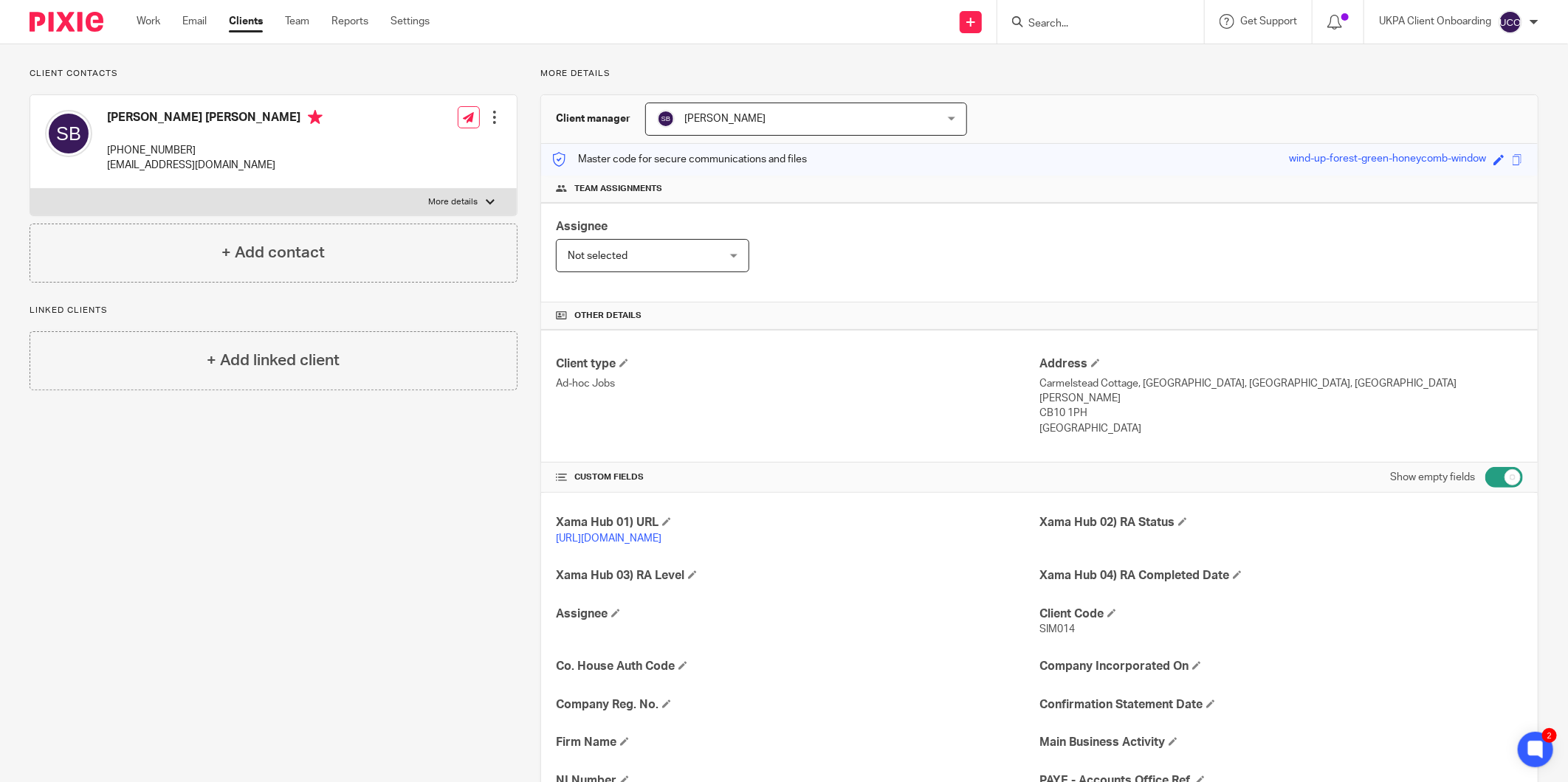
scroll to position [0, 0]
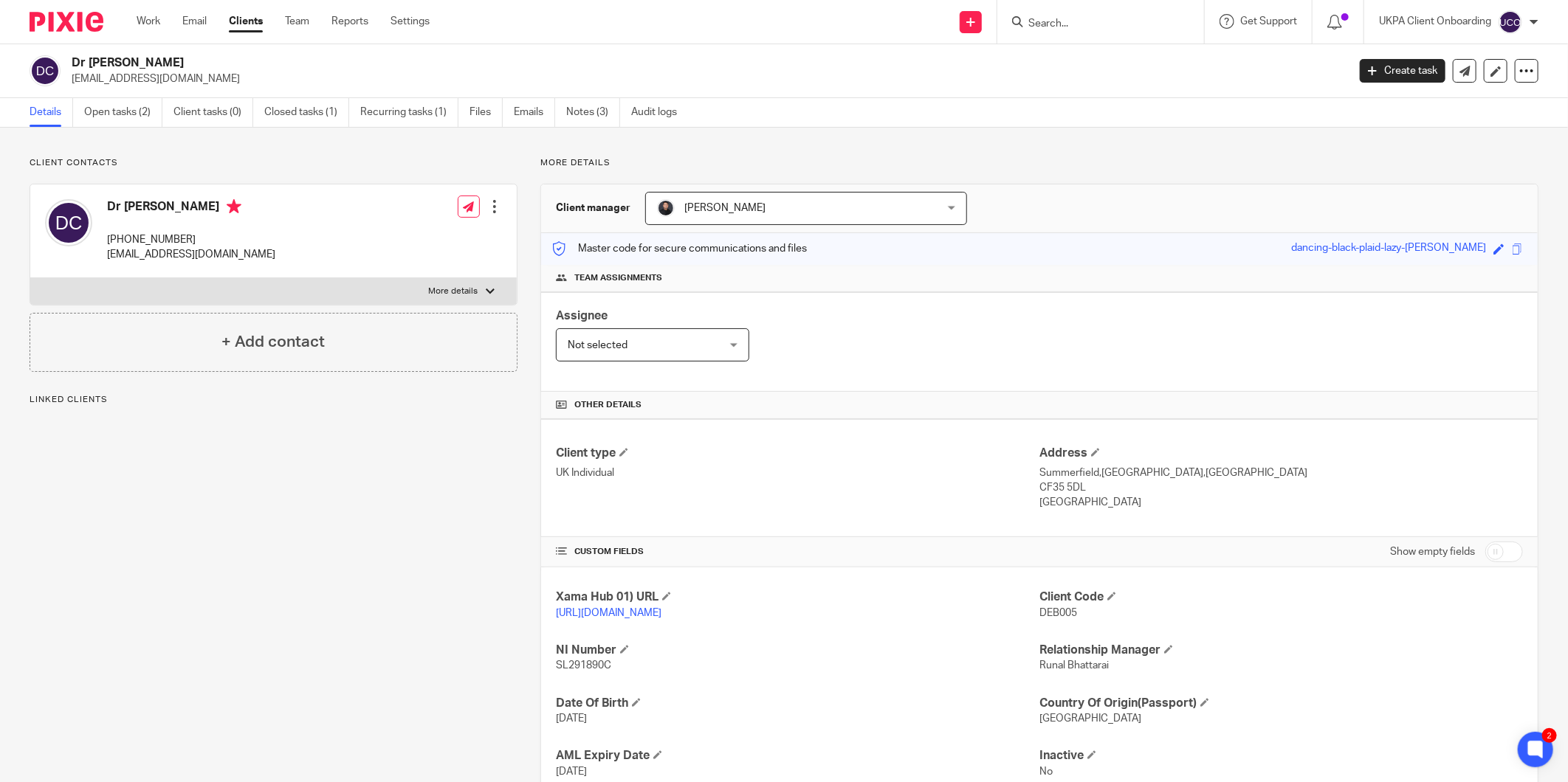
click at [145, 71] on div "Dr [PERSON_NAME] [PERSON_NAME][EMAIL_ADDRESS][DOMAIN_NAME]" at bounding box center [705, 70] width 1266 height 31
click at [145, 72] on p "debbienaudi@gmail.com" at bounding box center [705, 79] width 1266 height 15
click at [141, 81] on p "debbienaudi@gmail.com" at bounding box center [705, 79] width 1266 height 15
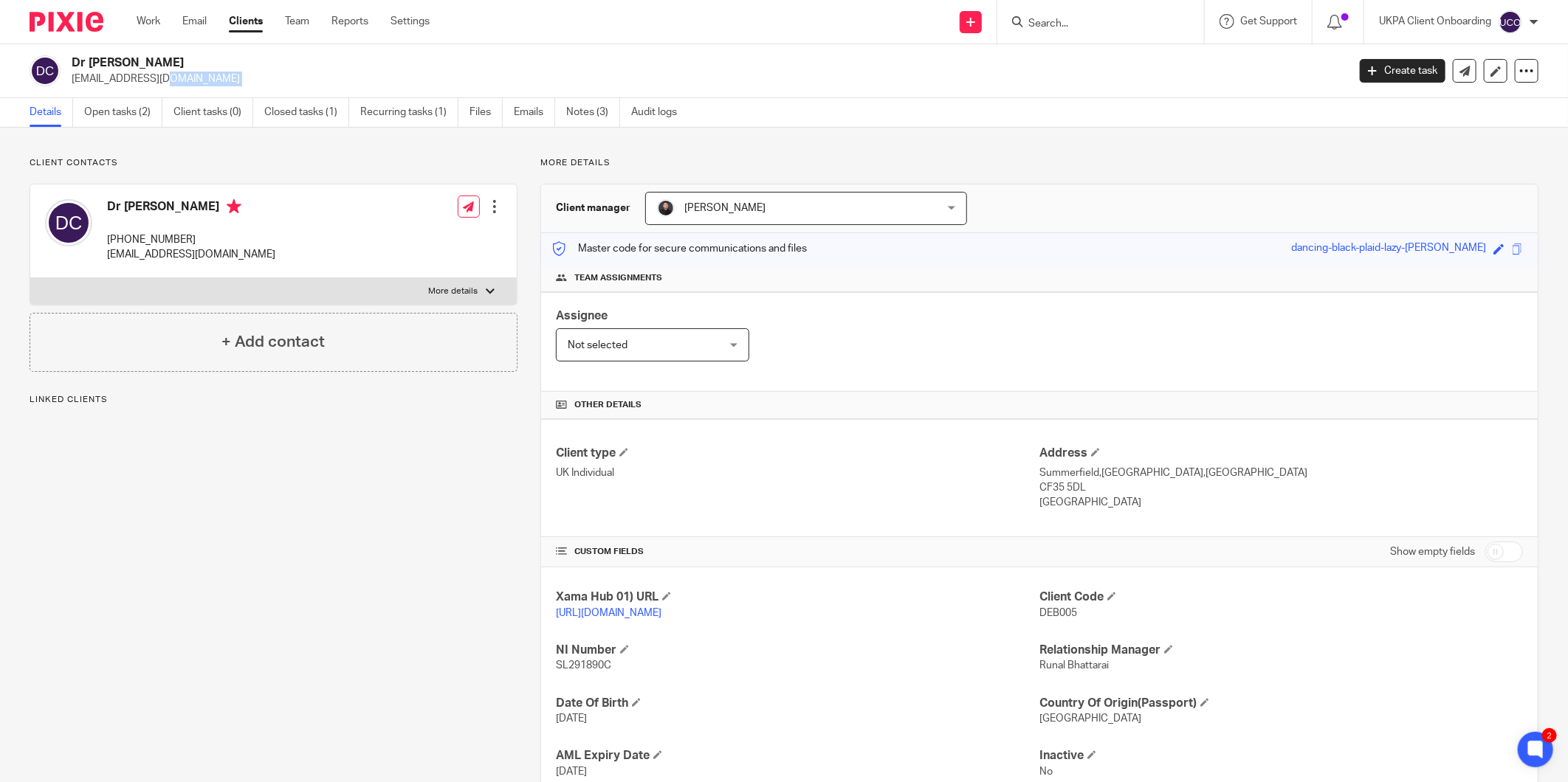
copy main "debbienaudi@gmail.com Create task Update from Companies House Export data Merge…"
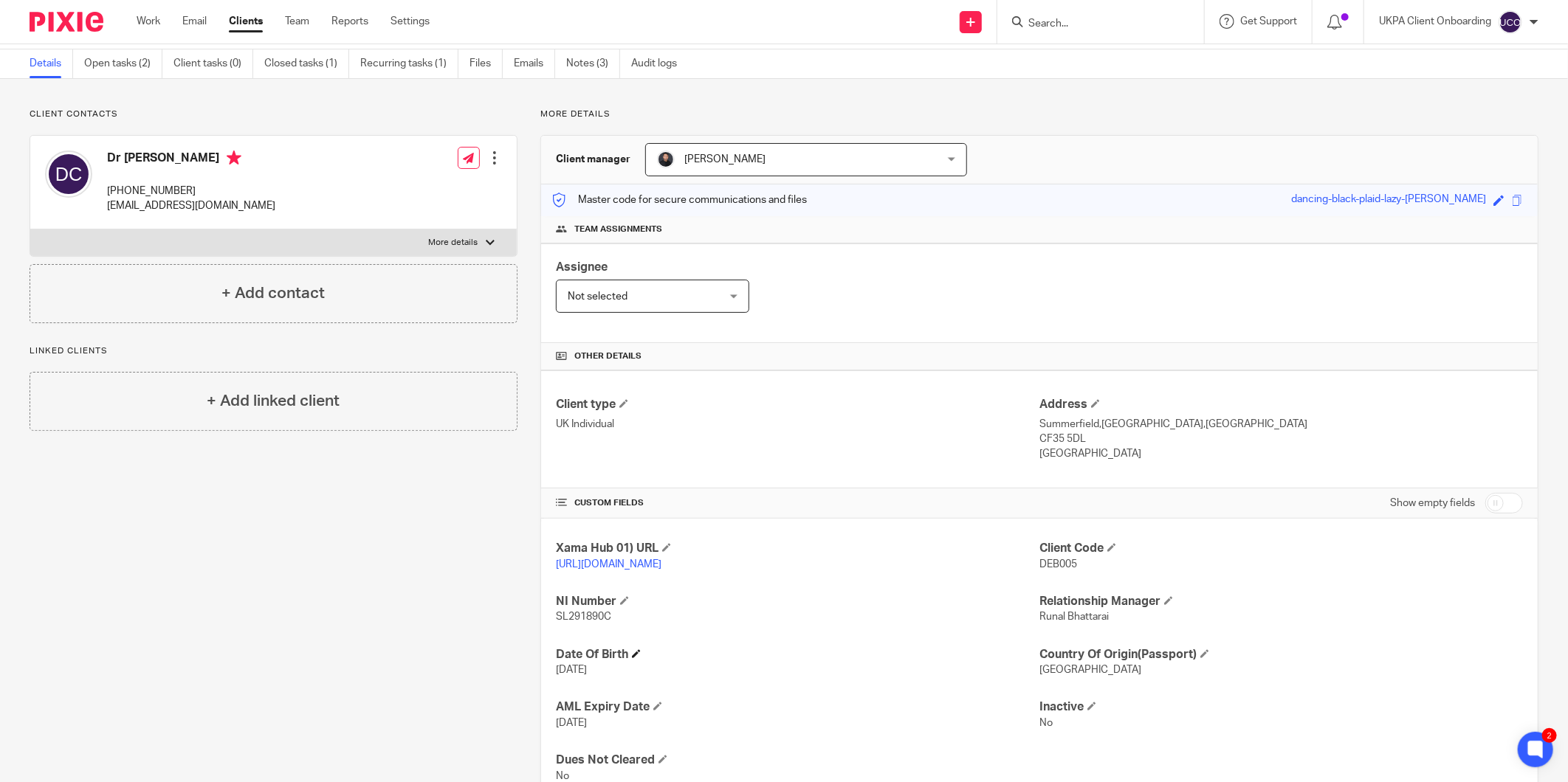
scroll to position [103, 0]
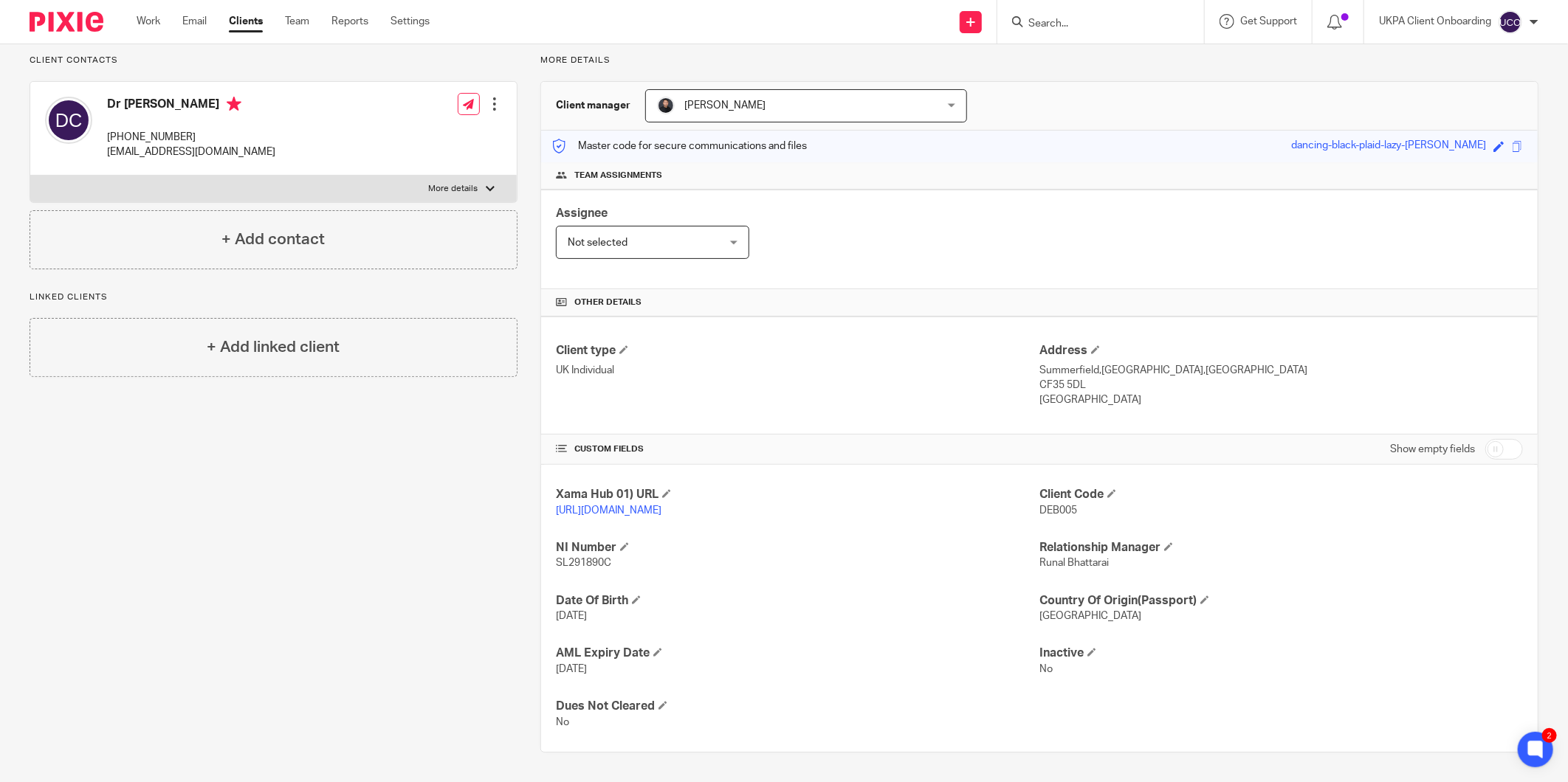
click at [1042, 18] on input "Search" at bounding box center [1093, 24] width 133 height 13
type input "msd"
click at [1072, 53] on link at bounding box center [1182, 63] width 317 height 34
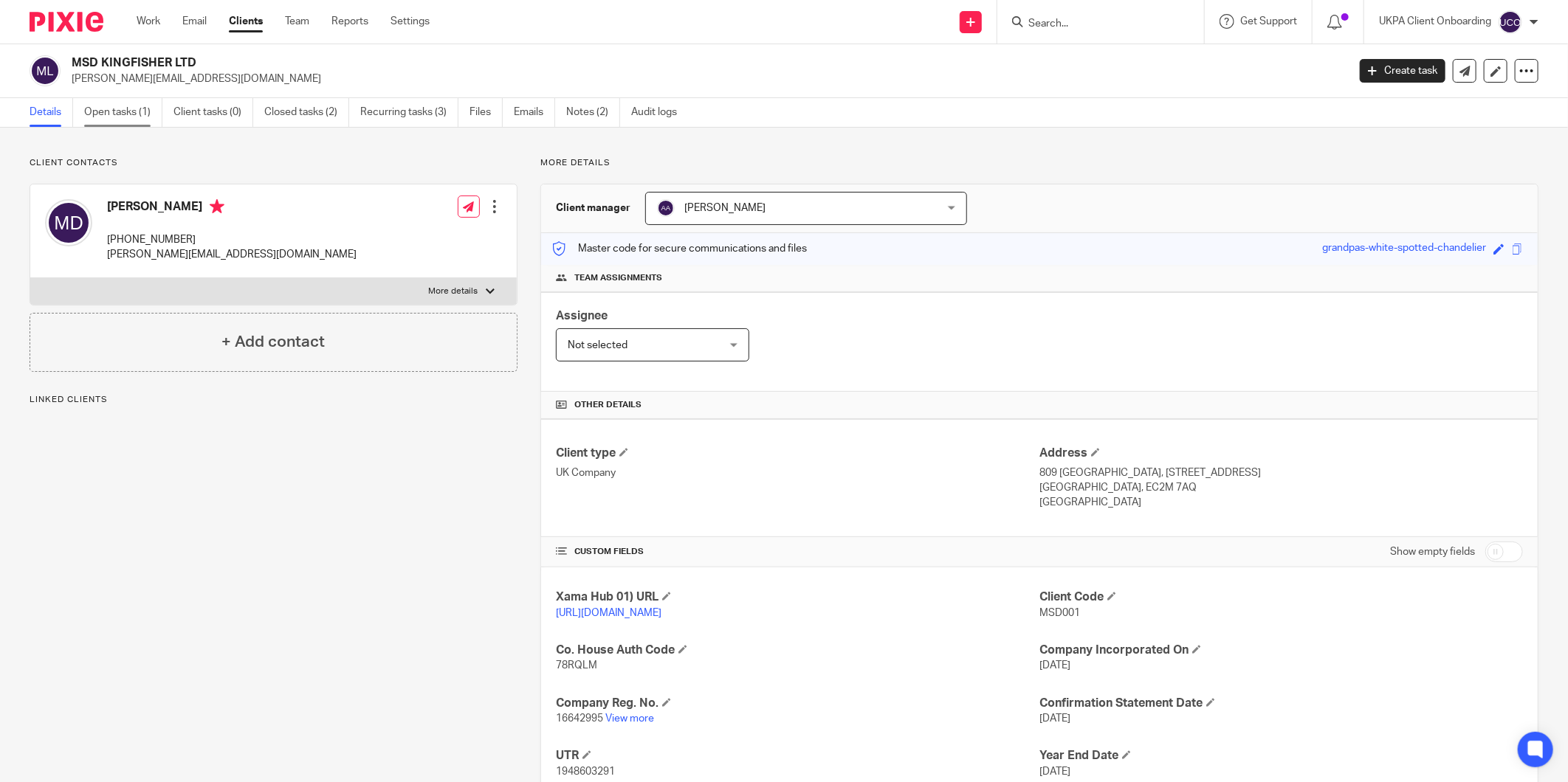
click at [99, 115] on link "Open tasks (1)" at bounding box center [123, 112] width 78 height 29
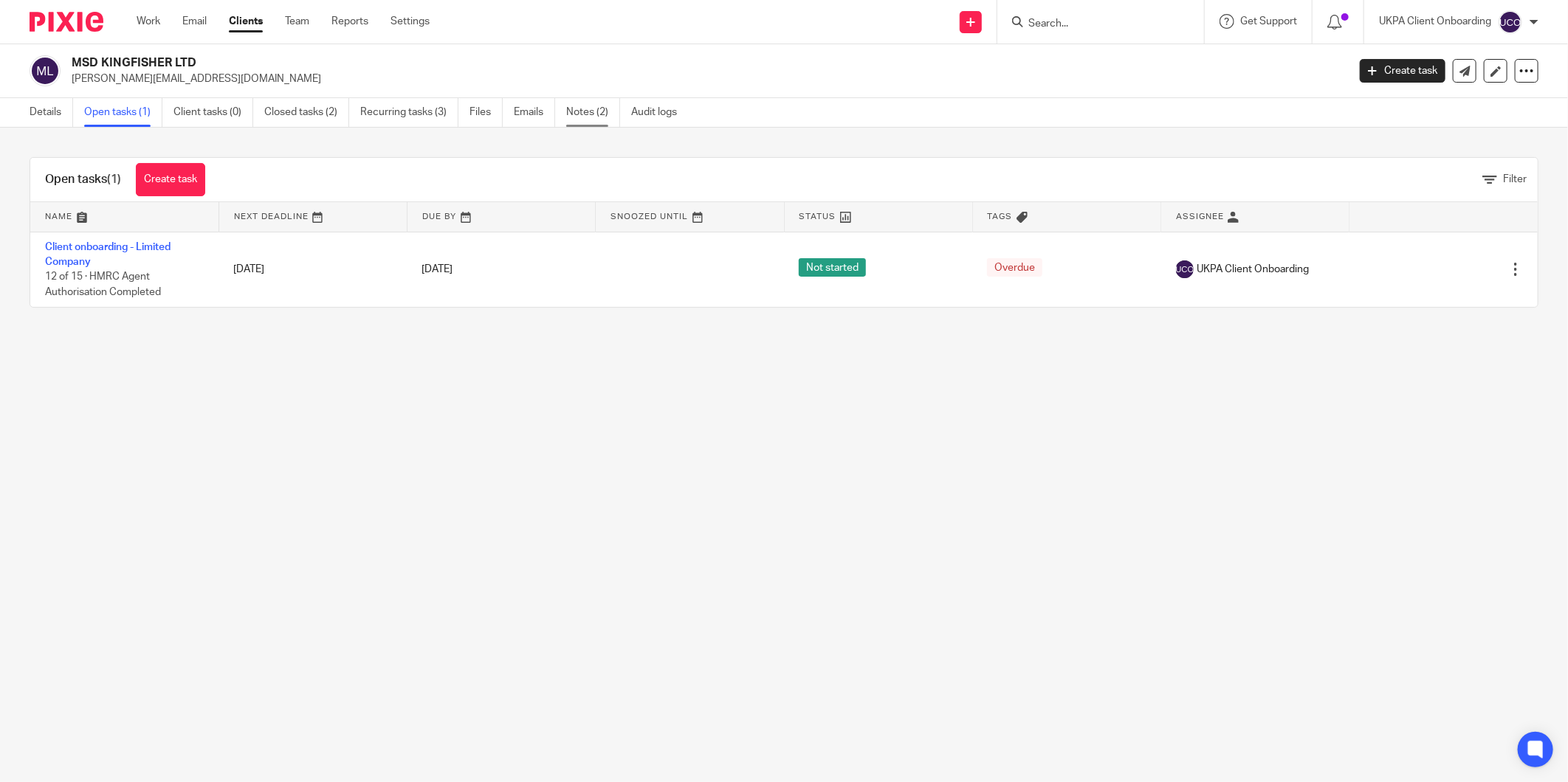
click at [593, 115] on link "Notes (2)" at bounding box center [593, 112] width 54 height 29
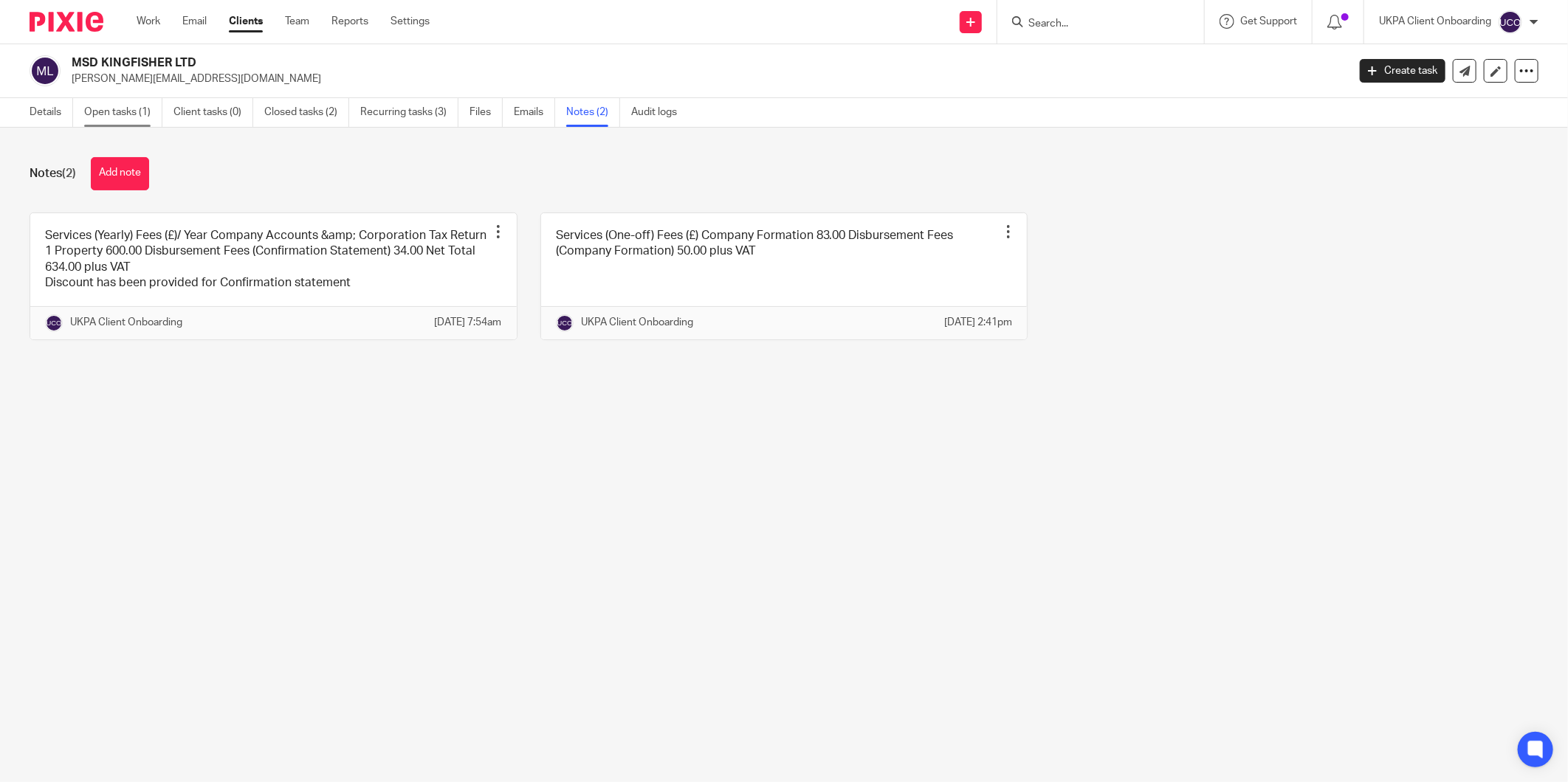
click at [105, 114] on link "Open tasks (1)" at bounding box center [123, 112] width 78 height 29
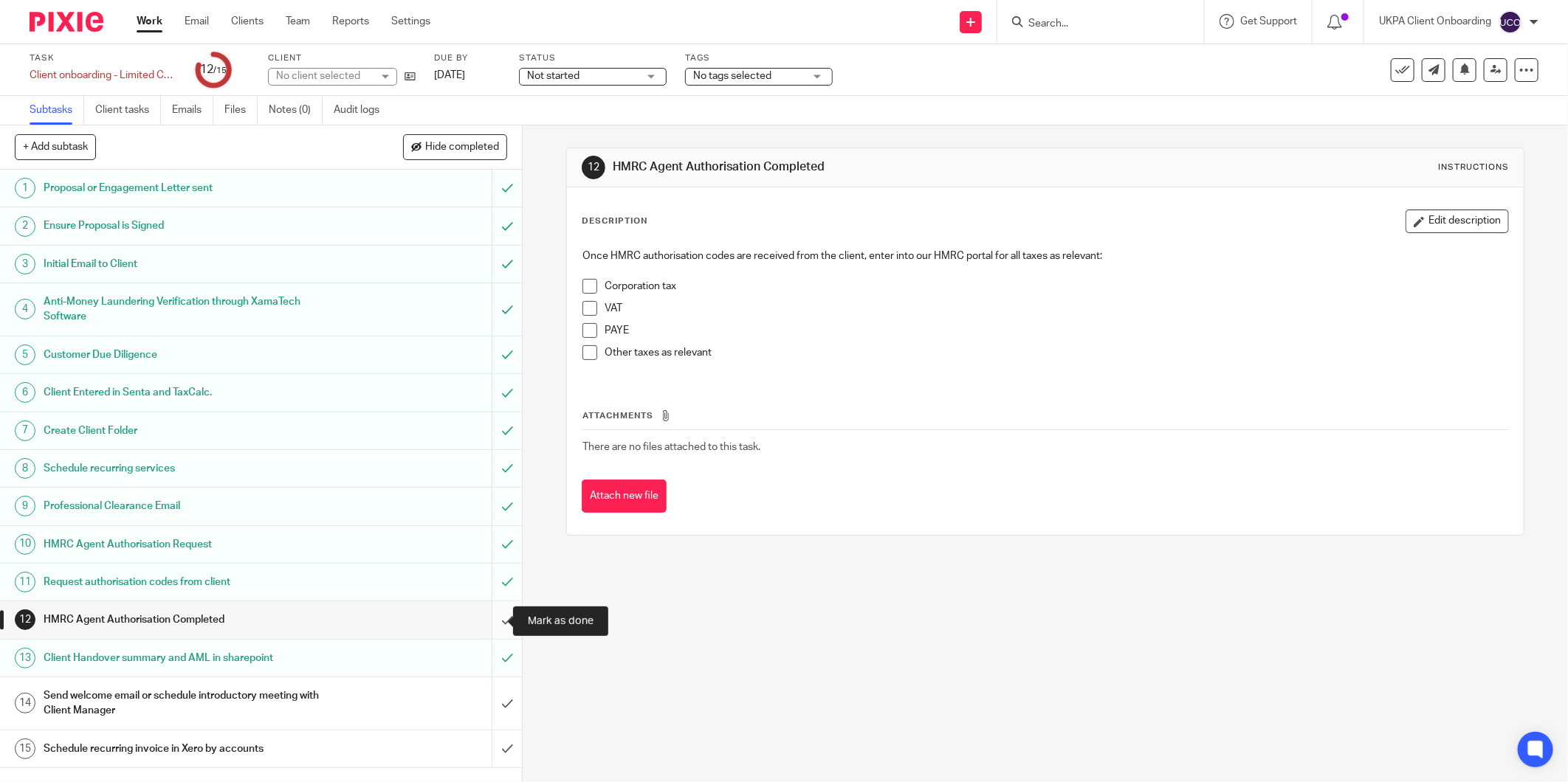
click at [495, 616] on input "submit" at bounding box center [261, 620] width 522 height 37
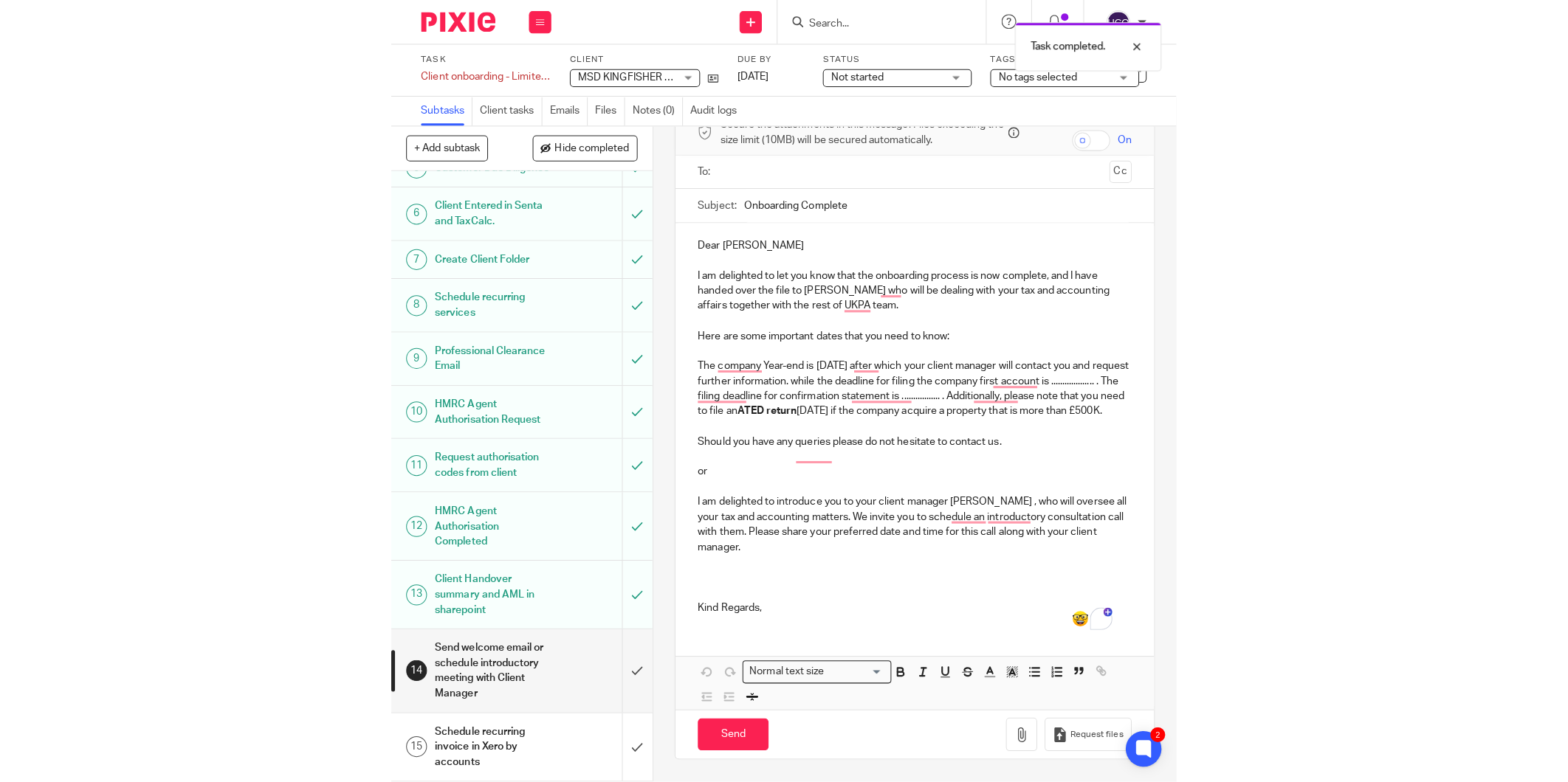
scroll to position [310, 0]
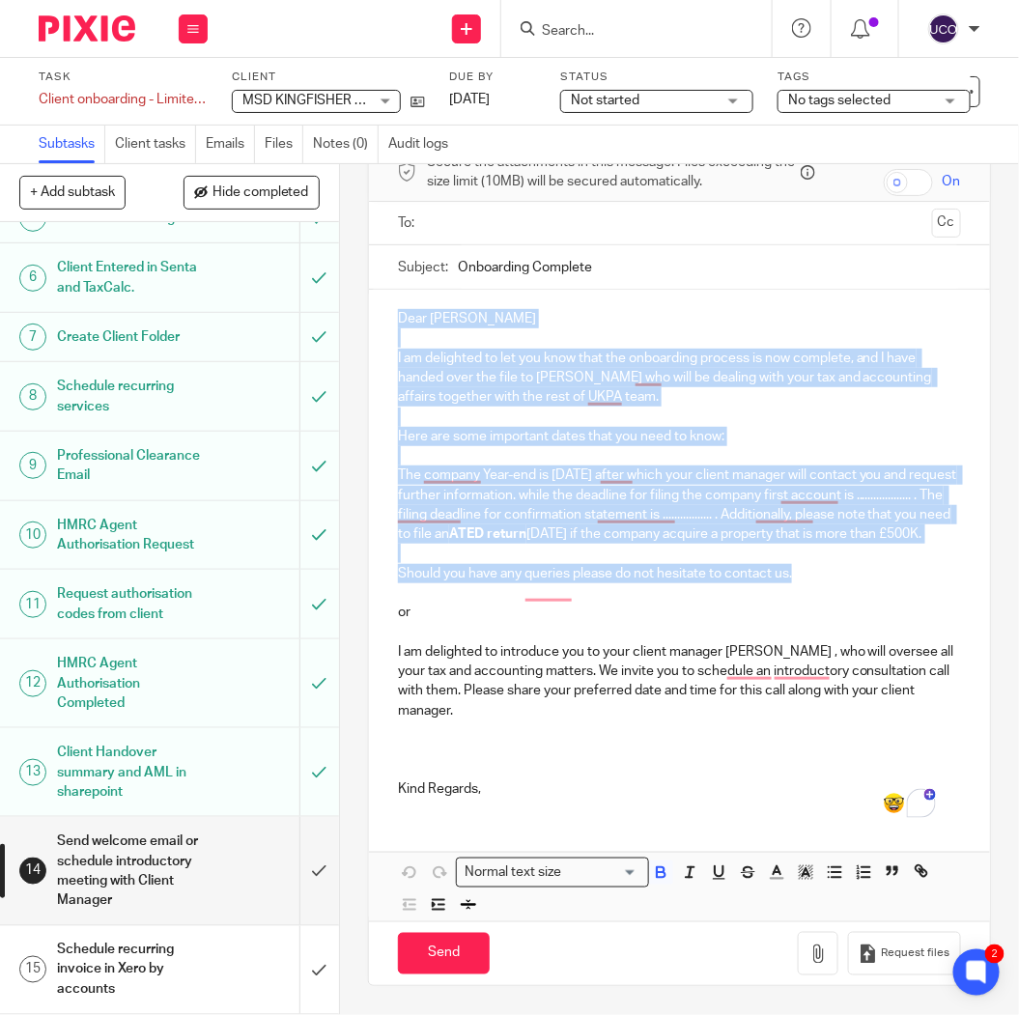
drag, startPoint x: 812, startPoint y: 574, endPoint x: 370, endPoint y: 283, distance: 529.7
click at [370, 290] on div "Dear Mohammed I am delighted to let you know that the onboarding process is now…" at bounding box center [679, 551] width 621 height 523
click at [418, 99] on icon at bounding box center [417, 102] width 14 height 14
copy div "Dear Mohammed I am delighted to let you know that the onboarding process is now…"
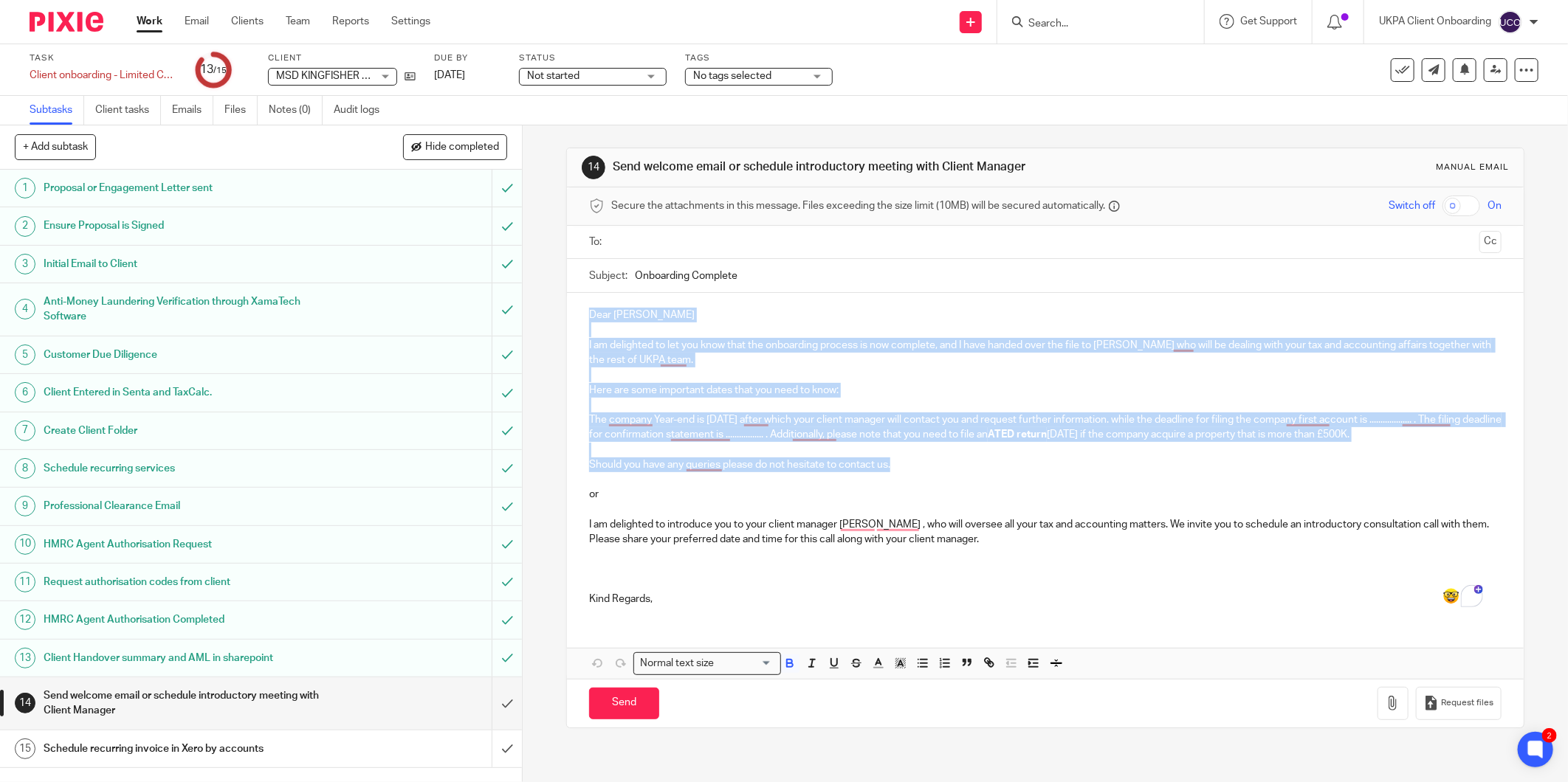
scroll to position [0, 0]
click at [492, 703] on input "submit" at bounding box center [261, 703] width 522 height 53
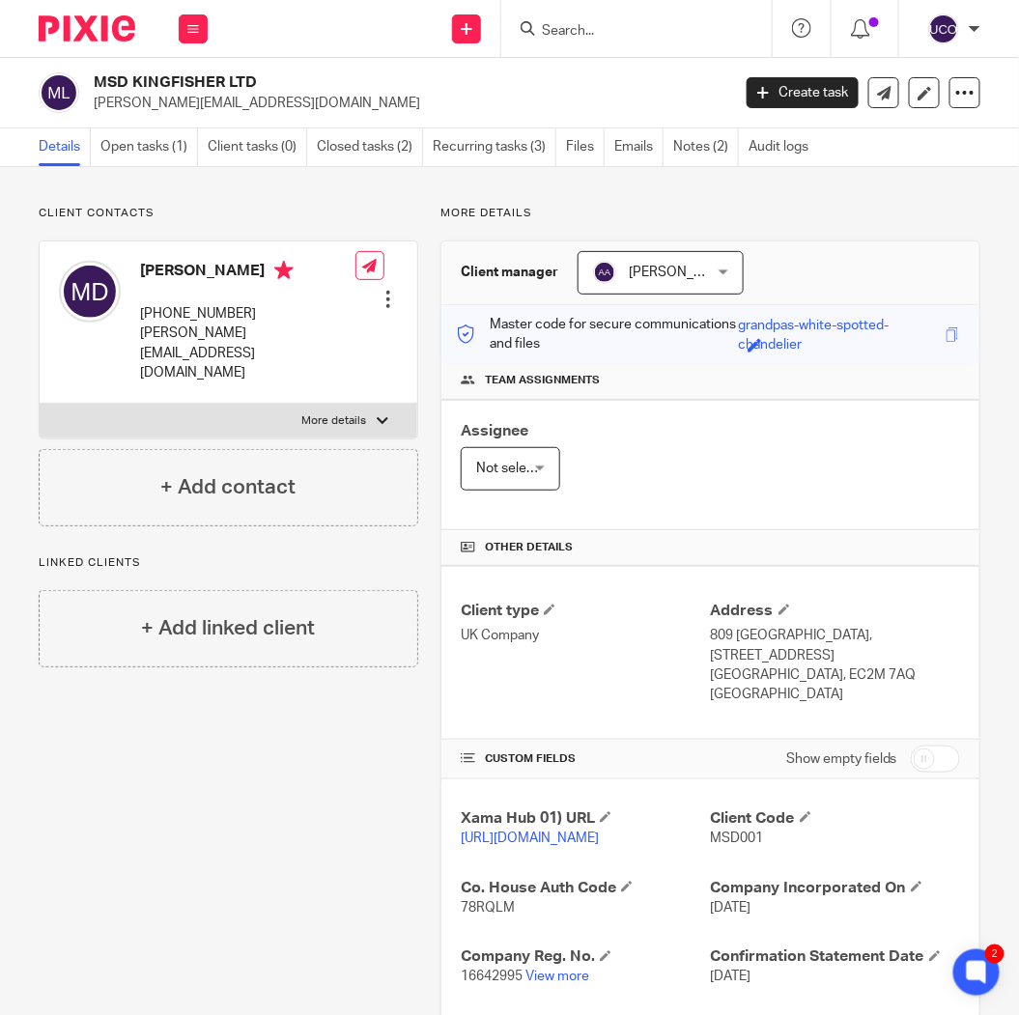
click at [116, 85] on h2 "MSD KINGFISHER LTD" at bounding box center [343, 82] width 499 height 20
click at [122, 89] on h2 "MSD KINGFISHER LTD" at bounding box center [343, 82] width 499 height 20
click at [123, 89] on h2 "MSD KINGFISHER LTD" at bounding box center [343, 82] width 499 height 20
click at [191, 85] on h2 "MSD KINGFISHER LTD" at bounding box center [343, 82] width 499 height 20
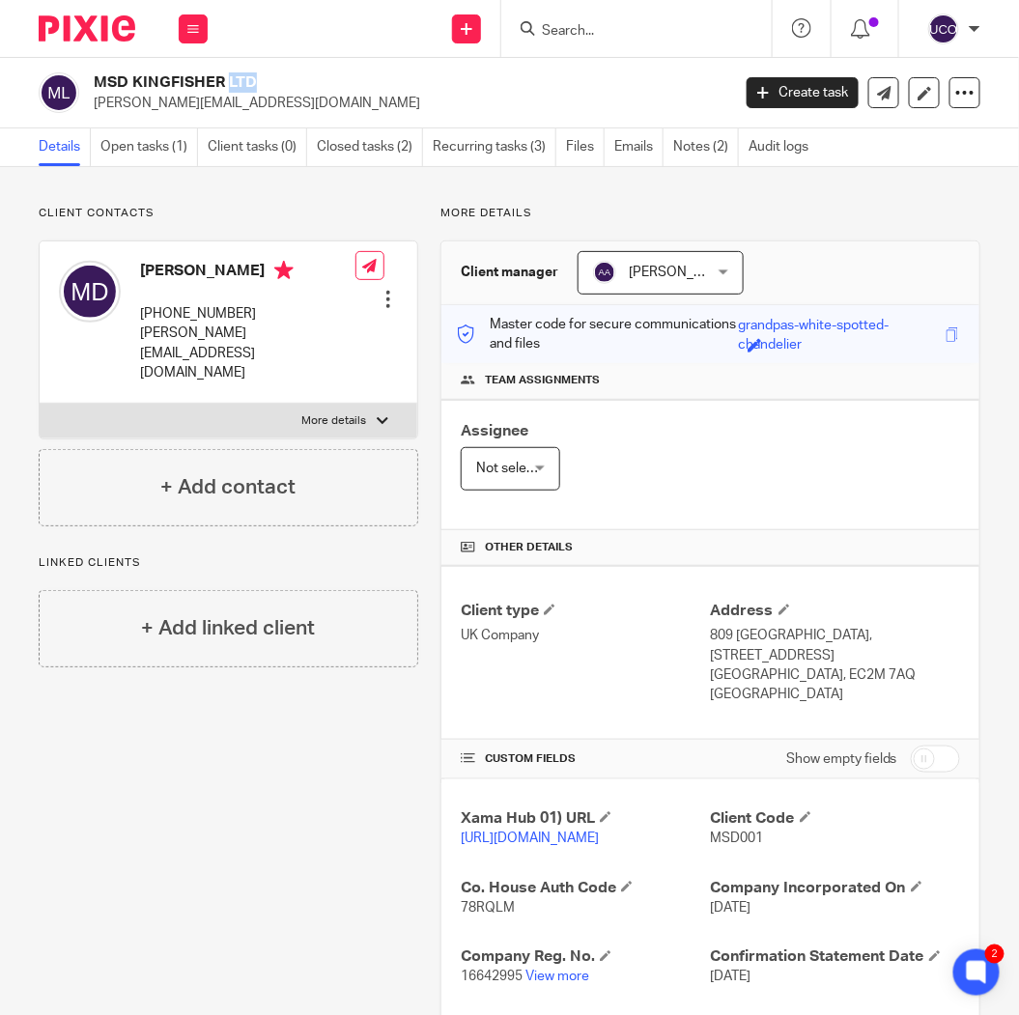
click at [191, 85] on h2 "MSD KINGFISHER LTD" at bounding box center [343, 82] width 499 height 20
copy div "MSD KINGFISHER LTD"
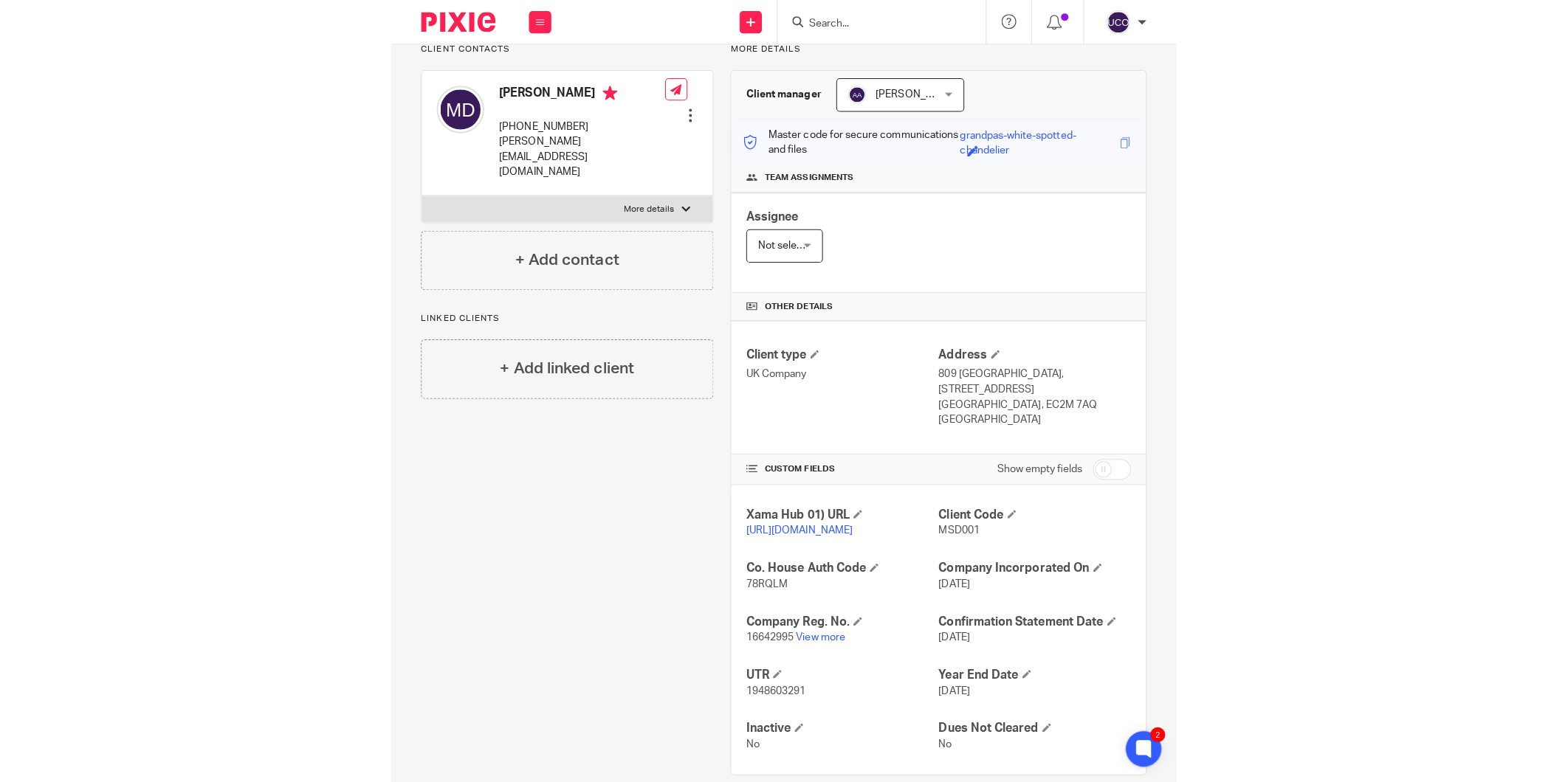
scroll to position [153, 0]
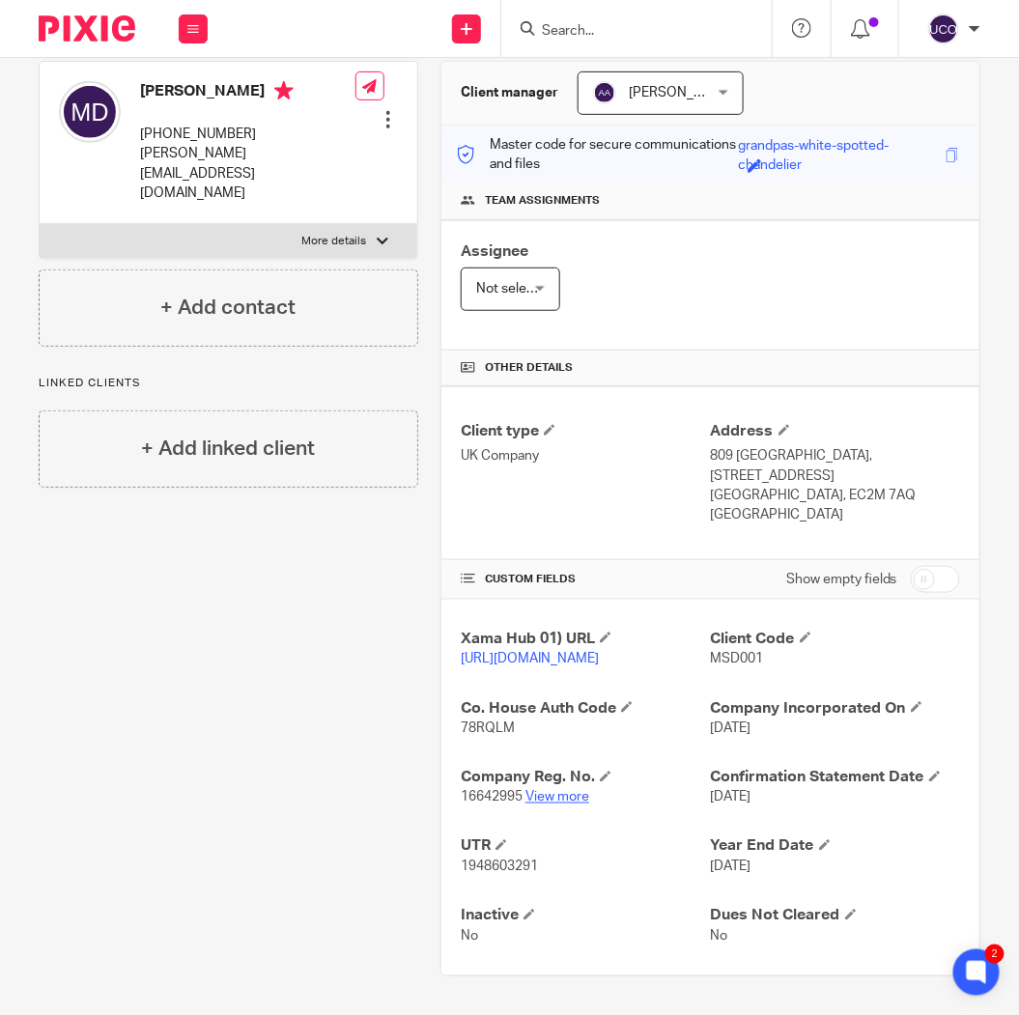
click at [552, 798] on link "View more" at bounding box center [557, 798] width 64 height 14
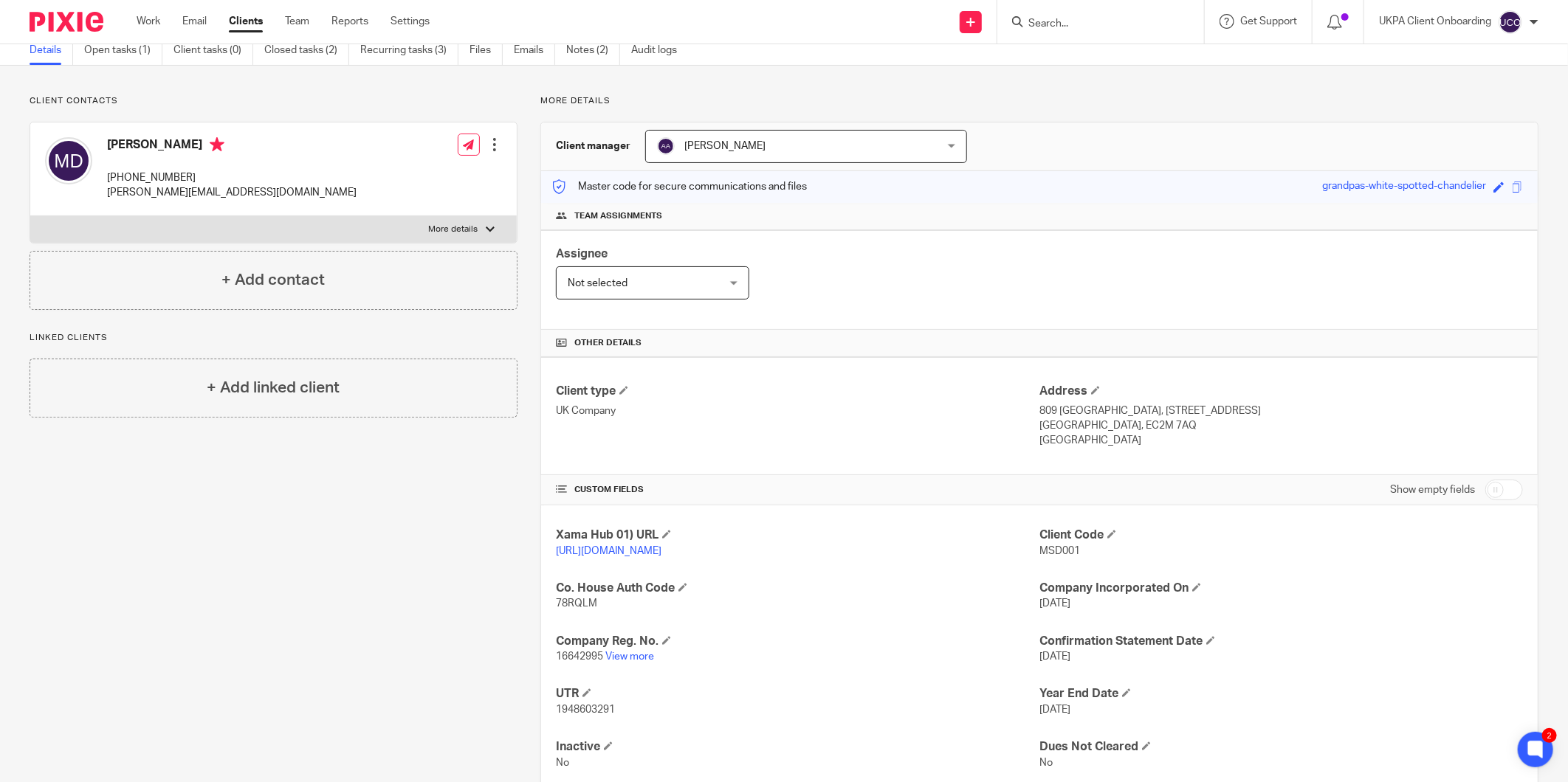
scroll to position [0, 0]
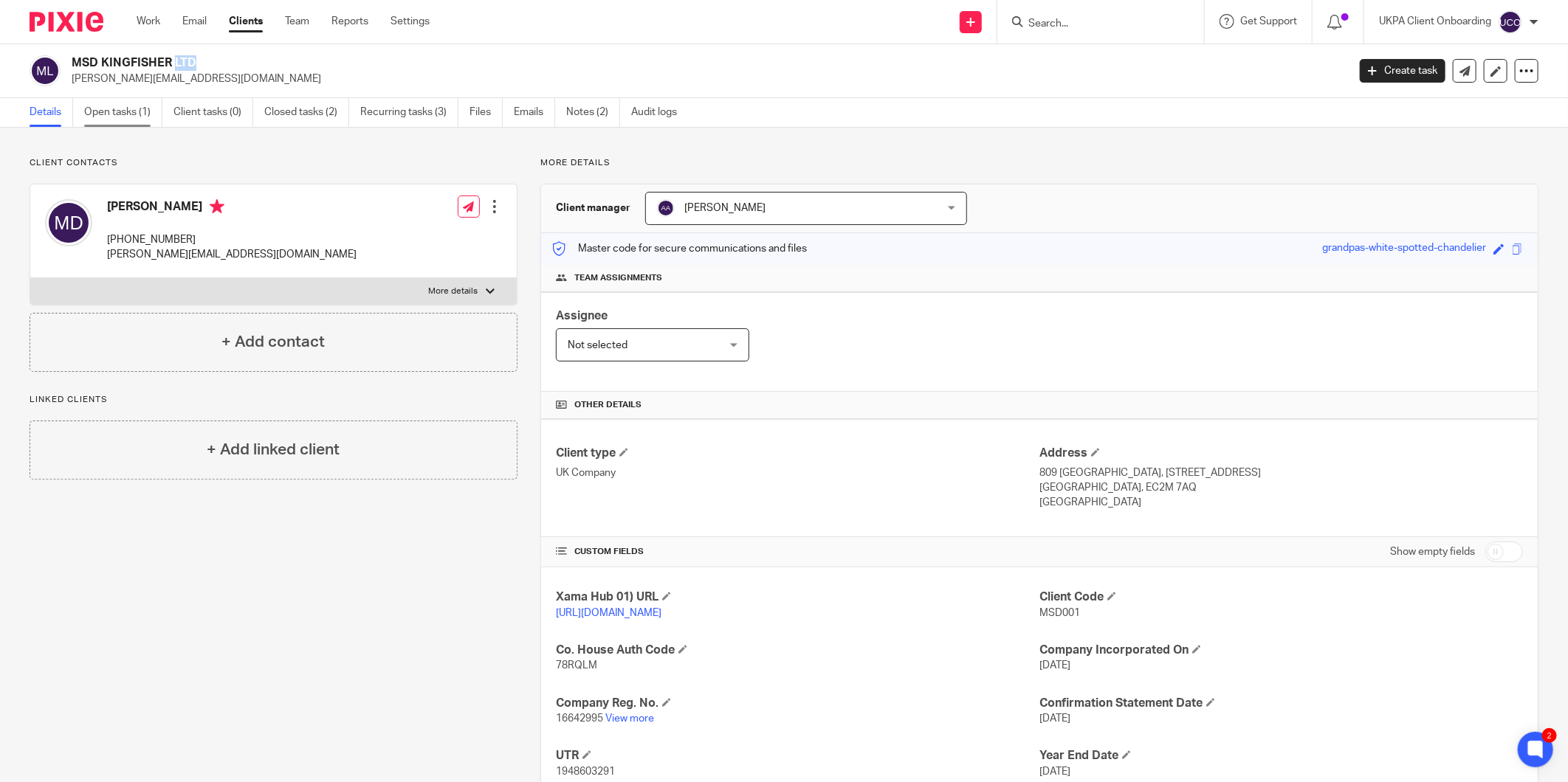
click at [96, 105] on link "Open tasks (1)" at bounding box center [123, 112] width 78 height 29
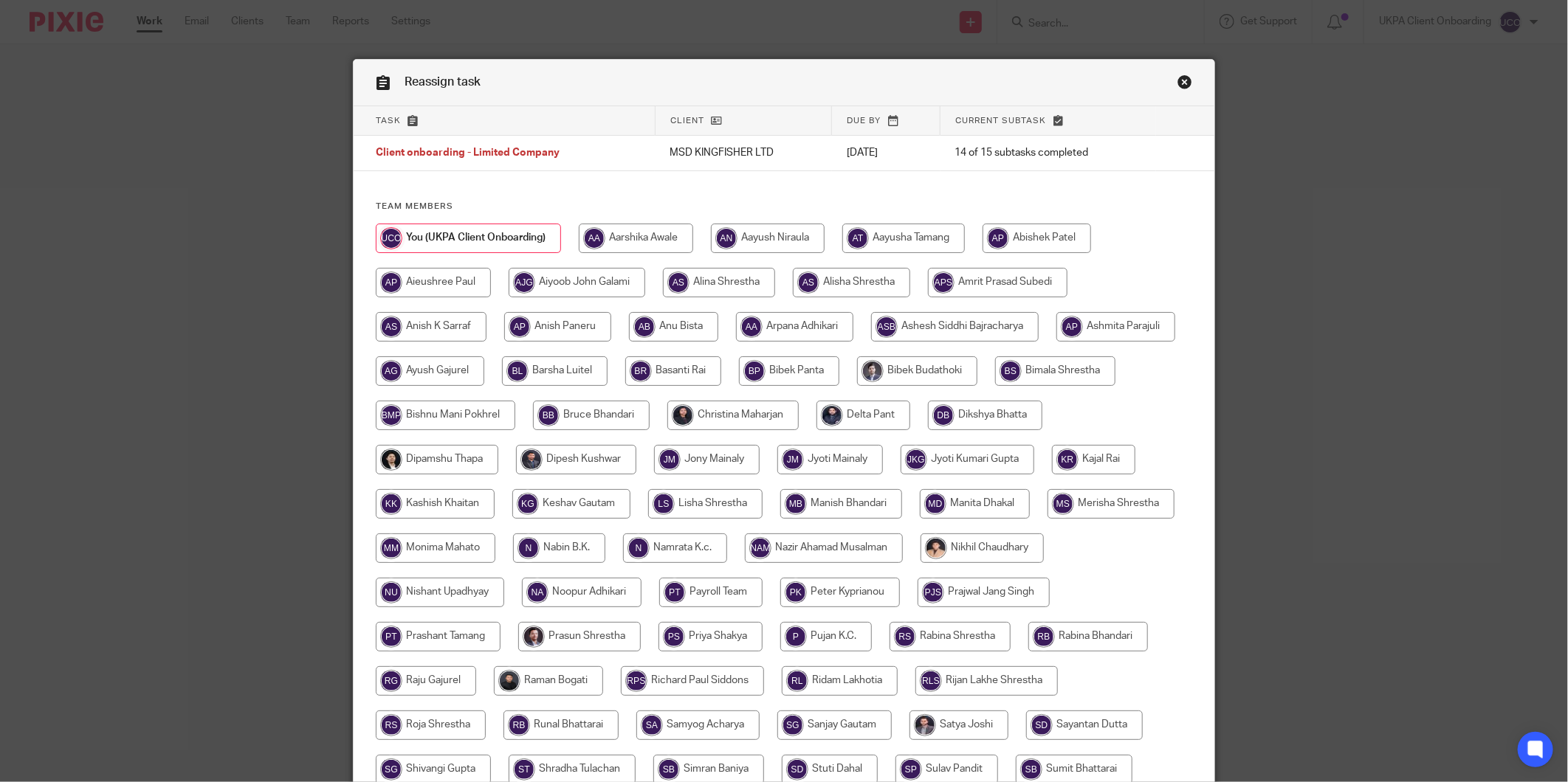
scroll to position [227, 0]
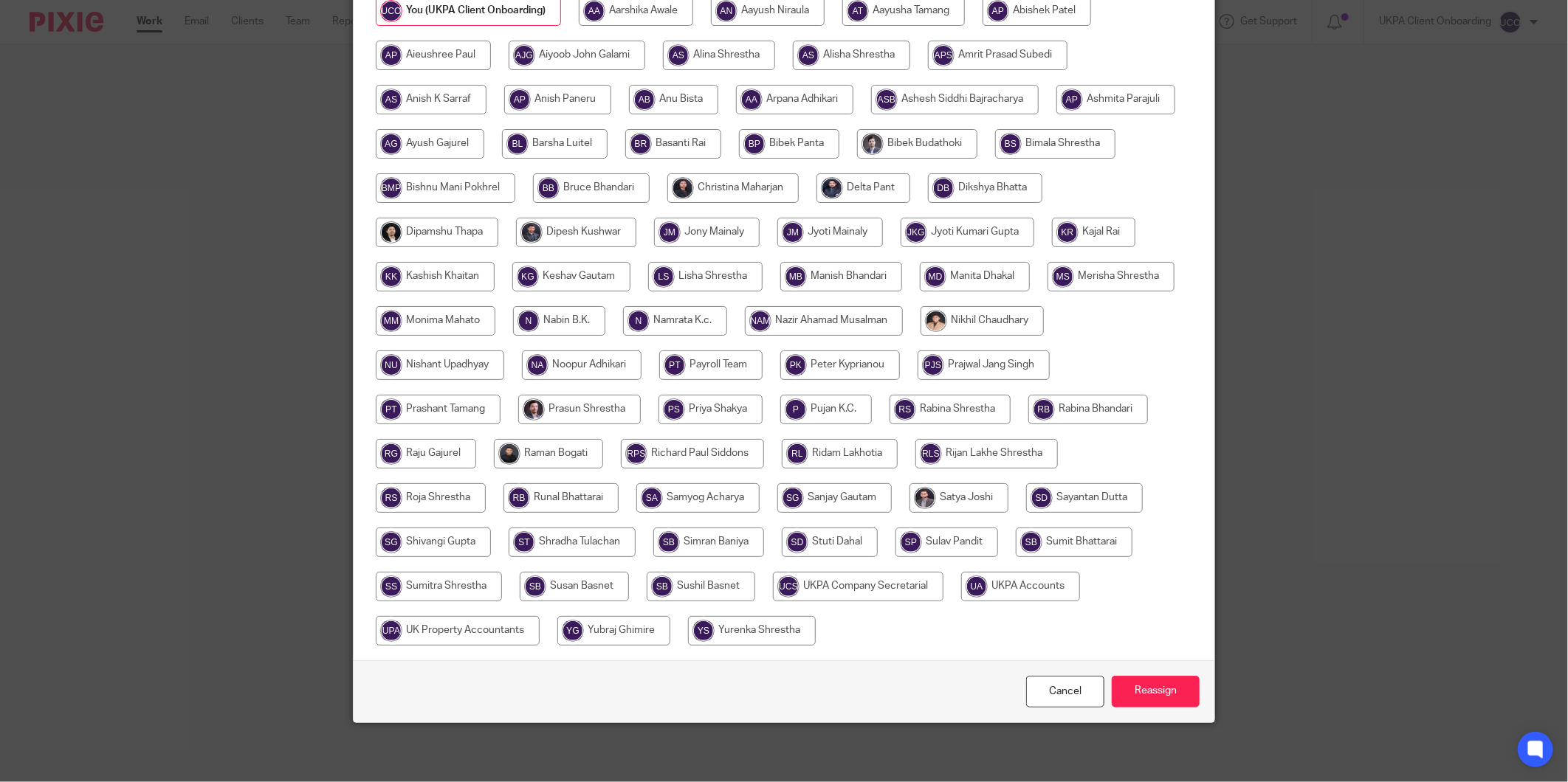
click at [961, 602] on input "radio" at bounding box center [1020, 586] width 118 height 30
radio input "true"
click at [1151, 696] on input "Reassign" at bounding box center [1155, 692] width 88 height 32
